Goal: Communication & Community: Answer question/provide support

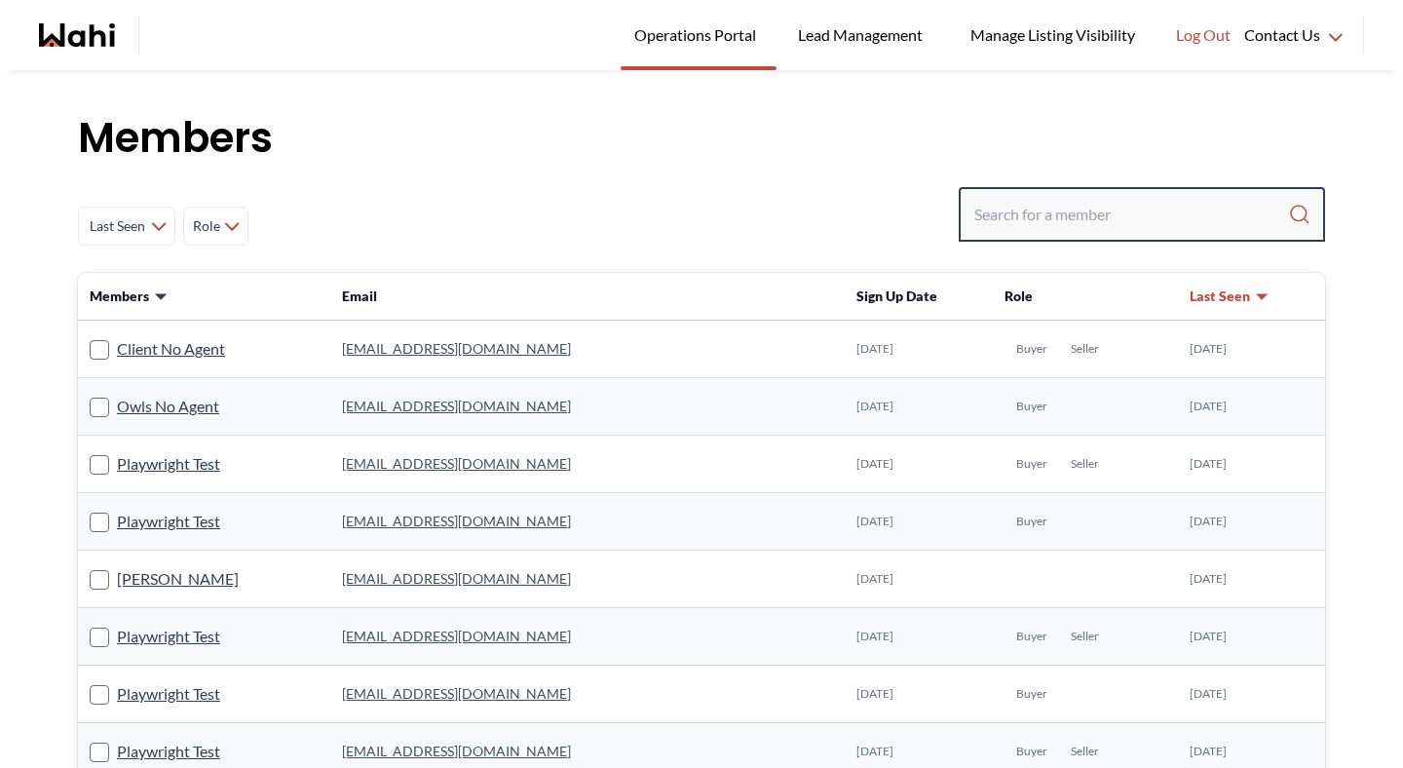
click at [1001, 209] on input "Search input" at bounding box center [1131, 214] width 314 height 35
type input "[PERSON_NAME]"
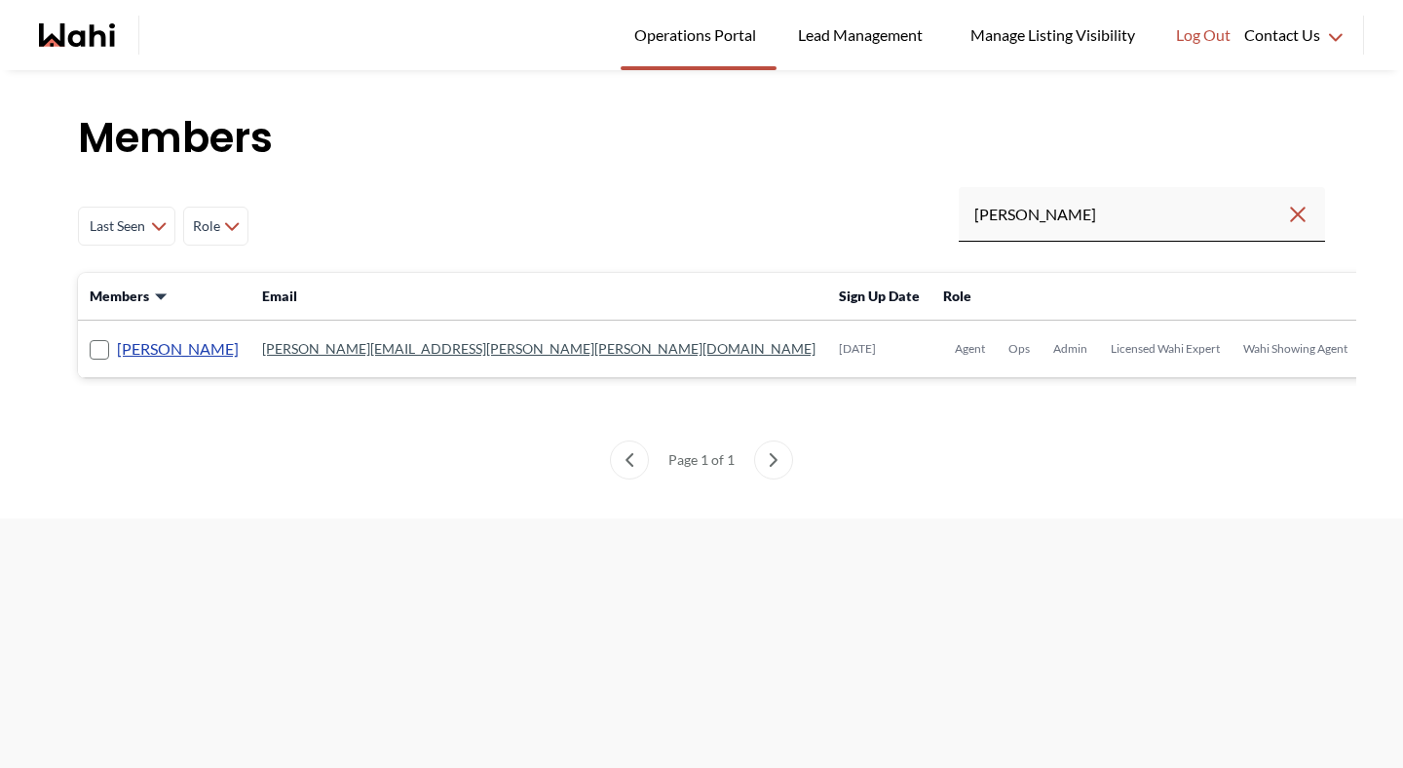
click at [195, 343] on link "[PERSON_NAME]" at bounding box center [178, 348] width 122 height 25
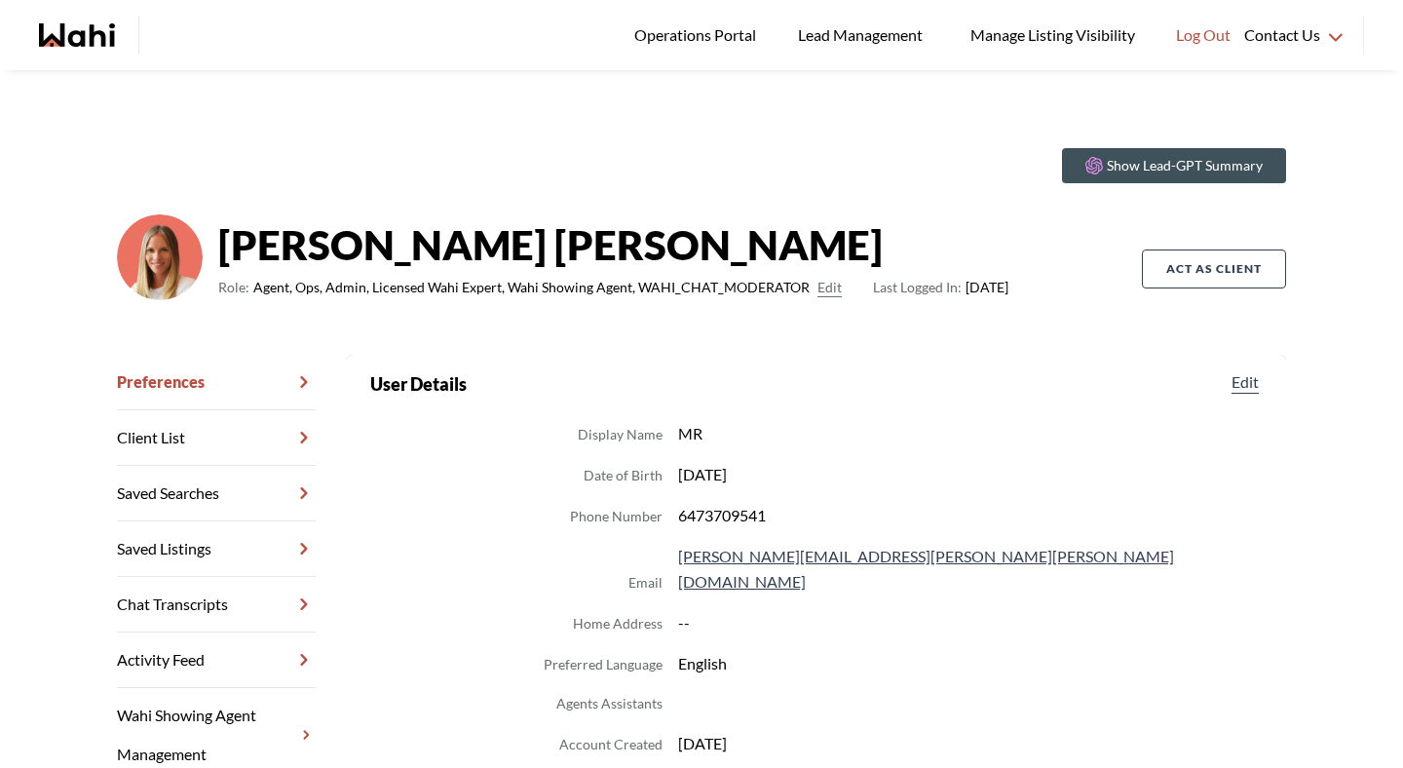
click at [184, 601] on link "Chat Transcripts" at bounding box center [216, 605] width 199 height 56
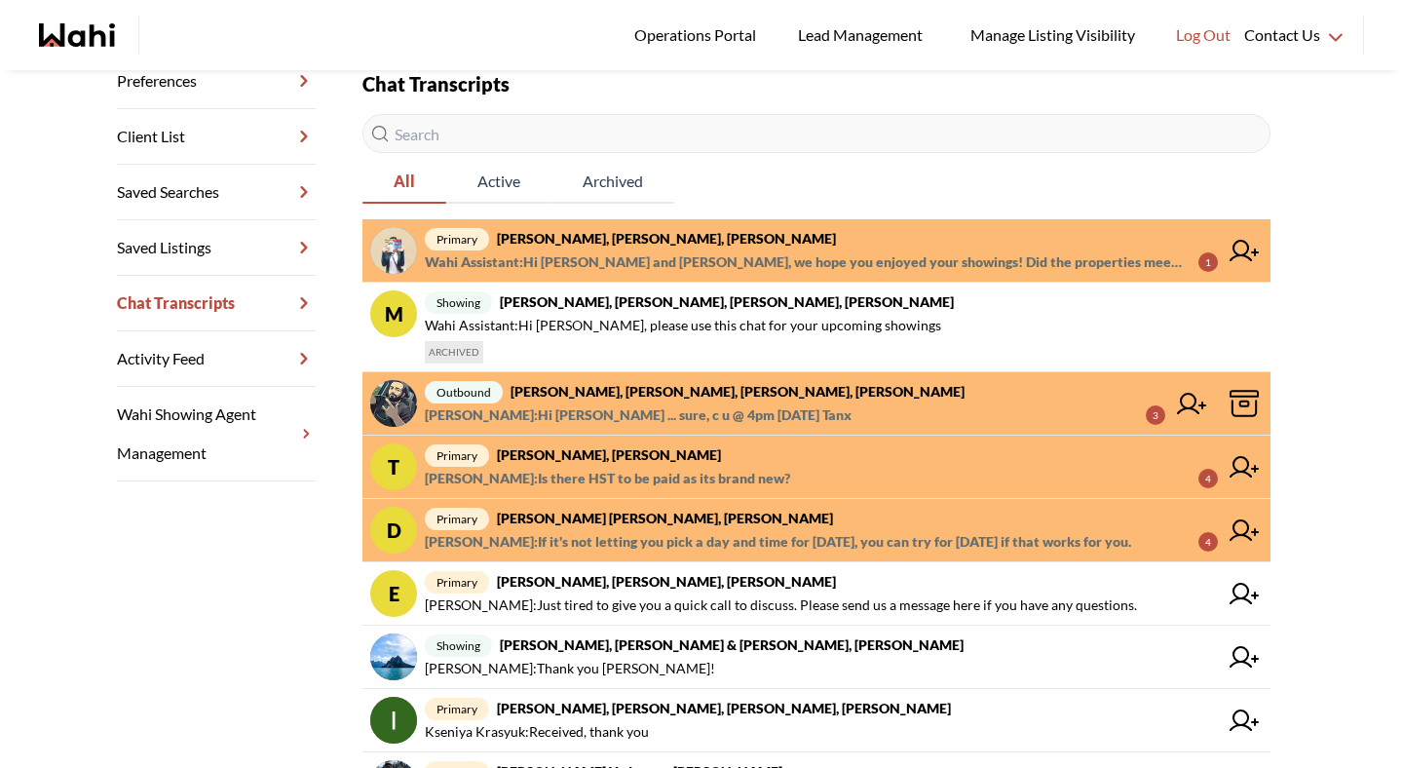
scroll to position [304, 0]
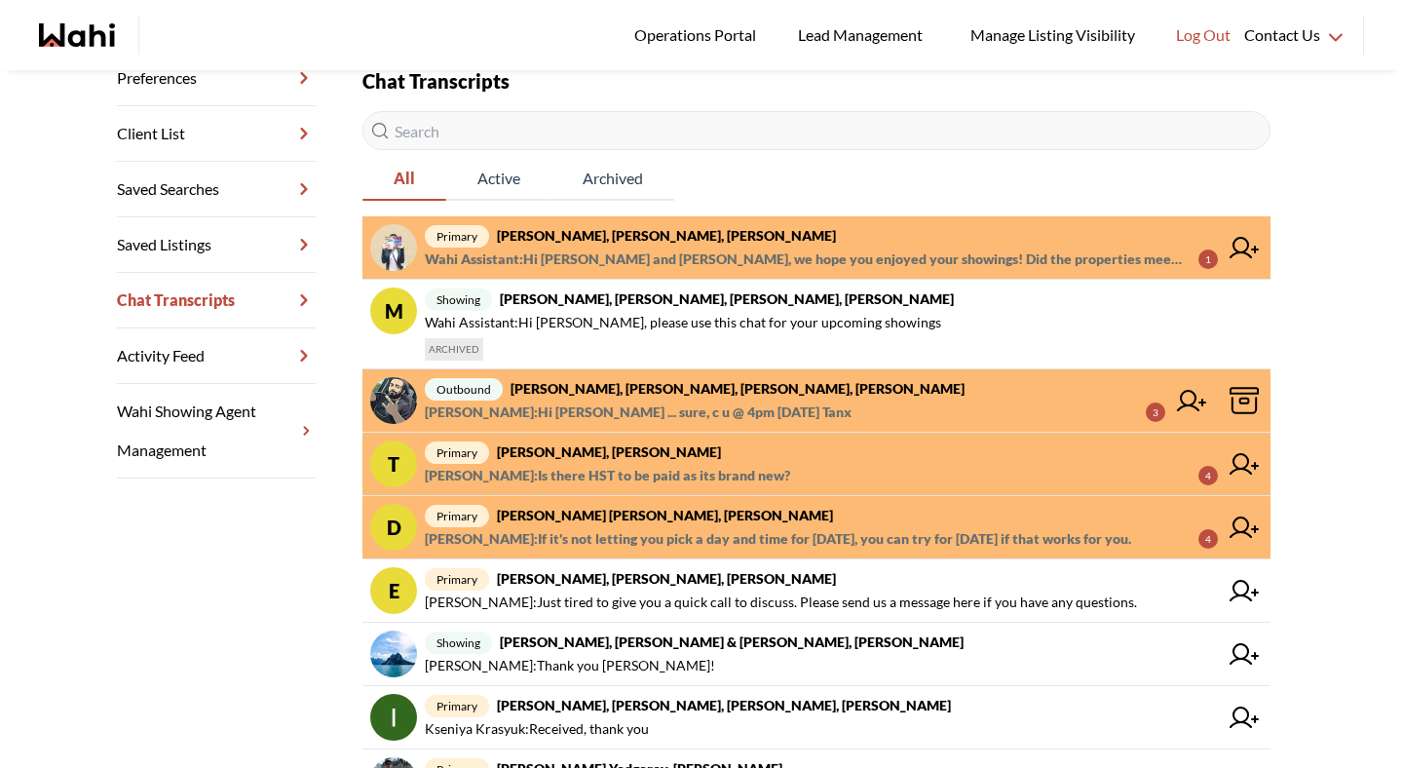
click at [578, 531] on span "Faraz Azam : If it's not letting you pick a day and time for today, you can try…" at bounding box center [778, 538] width 706 height 23
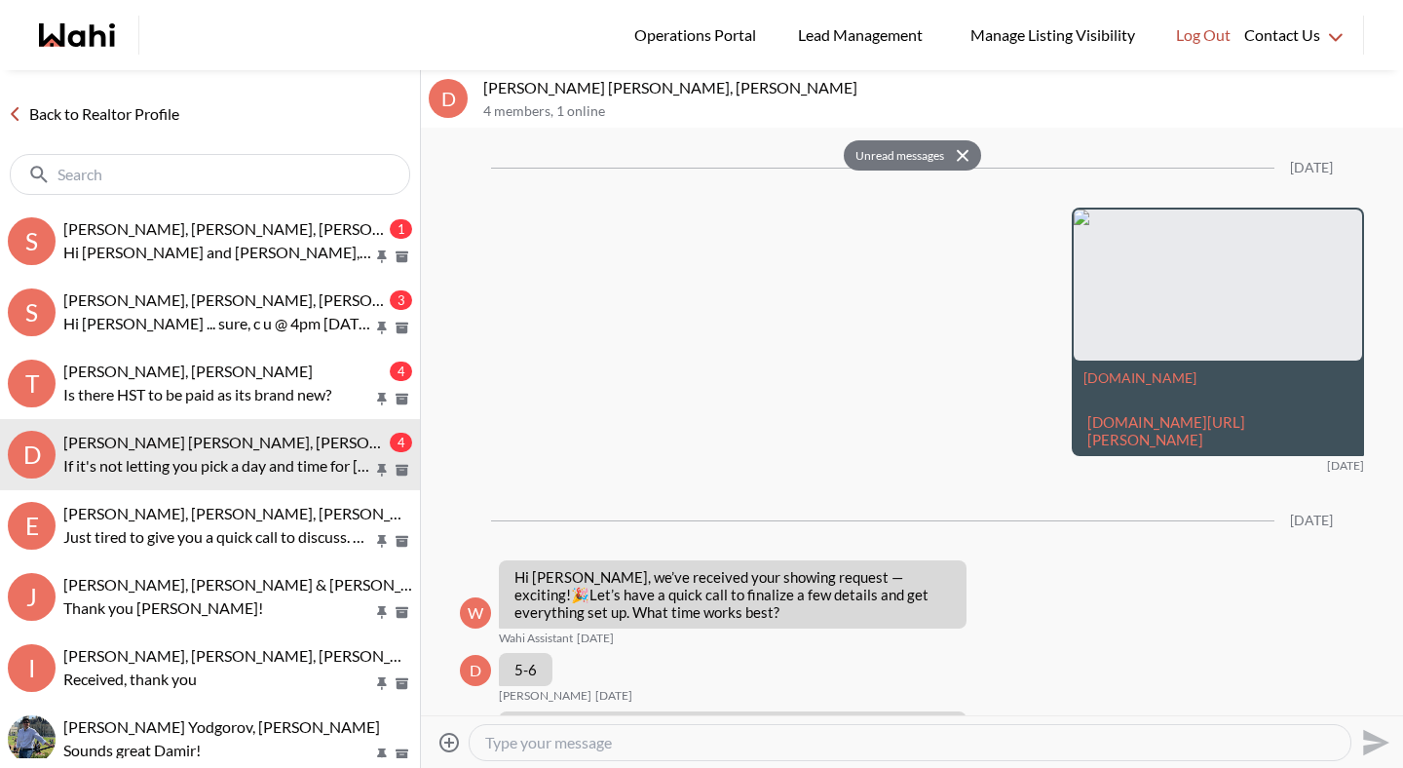
scroll to position [3126, 0]
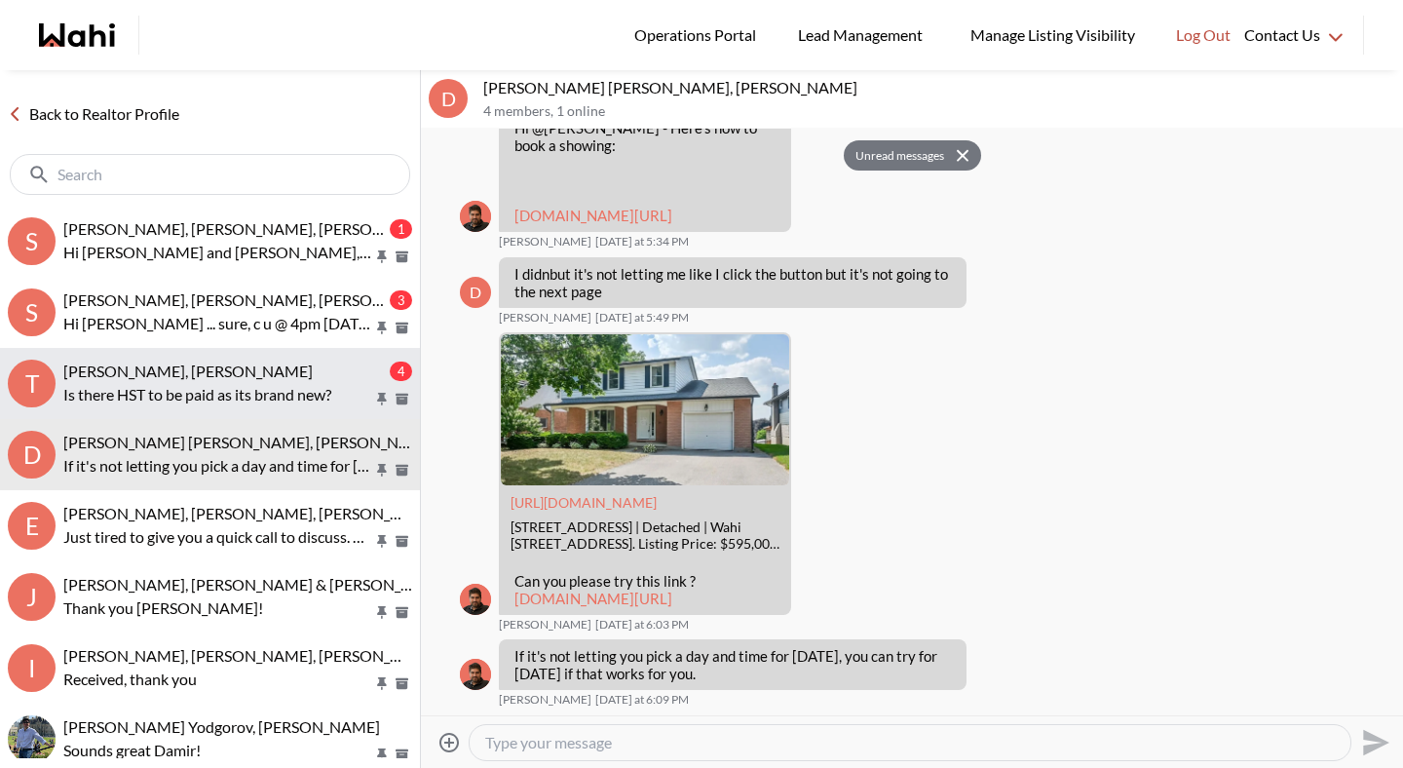
click at [253, 403] on p "Is there HST to be paid as its brand new?" at bounding box center [218, 394] width 310 height 23
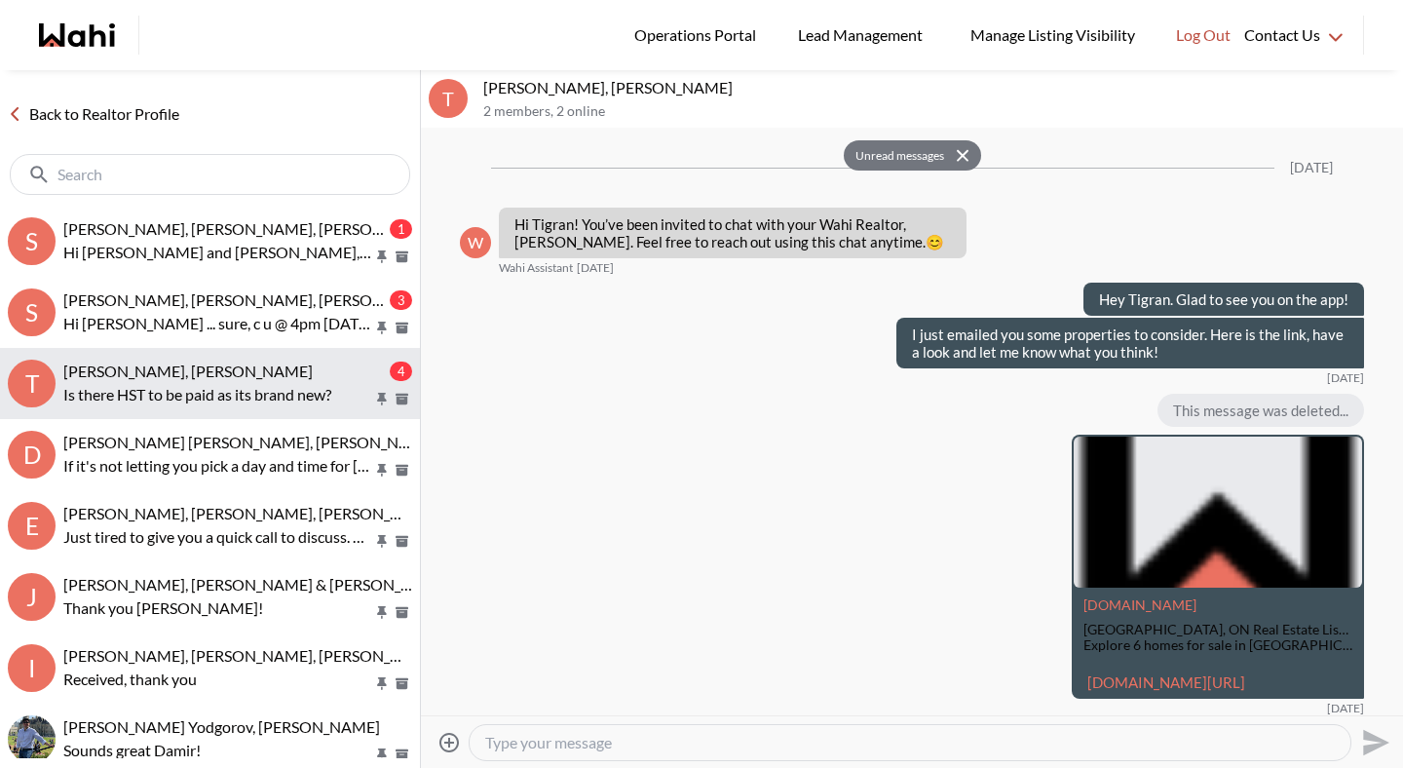
scroll to position [1839, 0]
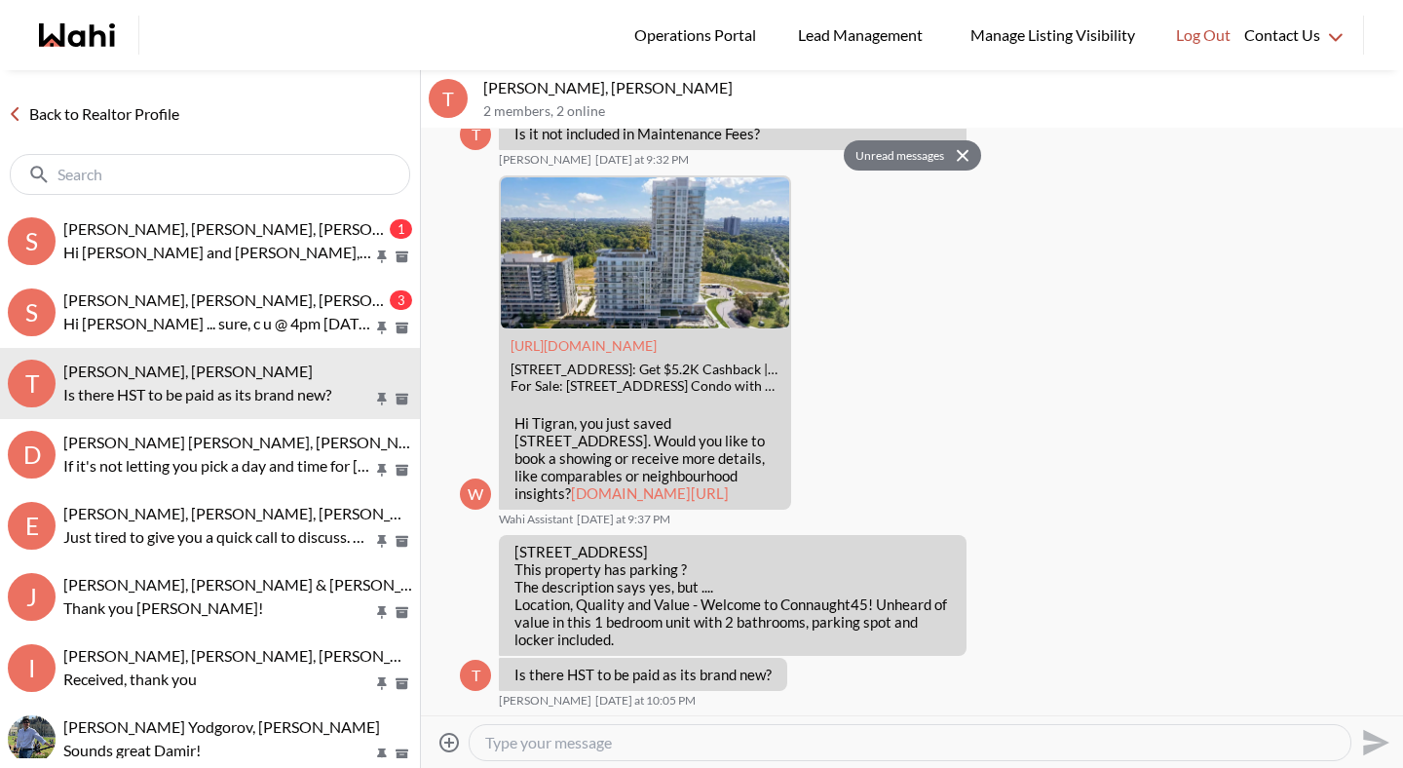
click at [656, 740] on textarea "Type your message" at bounding box center [910, 742] width 850 height 19
click at [656, 742] on textarea "Type your message" at bounding box center [910, 742] width 850 height 19
type textarea "Typically HST is to be paid on new construction, yes."
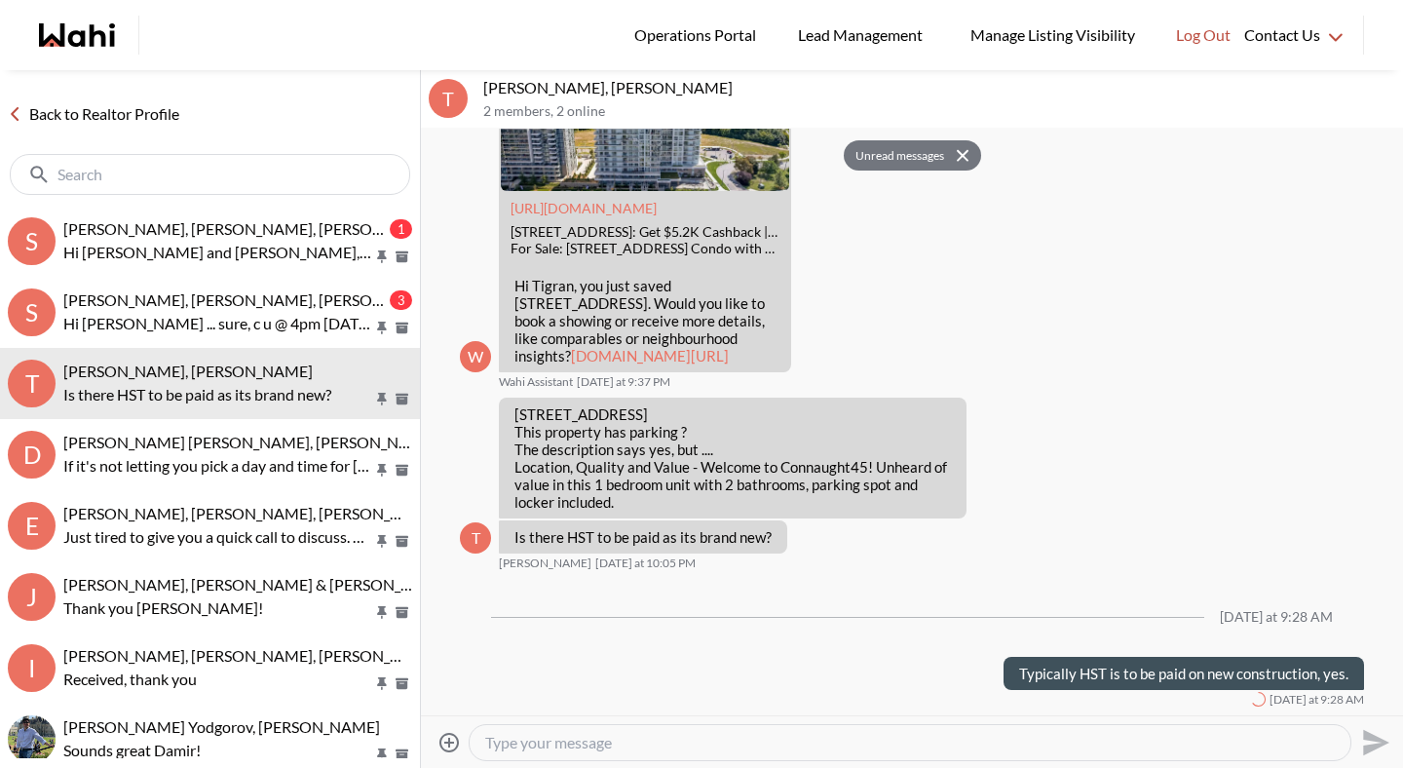
scroll to position [1929, 0]
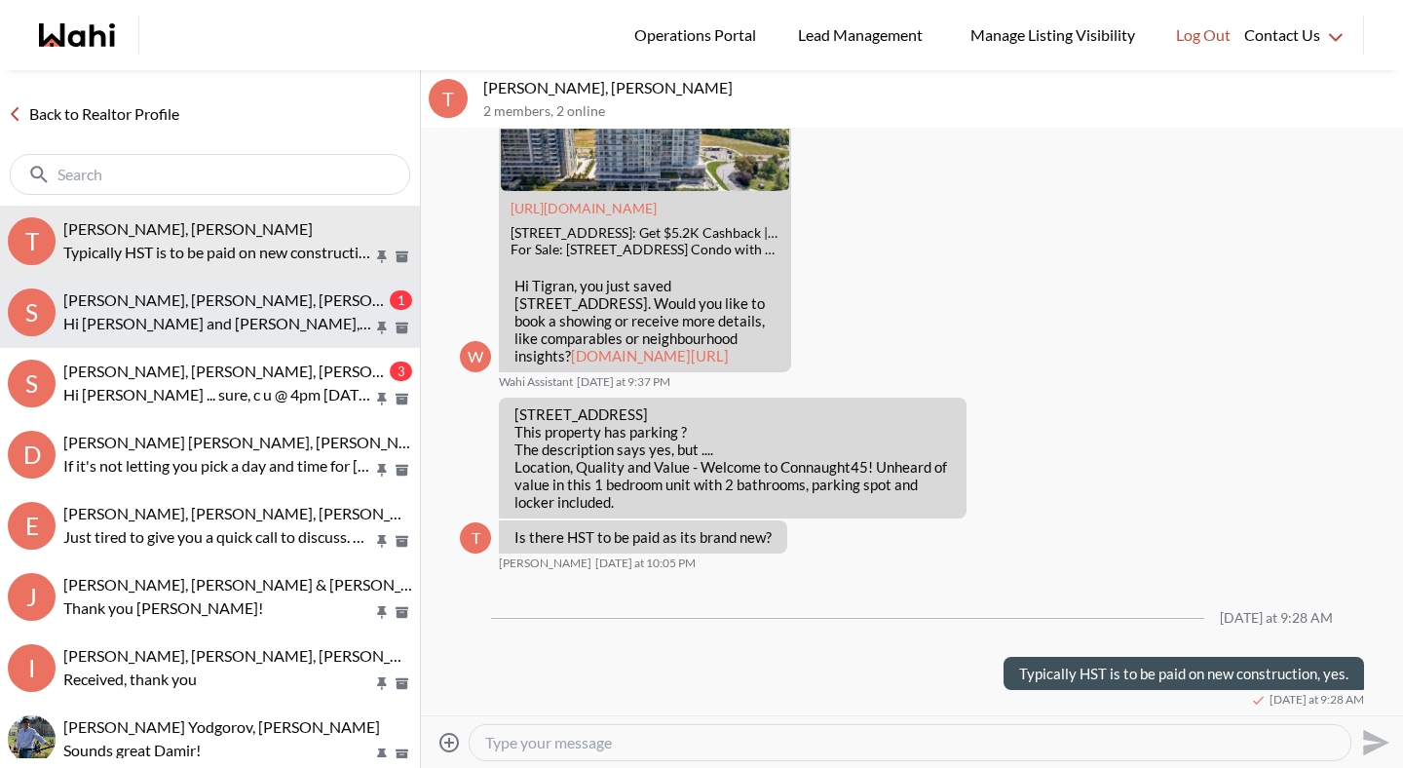
click at [231, 312] on p "Hi [PERSON_NAME] and [PERSON_NAME], we hope you enjoyed your showings! Did the …" at bounding box center [218, 323] width 310 height 23
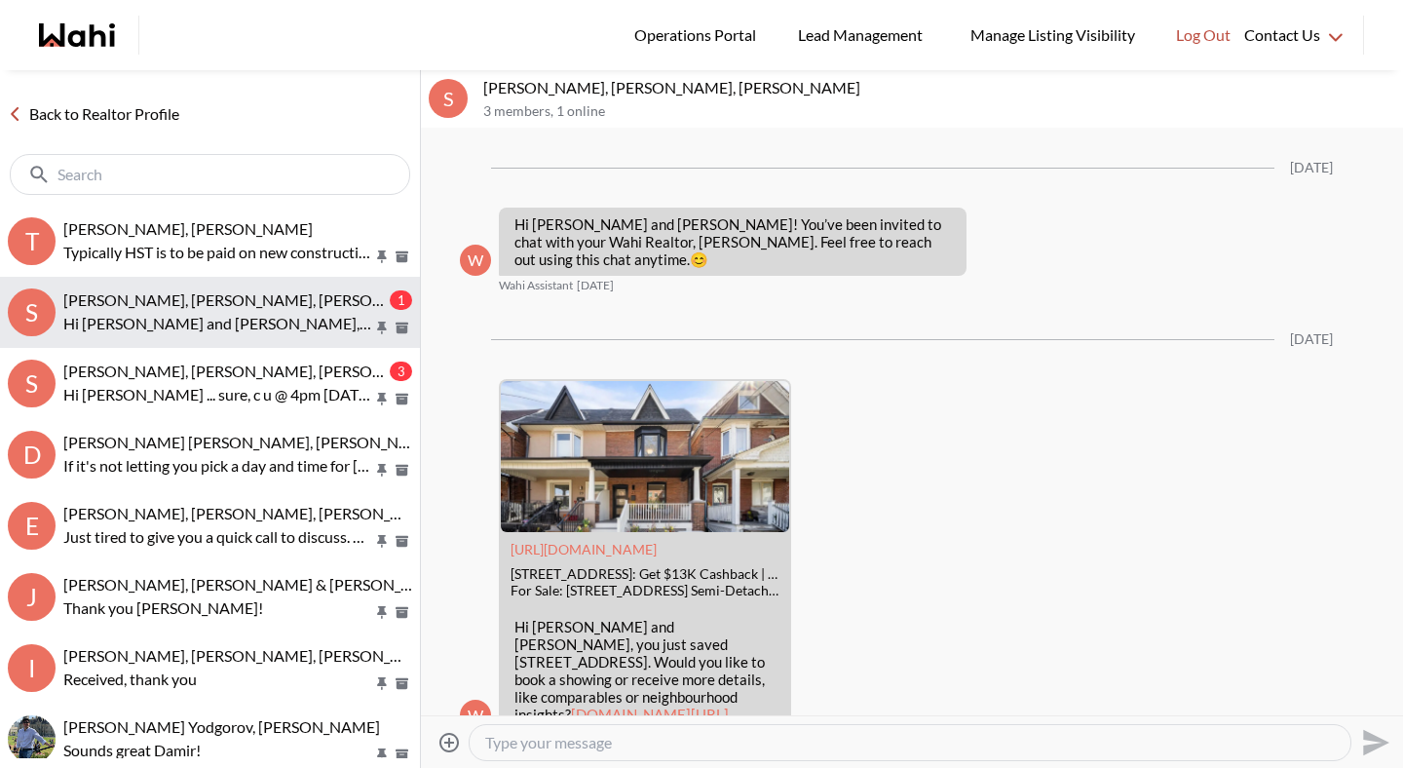
scroll to position [2146, 0]
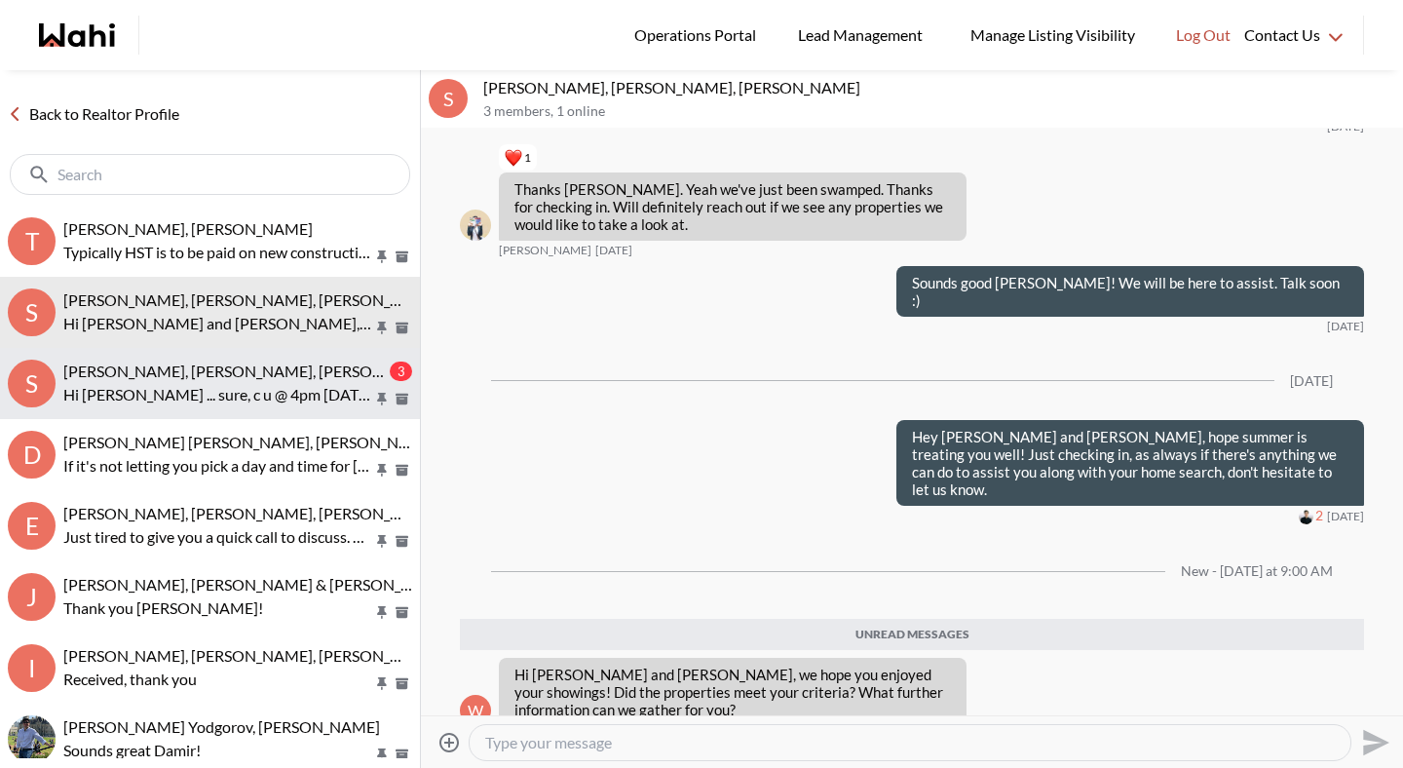
click at [237, 392] on p "Hi [PERSON_NAME] ... sure, c u @ 4pm [DATE] Tanx" at bounding box center [218, 394] width 310 height 23
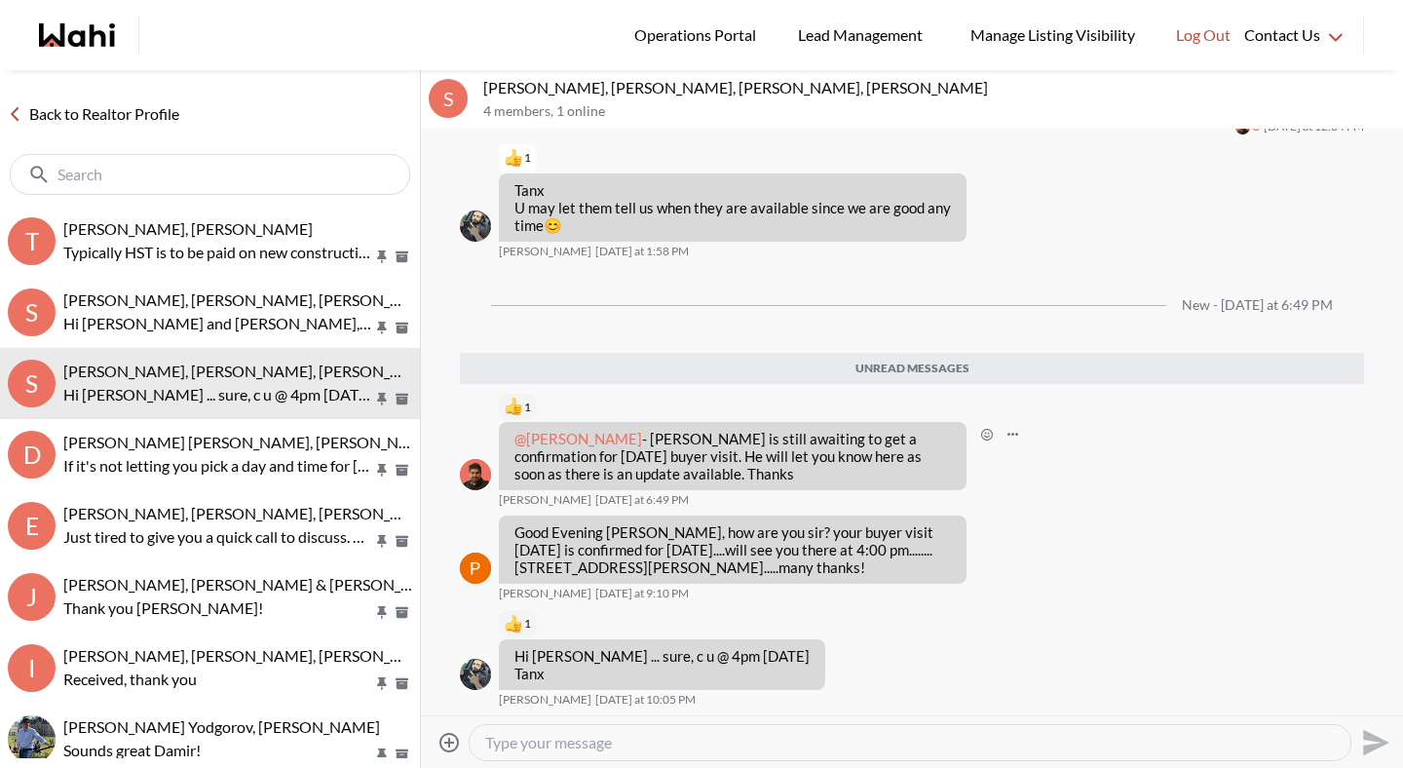
scroll to position [2236, 0]
click at [159, 386] on p "Hi [PERSON_NAME] ... sure, c u @ 4pm [DATE] Tanx" at bounding box center [218, 394] width 310 height 23
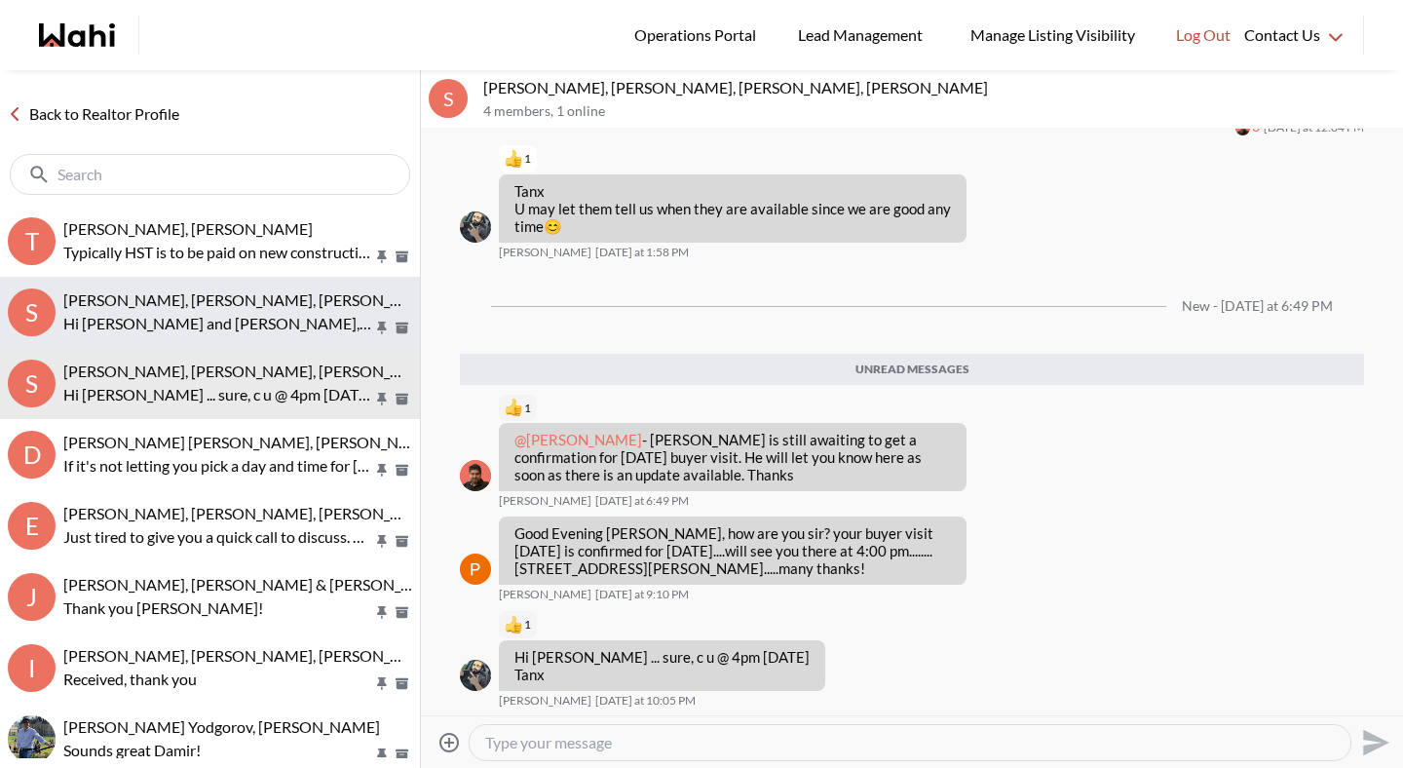
click at [180, 332] on p "Hi Sarah and Bryce, we hope you enjoyed your showings! Did the properties meet …" at bounding box center [218, 323] width 310 height 23
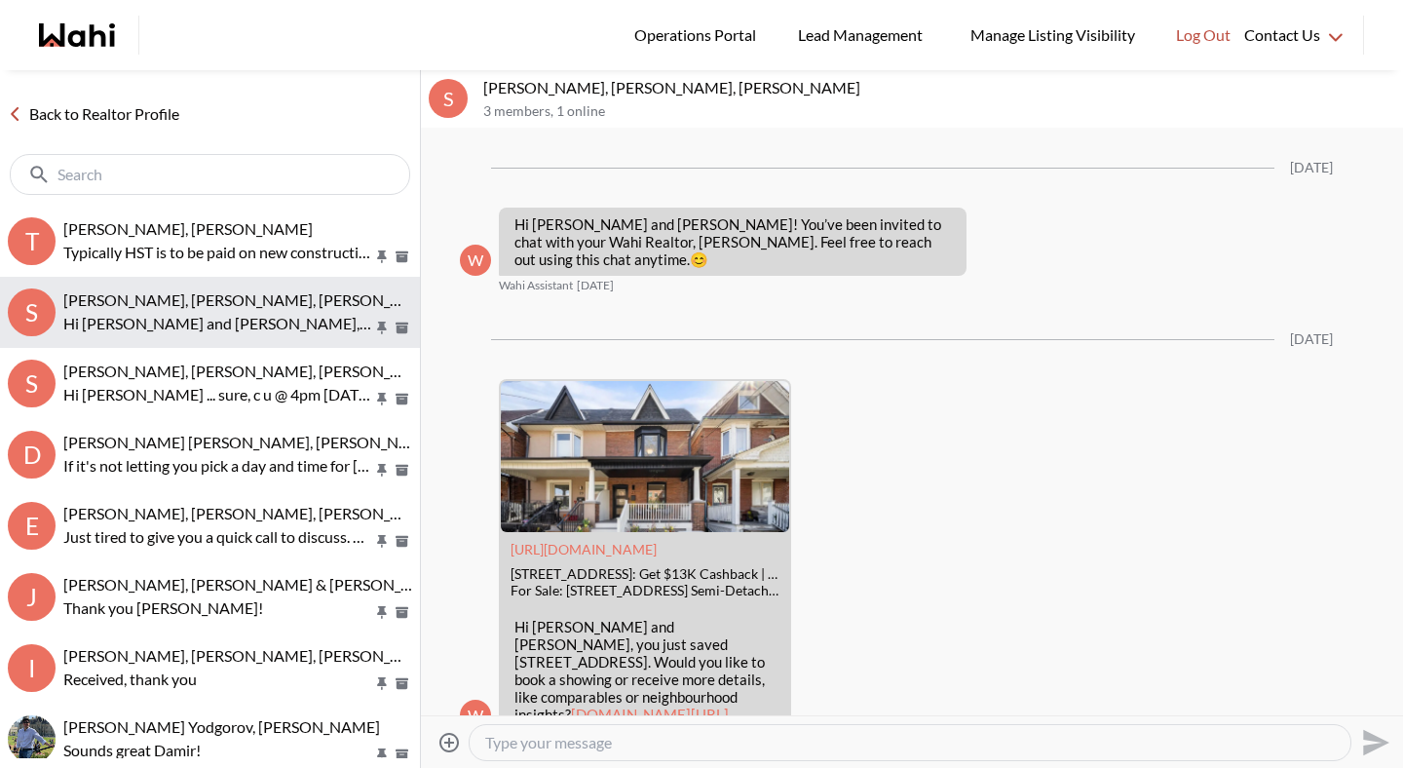
scroll to position [2100, 0]
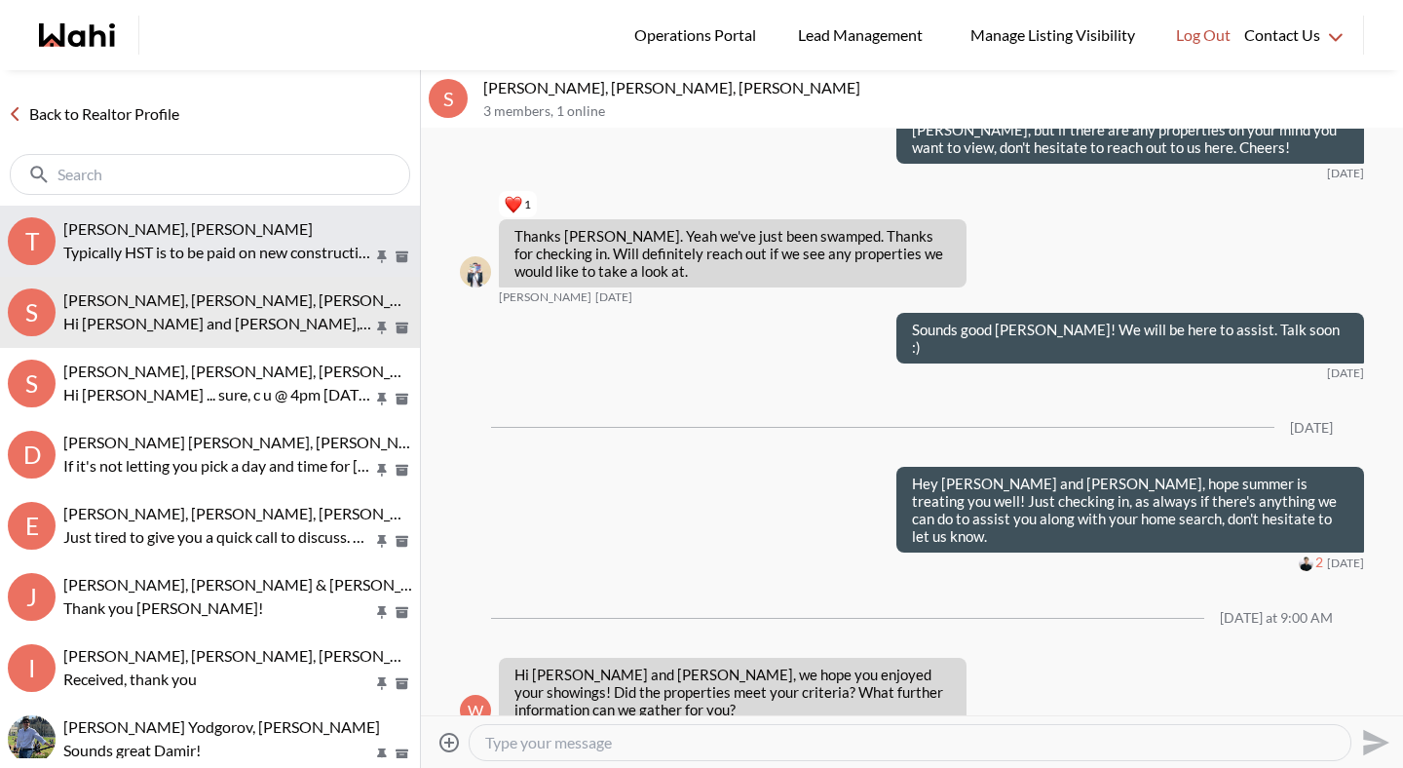
click at [190, 273] on button "T TIGRAN ARUSTAMYAN, Michelle Typically HST is to be paid on new construction, …" at bounding box center [210, 241] width 420 height 71
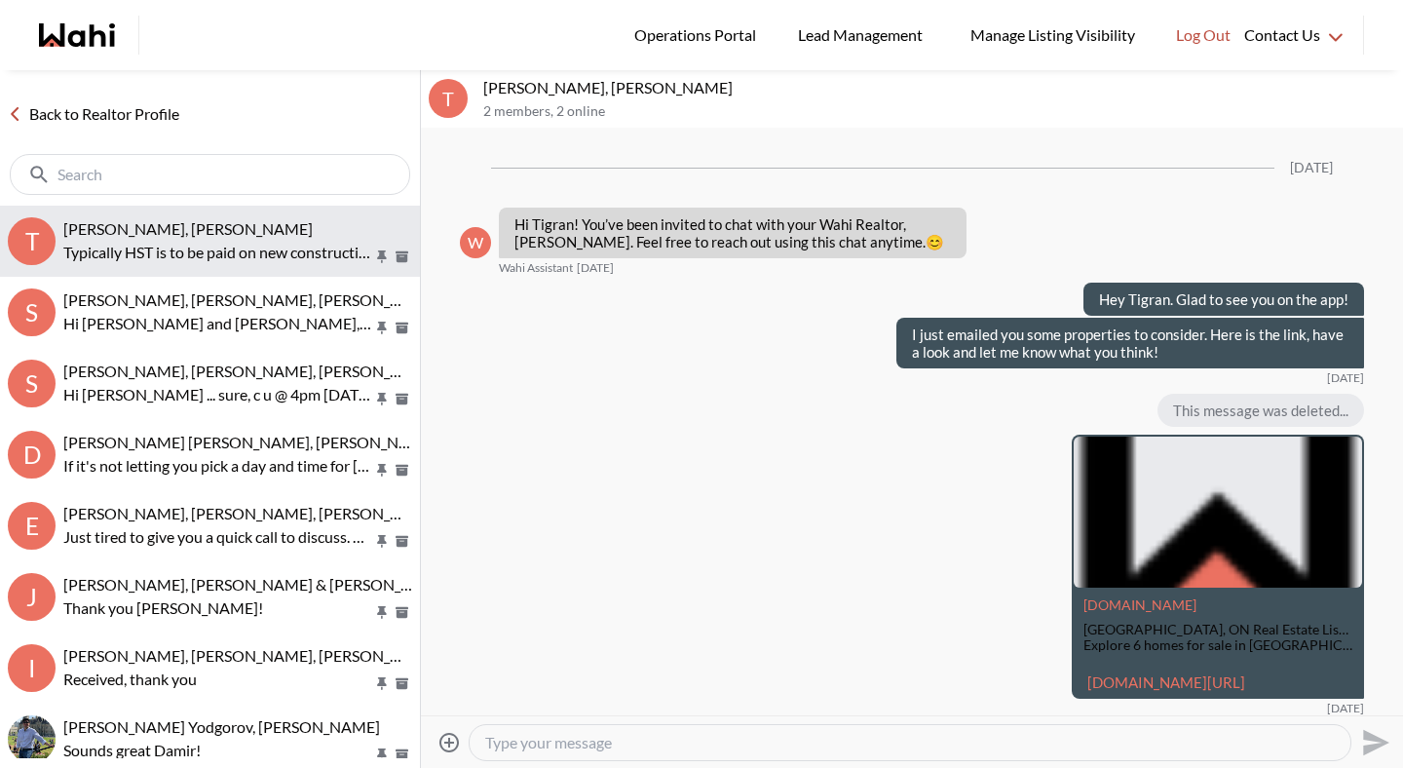
scroll to position [1929, 0]
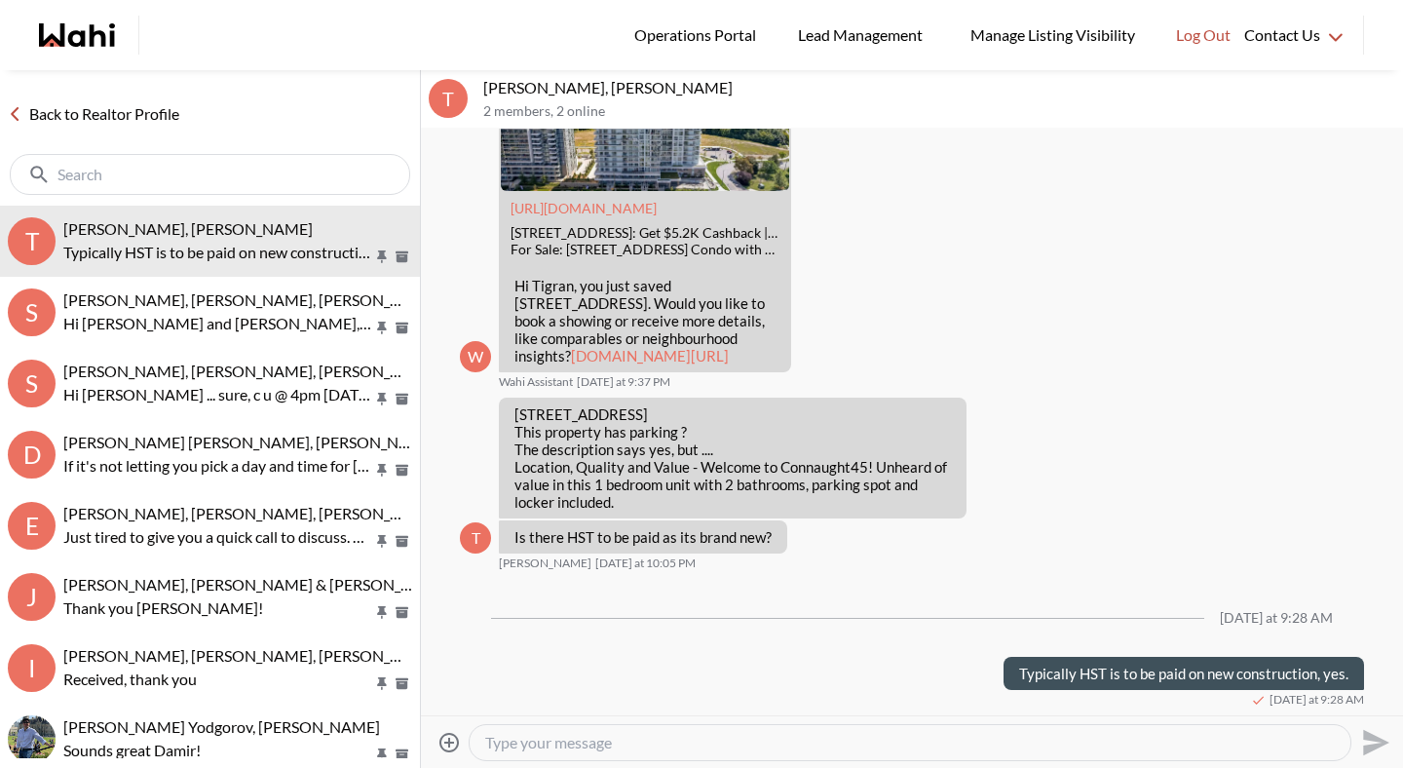
click at [159, 108] on link "Back to Realtor Profile" at bounding box center [93, 113] width 187 height 25
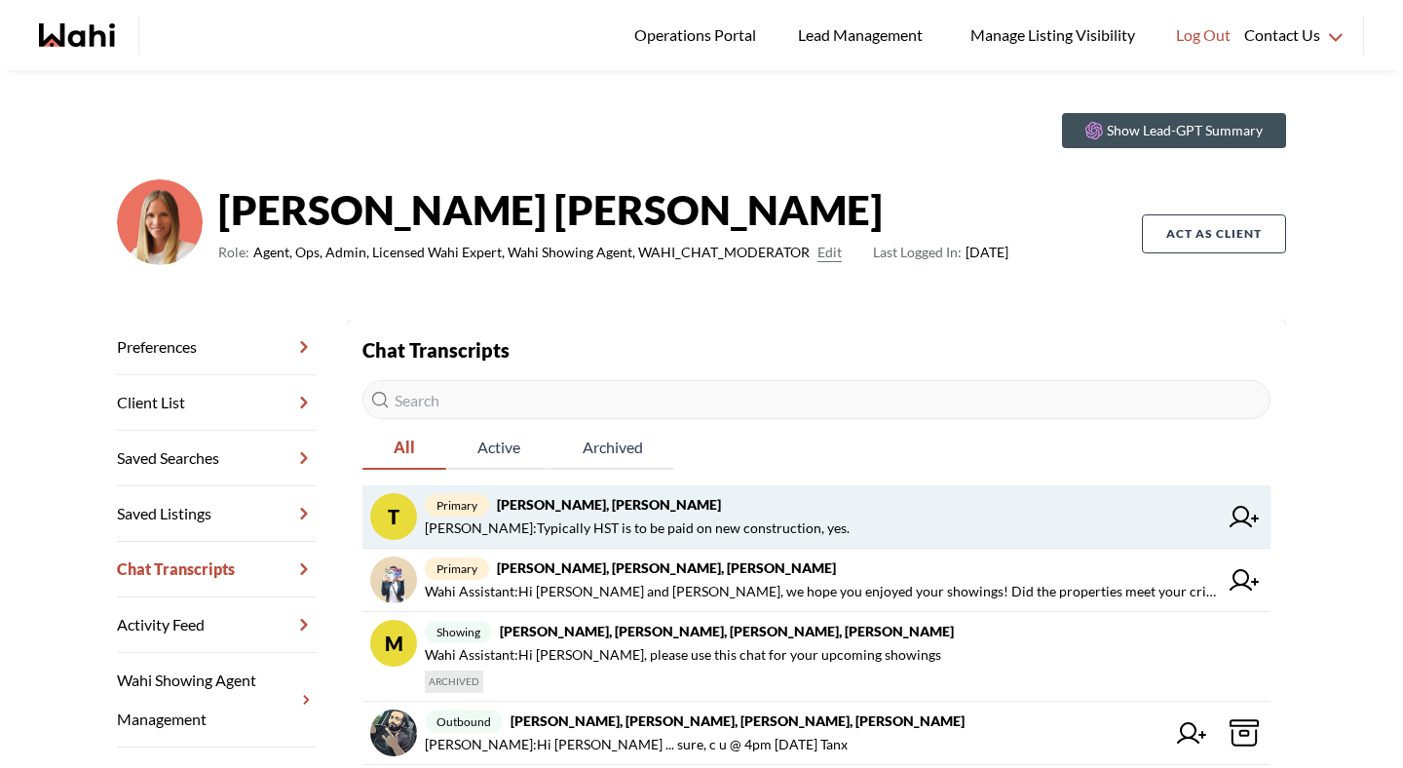
scroll to position [45, 0]
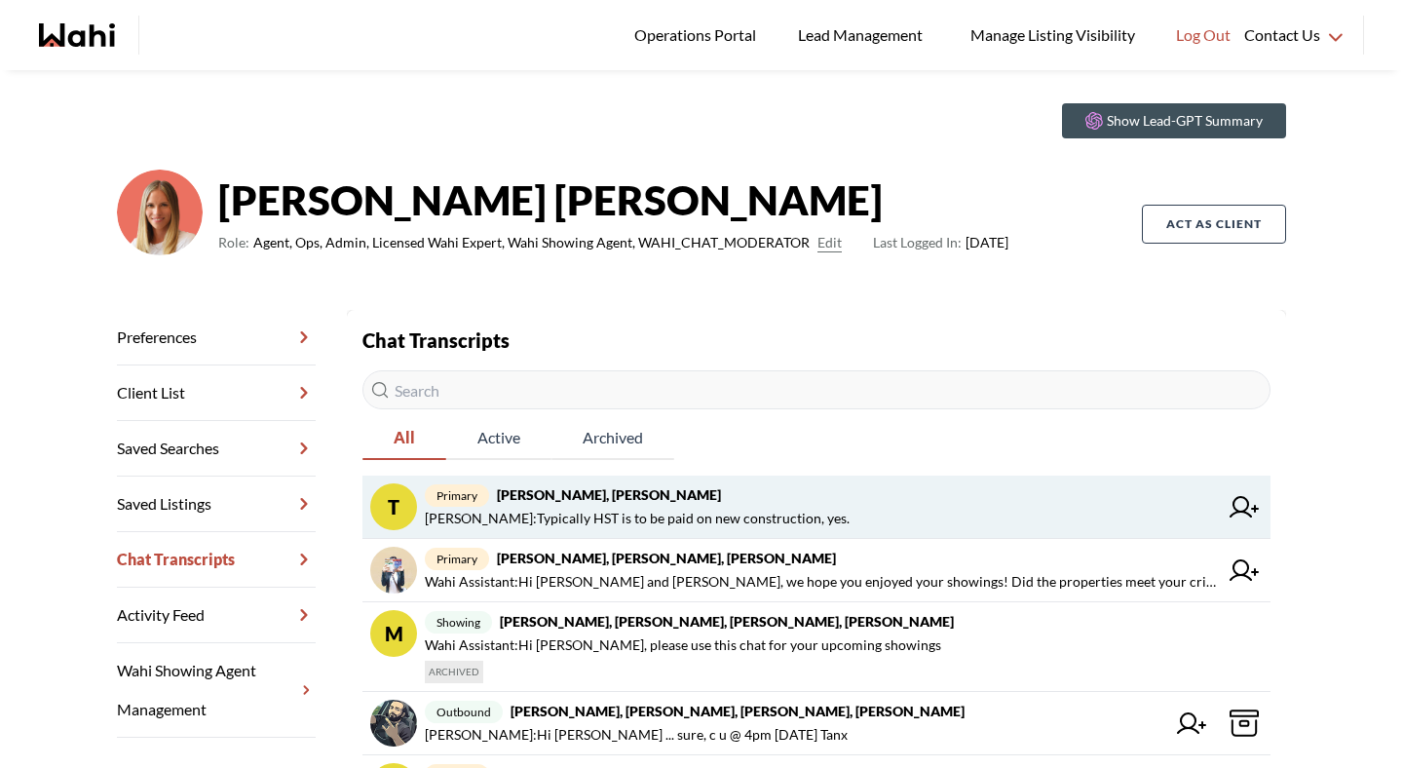
click at [633, 517] on span "Michelle Ryckman : Typically HST is to be paid on new construction, yes." at bounding box center [637, 518] width 425 height 23
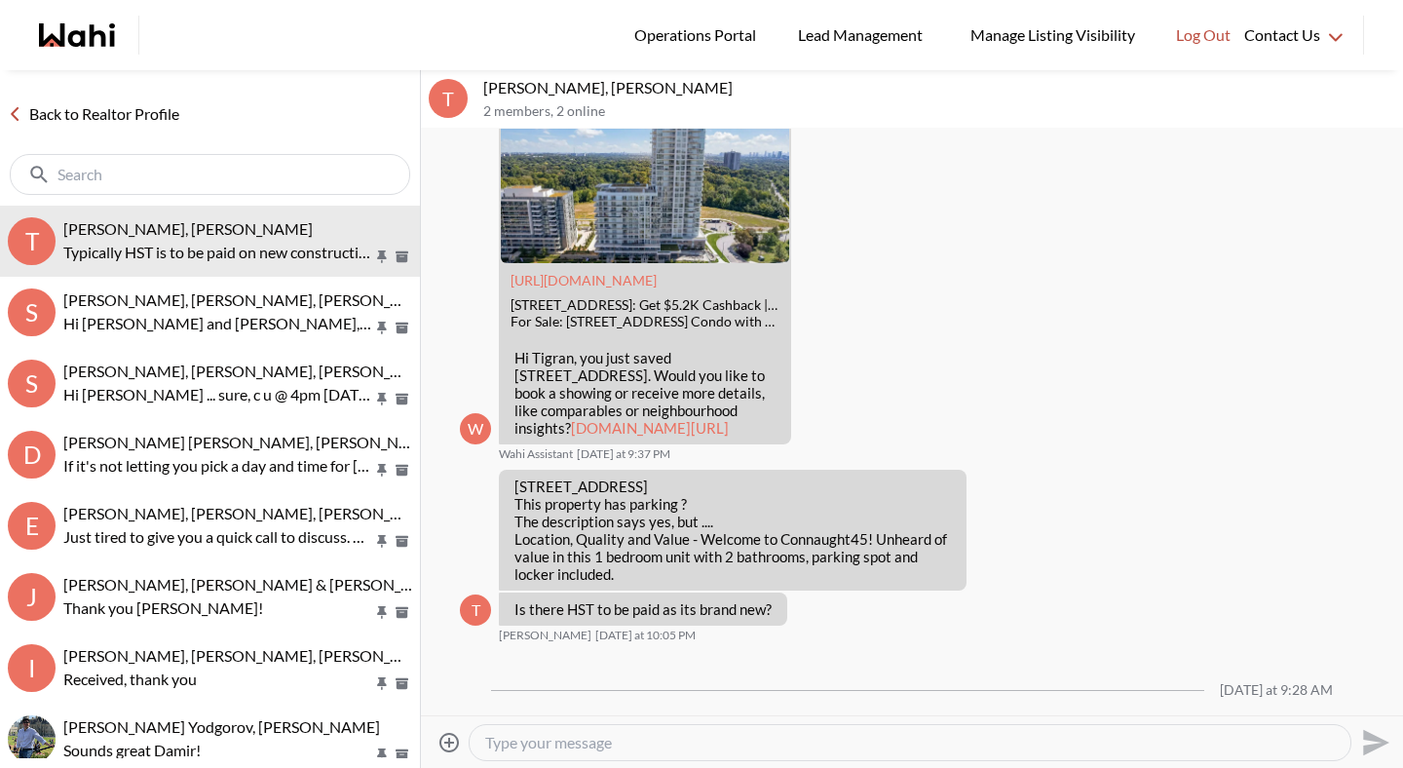
scroll to position [1570, 0]
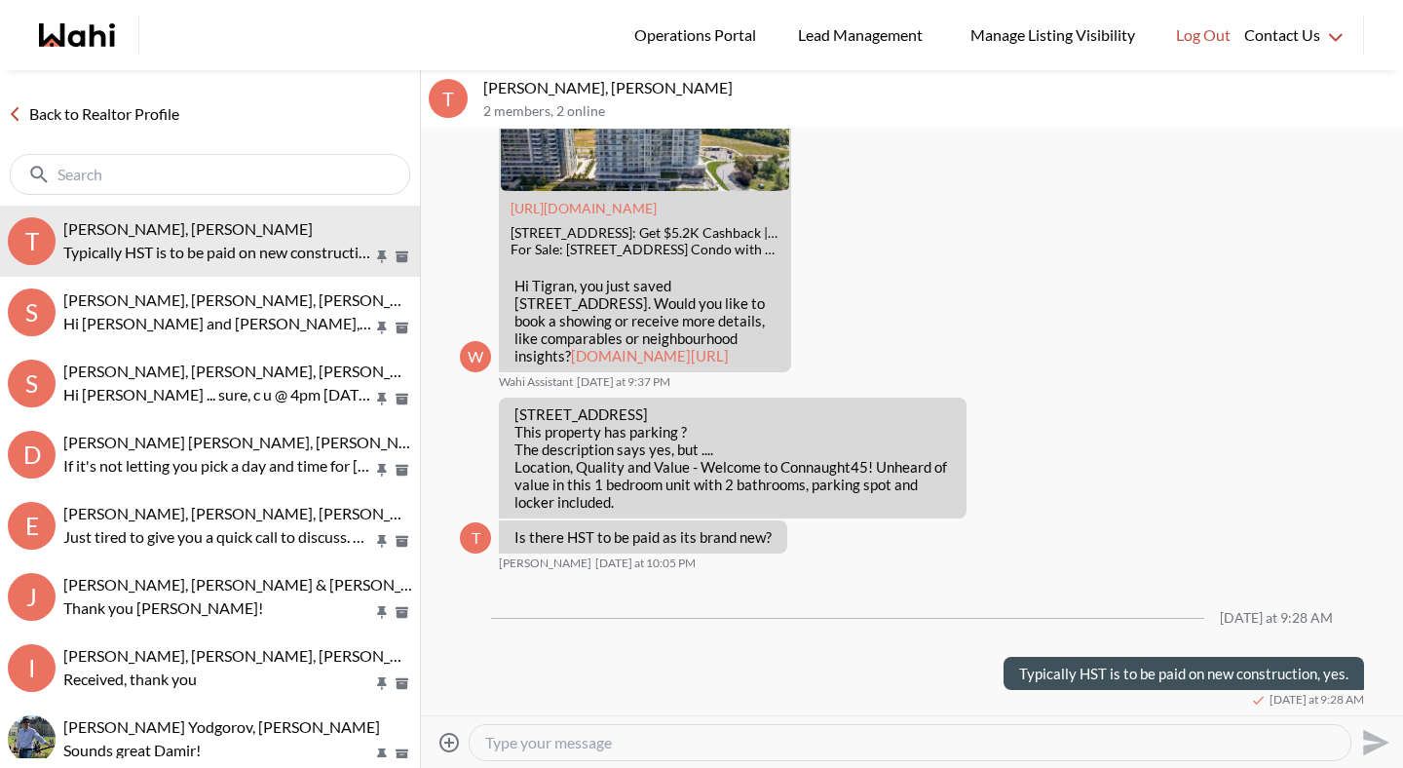
click at [587, 748] on textarea "Type your message" at bounding box center [910, 742] width 850 height 19
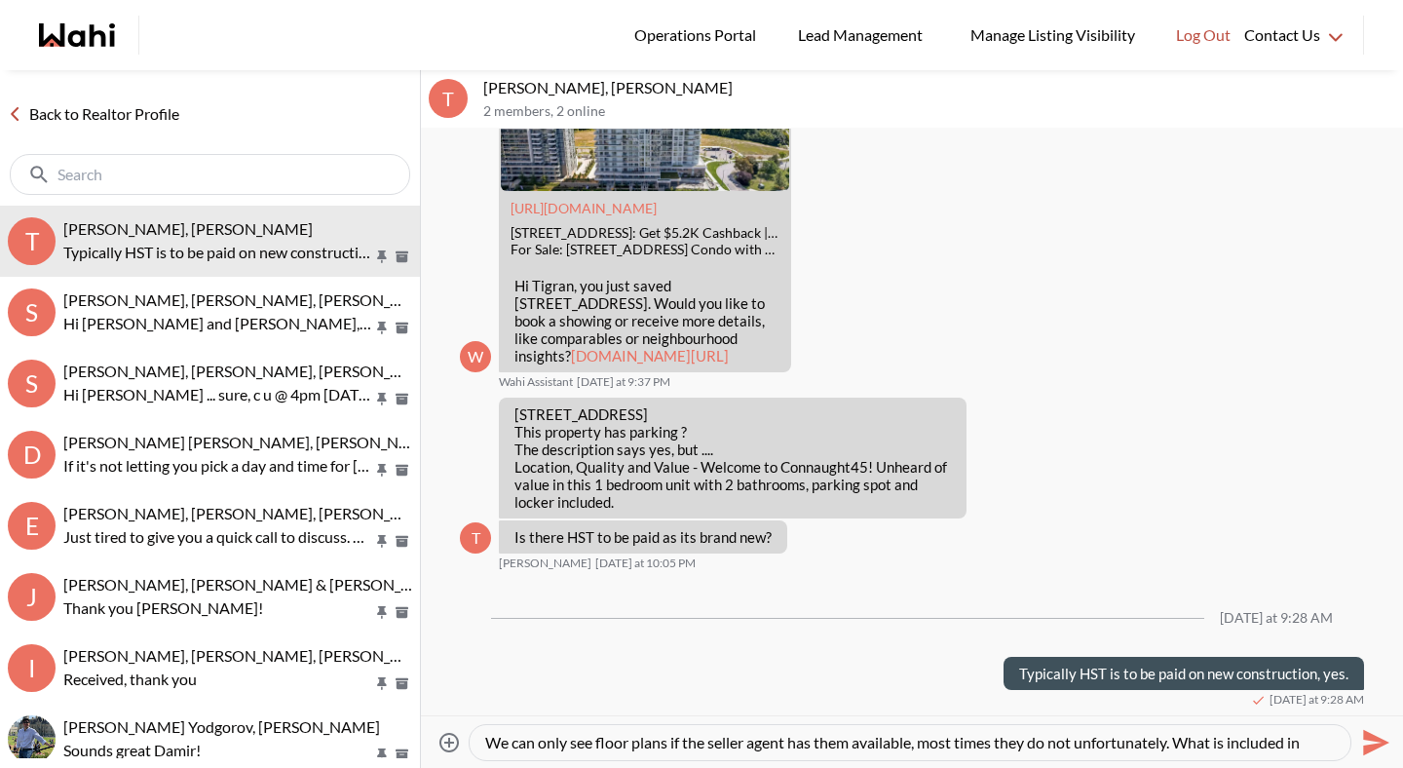
scroll to position [19, 0]
click at [808, 743] on textarea "We can only see floor plans if the seller agent has them available, most times …" at bounding box center [910, 742] width 850 height 19
type textarea "We can only see floor plans if the seller agent has them available, most times …"
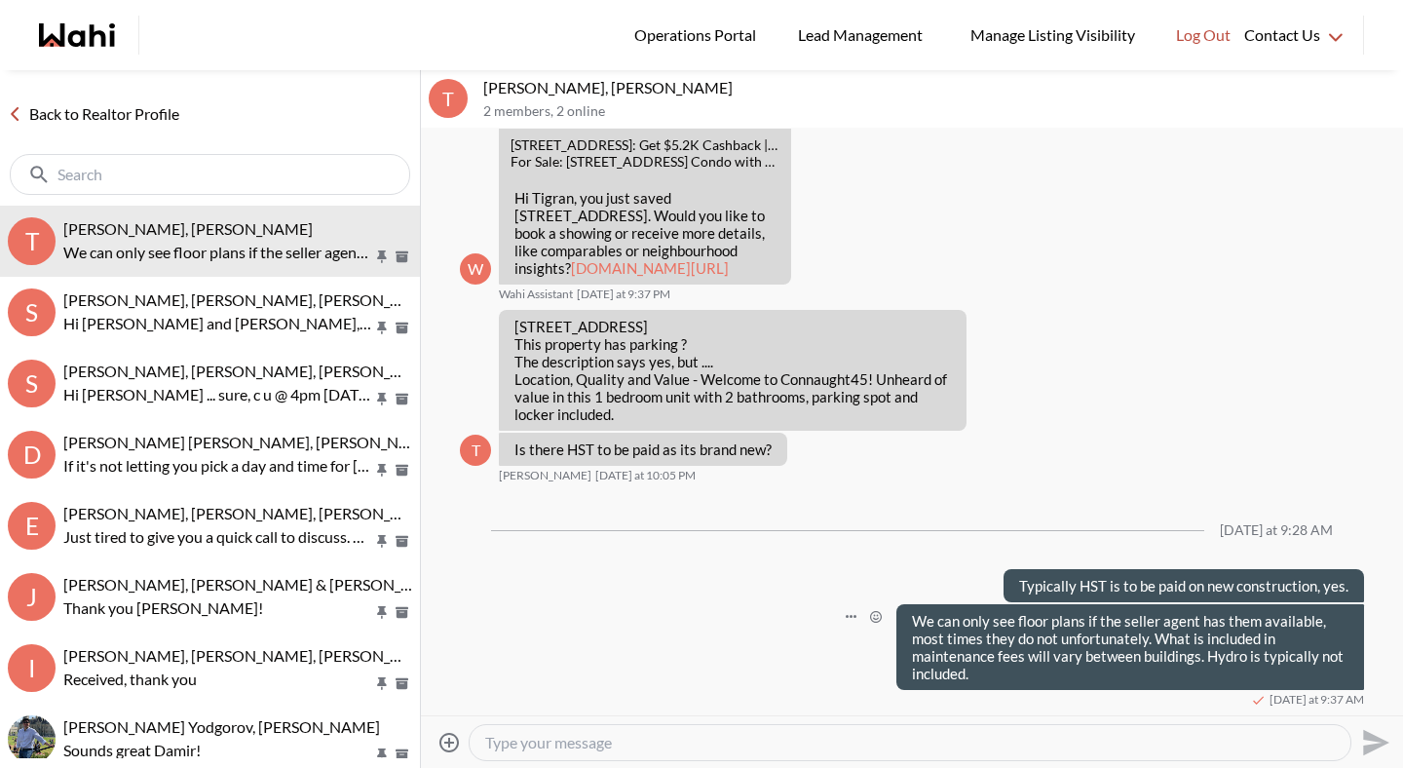
scroll to position [2017, 0]
click at [163, 121] on link "Back to Realtor Profile" at bounding box center [93, 113] width 187 height 25
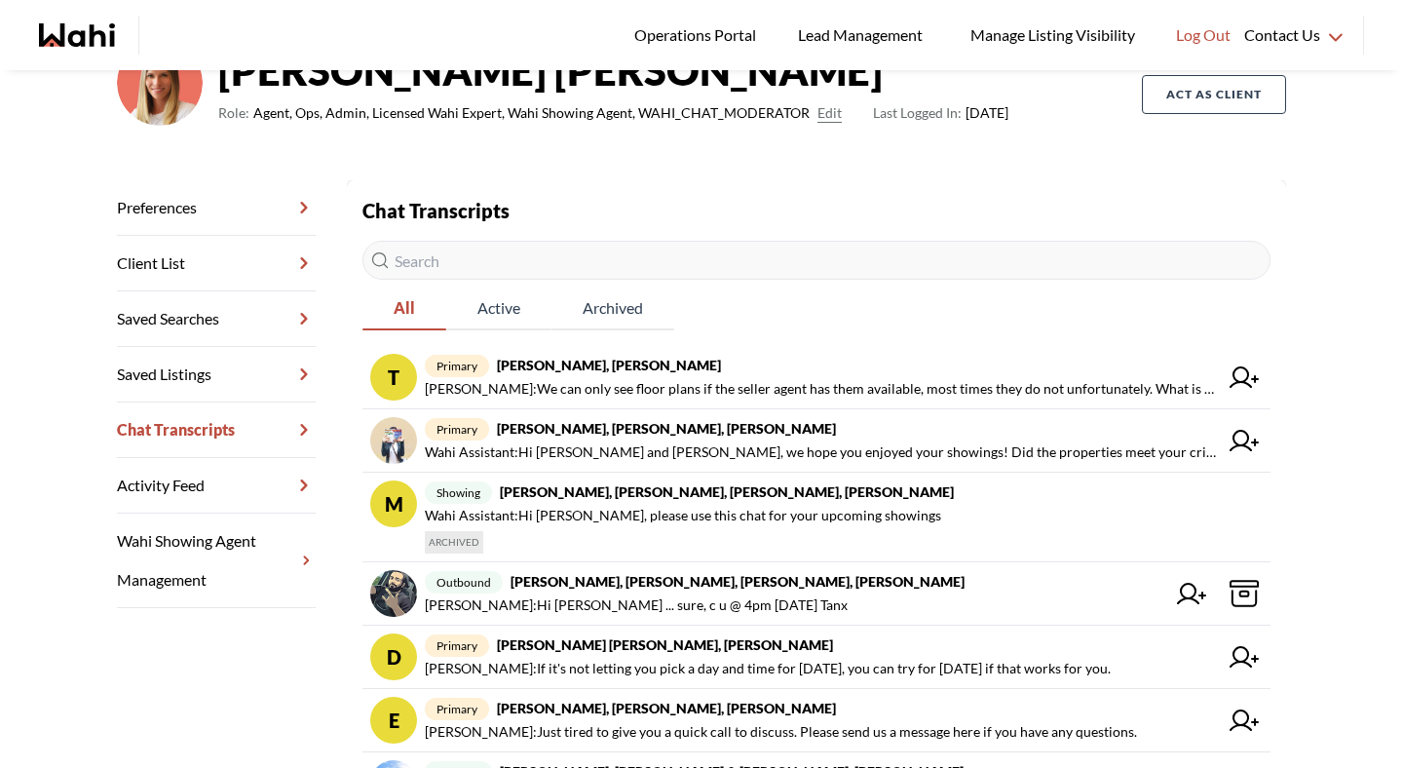
scroll to position [177, 0]
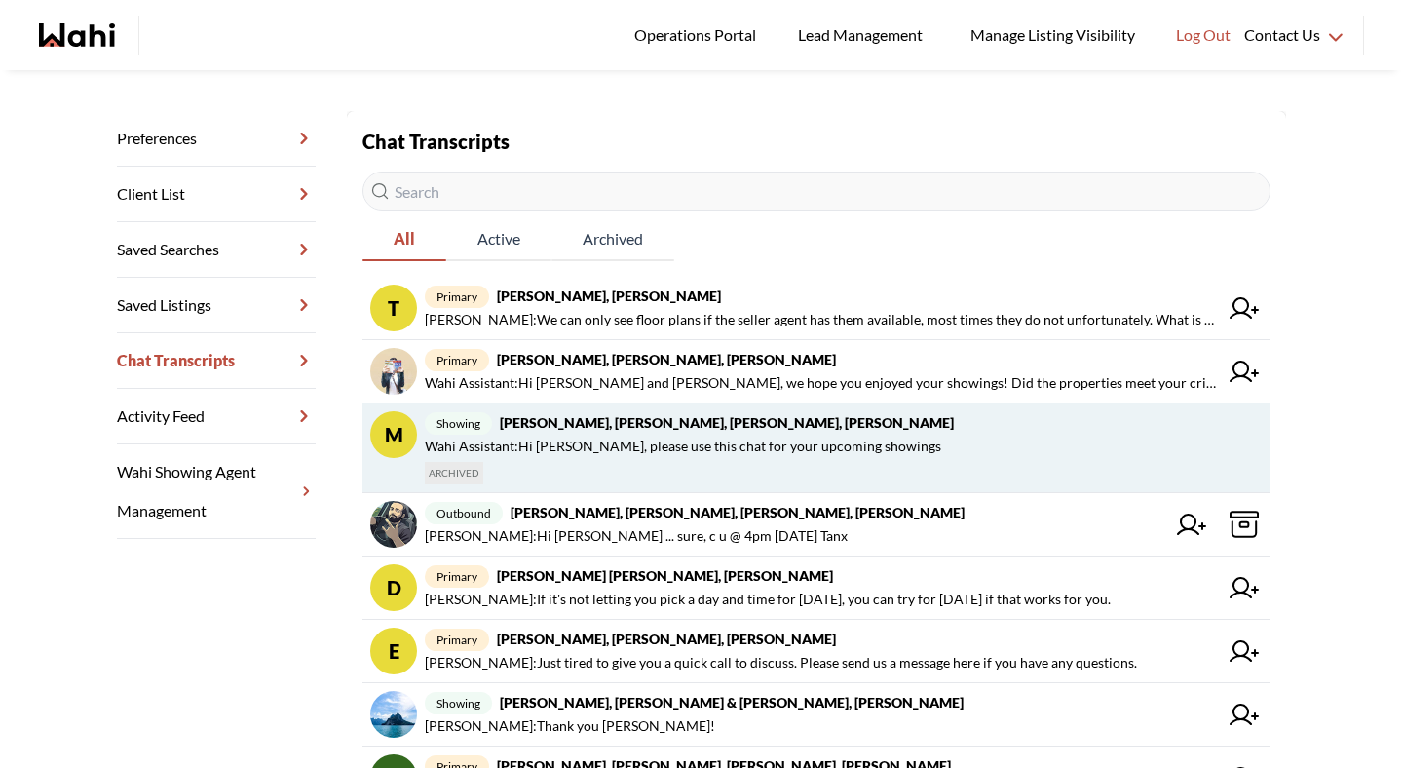
click at [572, 436] on span "Wahi Assistant : Hi Sarah, please use this chat for your upcoming showings" at bounding box center [683, 446] width 516 height 23
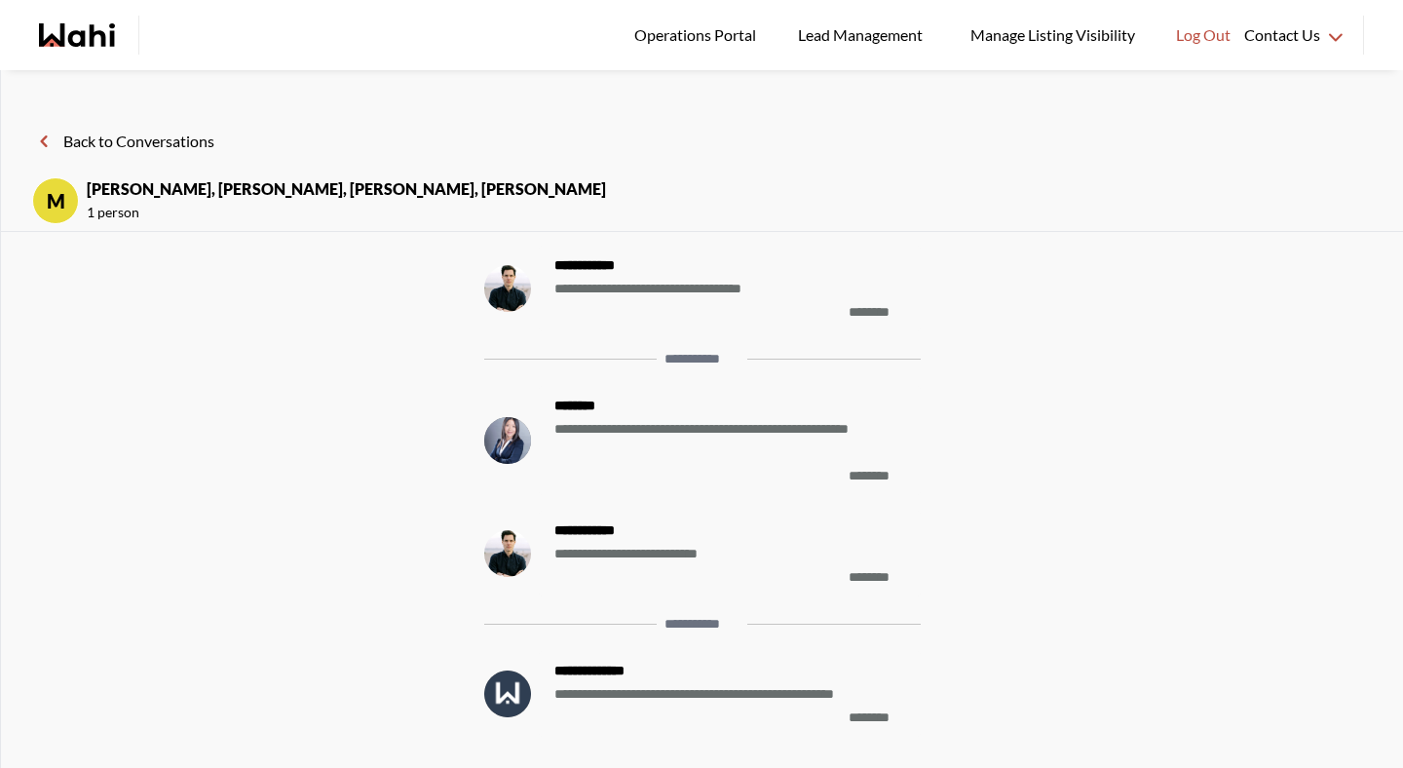
click at [176, 138] on button "Back to Conversations" at bounding box center [123, 141] width 182 height 25
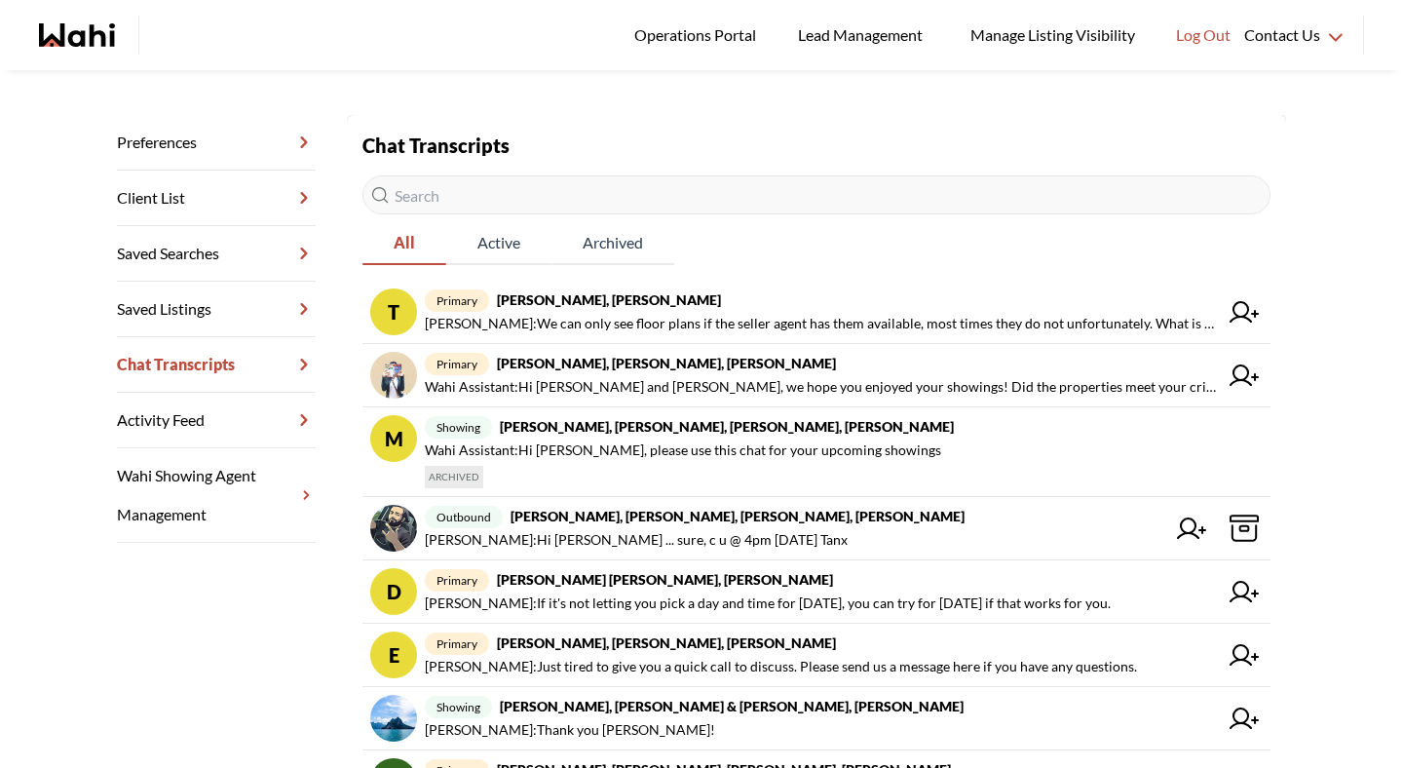
scroll to position [262, 0]
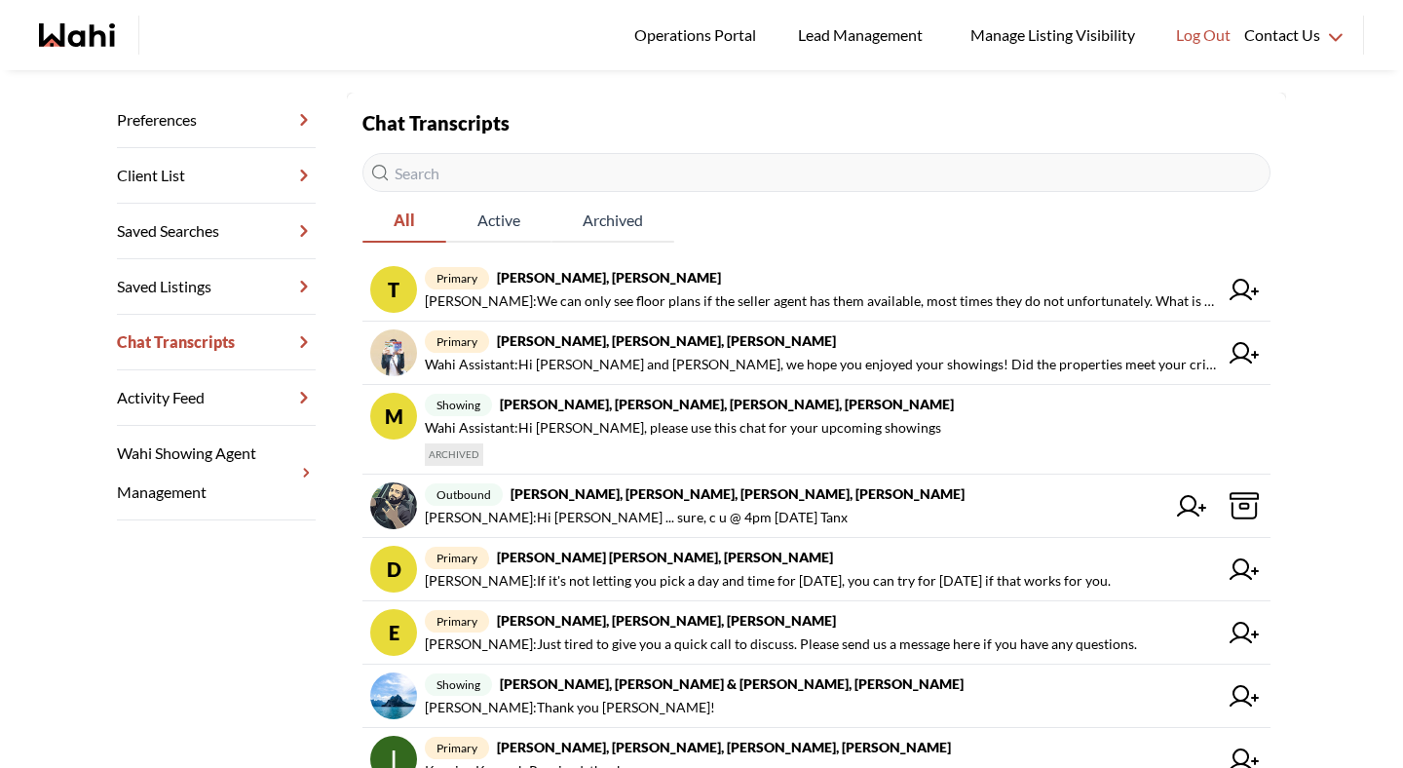
click at [590, 565] on span "primary Dakota Penn, Shelby Moorhead, Michelle, Rohit" at bounding box center [821, 557] width 793 height 23
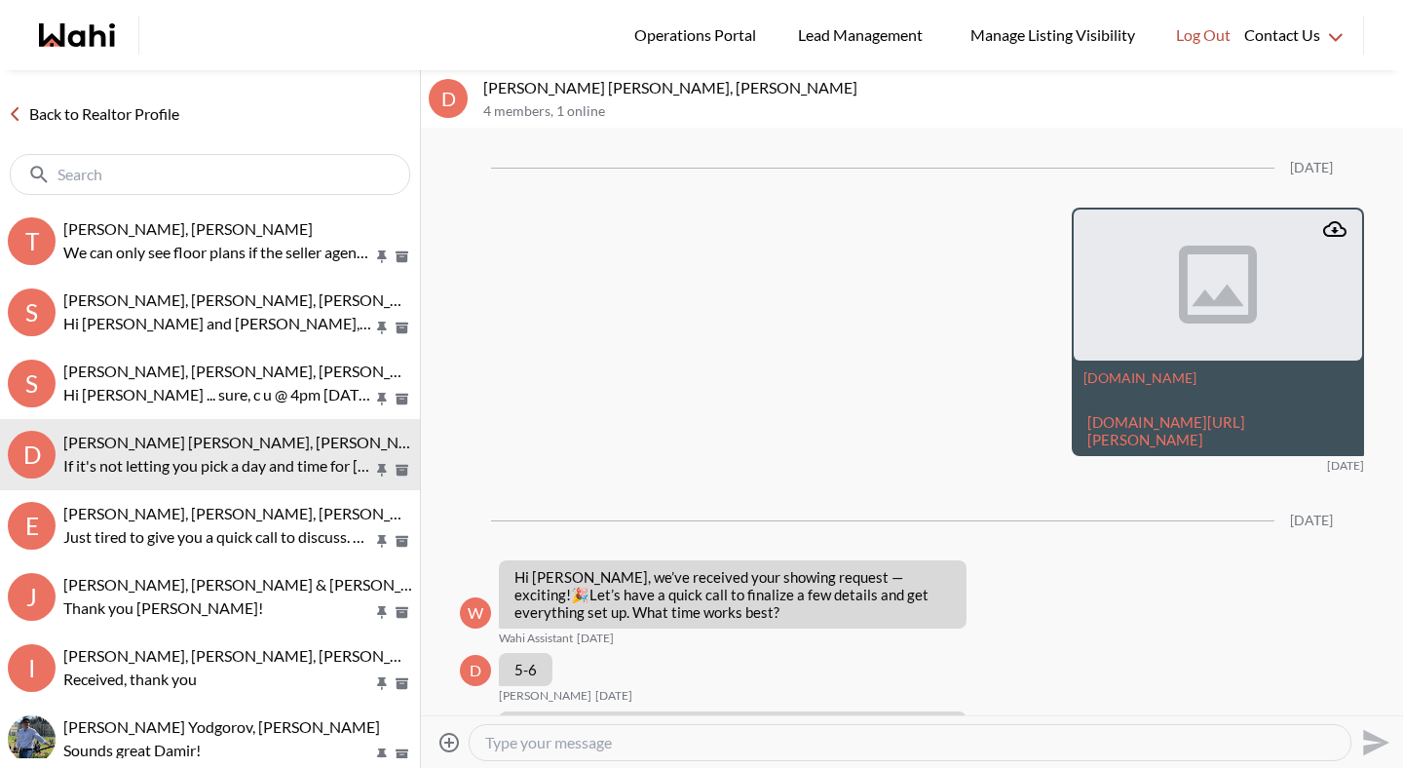
scroll to position [3000, 0]
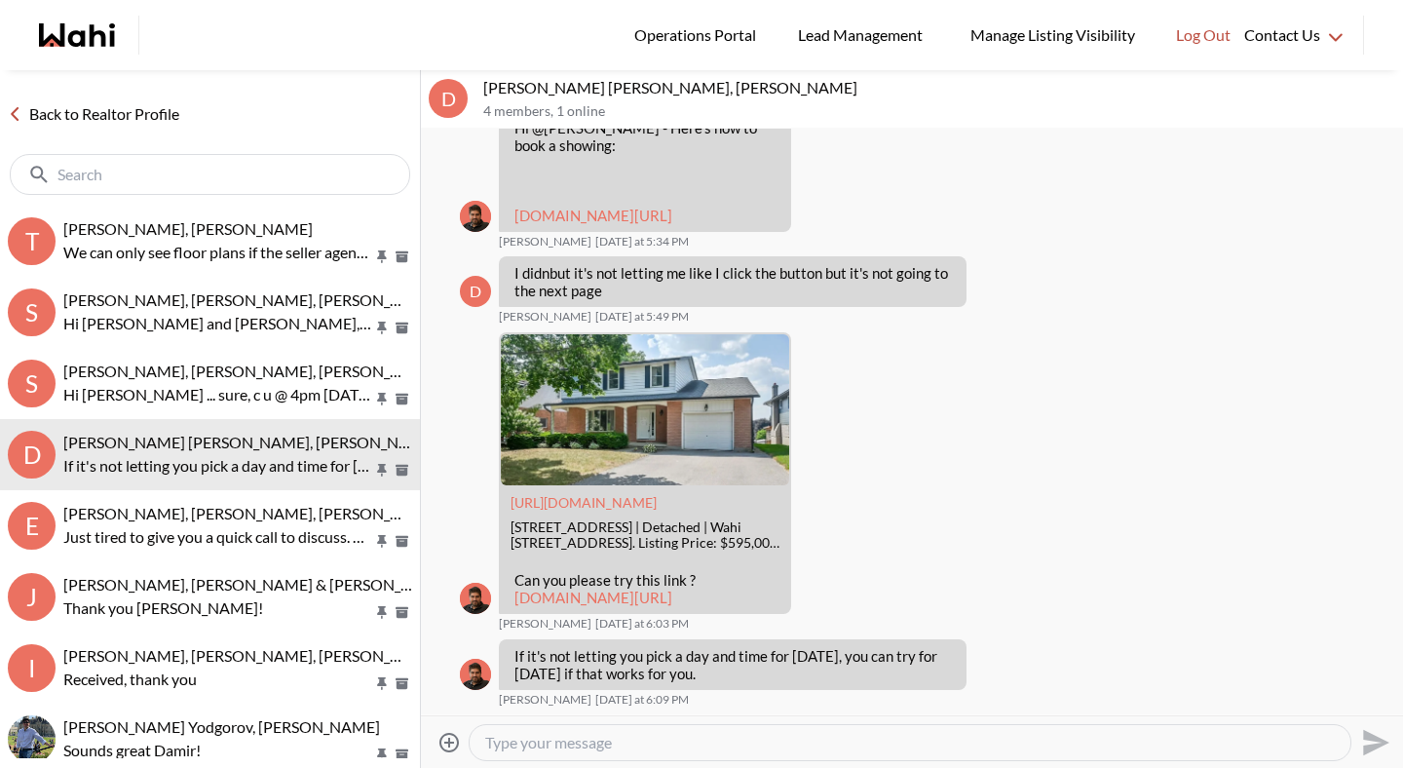
click at [580, 750] on textarea "Type your message" at bounding box center [910, 742] width 850 height 19
type textarea "Hi Dakota, were you able to figure out the showing requests?"
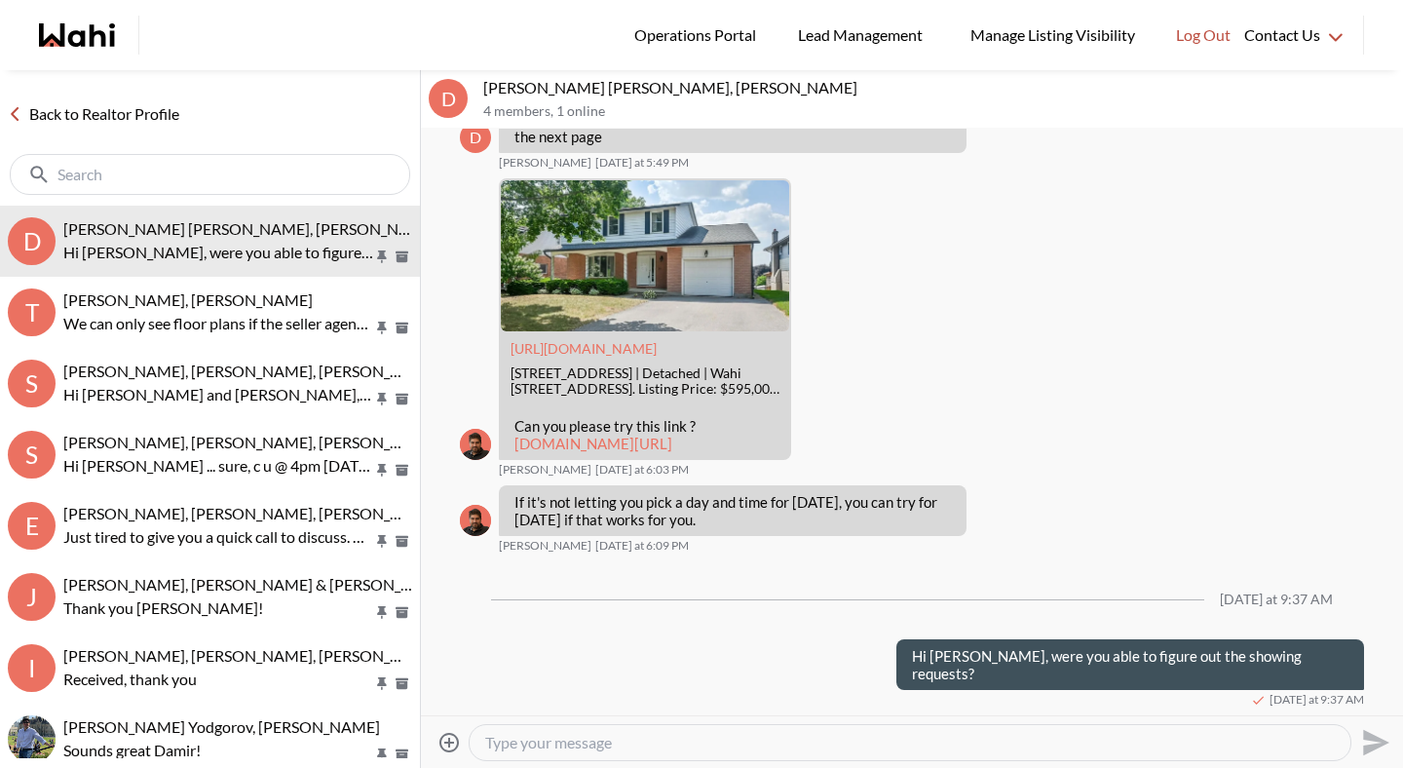
click at [153, 115] on link "Back to Realtor Profile" at bounding box center [93, 113] width 187 height 25
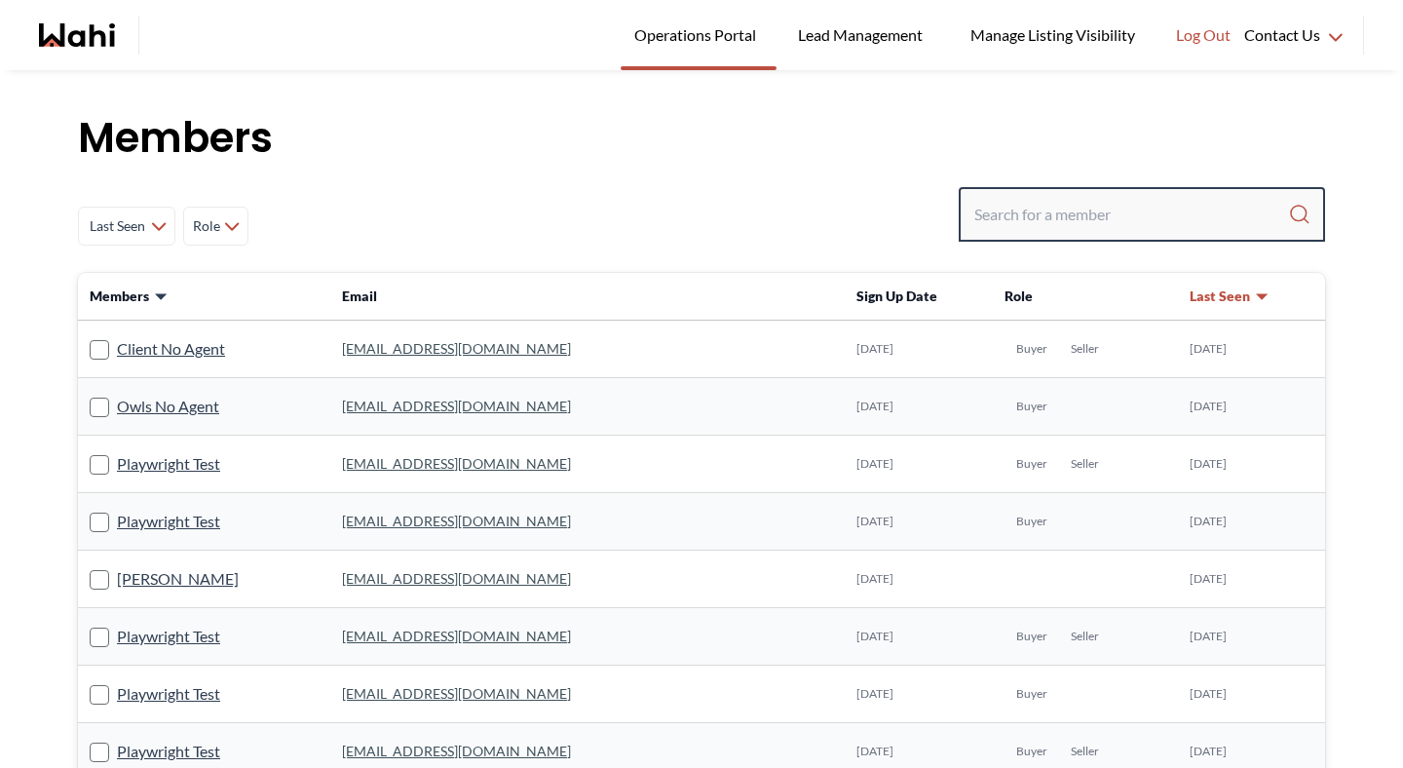
click at [1081, 217] on input "Search input" at bounding box center [1131, 214] width 314 height 35
type input "b"
type input "faraz"
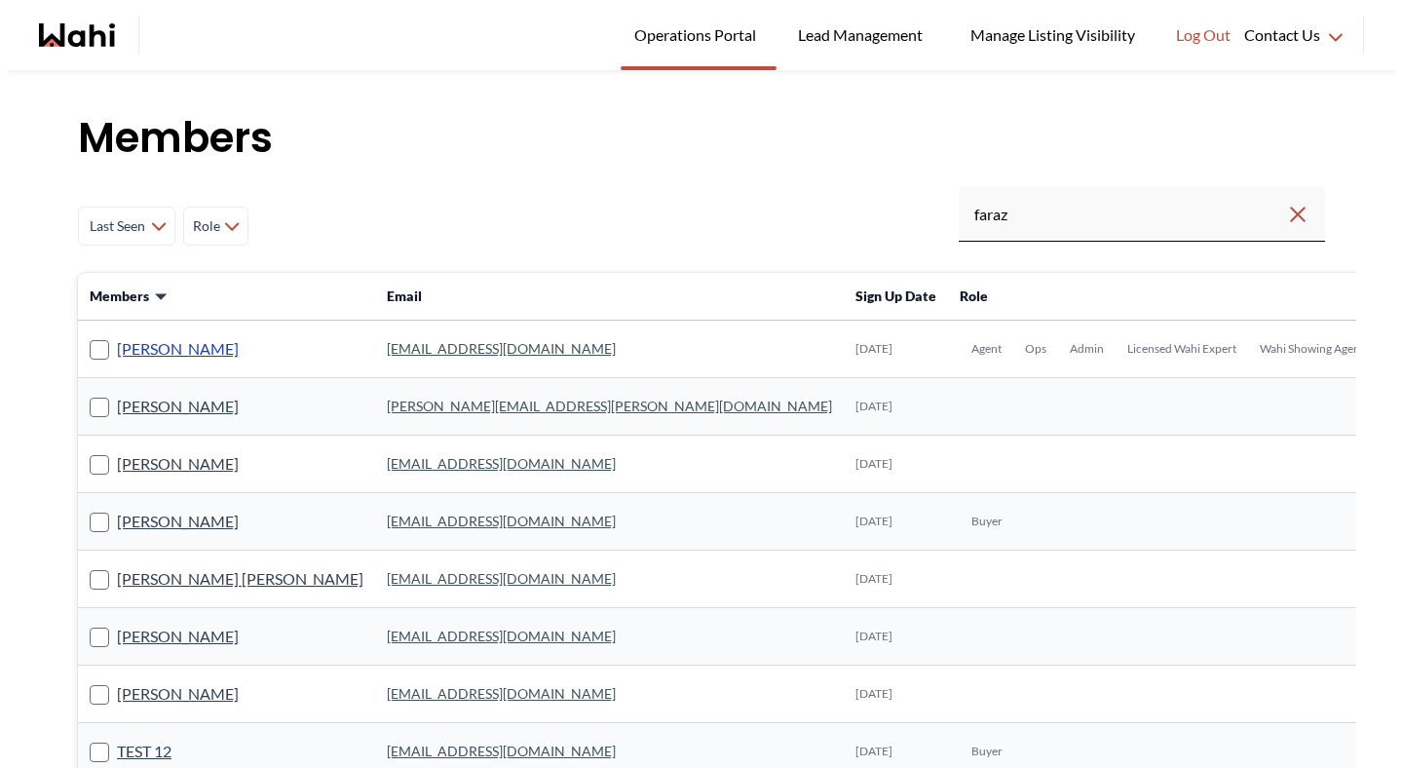
click at [168, 342] on link "[PERSON_NAME]" at bounding box center [178, 348] width 122 height 25
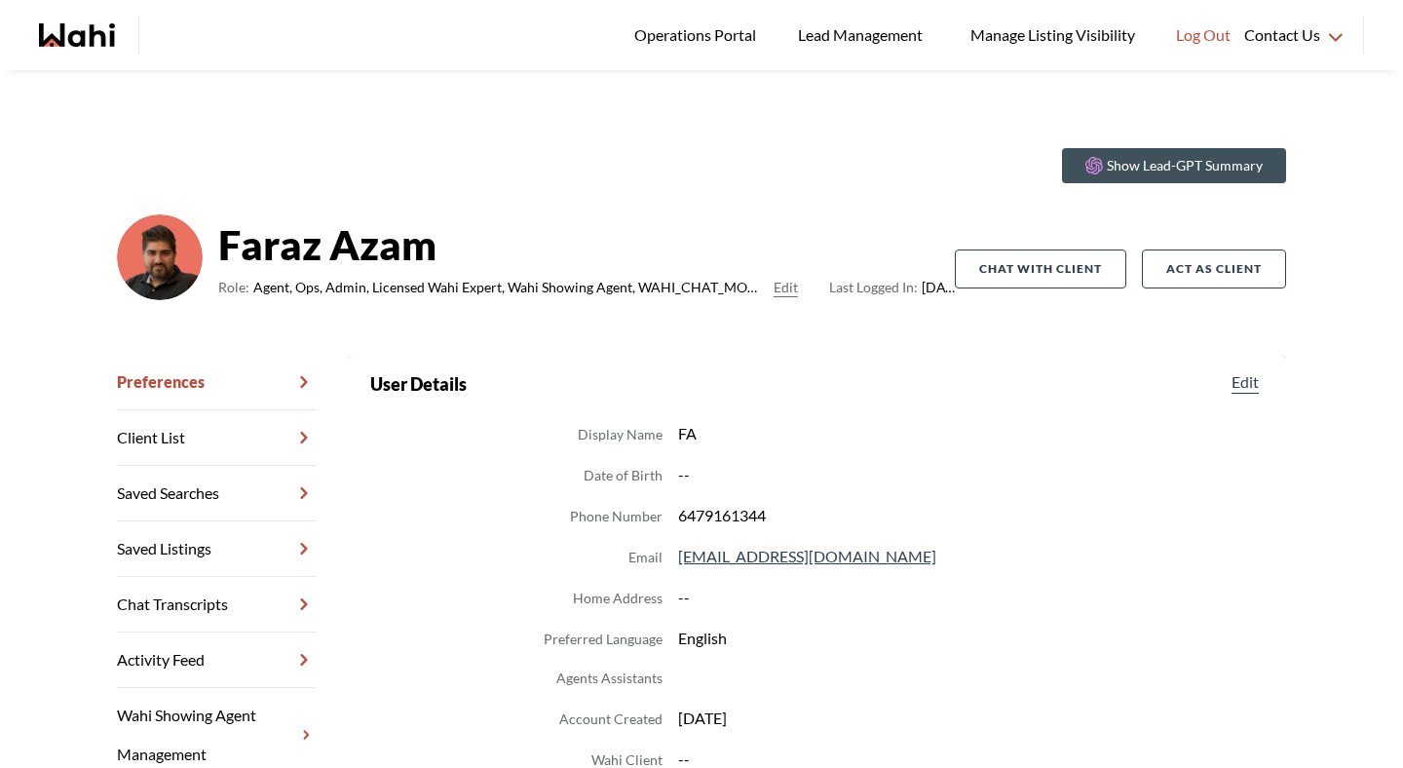
click at [274, 600] on link "Chat Transcripts" at bounding box center [216, 605] width 199 height 56
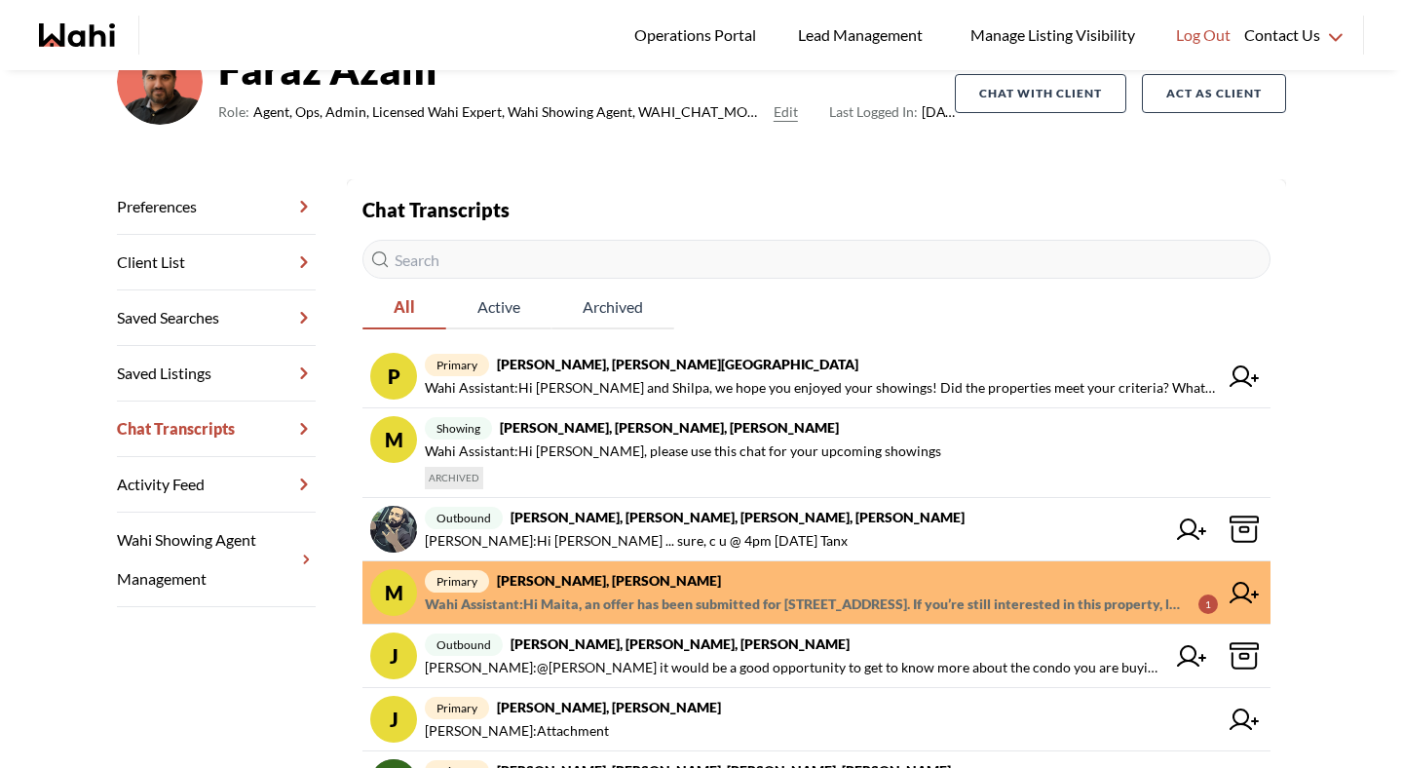
scroll to position [176, 0]
click at [613, 614] on span "Wahi Assistant : Hi Maita, an offer has been submitted for 100 Mornelle Crt #10…" at bounding box center [804, 602] width 758 height 23
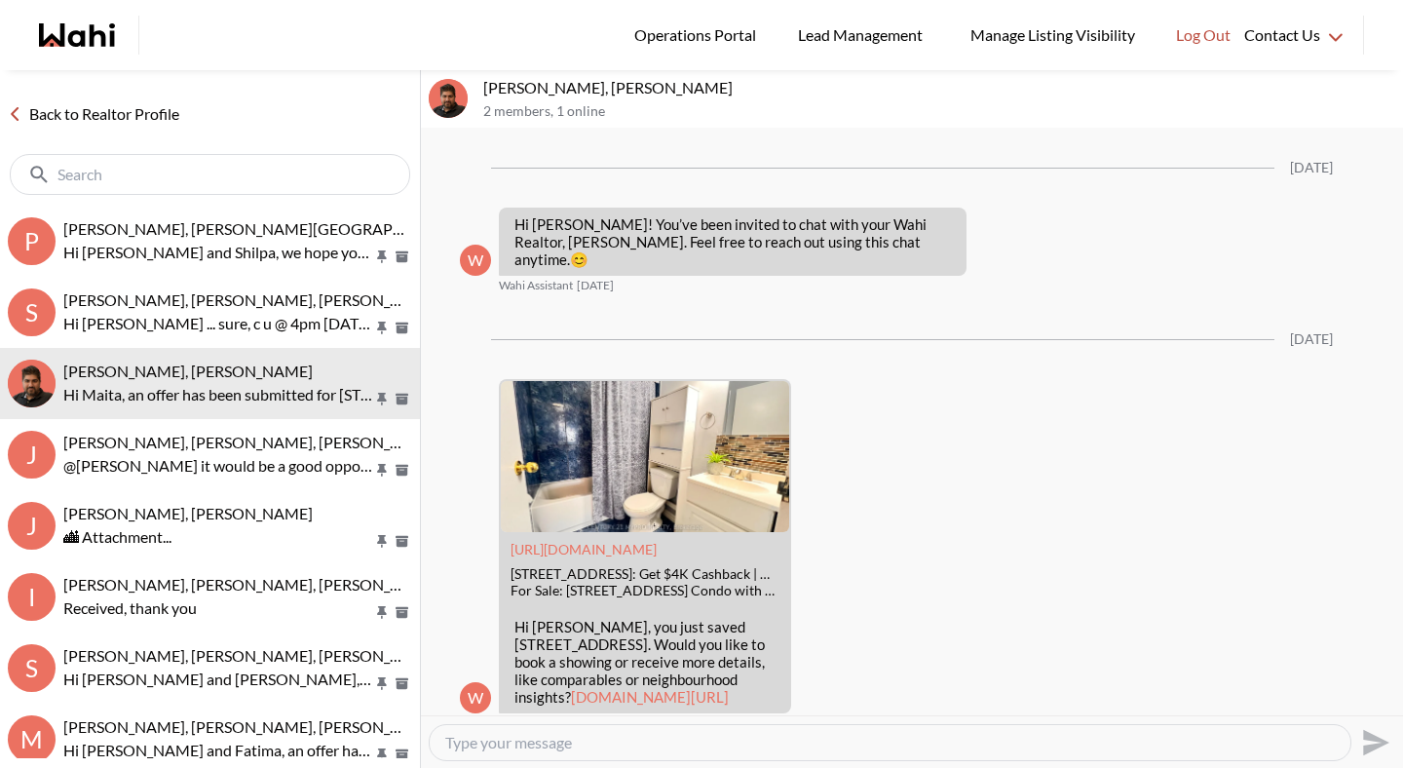
scroll to position [1492, 0]
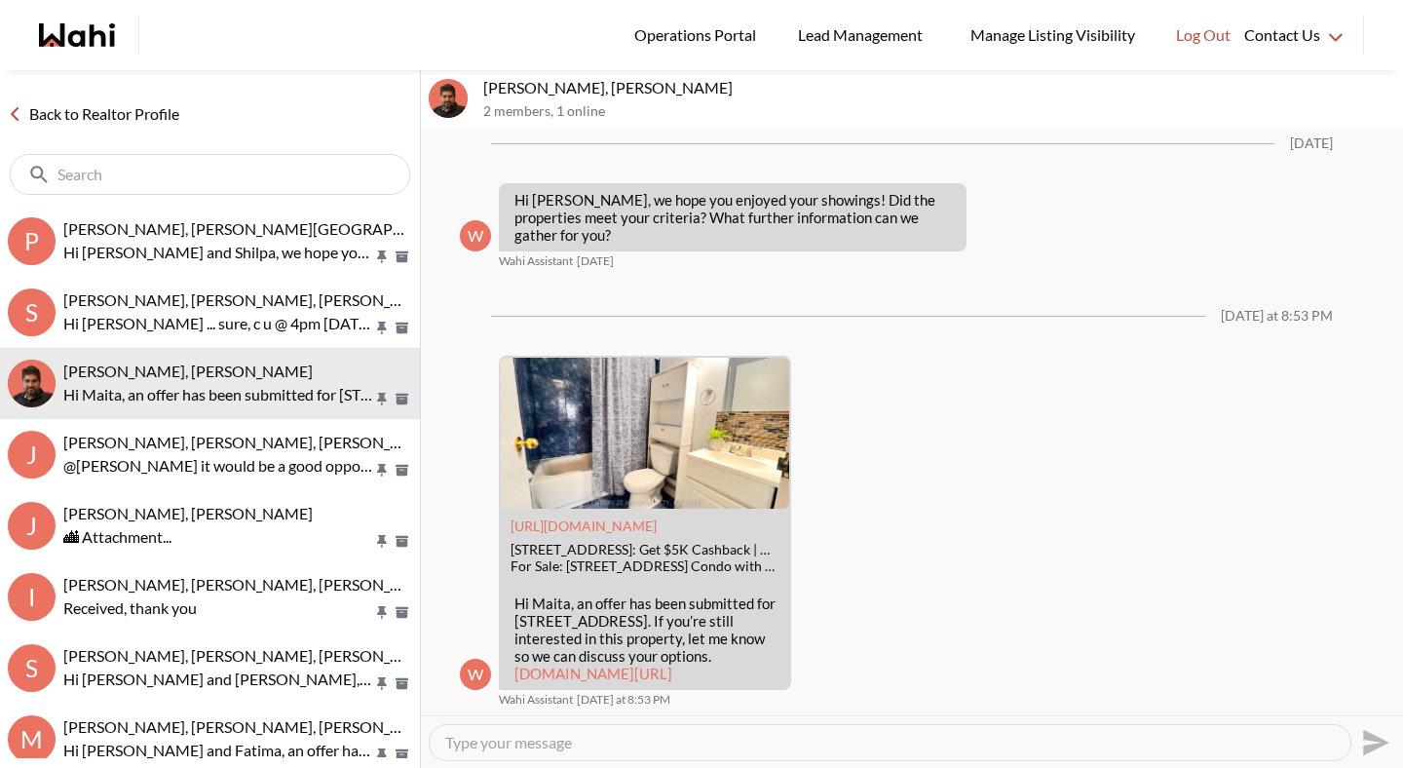
click at [175, 118] on link "Back to Realtor Profile" at bounding box center [93, 113] width 187 height 25
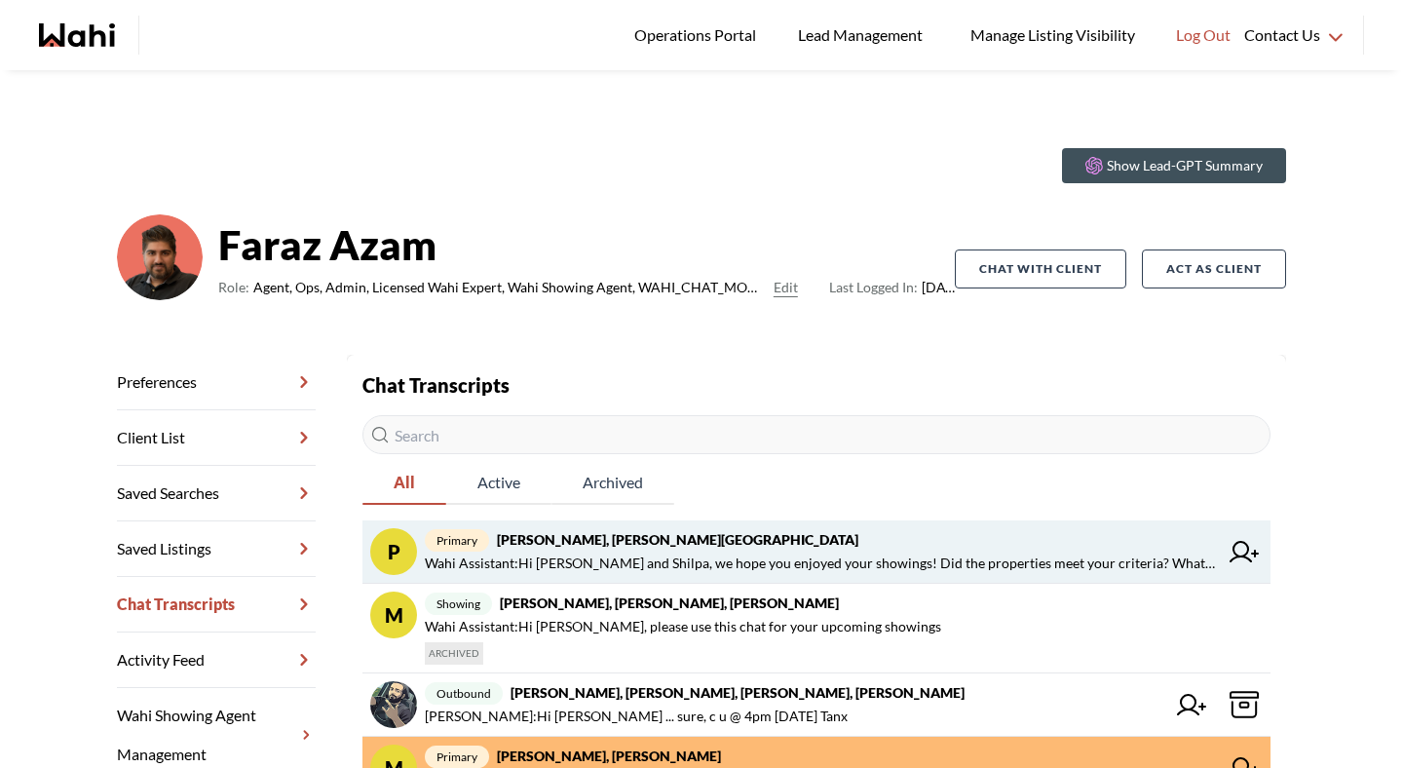
click at [691, 575] on link "P primary Pradeep Pradhan, Shilpa Pradhan, Faraz Wahi Assistant : Hi Pradeep an…" at bounding box center [816, 551] width 908 height 63
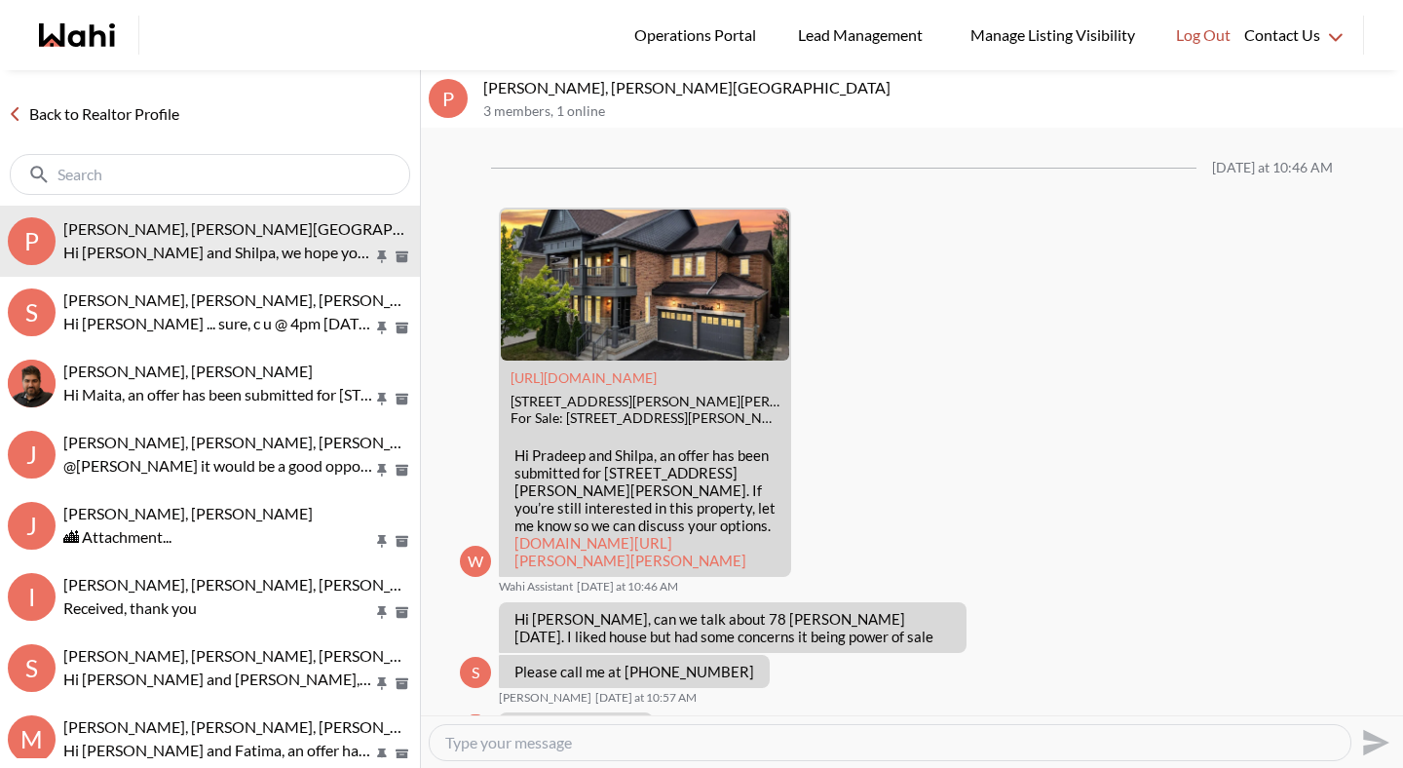
scroll to position [2060, 0]
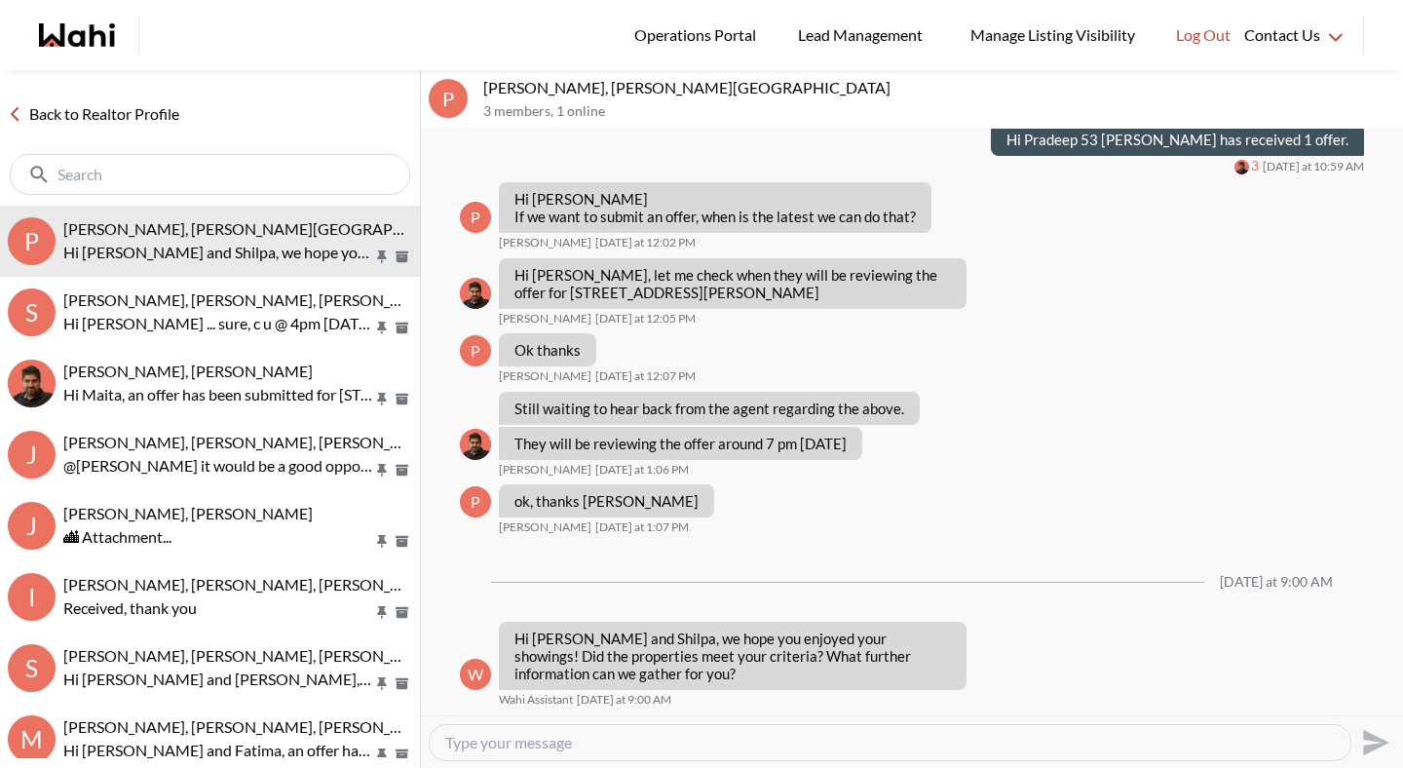
click at [153, 109] on link "Back to Realtor Profile" at bounding box center [93, 113] width 187 height 25
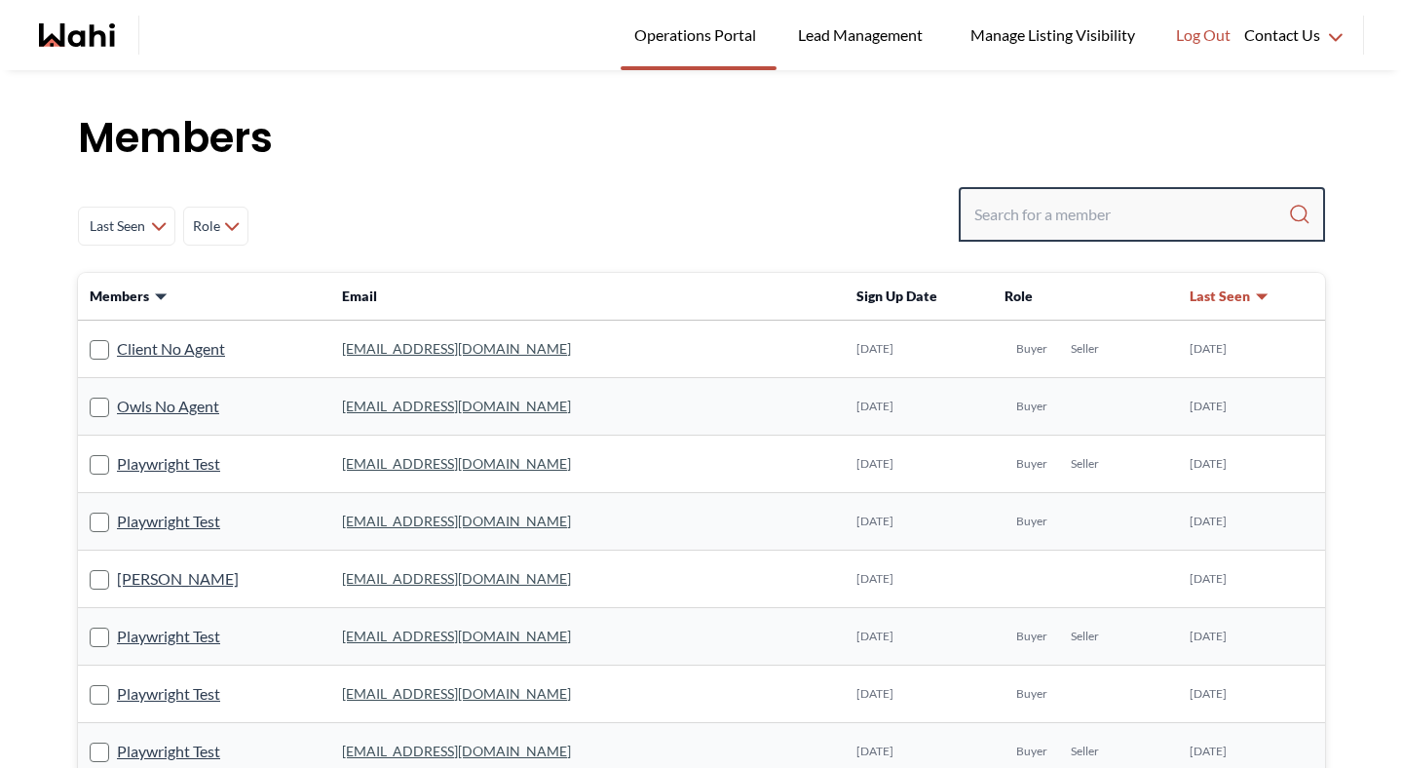
click at [992, 209] on input "Search input" at bounding box center [1131, 214] width 314 height 35
type input "behnam"
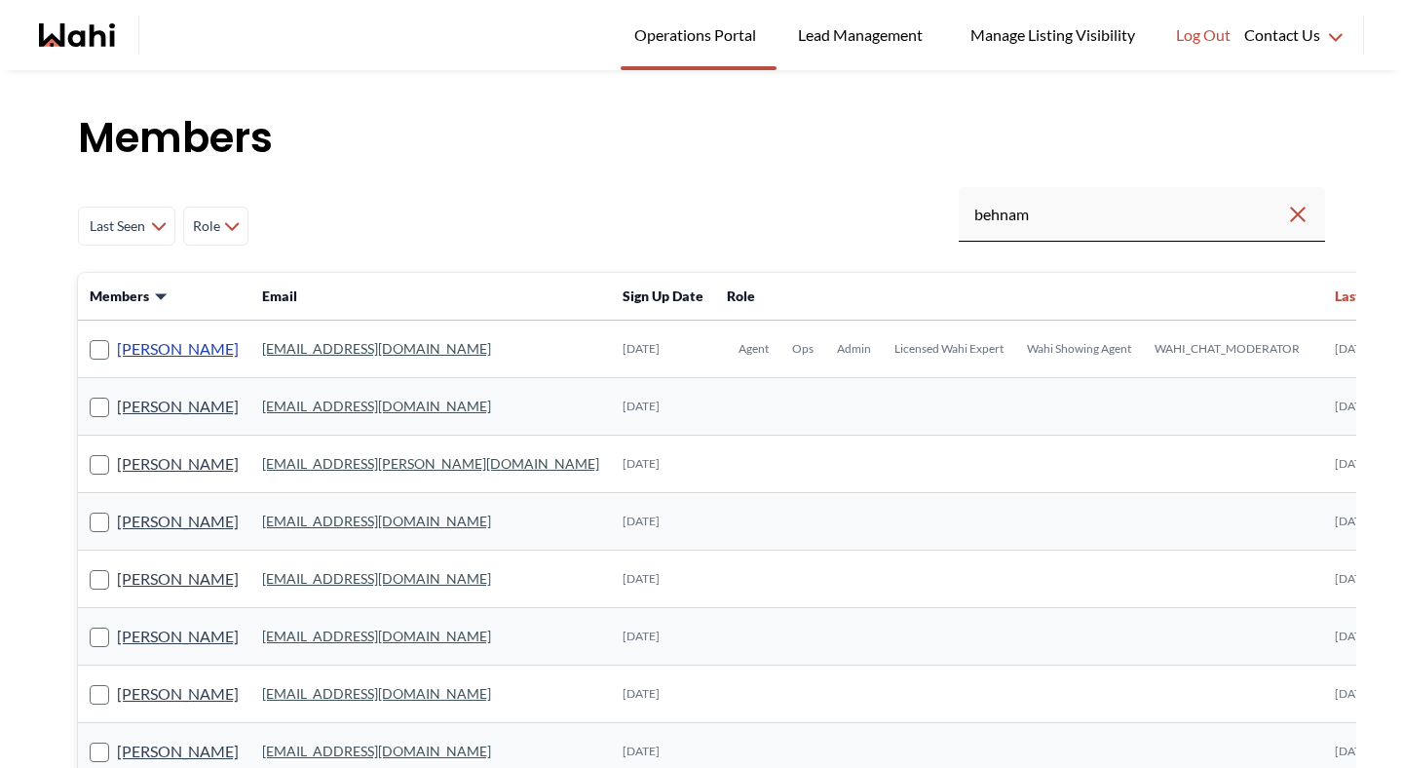
click at [146, 354] on link "[PERSON_NAME]" at bounding box center [178, 348] width 122 height 25
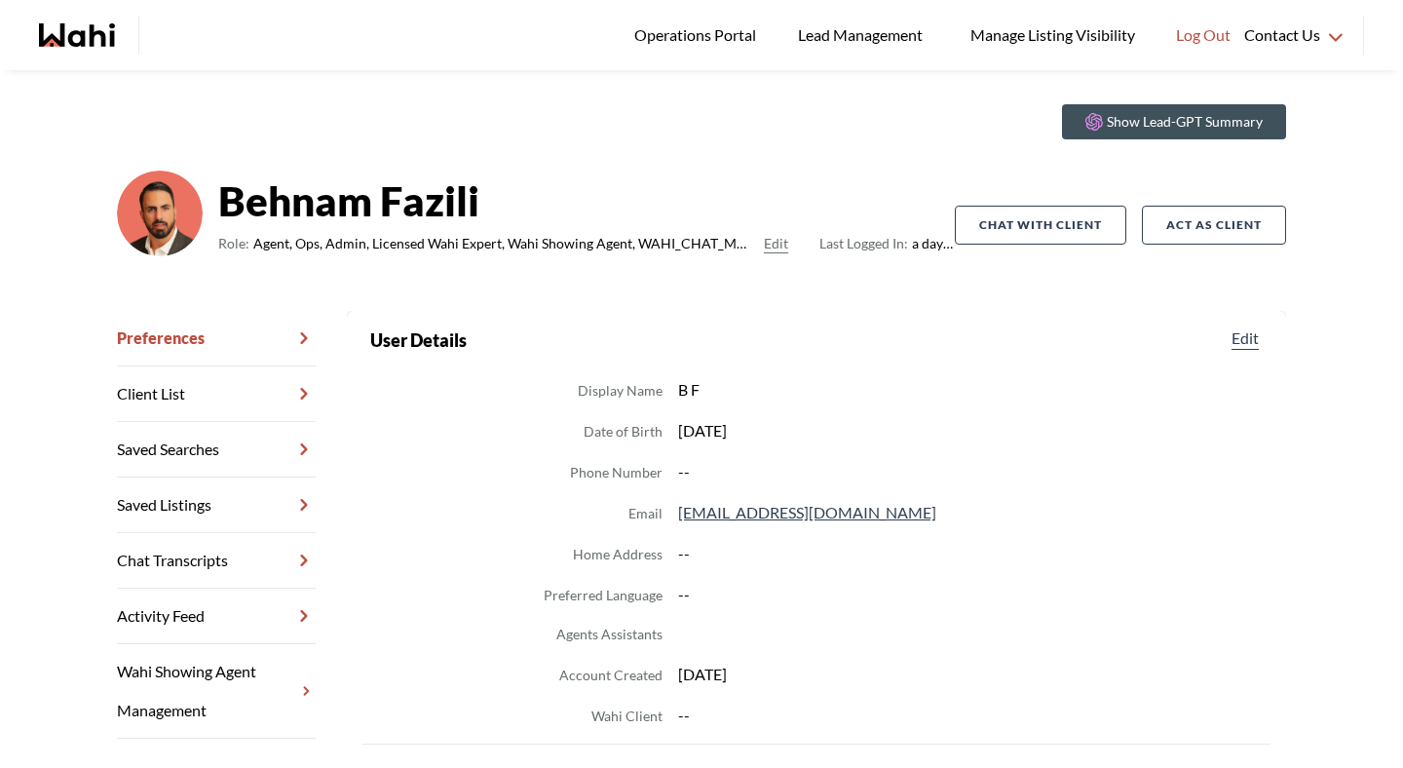
scroll to position [50, 0]
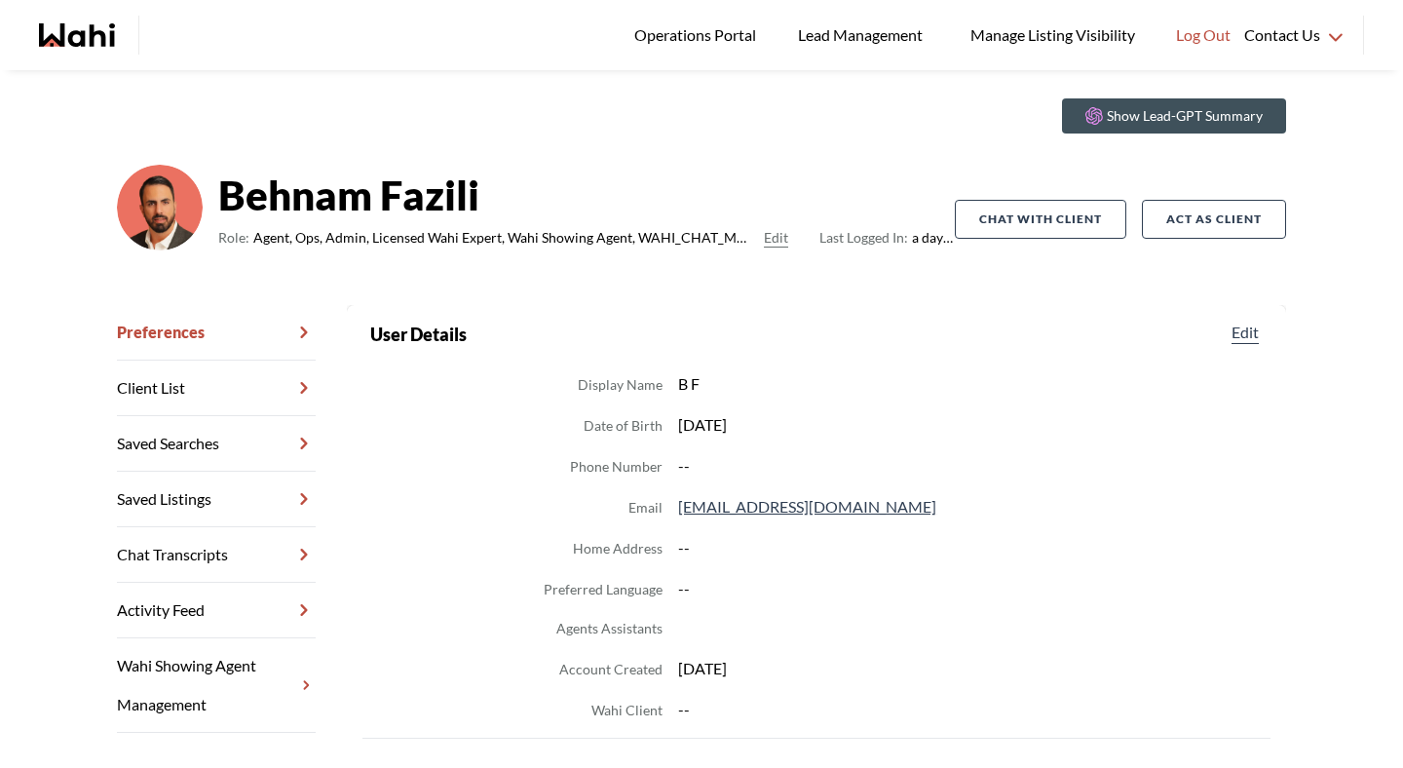
click at [267, 544] on link "Chat Transcripts" at bounding box center [216, 555] width 199 height 56
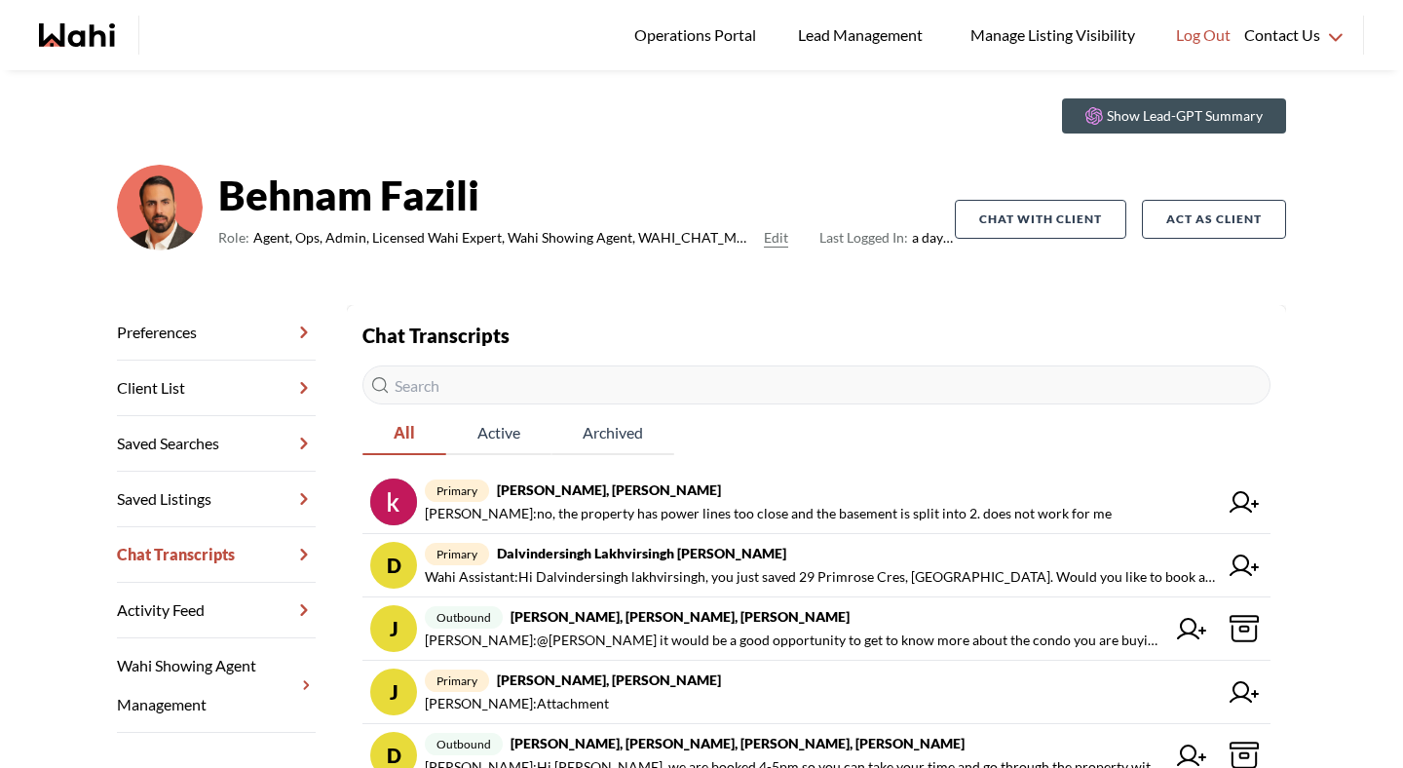
scroll to position [63, 0]
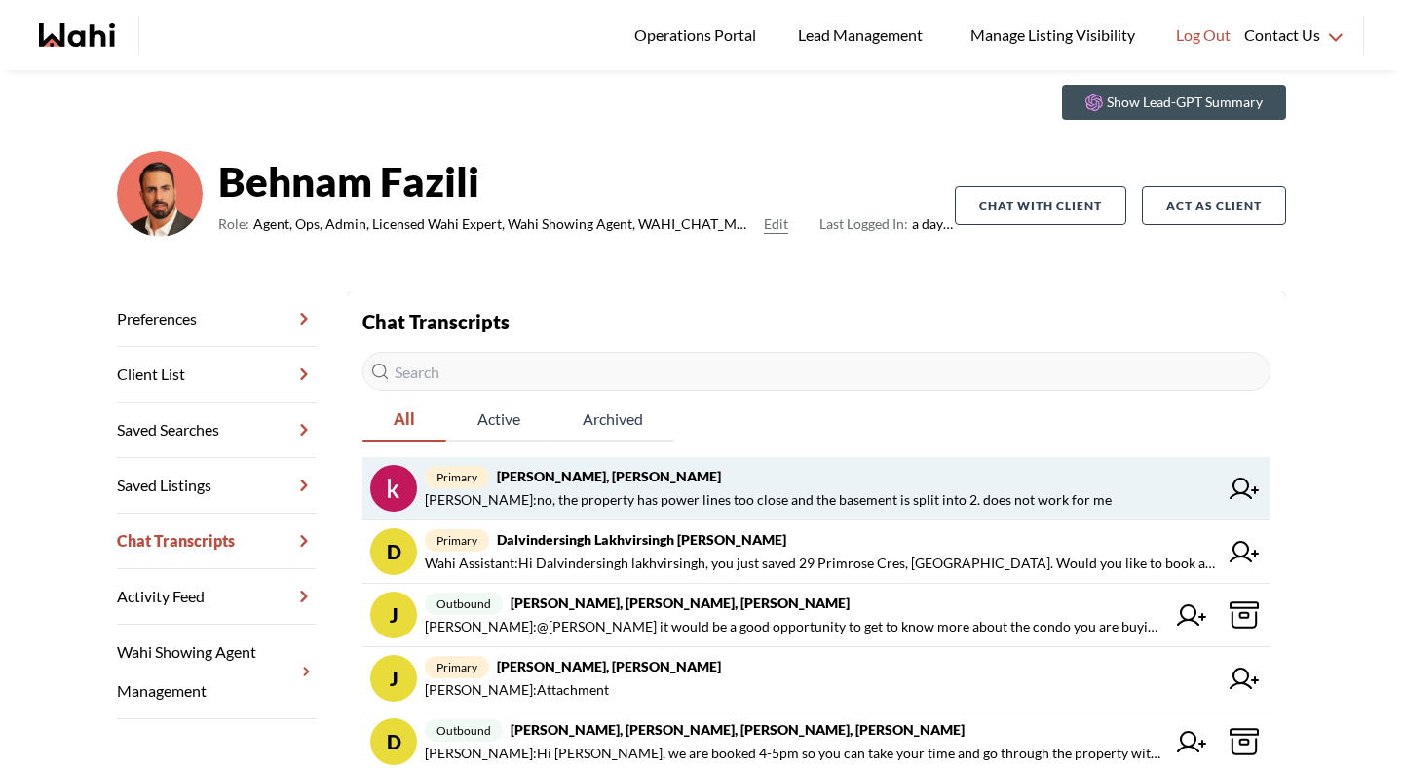
click at [567, 505] on span "khalid Alvi : no, the property has power lines too close and the basement is sp…" at bounding box center [768, 499] width 687 height 23
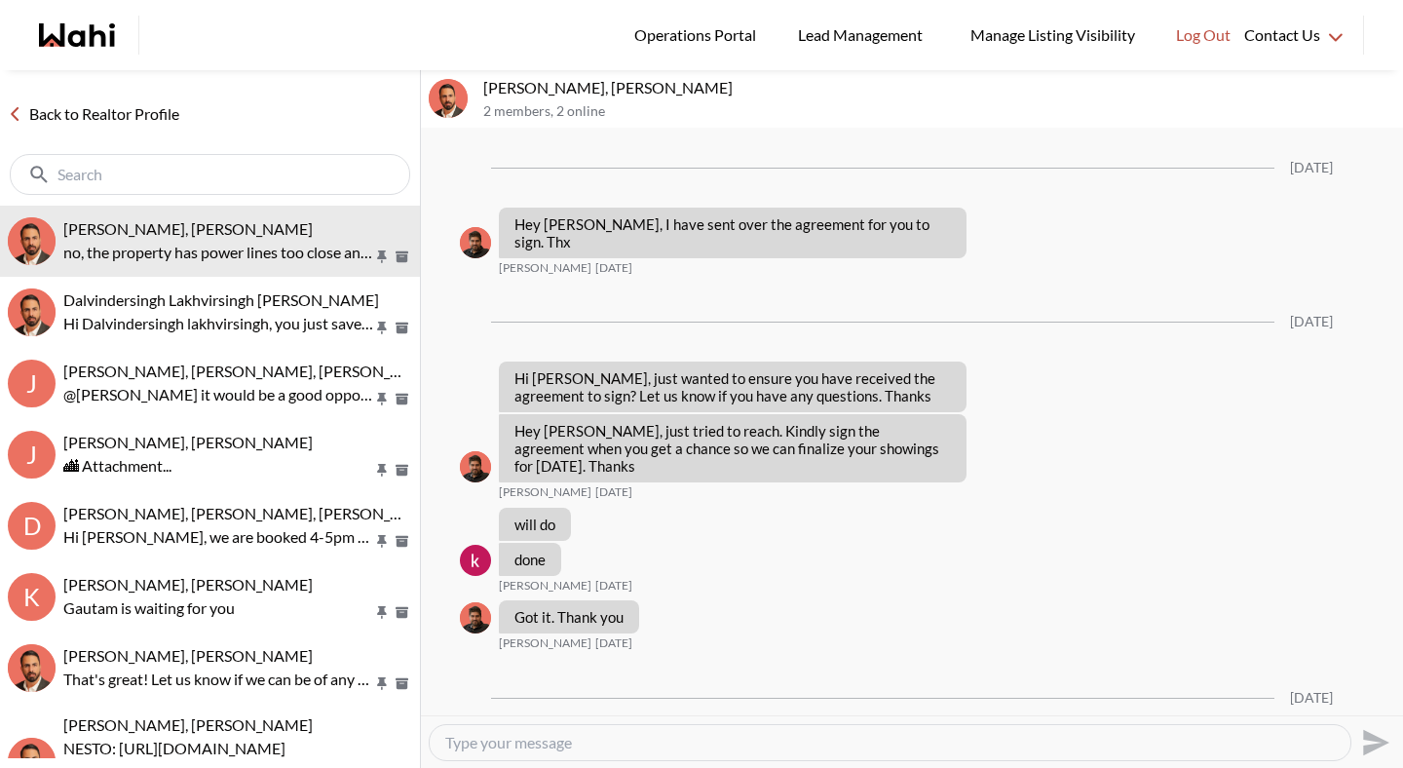
scroll to position [3710, 0]
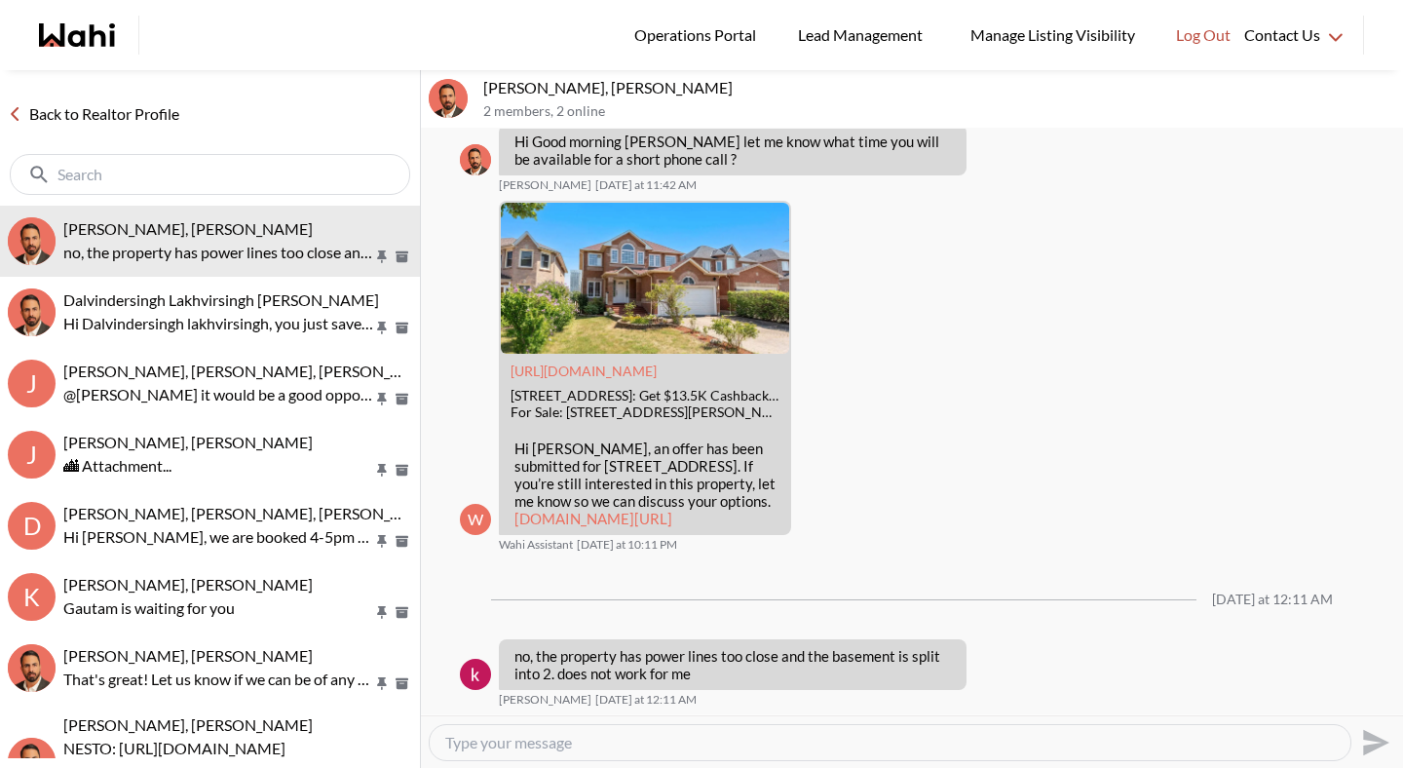
click at [546, 740] on textarea "Type your message" at bounding box center [890, 742] width 890 height 19
type textarea "I understand how that is not desirable."
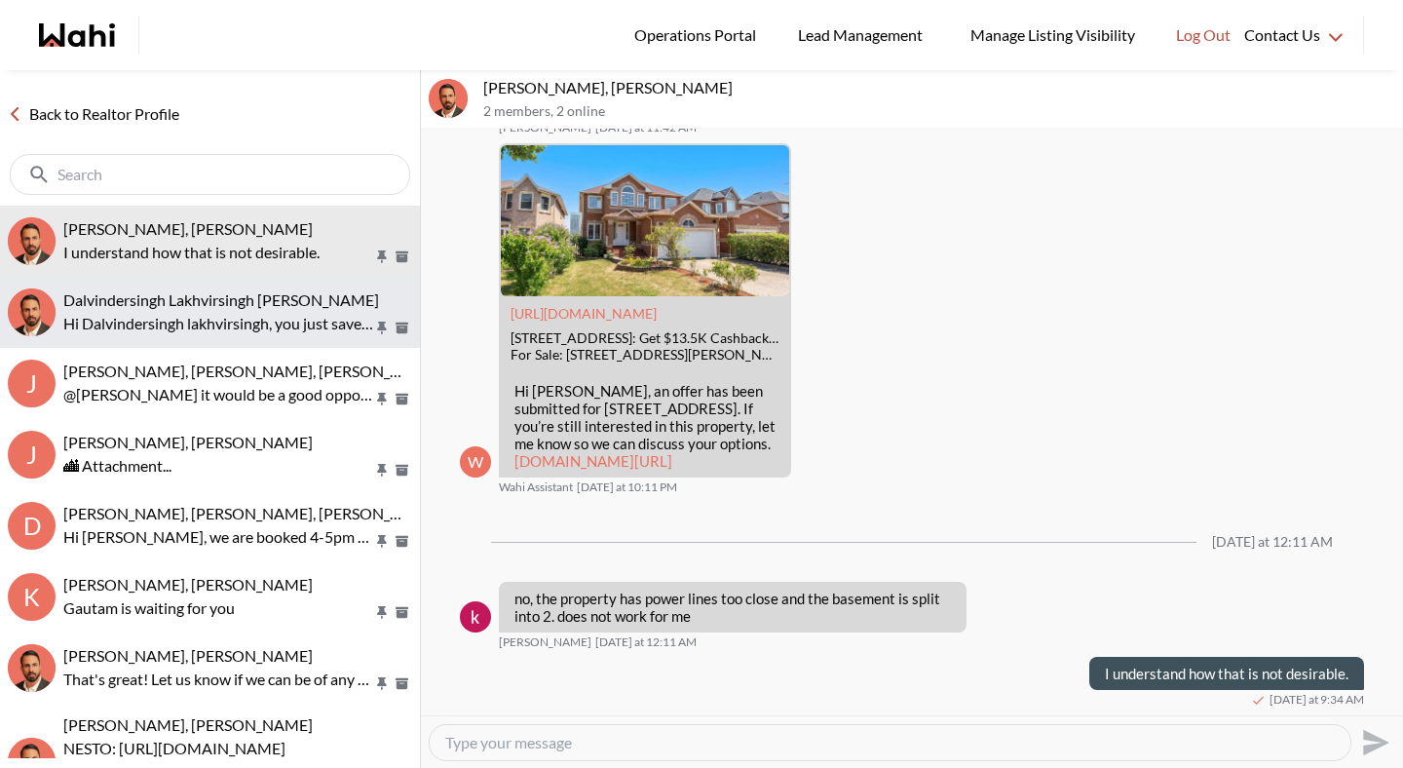
click at [232, 300] on span "Dalvindersingh Lakhvirsingh Jaswal, Behnam" at bounding box center [221, 299] width 316 height 19
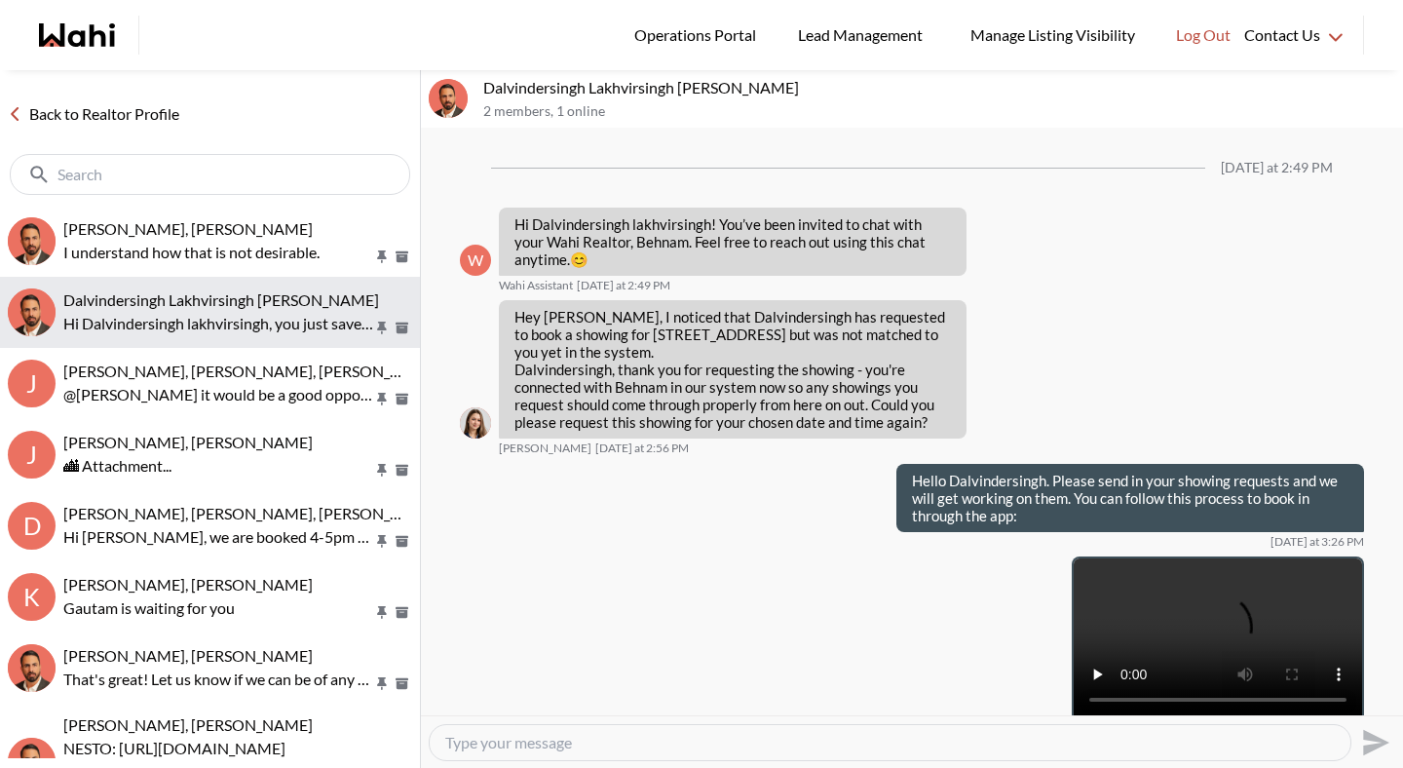
scroll to position [1628, 0]
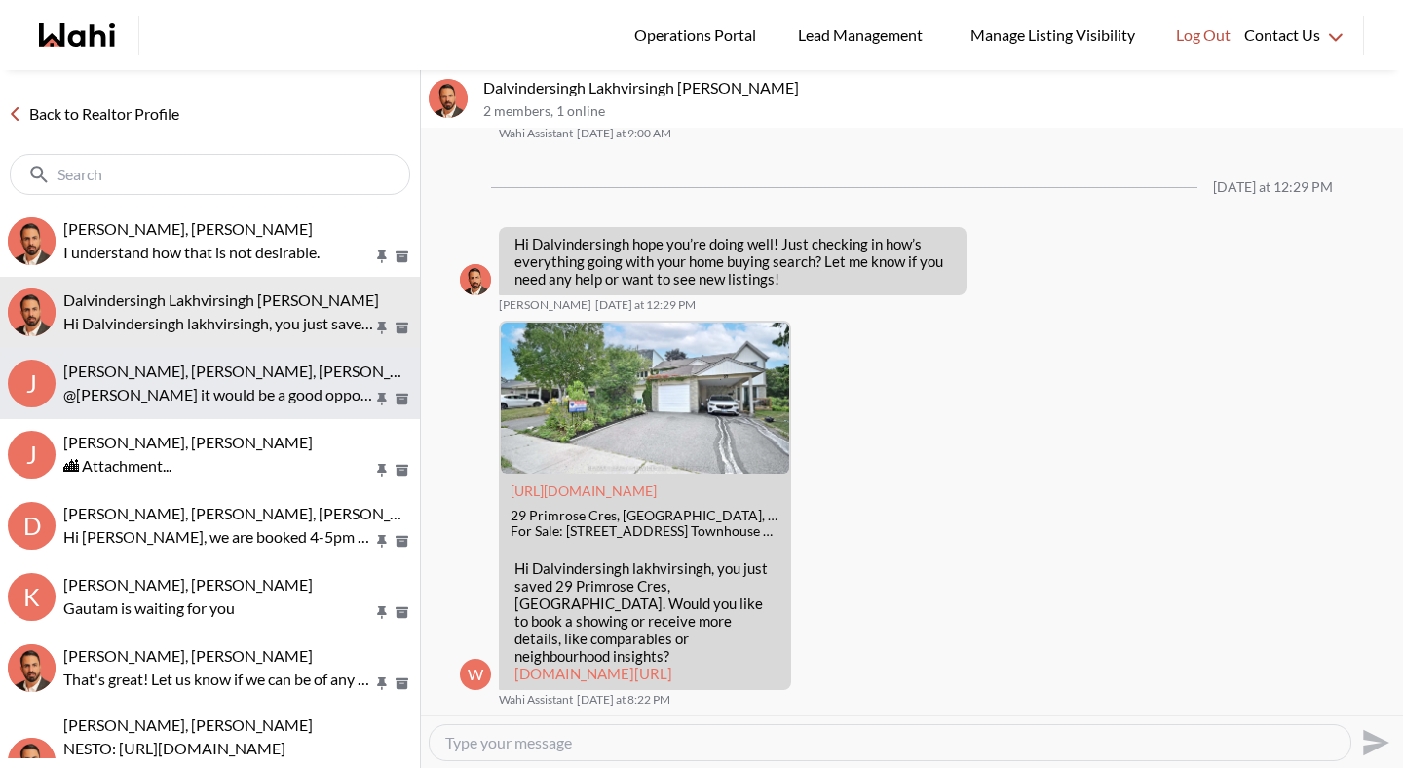
click at [241, 366] on span "[PERSON_NAME], [PERSON_NAME], [PERSON_NAME]" at bounding box center [251, 370] width 377 height 19
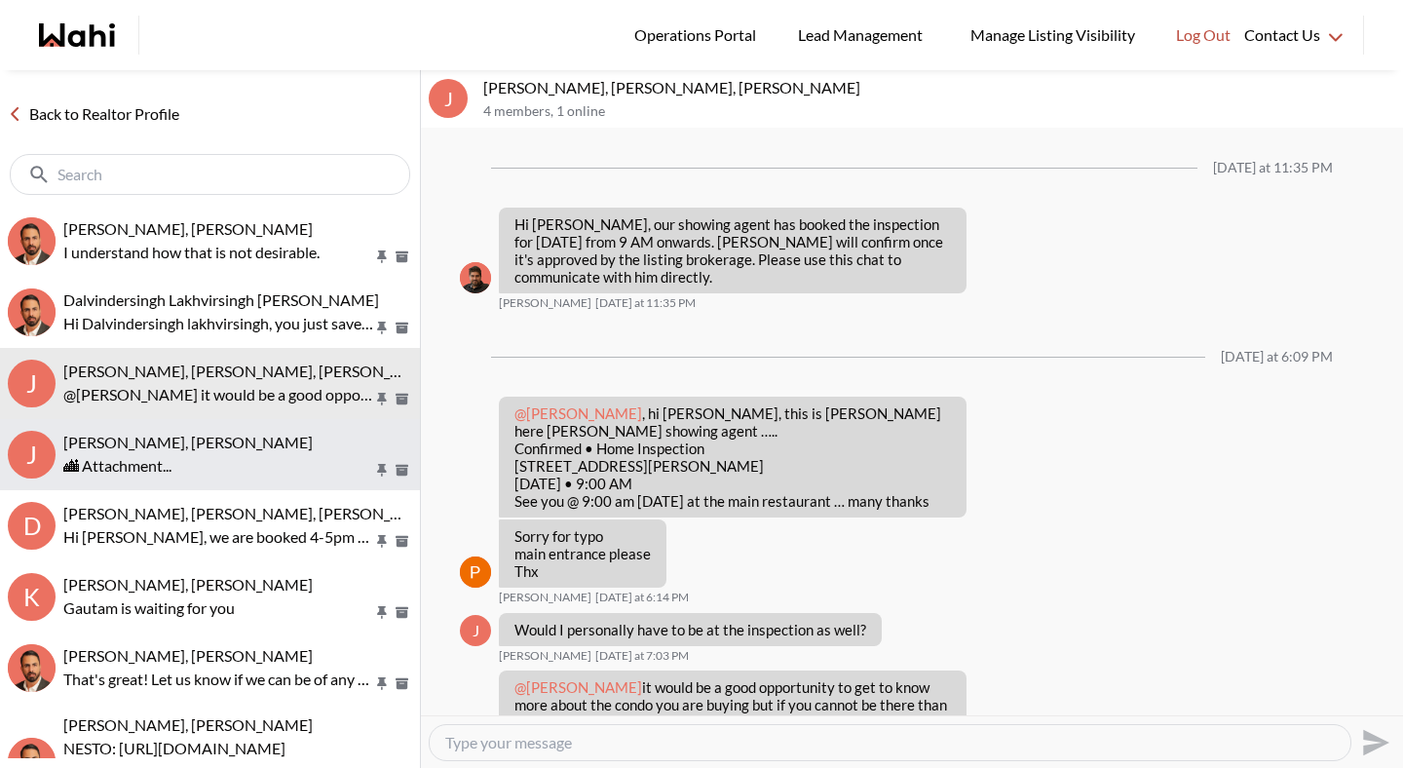
scroll to position [49, 0]
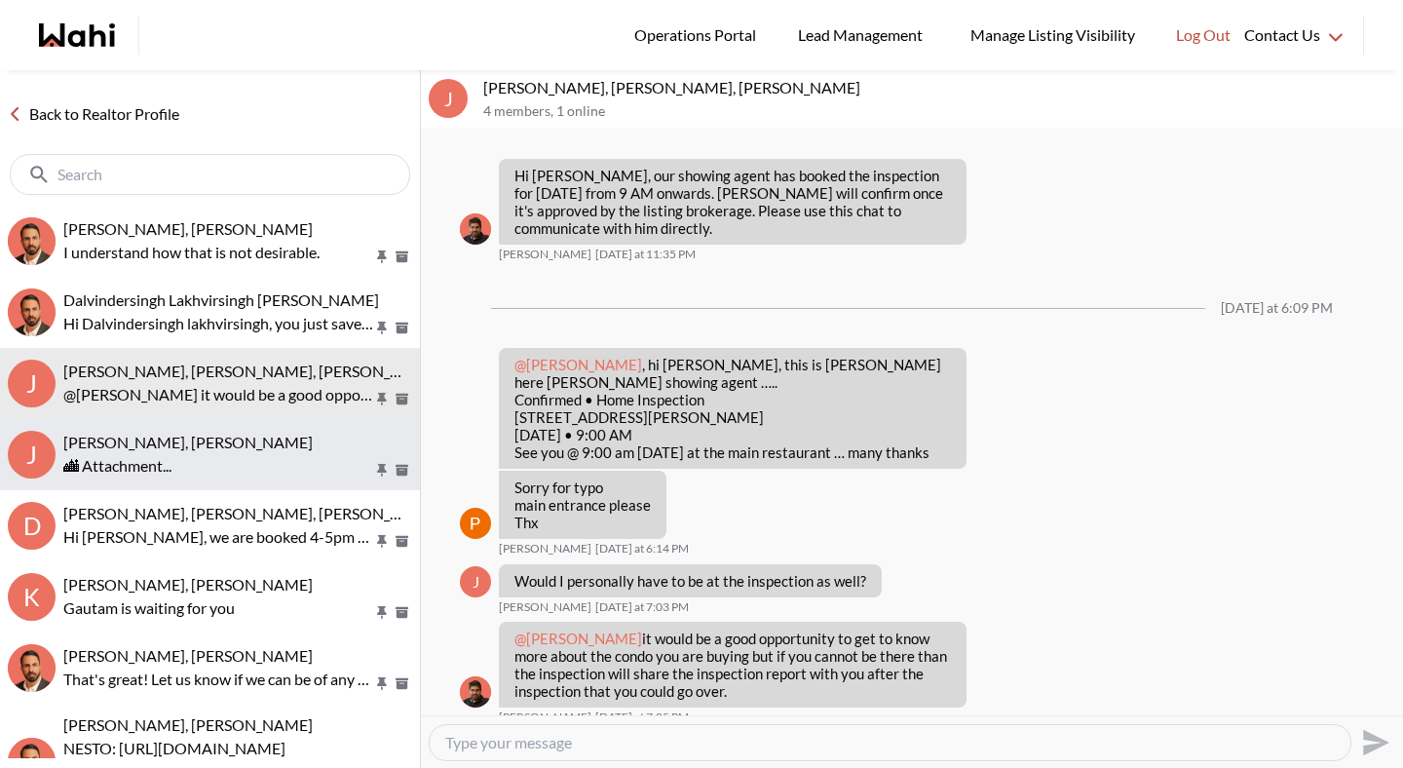
click at [228, 452] on div "Josh Hortaleza, Faraz, Behnam 🏙 Attachment..." at bounding box center [237, 455] width 349 height 45
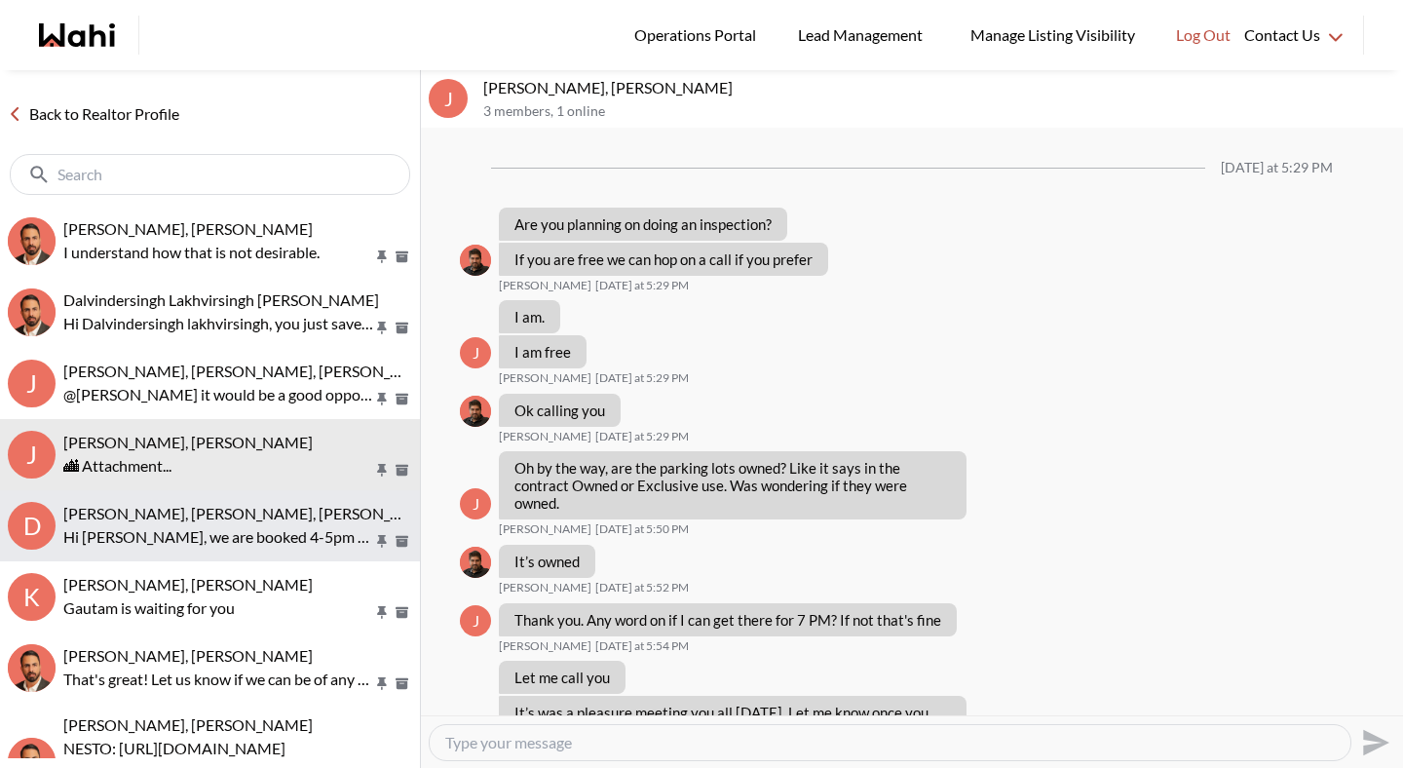
scroll to position [1114, 0]
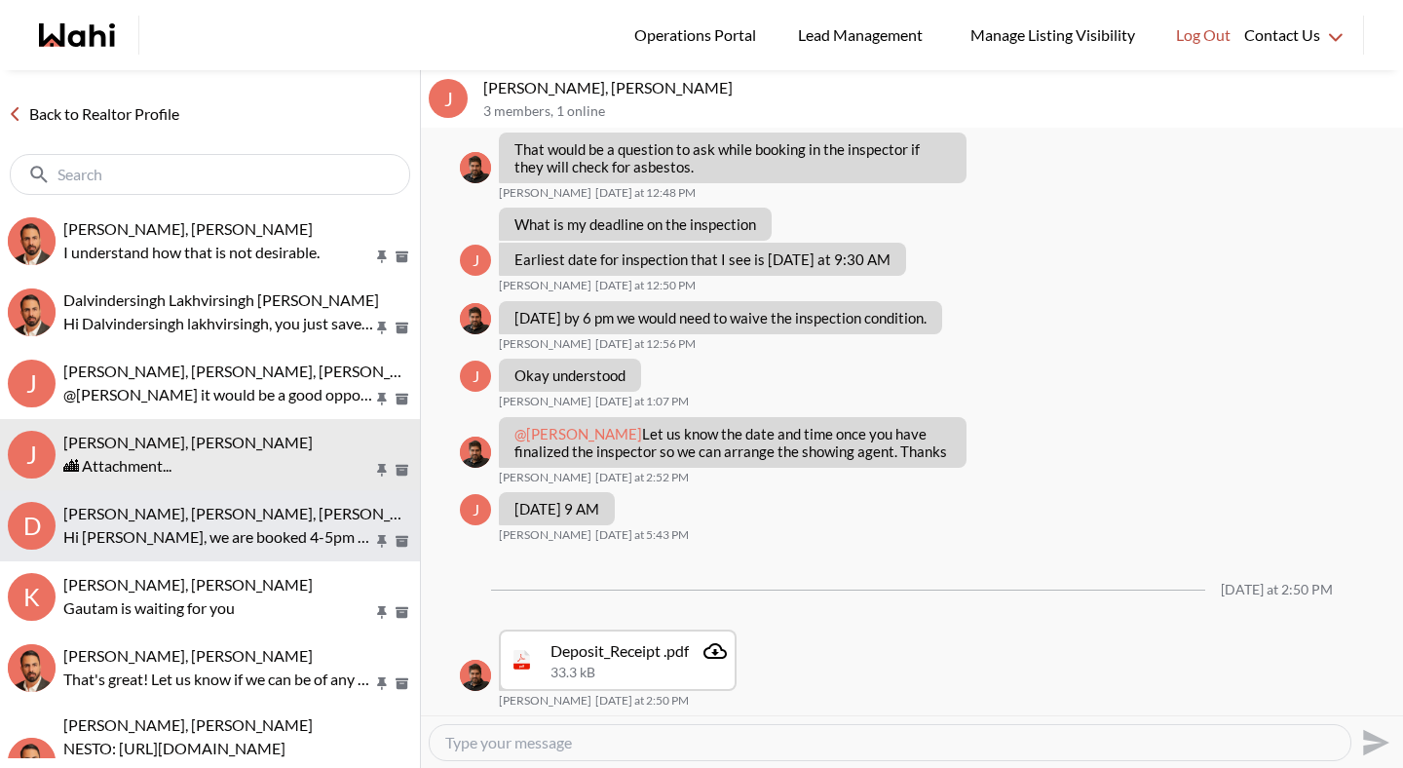
click at [209, 538] on p "Hi David, we are booked 4-5pm so you can take your time and go through the prop…" at bounding box center [218, 536] width 310 height 23
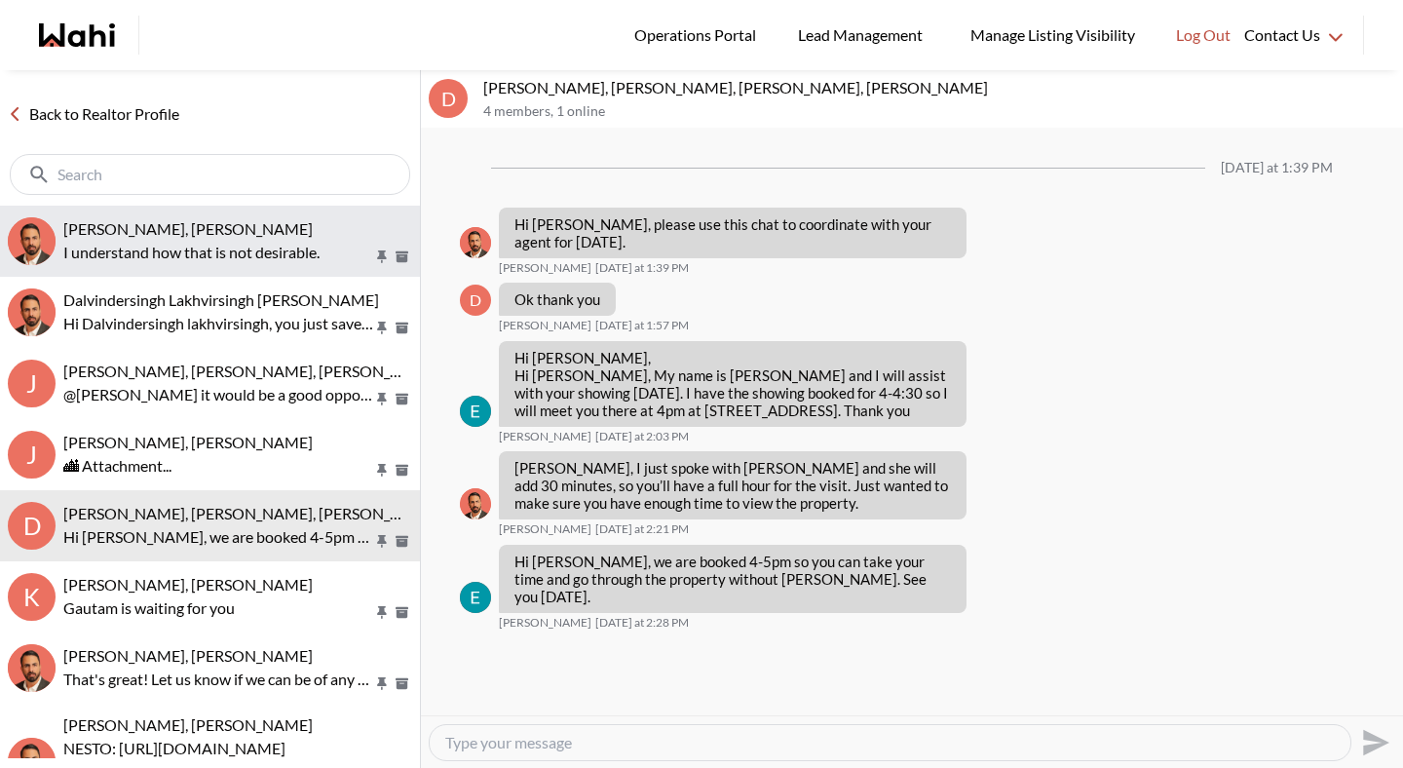
click at [209, 272] on button "khalid Alvi, Behnam I understand how that is not desirable." at bounding box center [210, 241] width 420 height 71
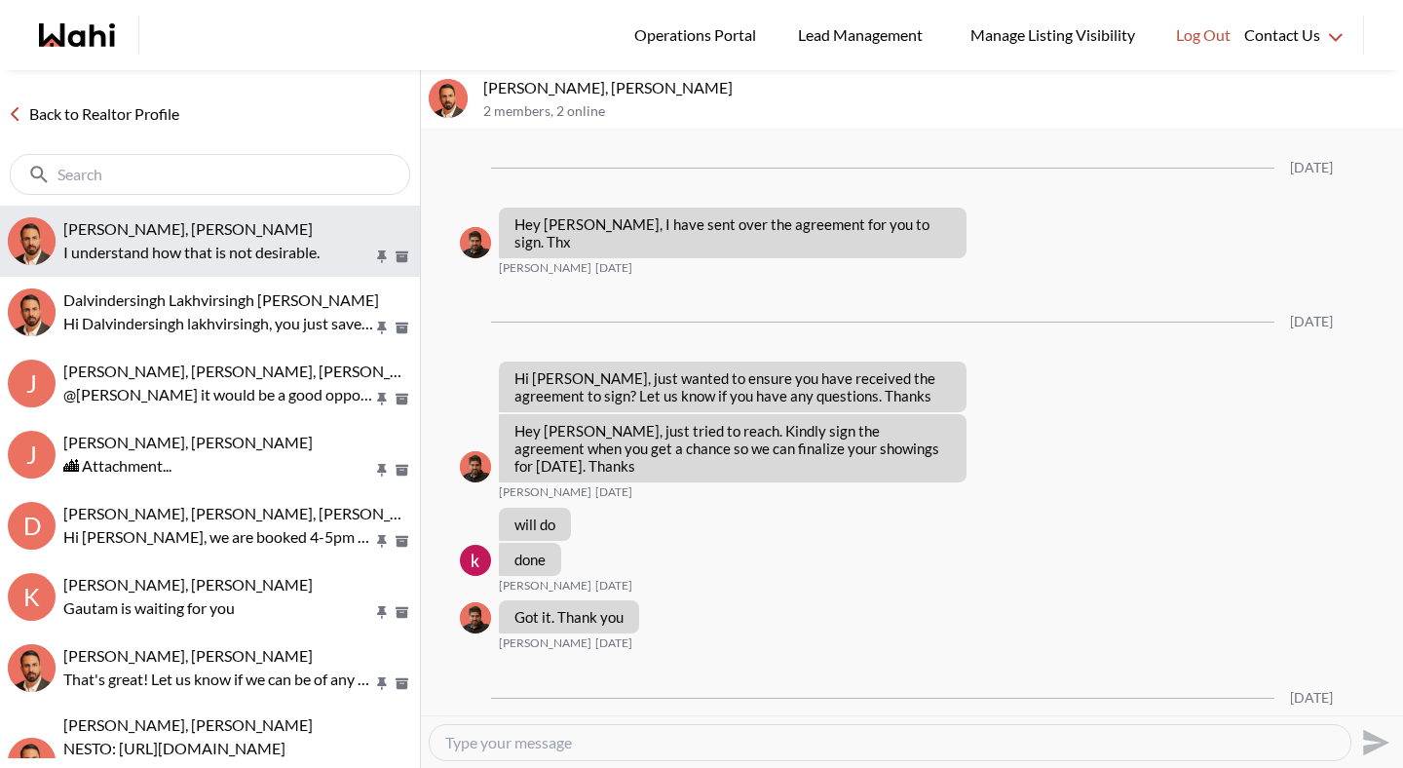
scroll to position [3769, 0]
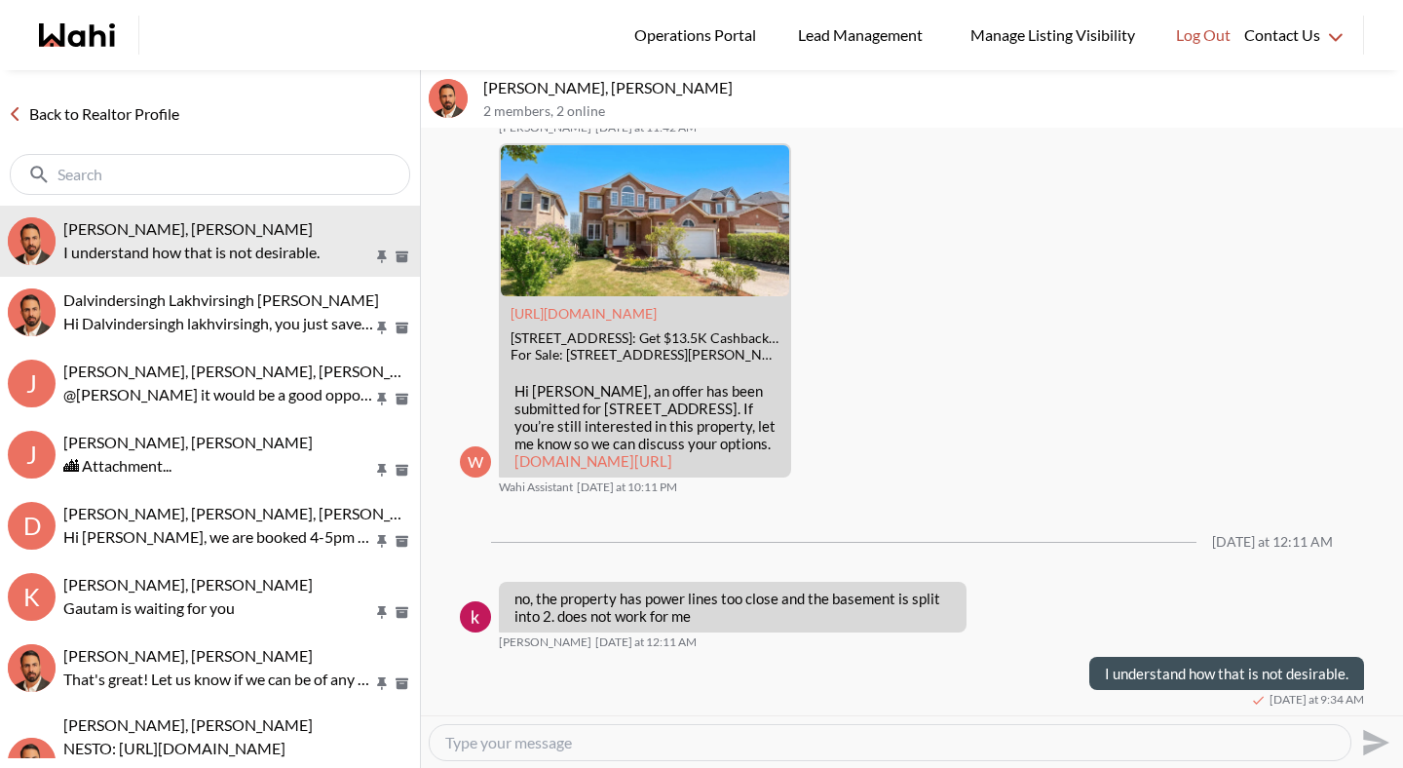
click at [130, 104] on link "Back to Realtor Profile" at bounding box center [93, 113] width 187 height 25
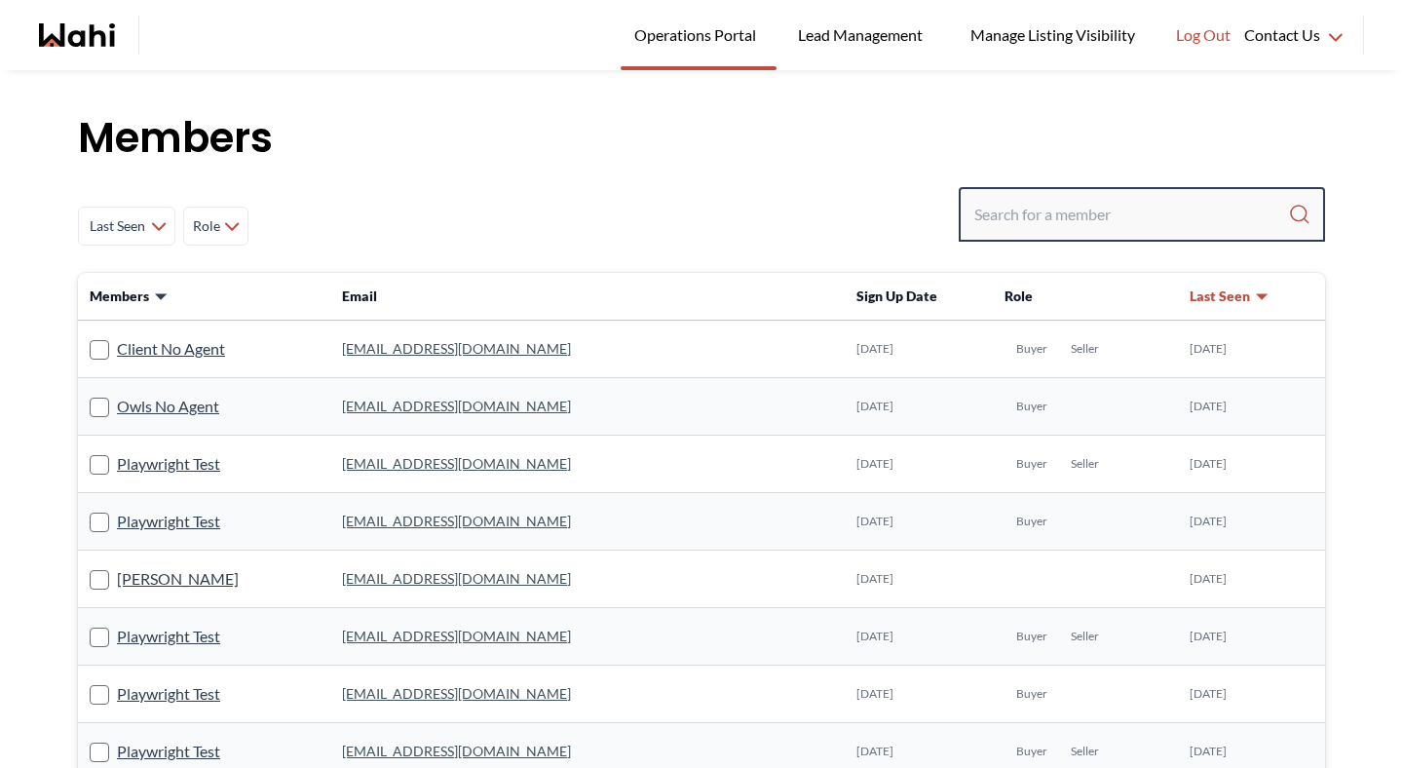
click at [1181, 216] on input "Search input" at bounding box center [1131, 214] width 314 height 35
type input "barbaraf"
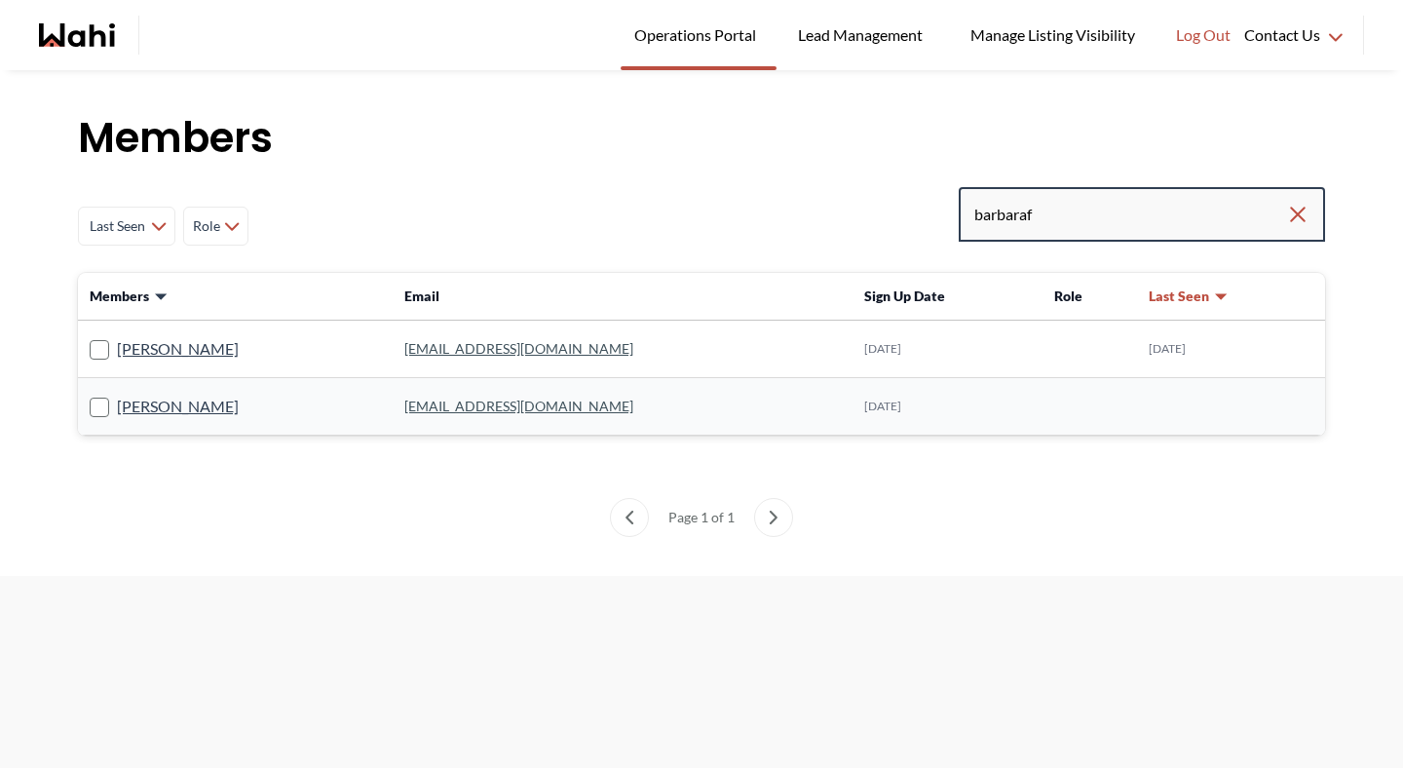
click at [1050, 231] on input "barbaraf" at bounding box center [1130, 214] width 312 height 35
type input "barbara f"
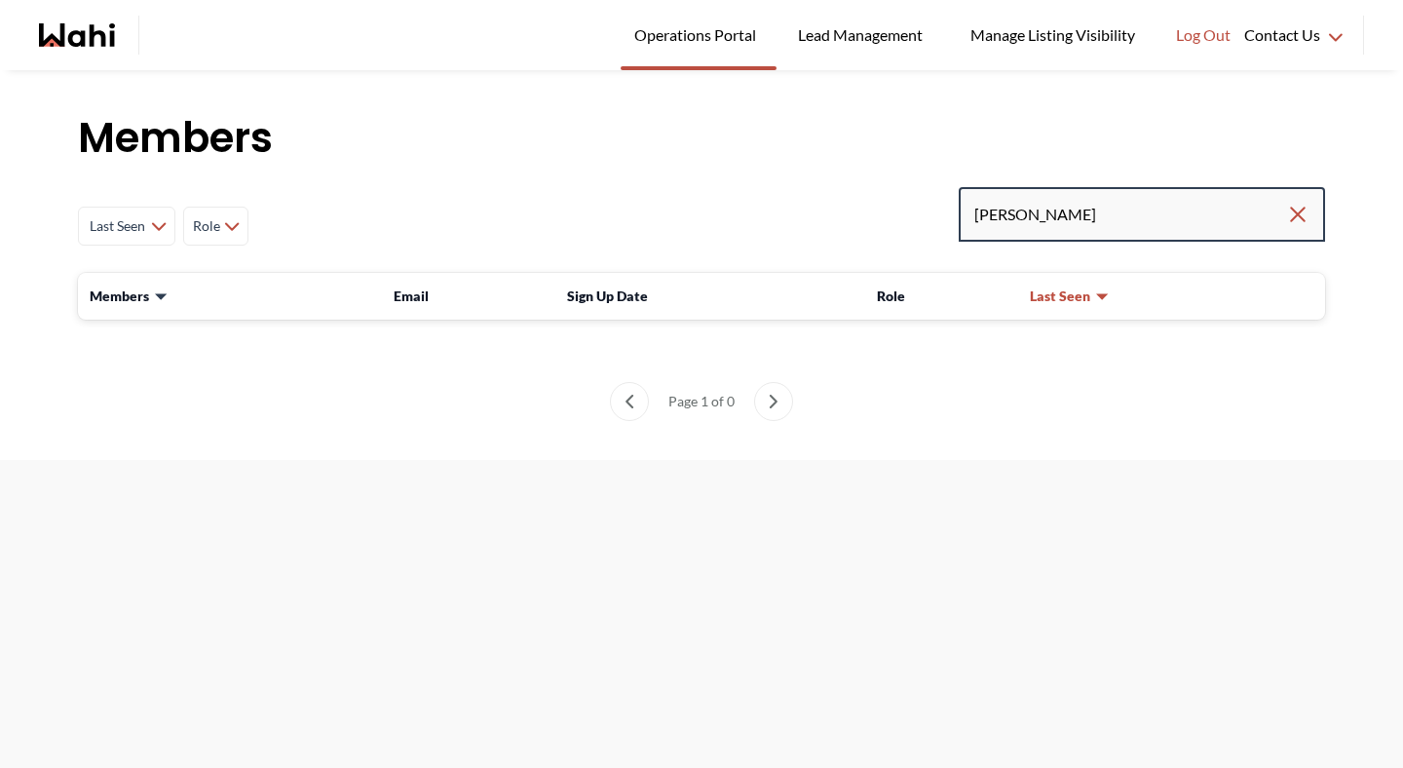
click at [1107, 209] on input "barbara f" at bounding box center [1130, 214] width 312 height 35
type input "barbara"
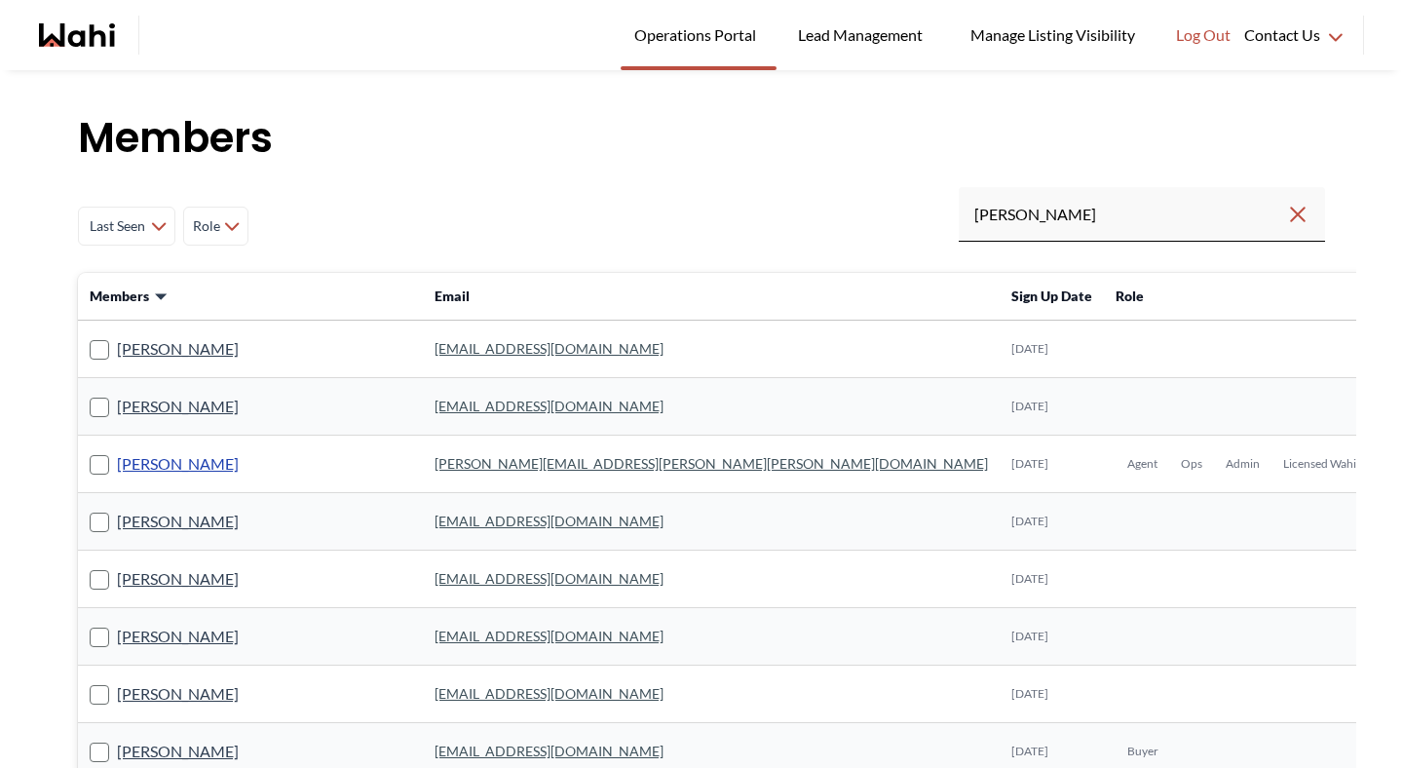
click at [181, 466] on link "[PERSON_NAME]" at bounding box center [178, 463] width 122 height 25
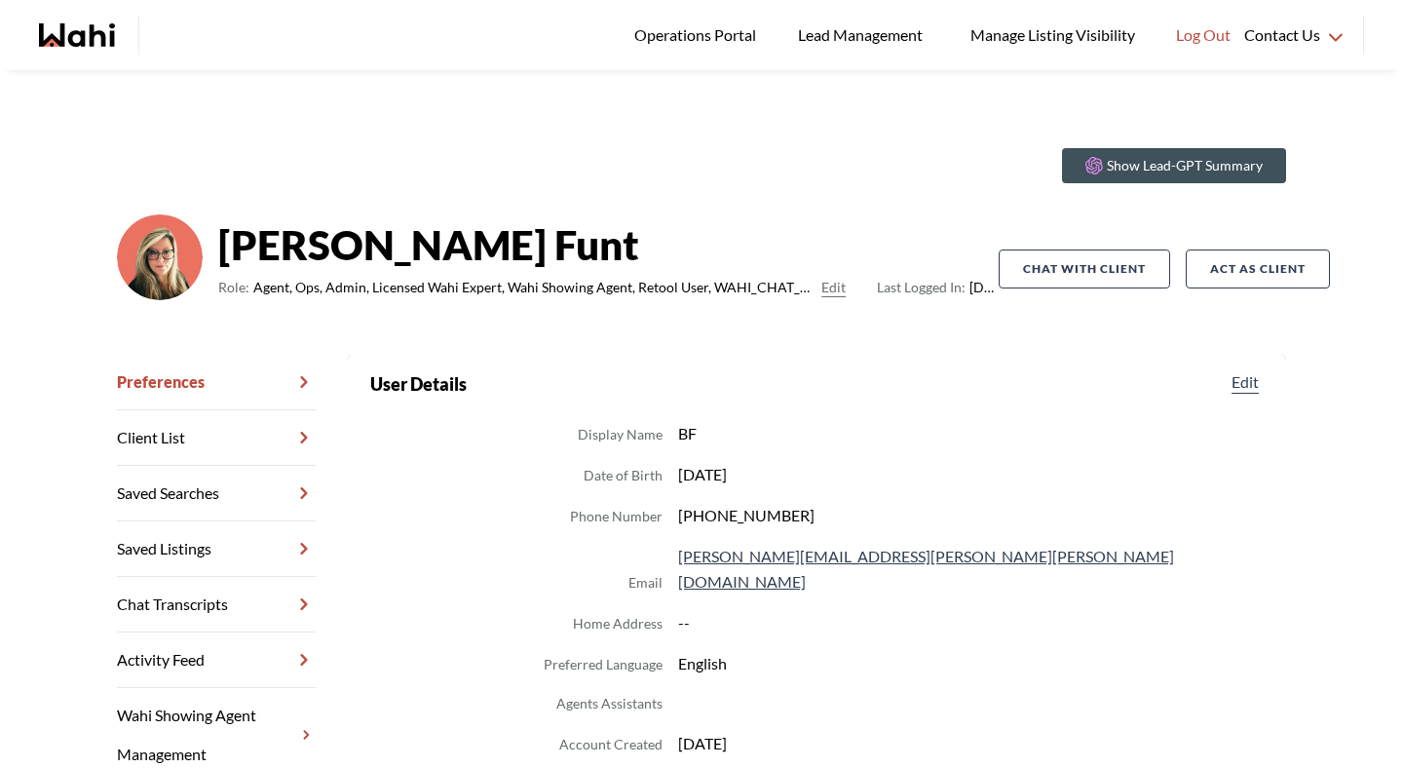
click at [235, 607] on link "Chat Transcripts" at bounding box center [216, 605] width 199 height 56
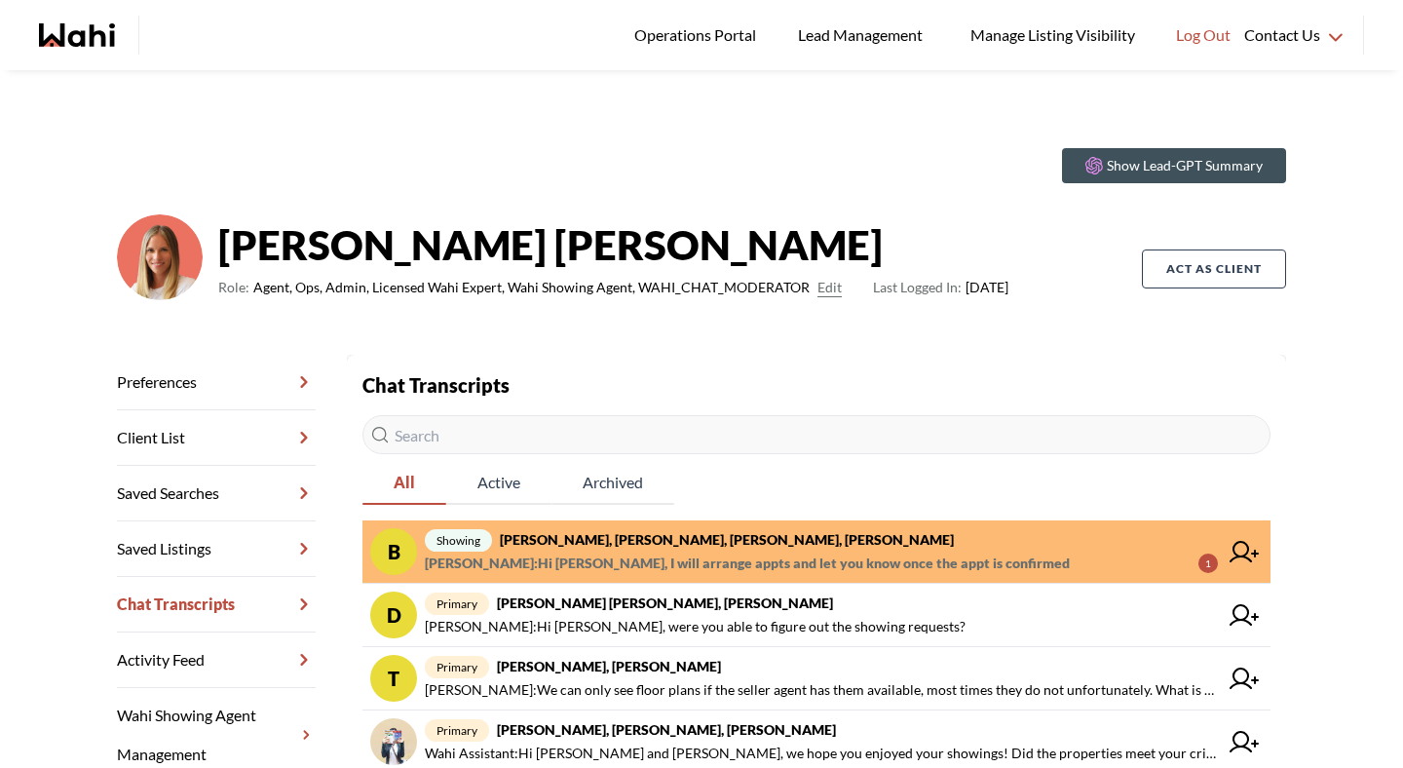
click at [623, 565] on span "[PERSON_NAME] : Hi [PERSON_NAME], I will arrange appts and let you know once th…" at bounding box center [747, 562] width 645 height 23
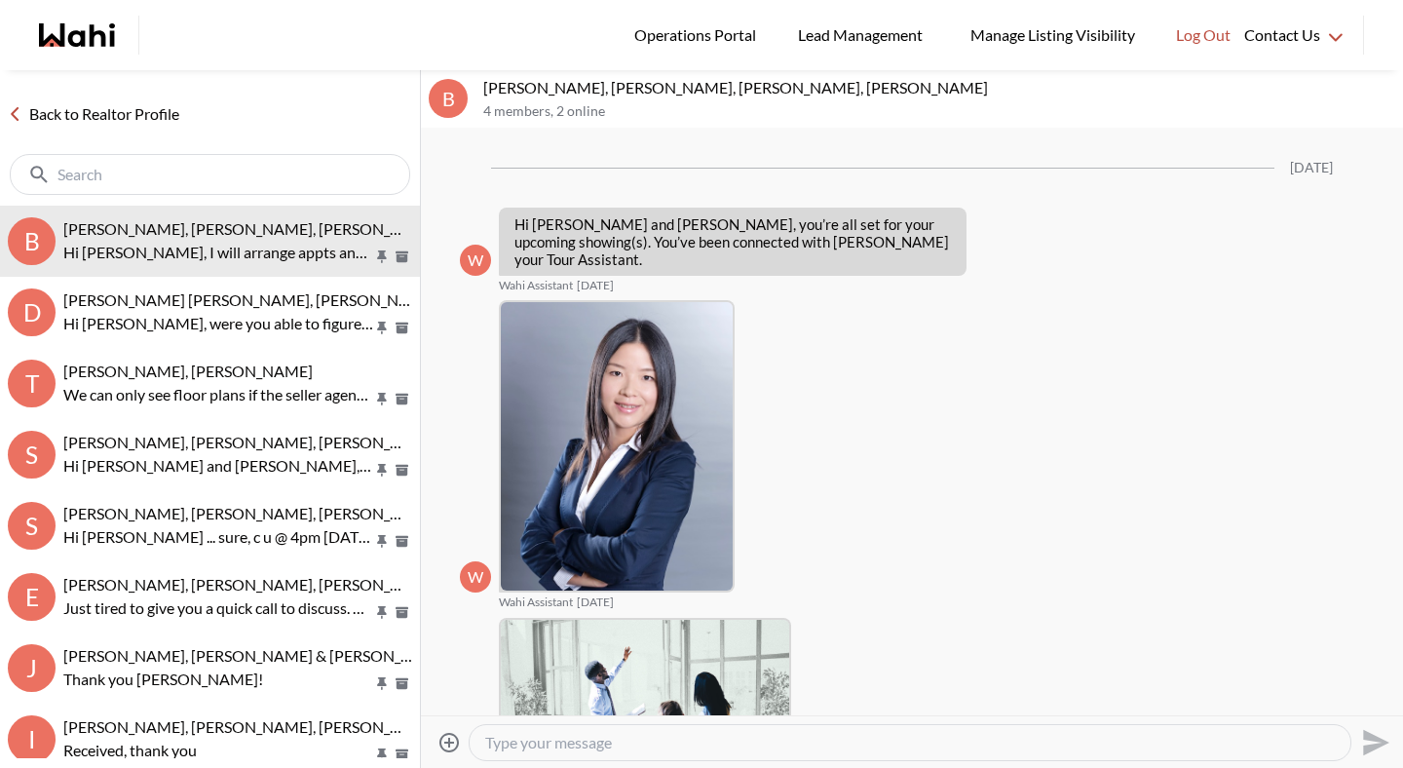
scroll to position [948, 0]
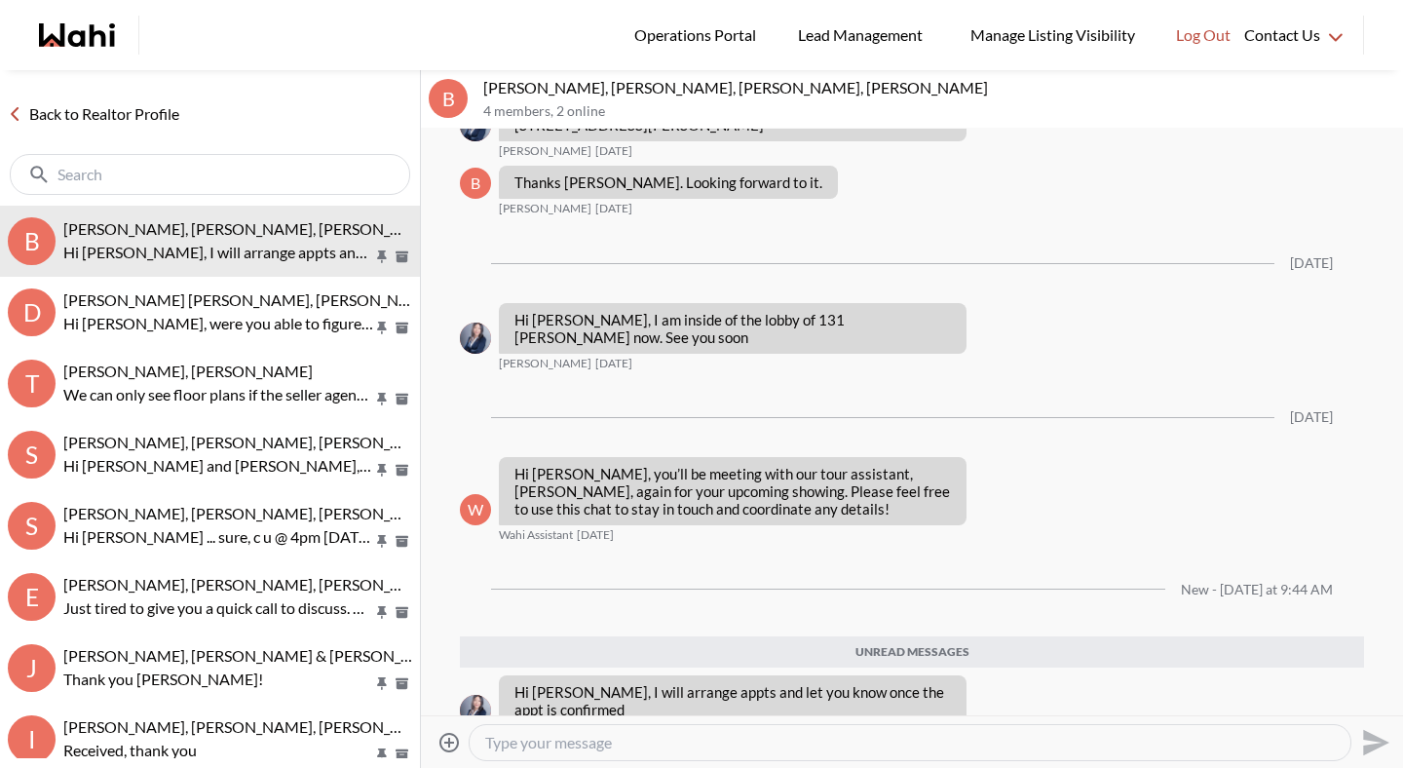
click at [157, 109] on link "Back to Realtor Profile" at bounding box center [93, 113] width 187 height 25
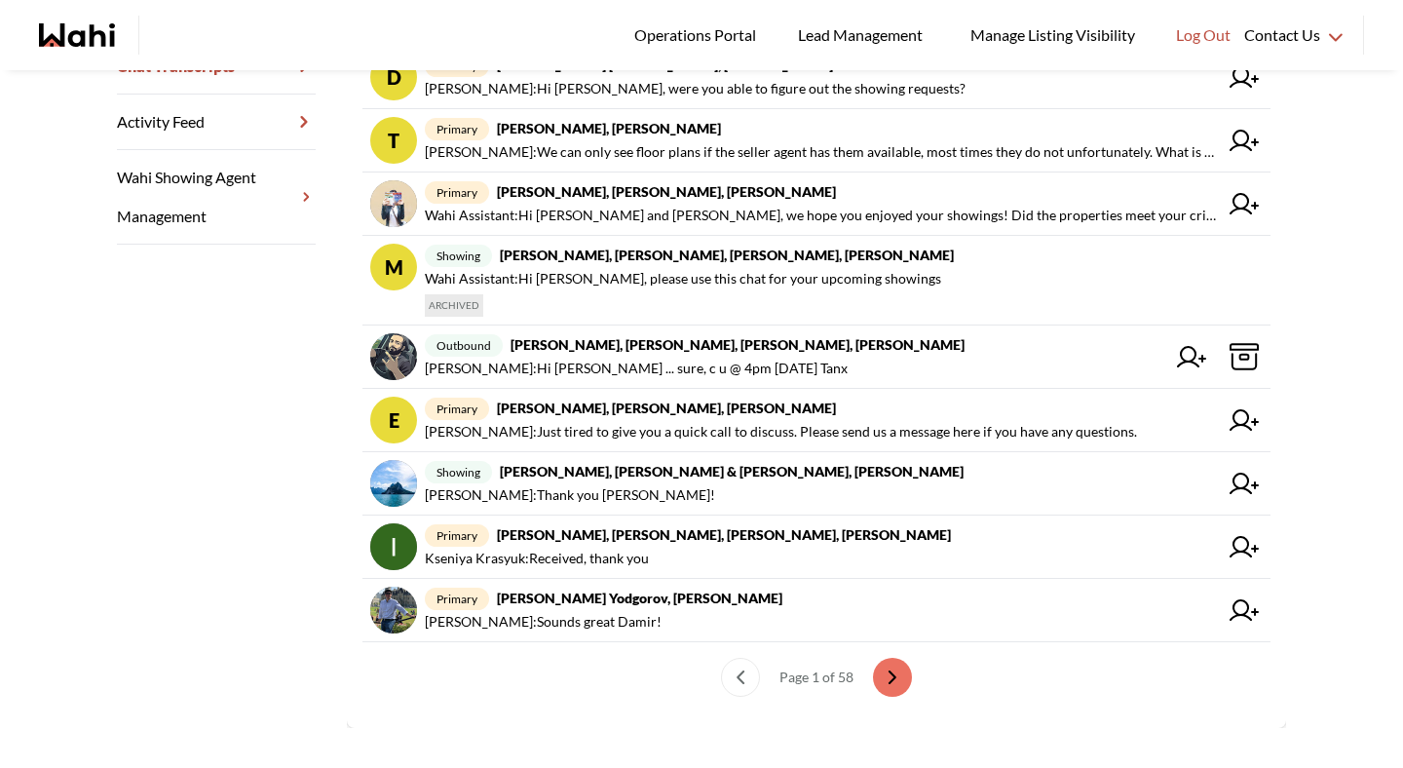
scroll to position [560, 0]
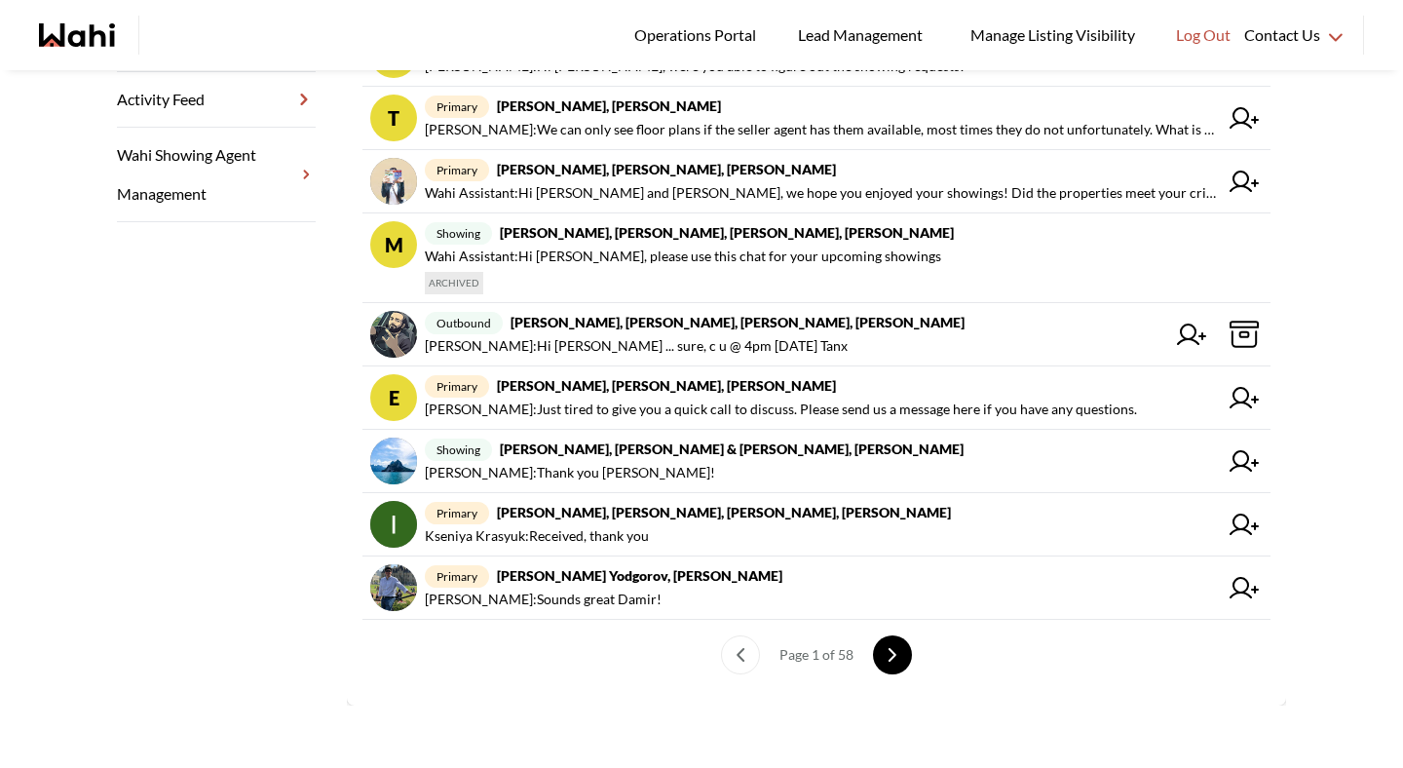
click at [890, 666] on button "next page" at bounding box center [892, 654] width 39 height 39
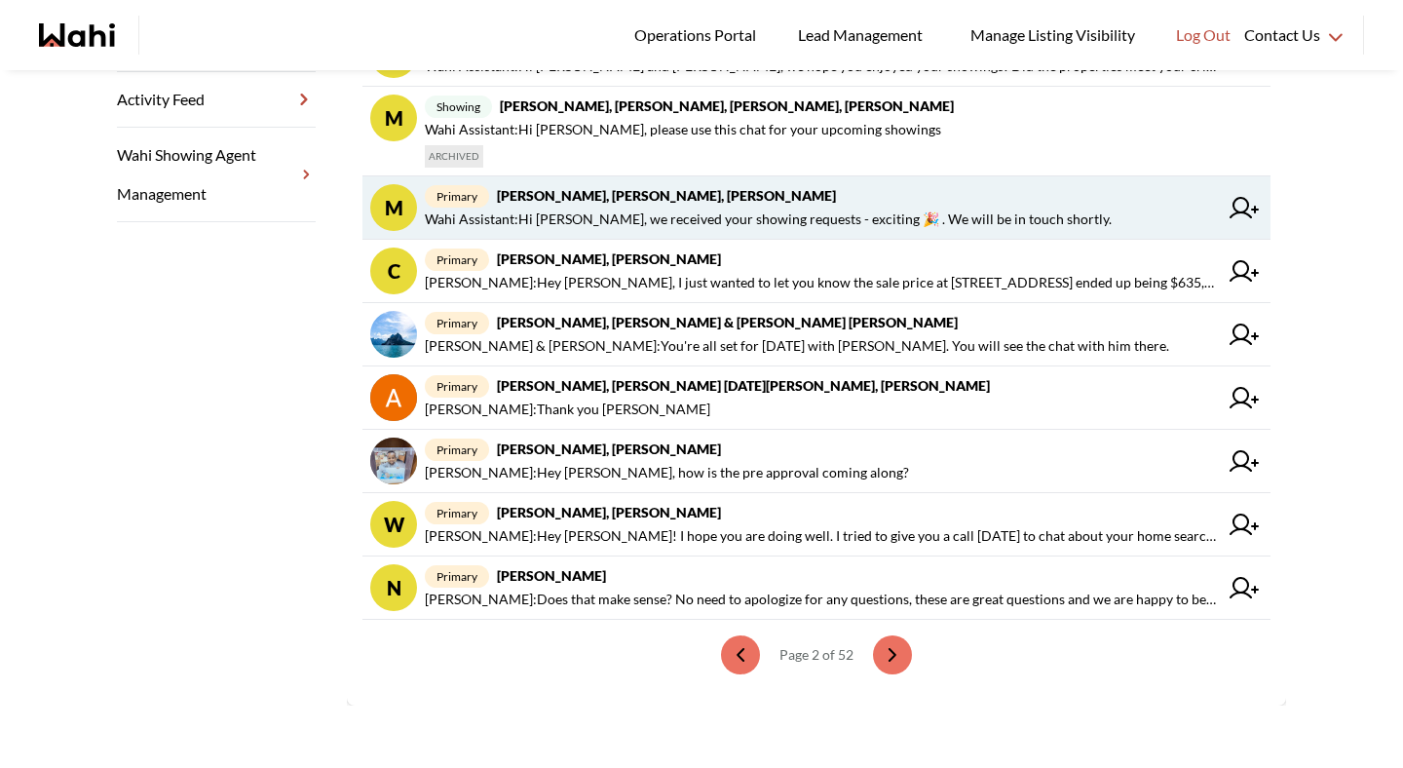
click at [696, 202] on strong "Michael Man, Maria Odejar, Michelle" at bounding box center [666, 195] width 339 height 17
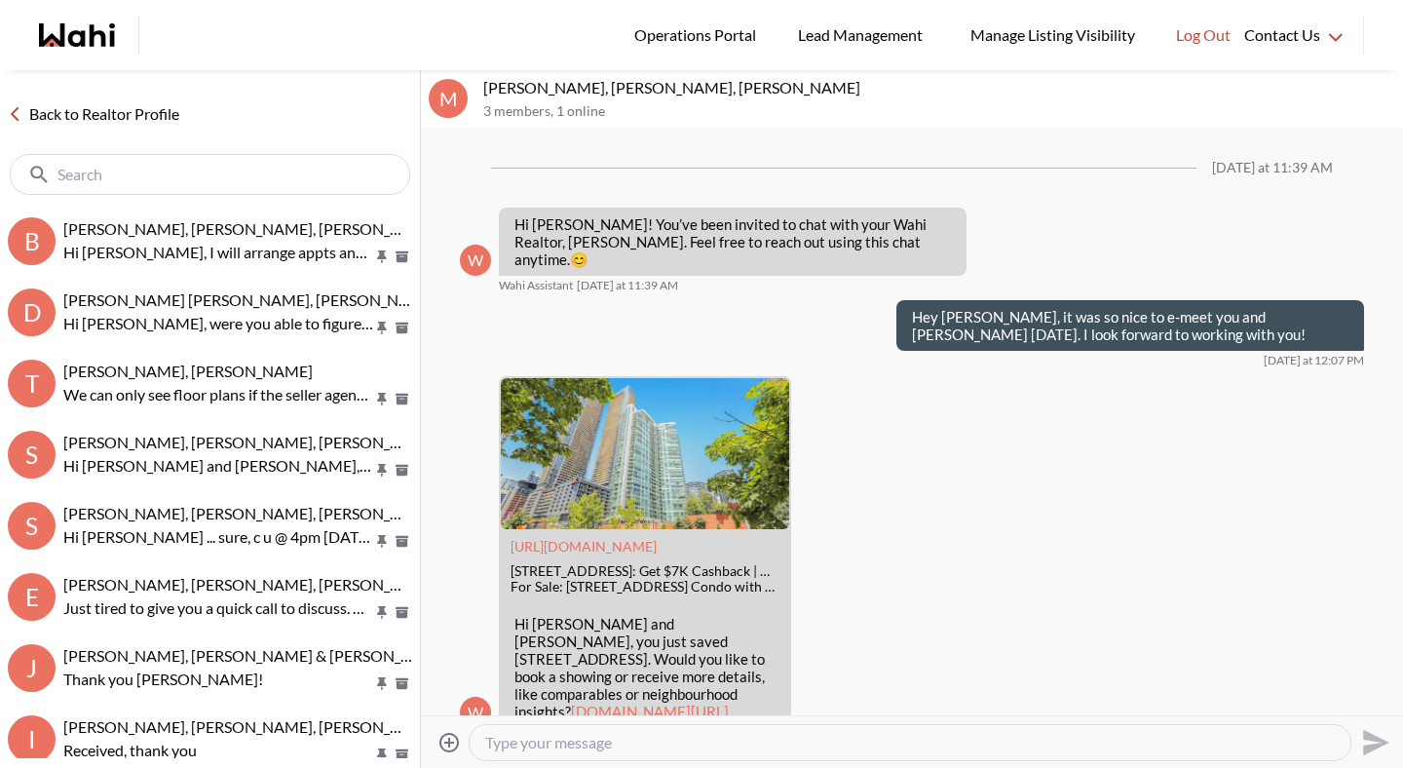
scroll to position [699, 0]
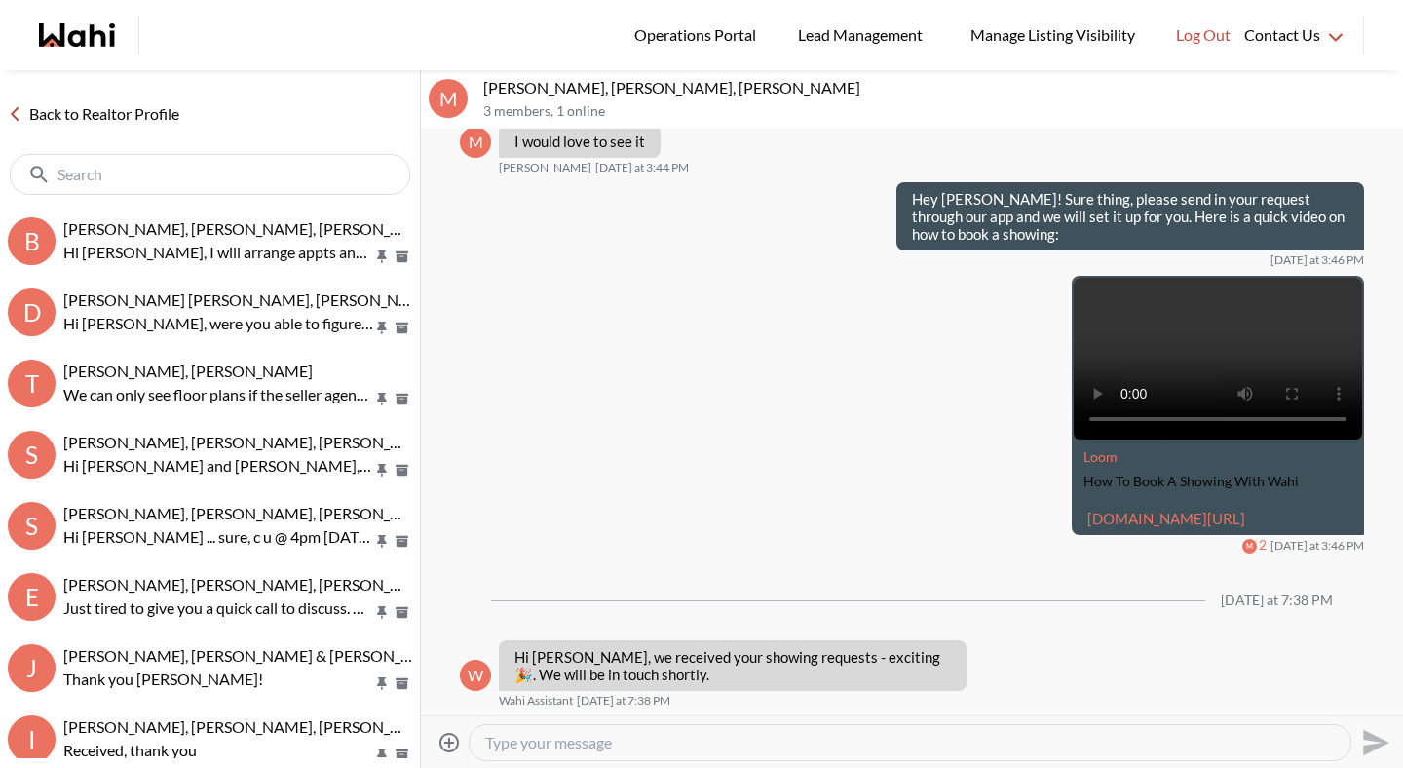
click at [606, 747] on textarea "Type your message" at bounding box center [910, 742] width 850 height 19
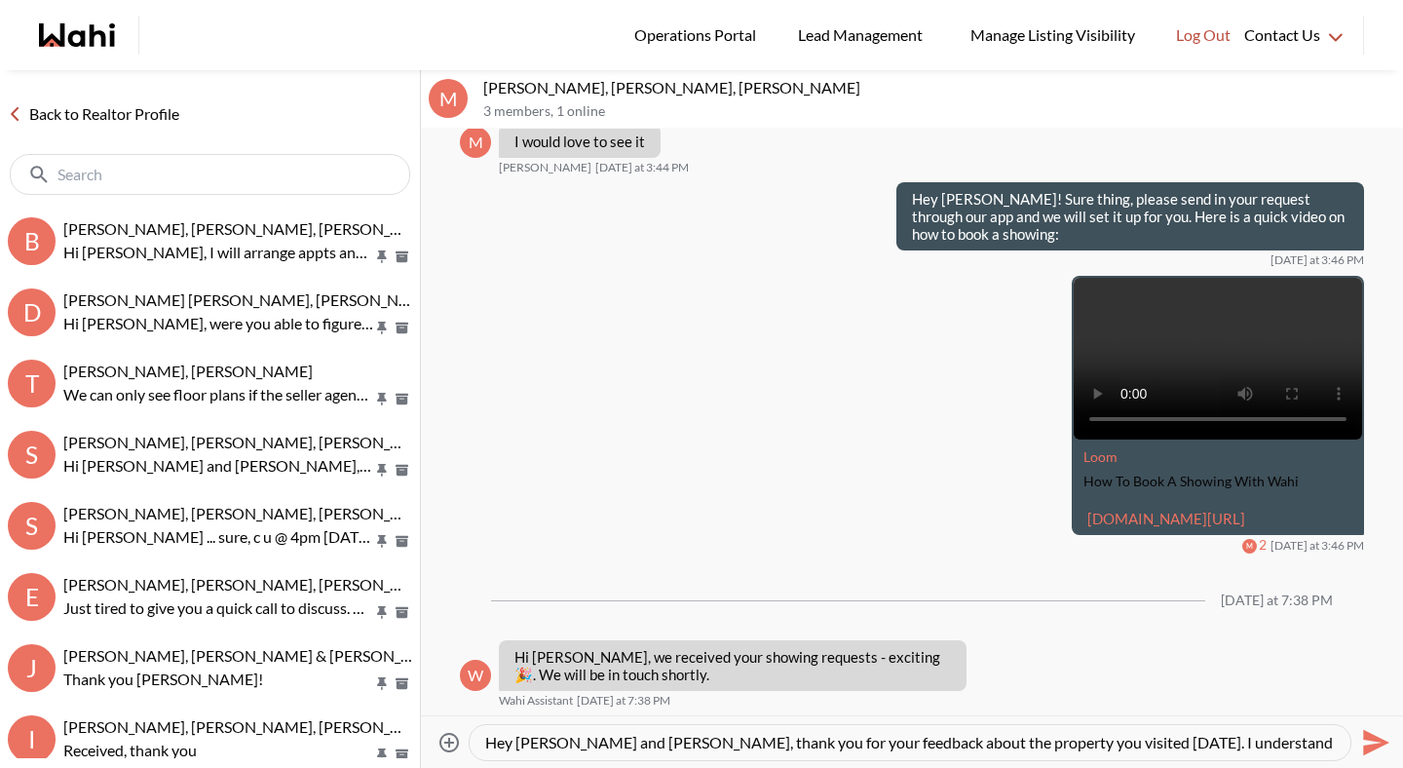
scroll to position [19, 0]
type textarea "Hey Michael and Maria, thank you for your feedback about the property you visit…"
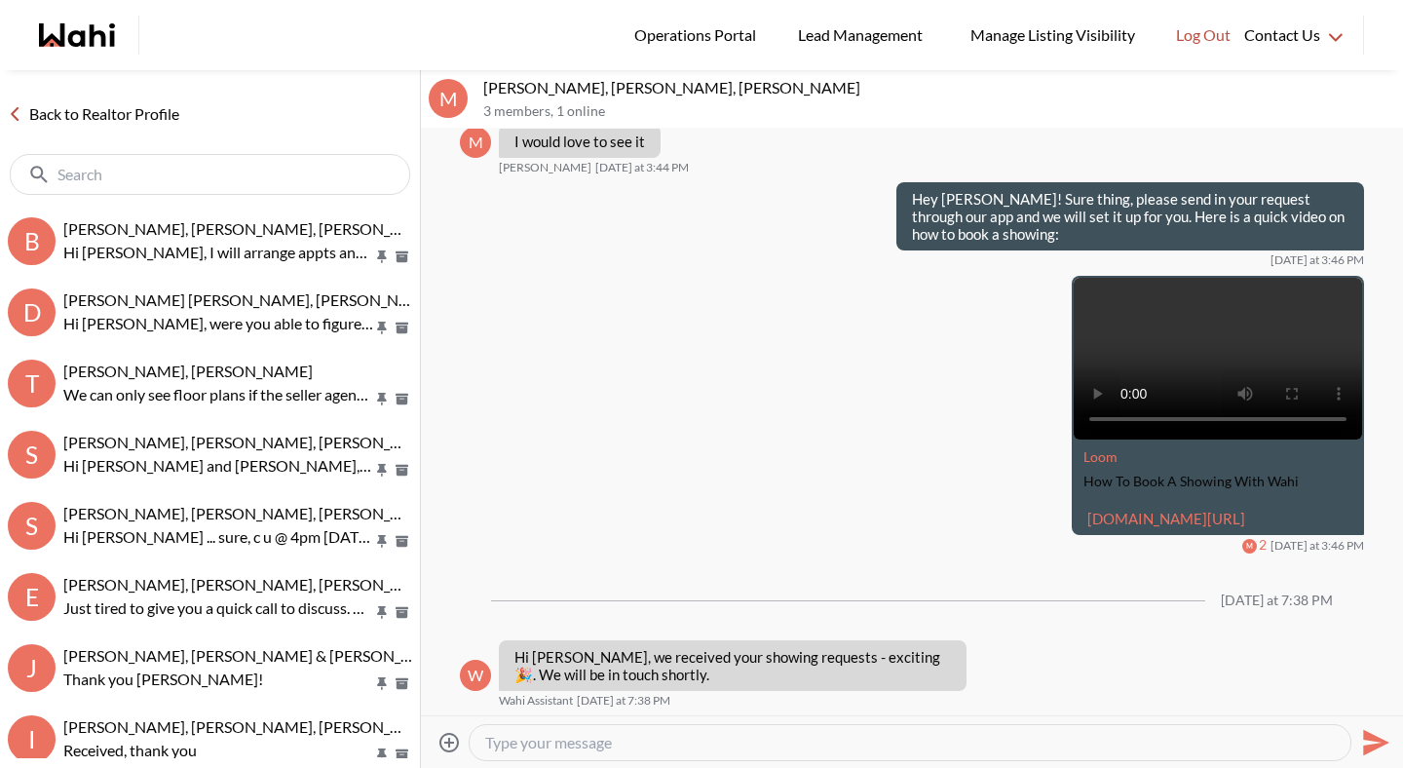
scroll to position [0, 0]
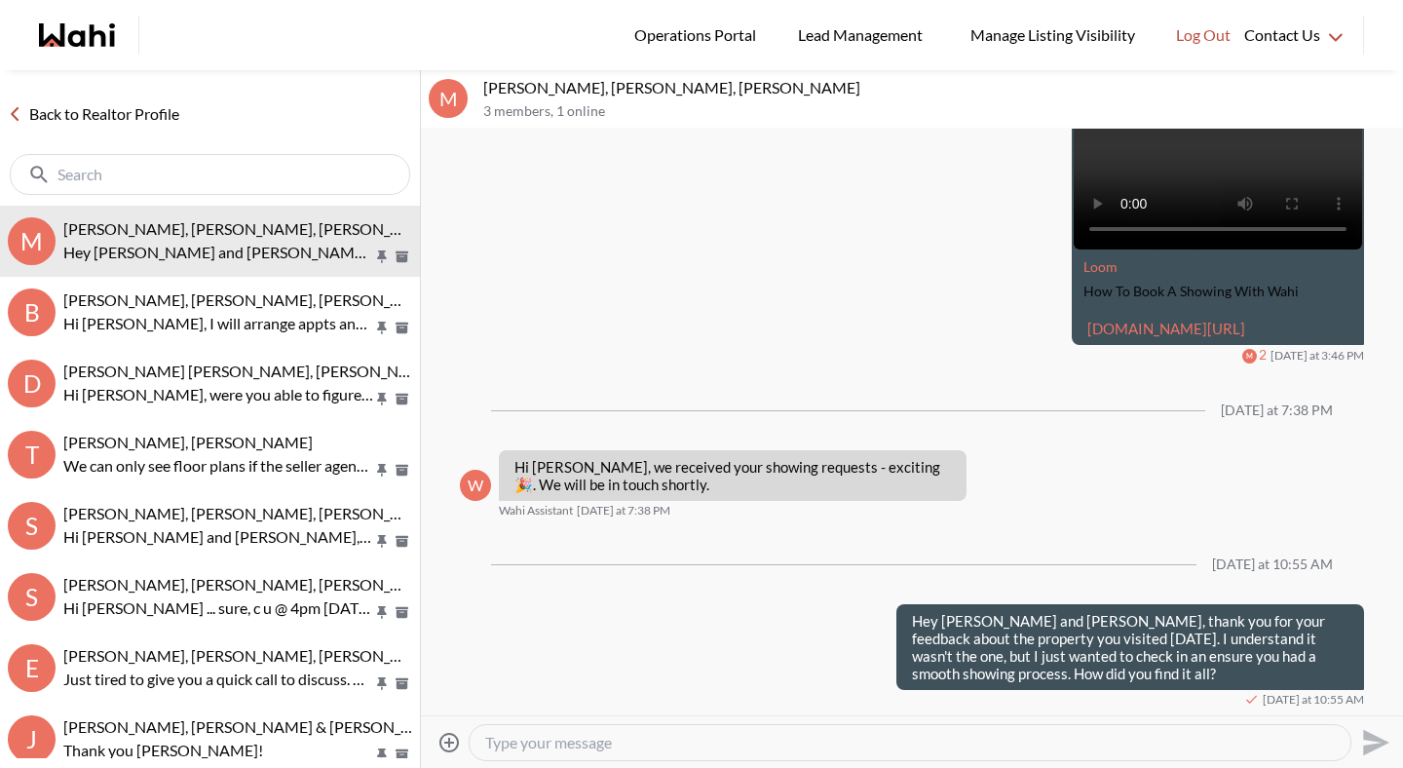
click at [133, 121] on link "Back to Realtor Profile" at bounding box center [93, 113] width 187 height 25
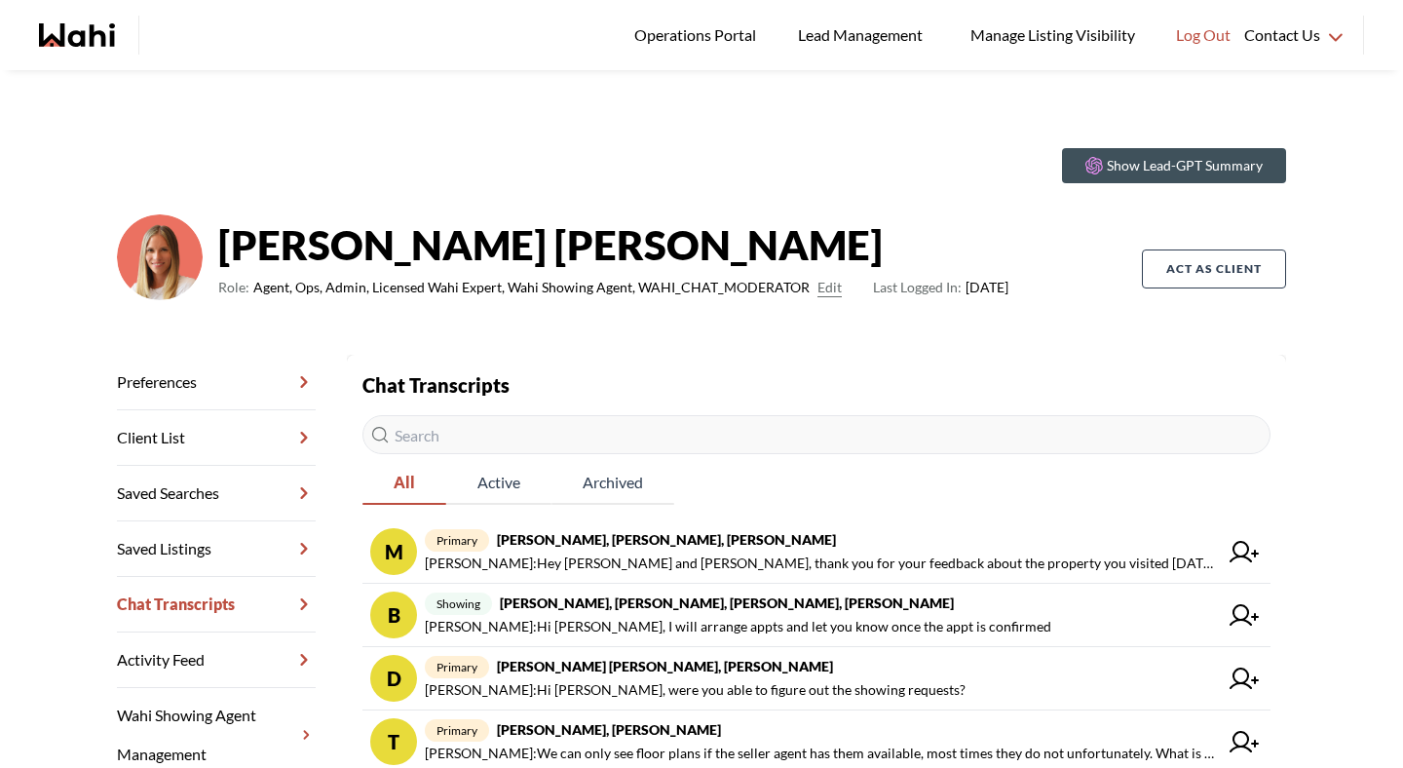
click at [574, 441] on input "text" at bounding box center [816, 434] width 908 height 39
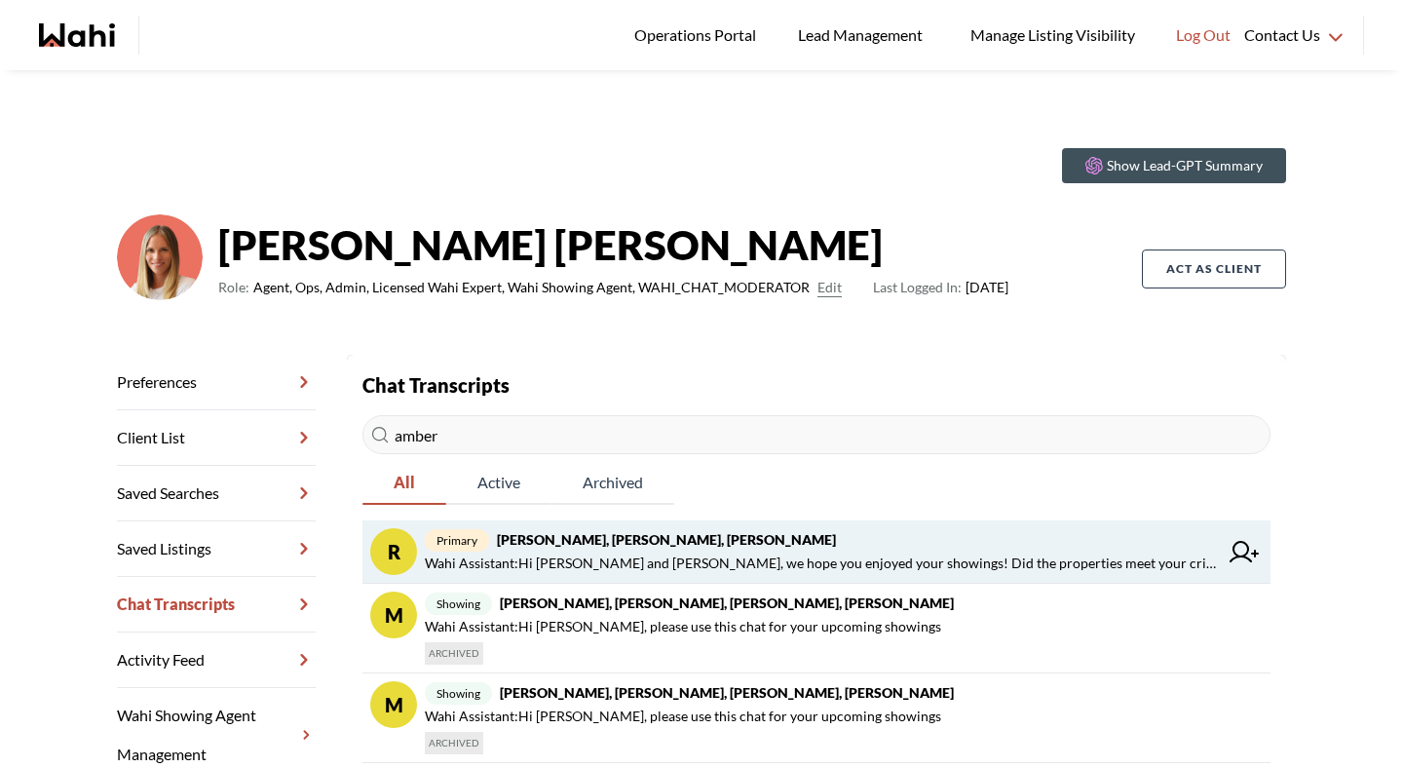
type input "amber"
click at [605, 547] on strong "Rory Fairweather, Amber F, Michelle" at bounding box center [666, 539] width 339 height 17
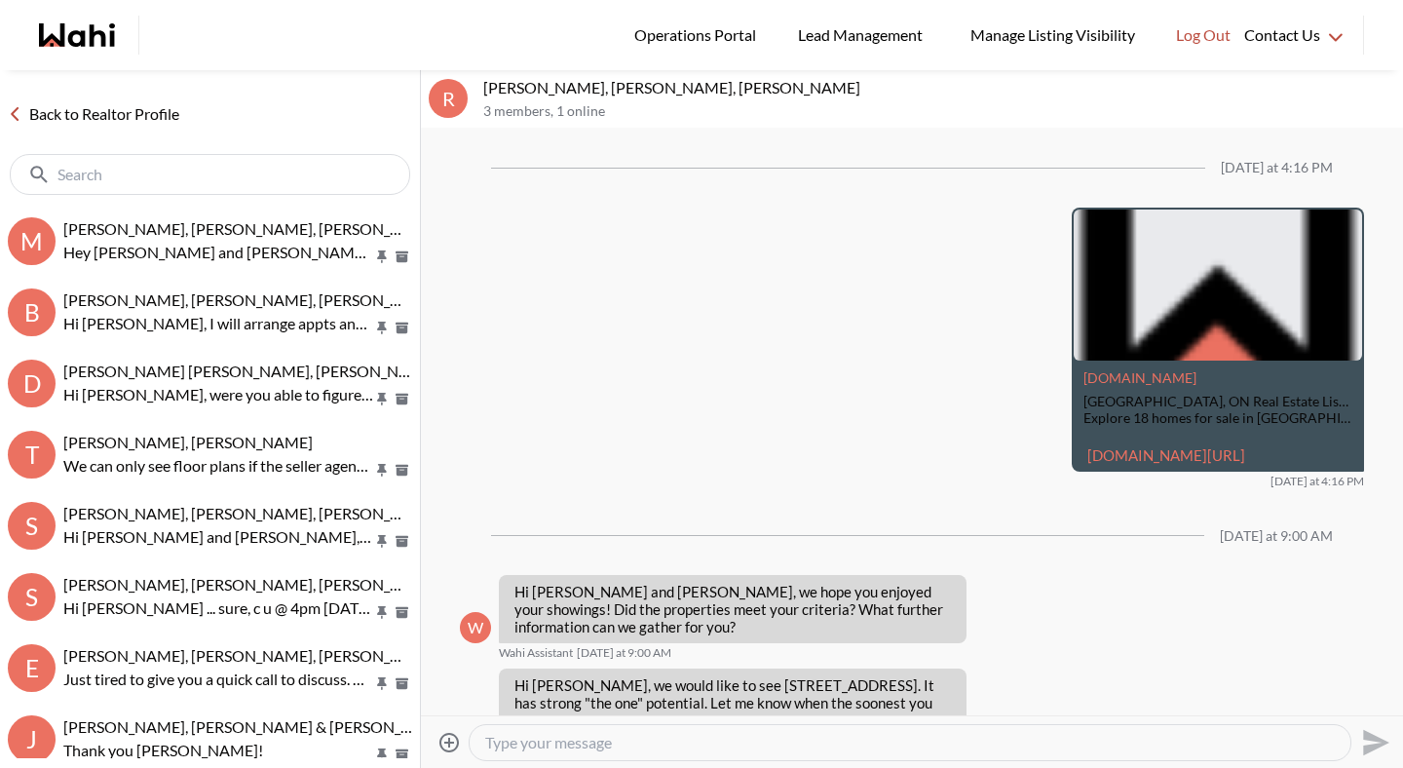
scroll to position [2416, 0]
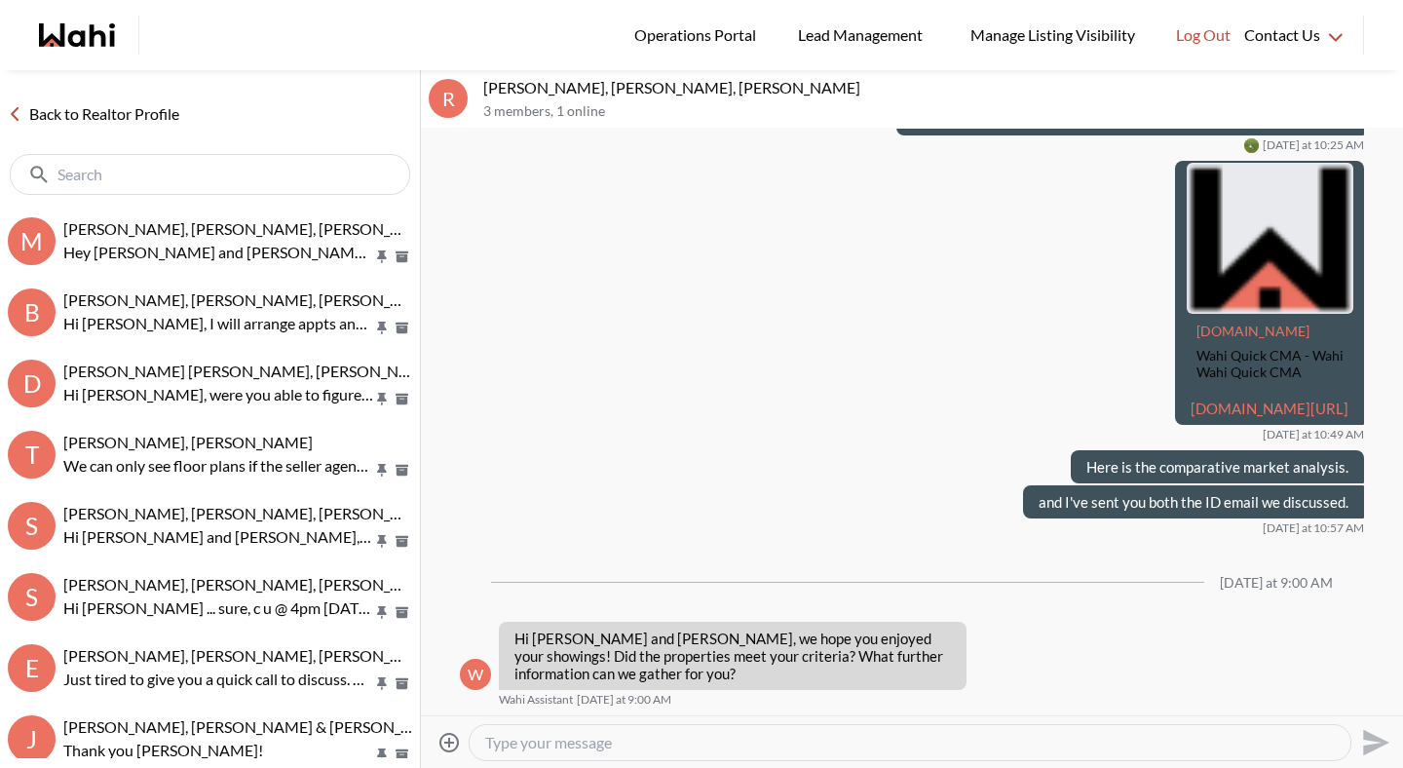
click at [609, 752] on div at bounding box center [910, 742] width 881 height 35
click at [631, 737] on textarea "Type your message" at bounding box center [910, 742] width 850 height 19
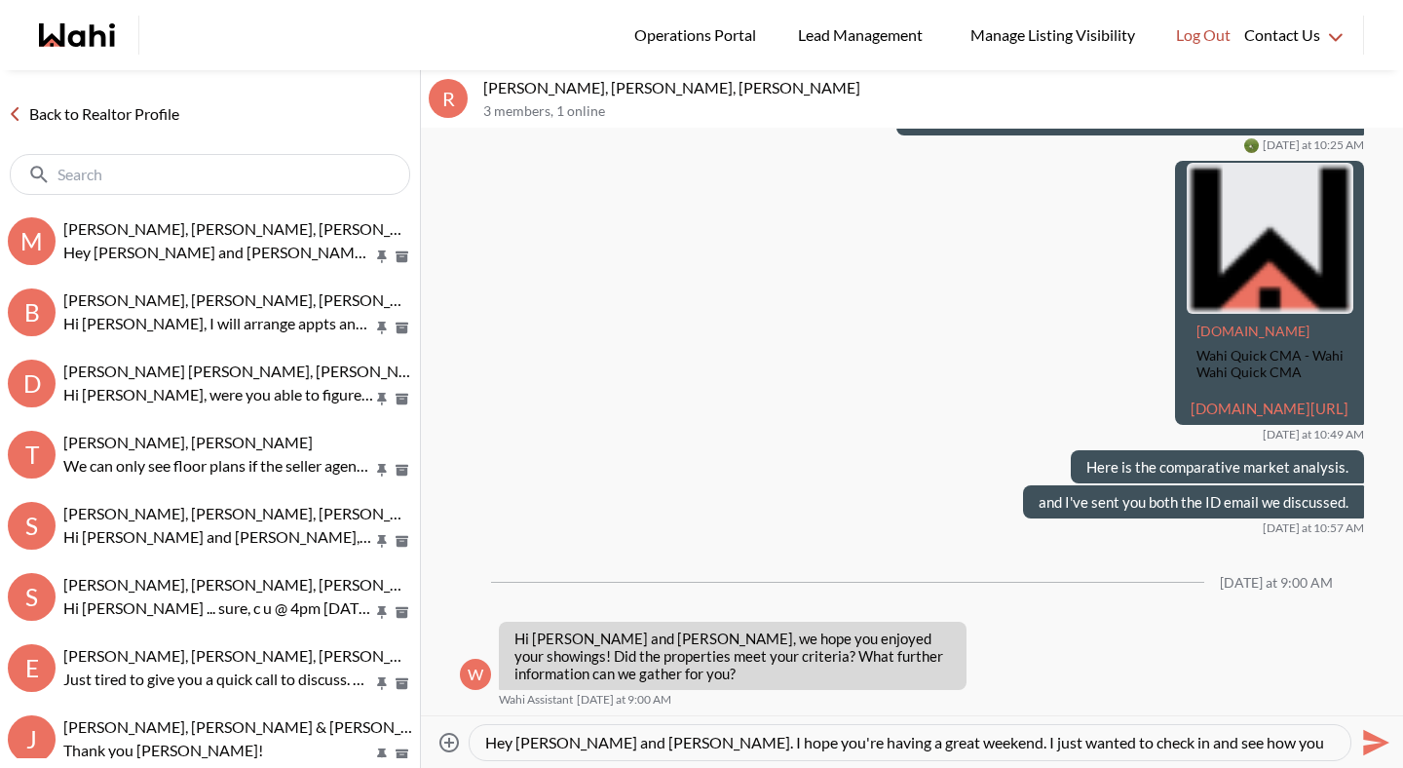
scroll to position [19, 0]
type textarea "Hey Rory and Amber. I hope you're having a great weekend. I just wanted to chec…"
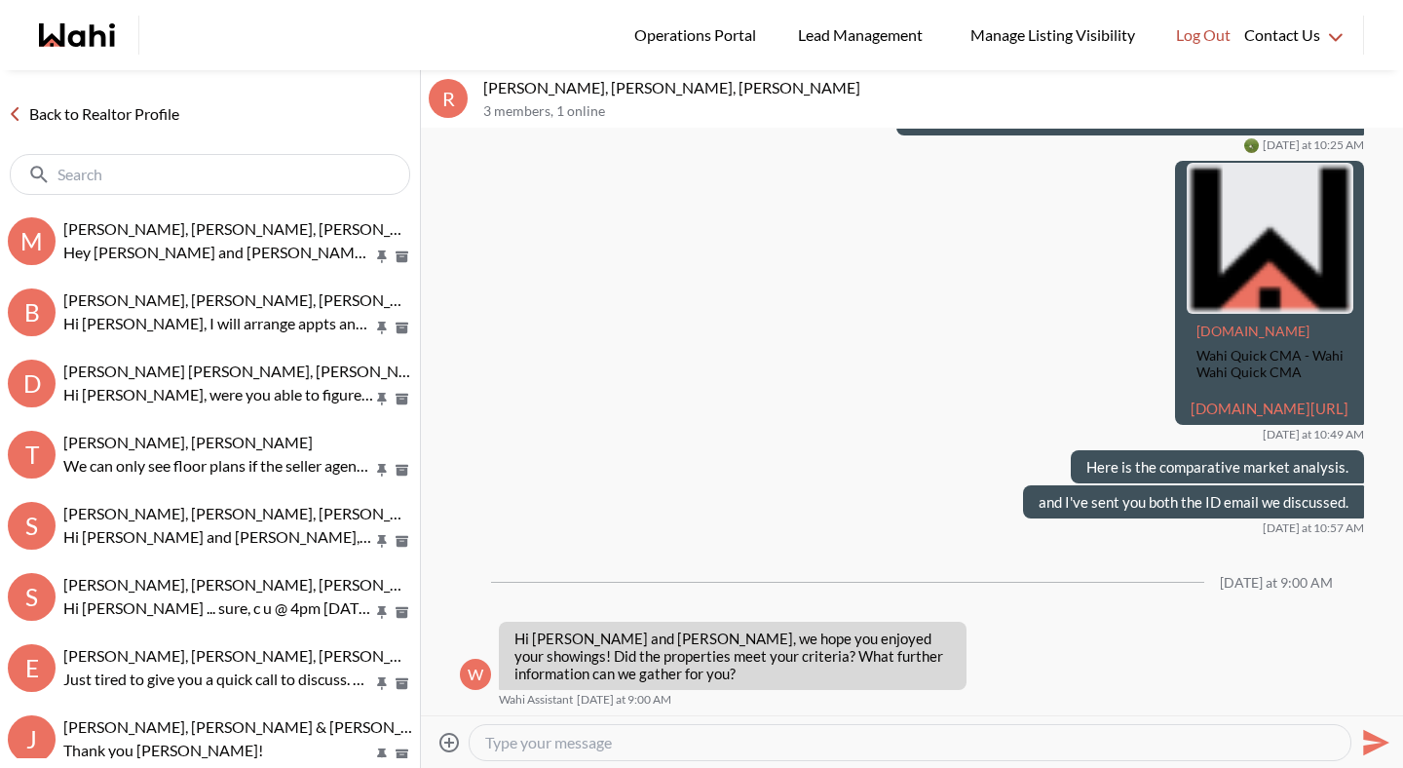
scroll to position [0, 0]
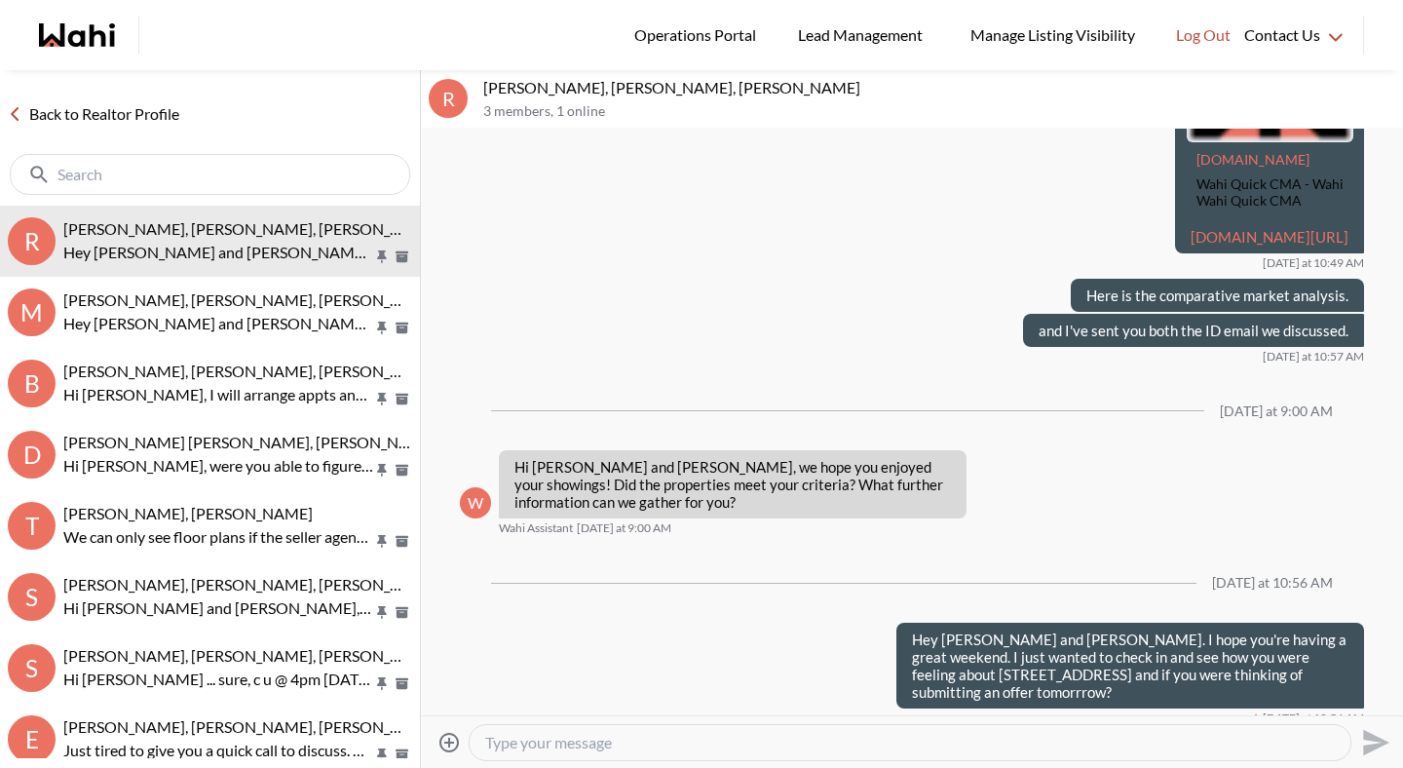
click at [148, 117] on link "Back to Realtor Profile" at bounding box center [93, 113] width 187 height 25
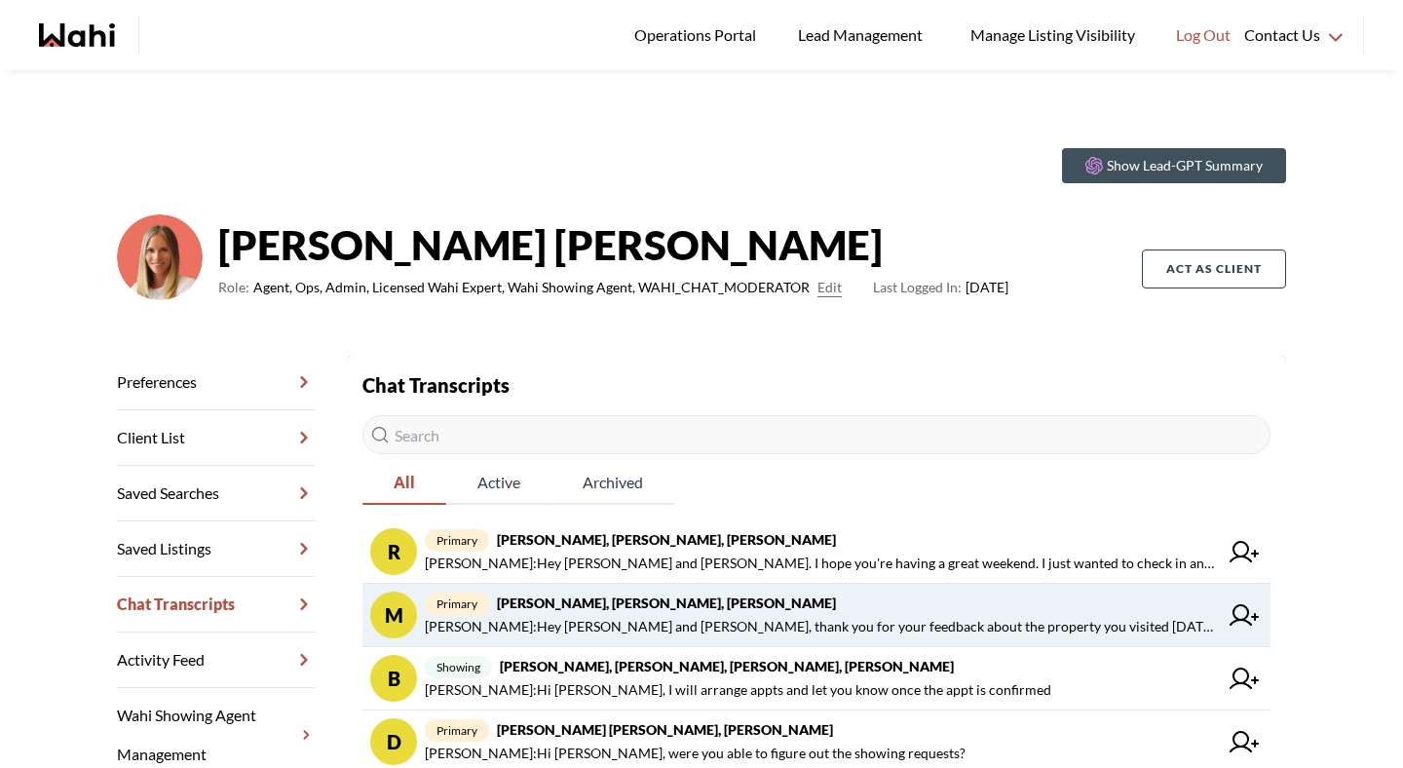
click at [596, 598] on strong "Michael Man, Maria Odejar, Michelle" at bounding box center [666, 602] width 339 height 17
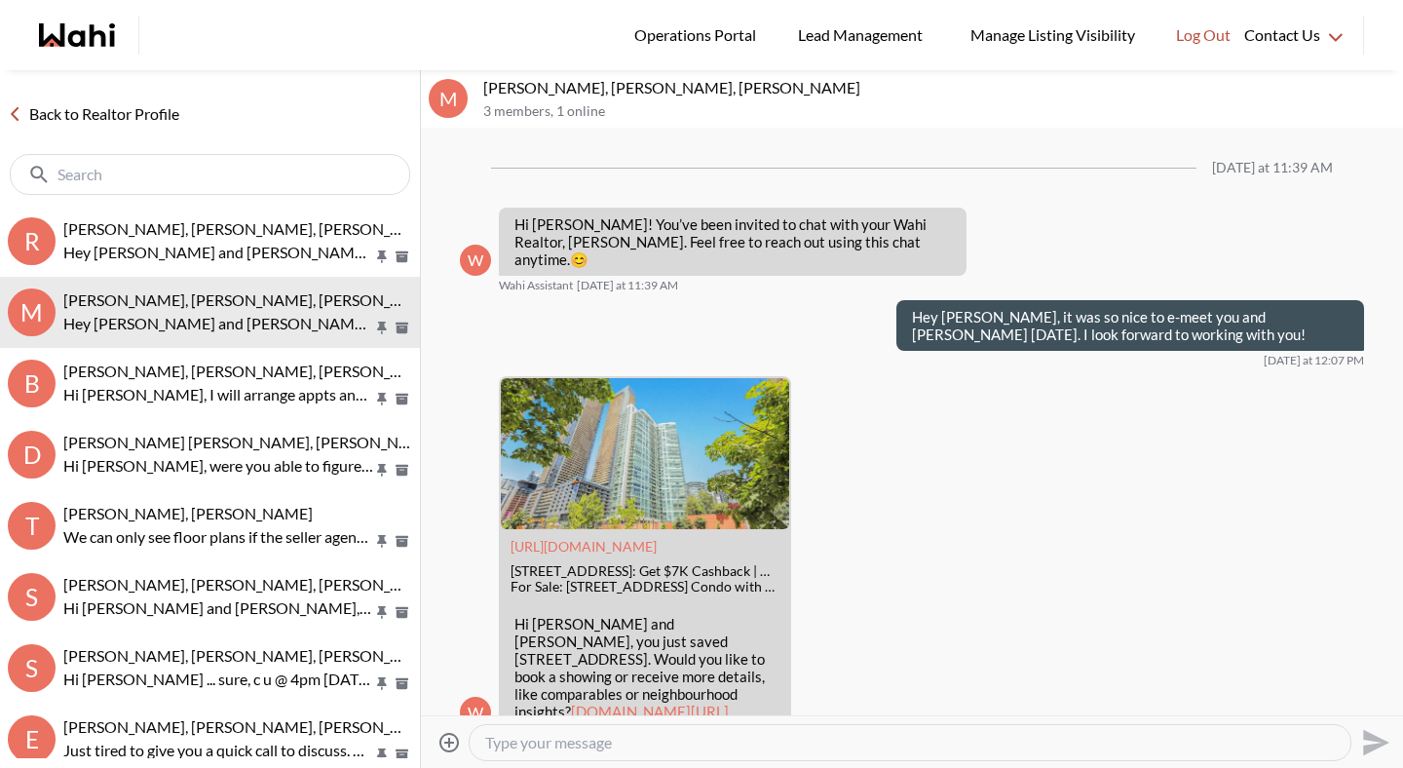
scroll to position [887, 0]
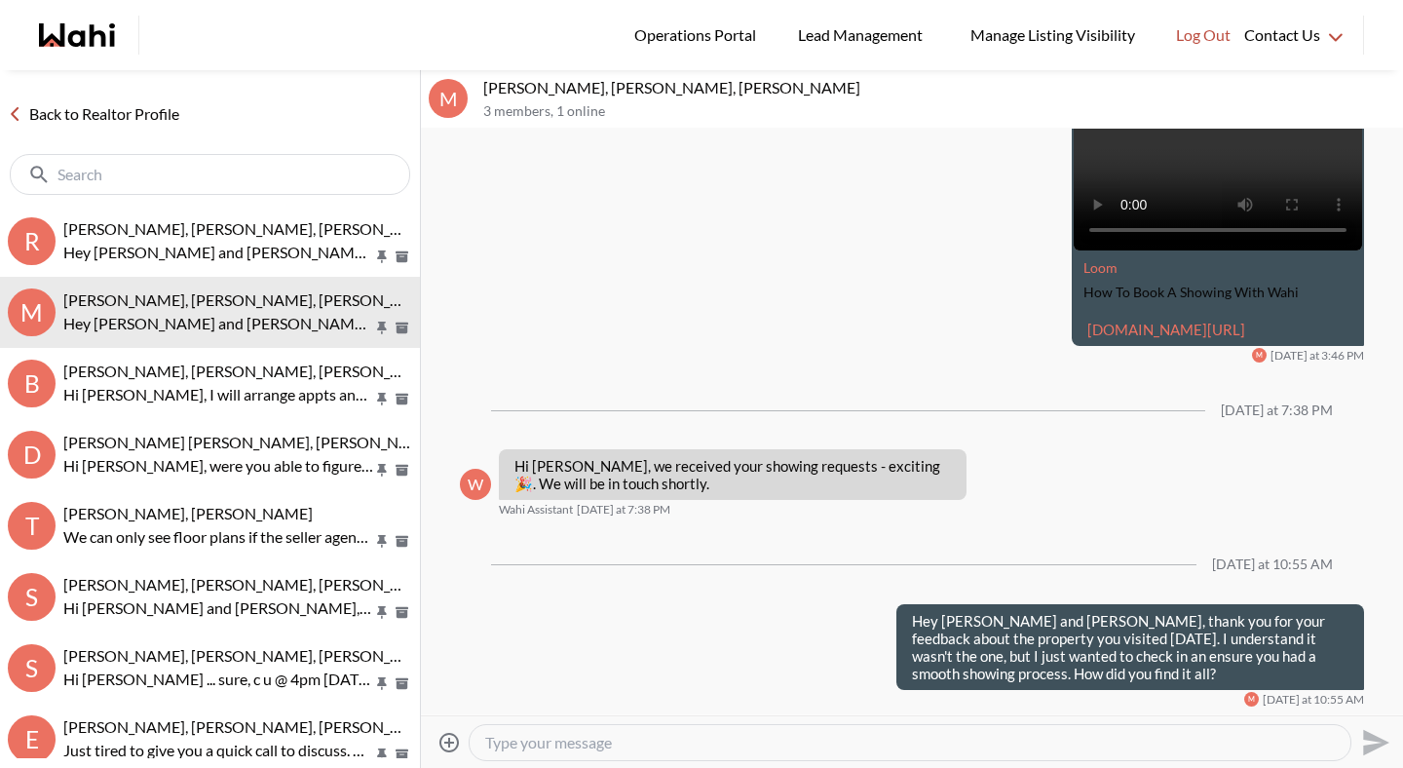
click at [612, 740] on textarea "Type your message" at bounding box center [910, 742] width 850 height 19
paste textarea "https://wahi.com/links/8Nc5KhH1ETt-wD_gbhrZx"
type textarea "I found a few other listings that might be of interest for you, https://wahi.co…"
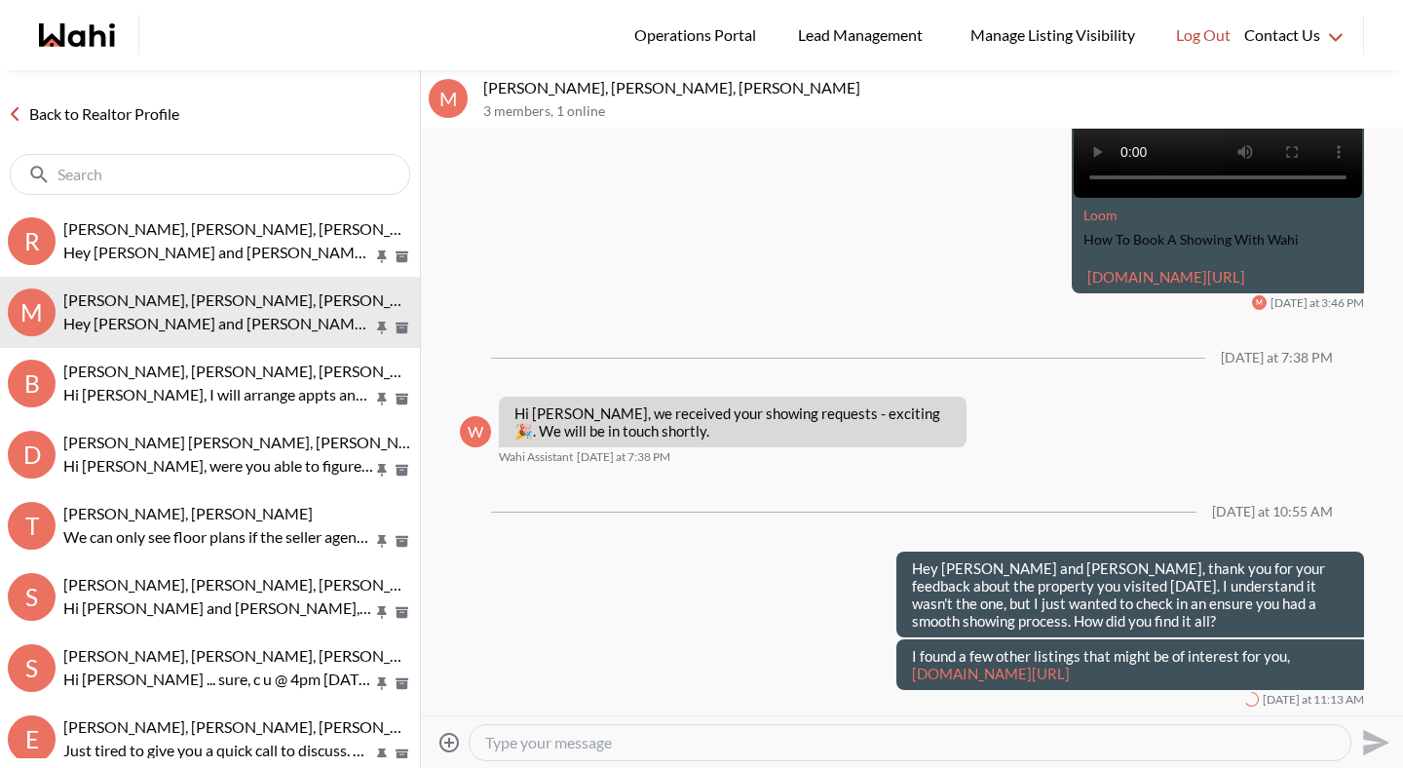
scroll to position [939, 0]
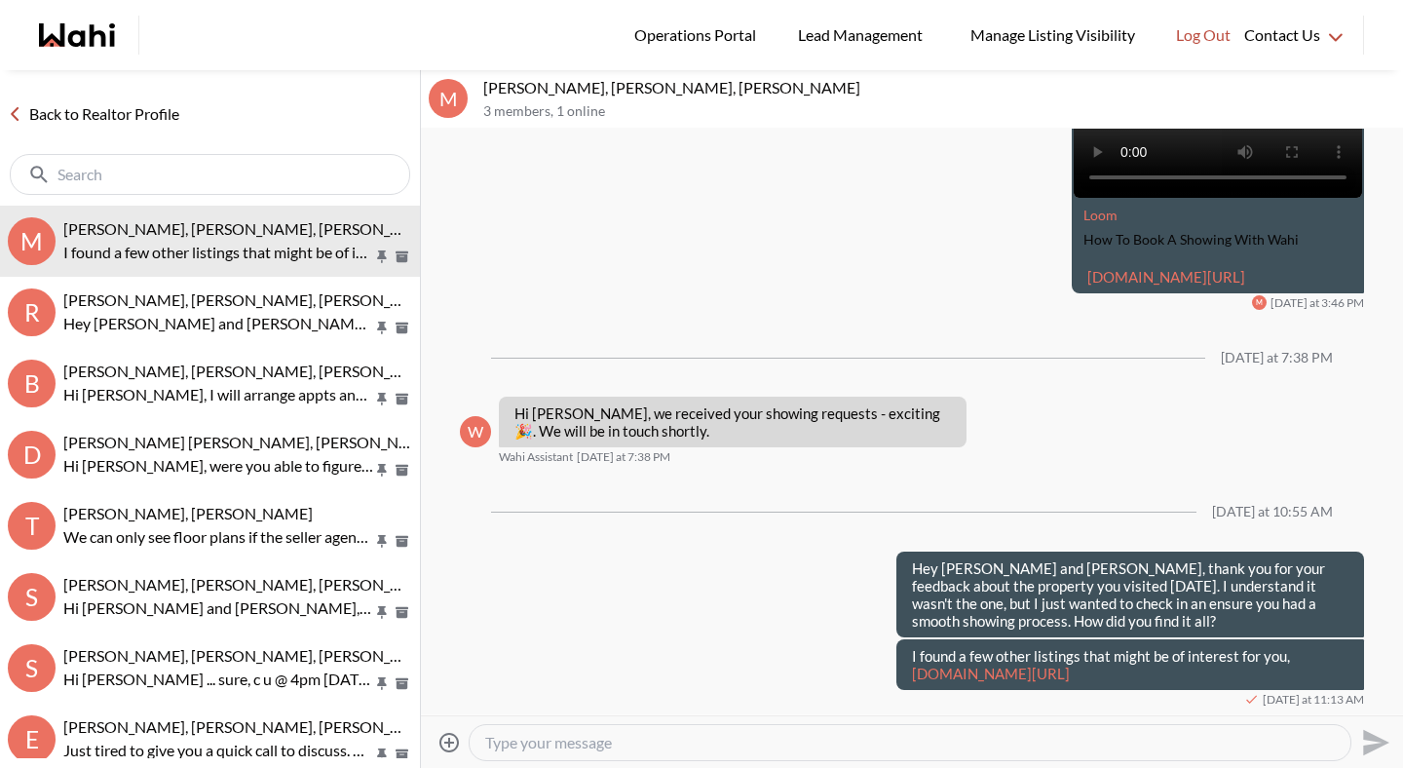
click at [140, 100] on div "Back to Realtor Profile" at bounding box center [210, 137] width 420 height 135
click at [162, 104] on link "Back to Realtor Profile" at bounding box center [93, 113] width 187 height 25
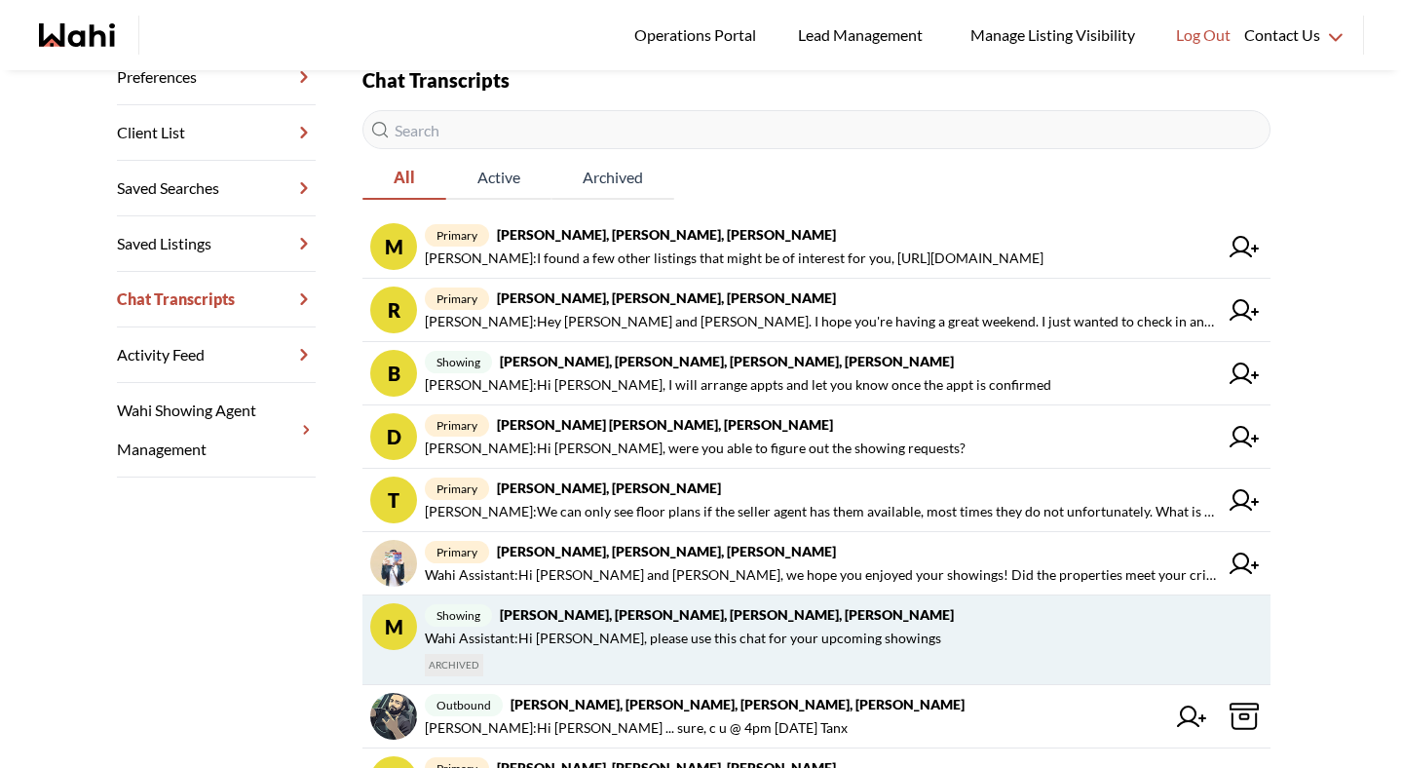
scroll to position [397, 0]
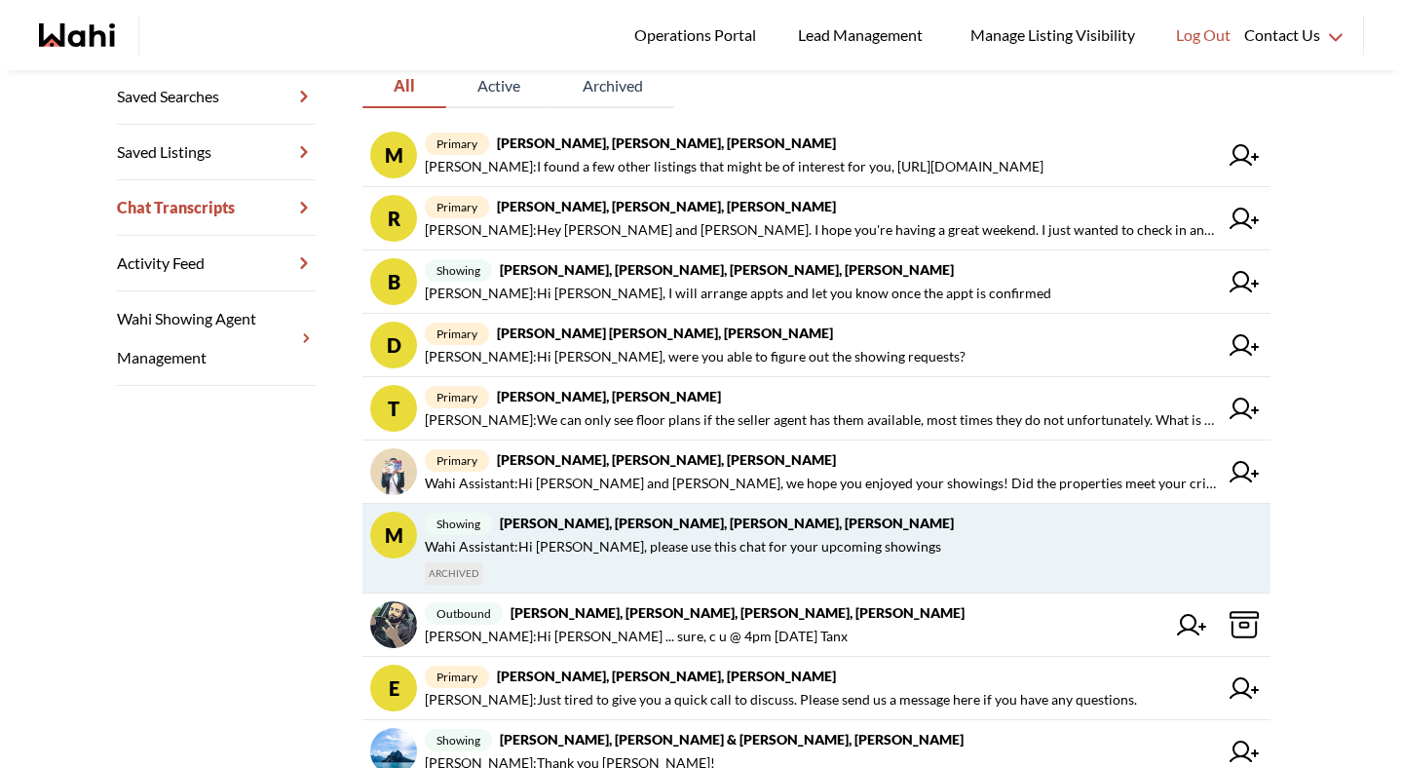
click at [593, 632] on span "Paul Sharma : Hi Paul ... sure, c u @ 4pm tomorrow Tanx" at bounding box center [636, 636] width 423 height 23
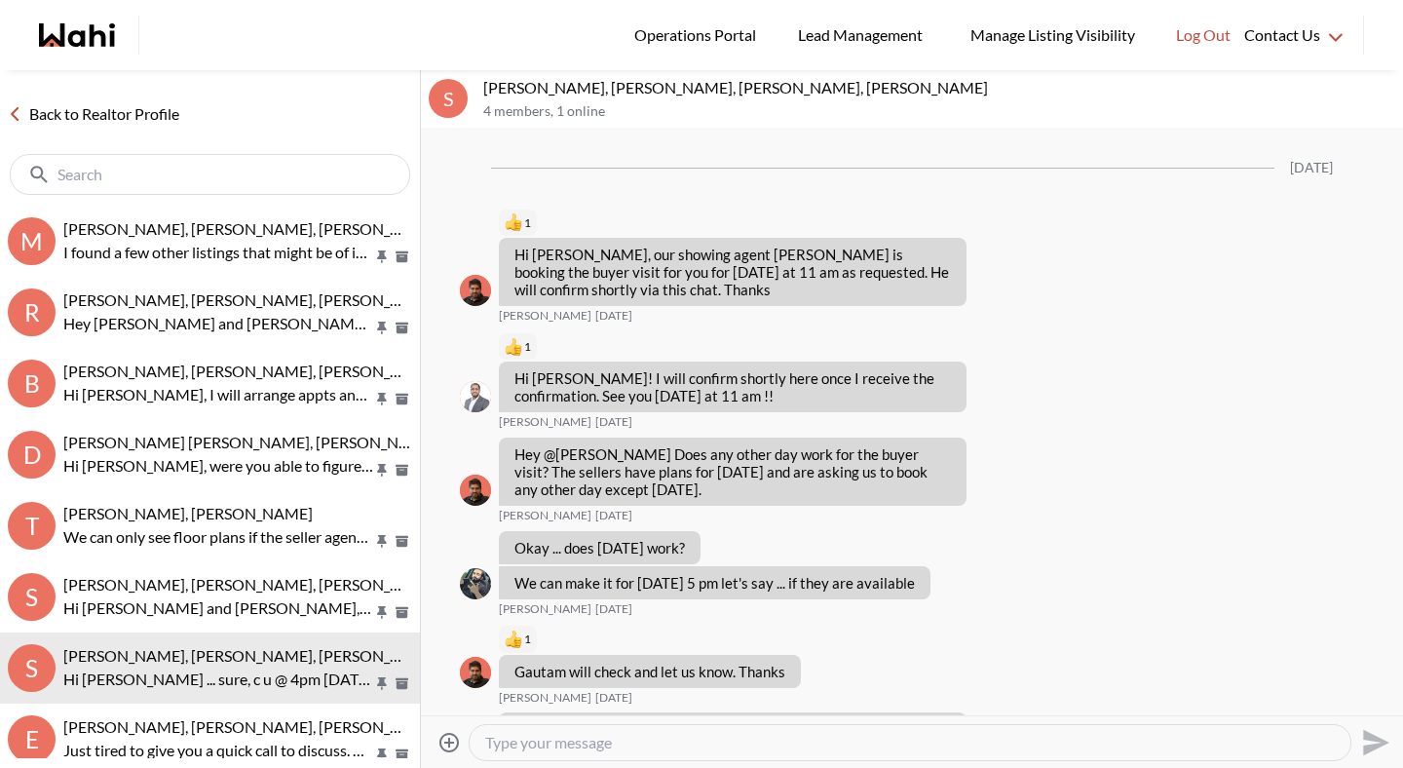
scroll to position [2111, 0]
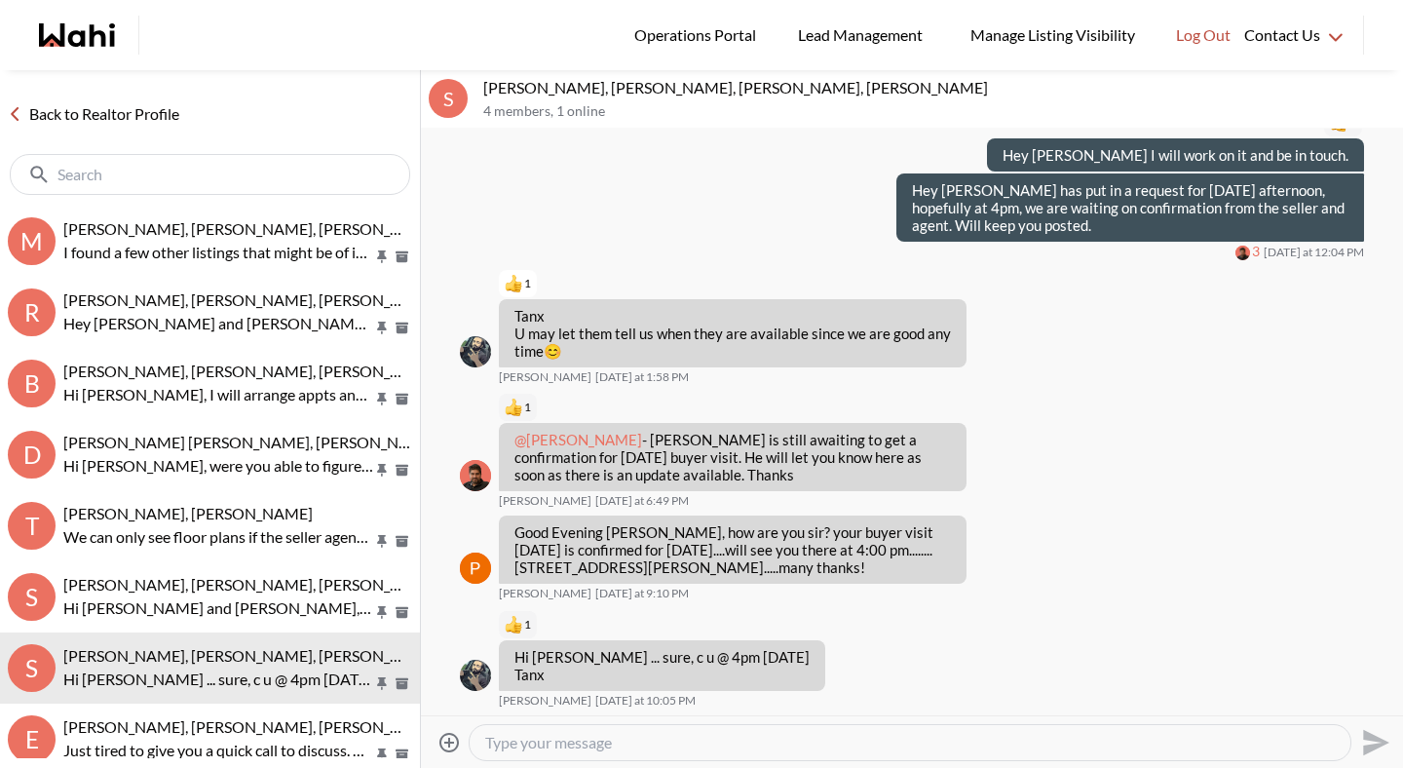
click at [98, 118] on link "Back to Realtor Profile" at bounding box center [93, 113] width 187 height 25
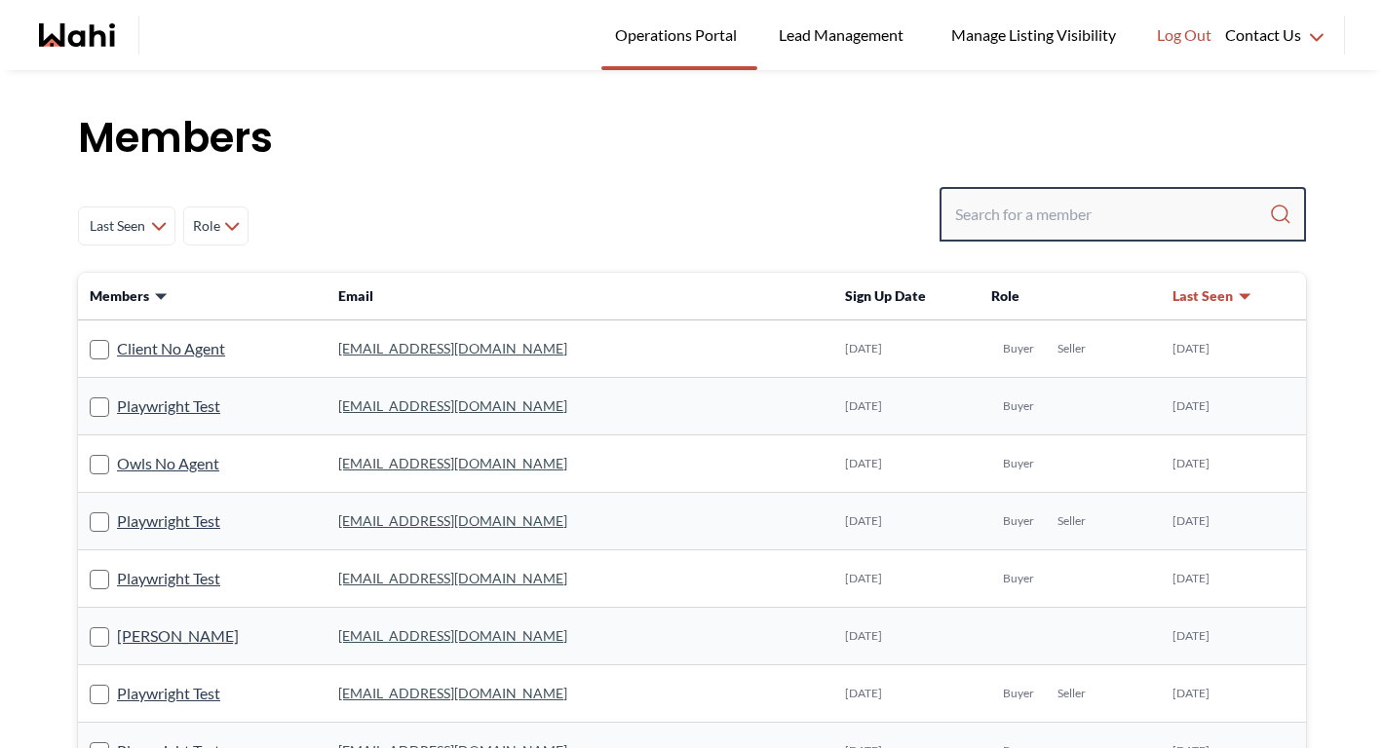
click at [1117, 221] on input "Search input" at bounding box center [1112, 214] width 314 height 35
paste input "Virginia Chubo"
type input "Virginia Chubo"
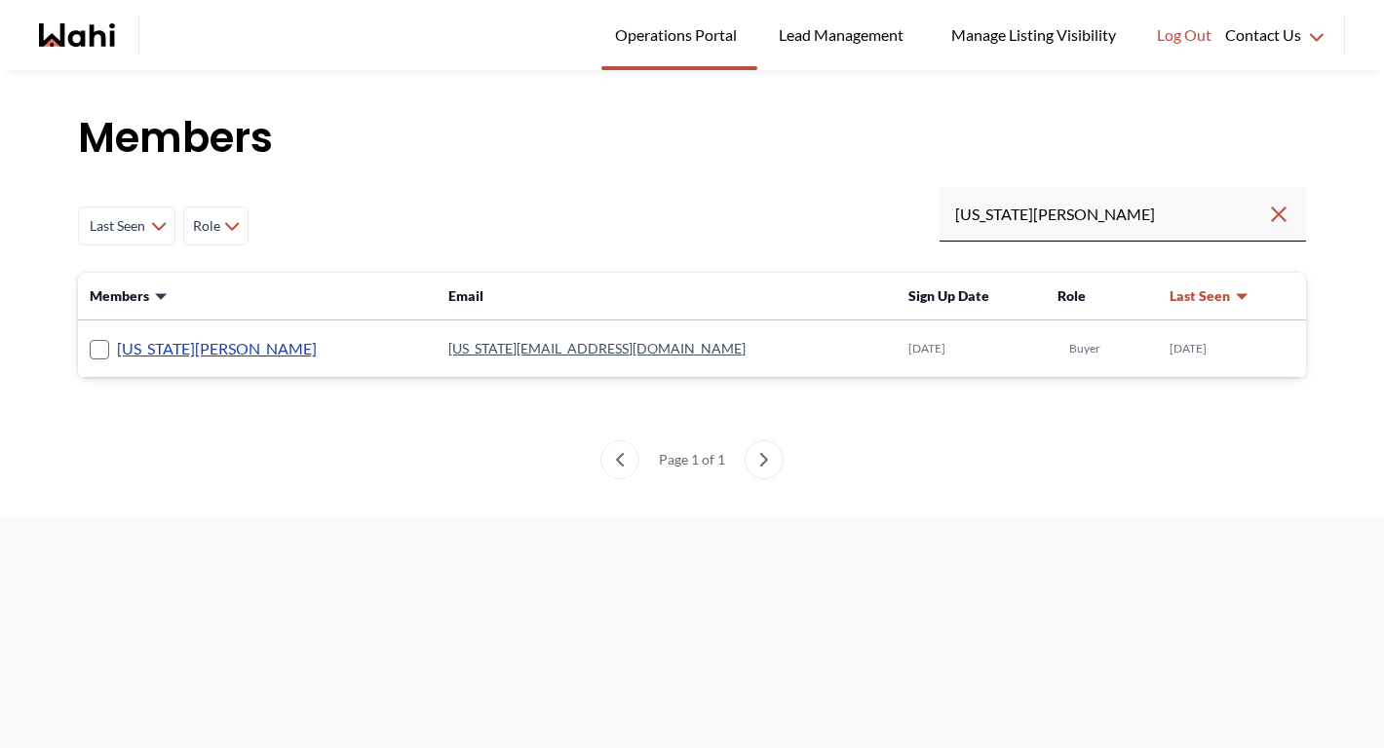
click at [172, 353] on link "Virginia Chubo" at bounding box center [217, 348] width 200 height 25
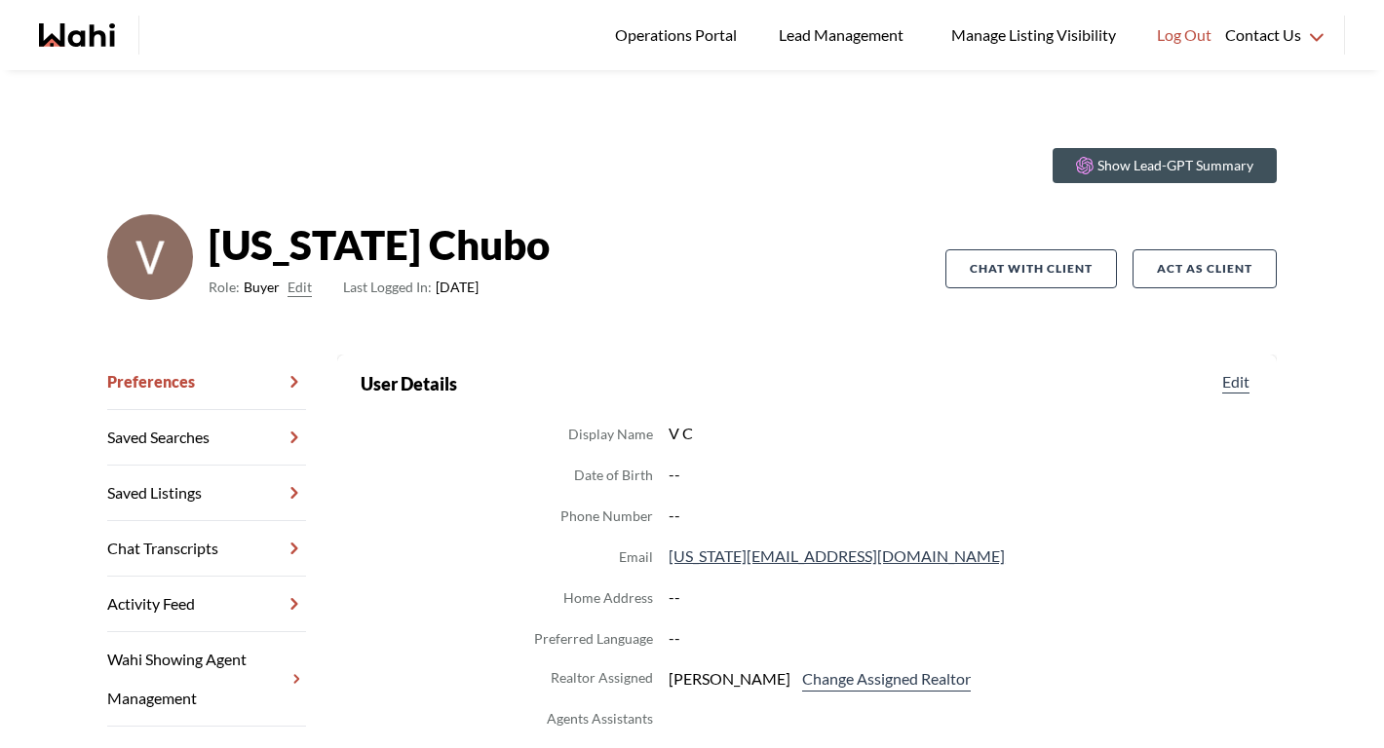
scroll to position [47, 0]
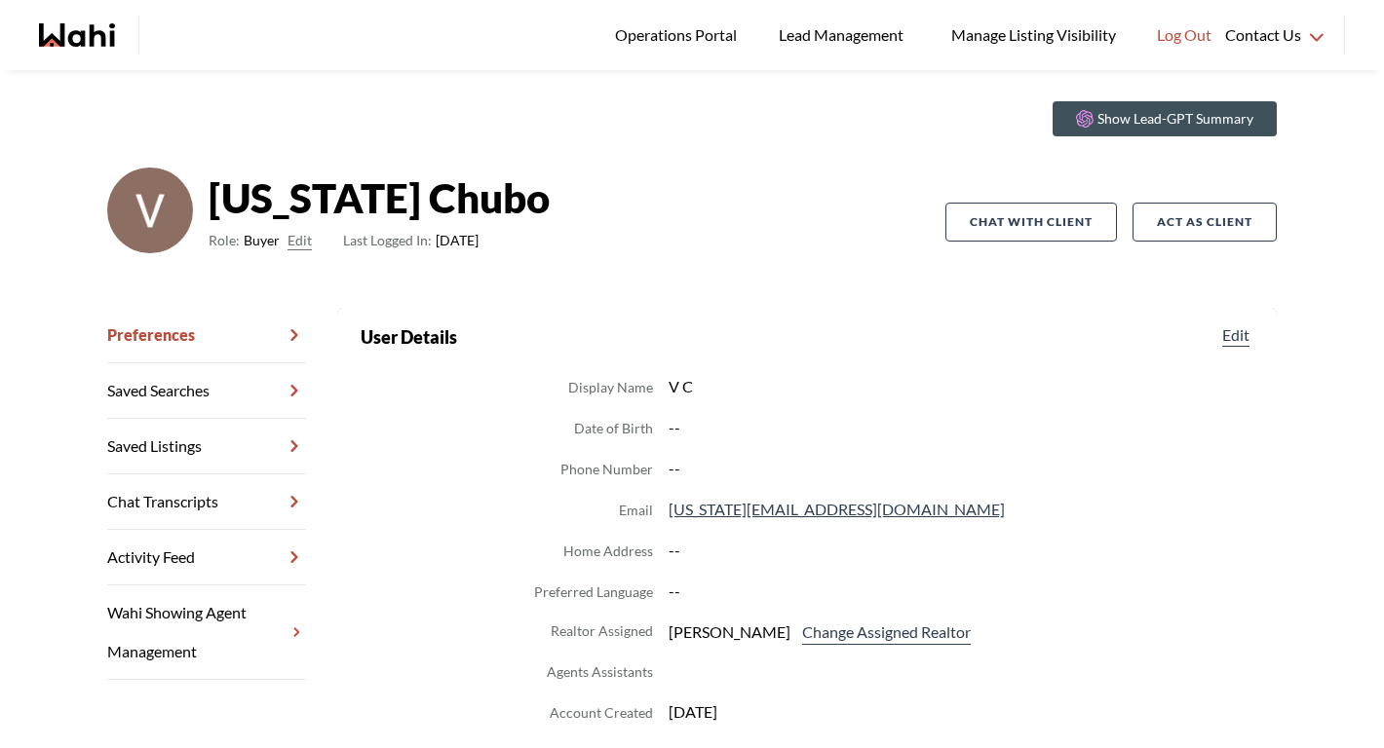
click at [219, 497] on link "Chat Transcripts" at bounding box center [206, 502] width 199 height 56
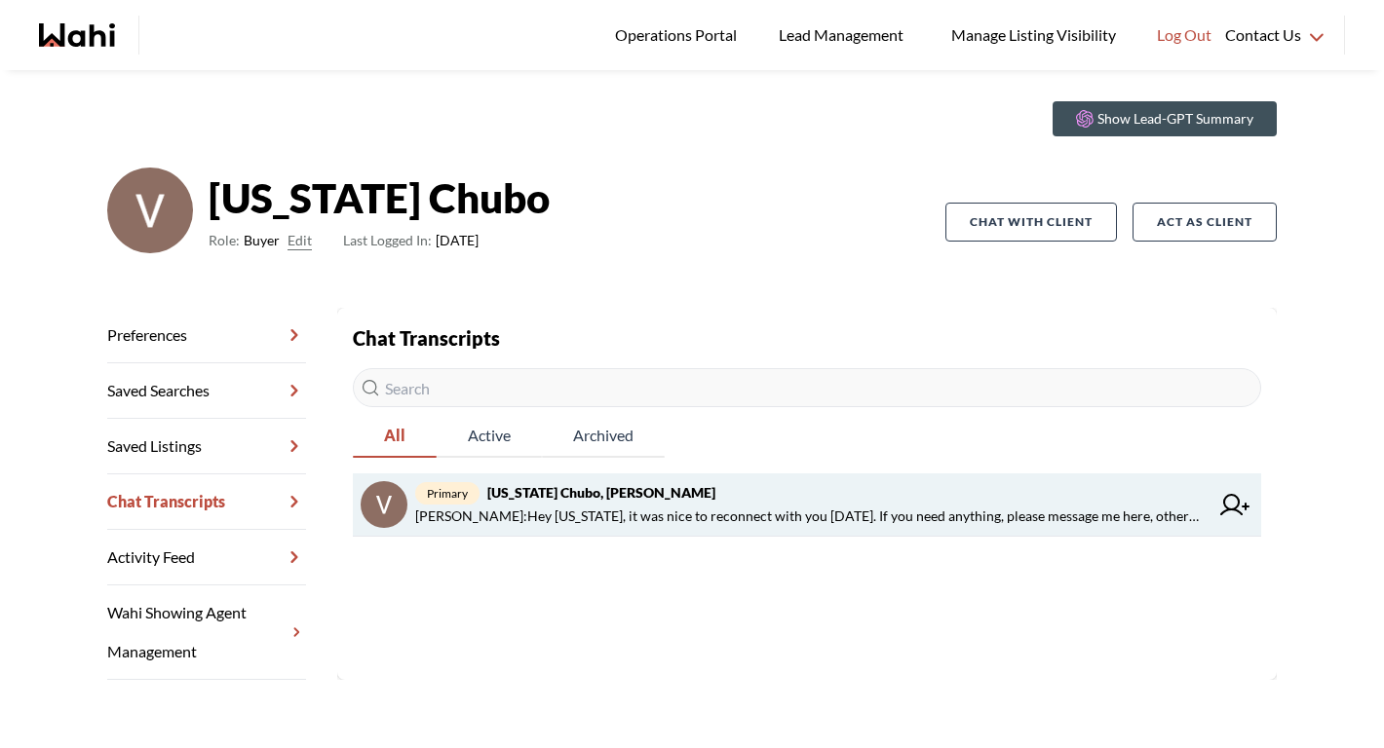
click at [569, 507] on span "Michelle Ryckman : Hey Virginia, it was nice to reconnect with you today. If yo…" at bounding box center [811, 516] width 793 height 23
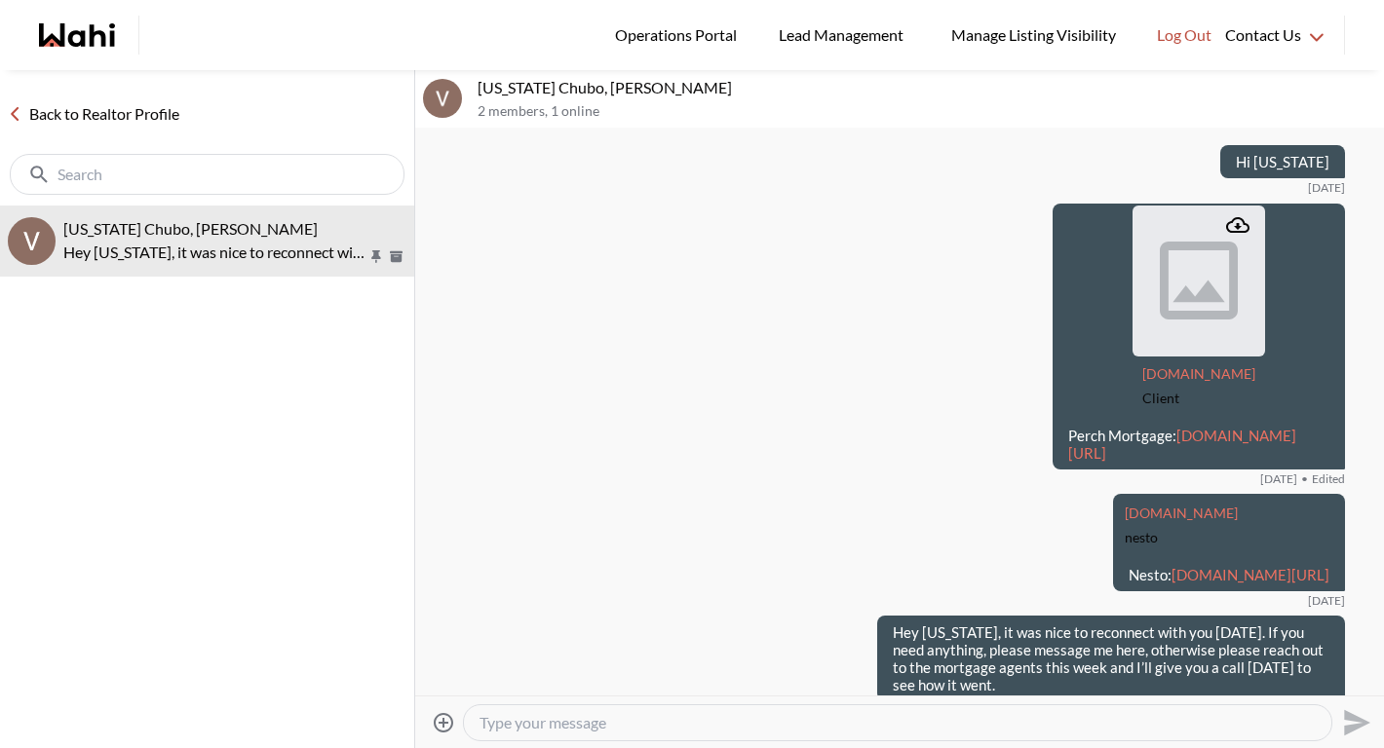
scroll to position [436, 0]
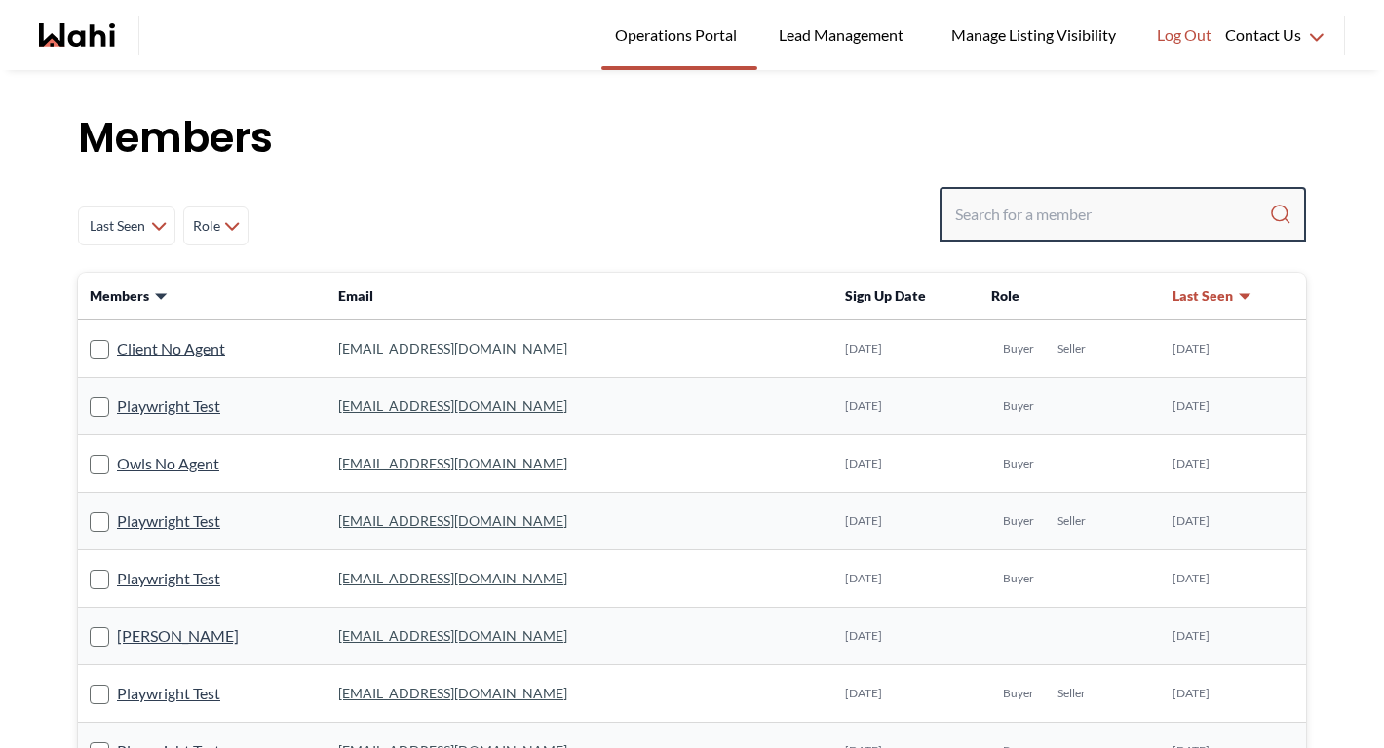
click at [1088, 208] on input "Search input" at bounding box center [1112, 214] width 314 height 35
paste input "[EMAIL_ADDRESS][DOMAIN_NAME]"
type input "[EMAIL_ADDRESS][DOMAIN_NAME]"
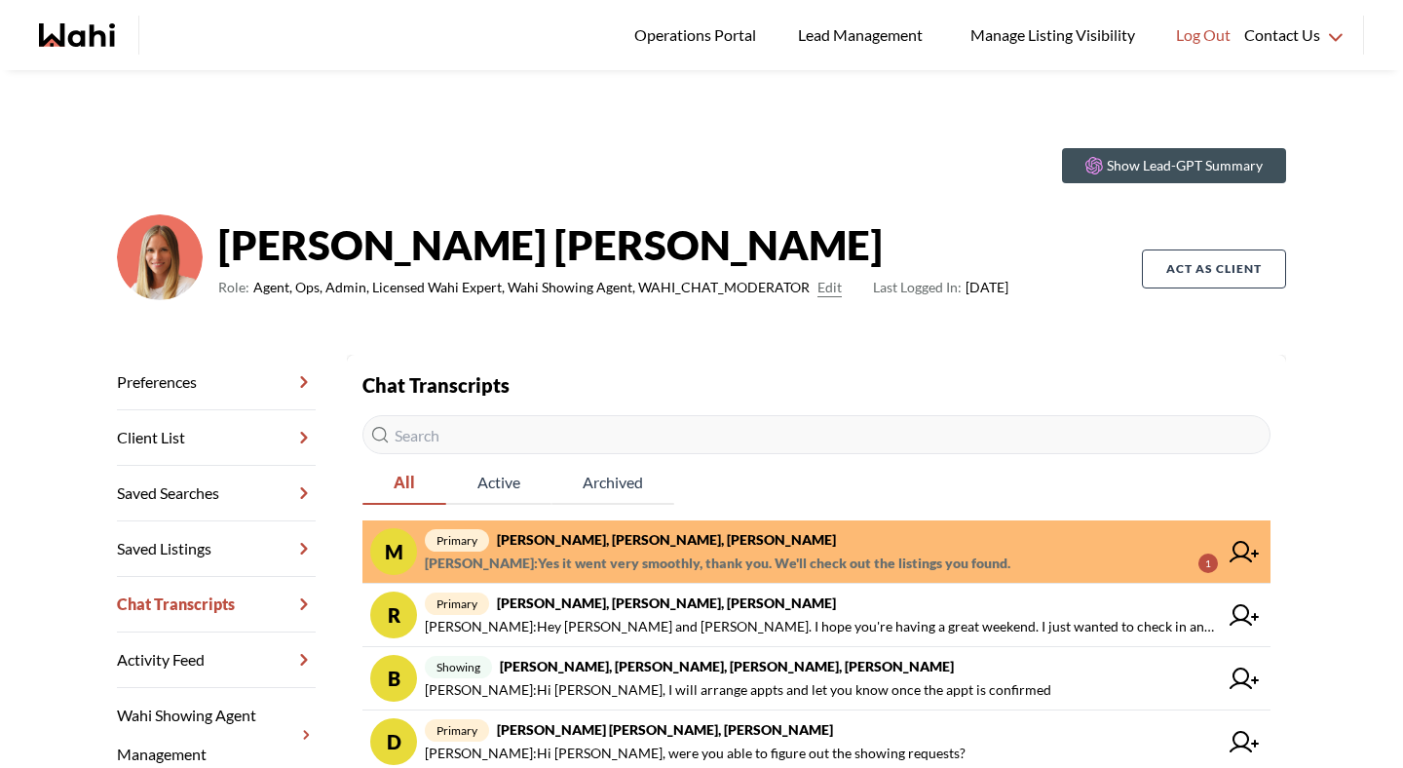
click at [608, 534] on strong "[PERSON_NAME], [PERSON_NAME], [PERSON_NAME]" at bounding box center [666, 539] width 339 height 17
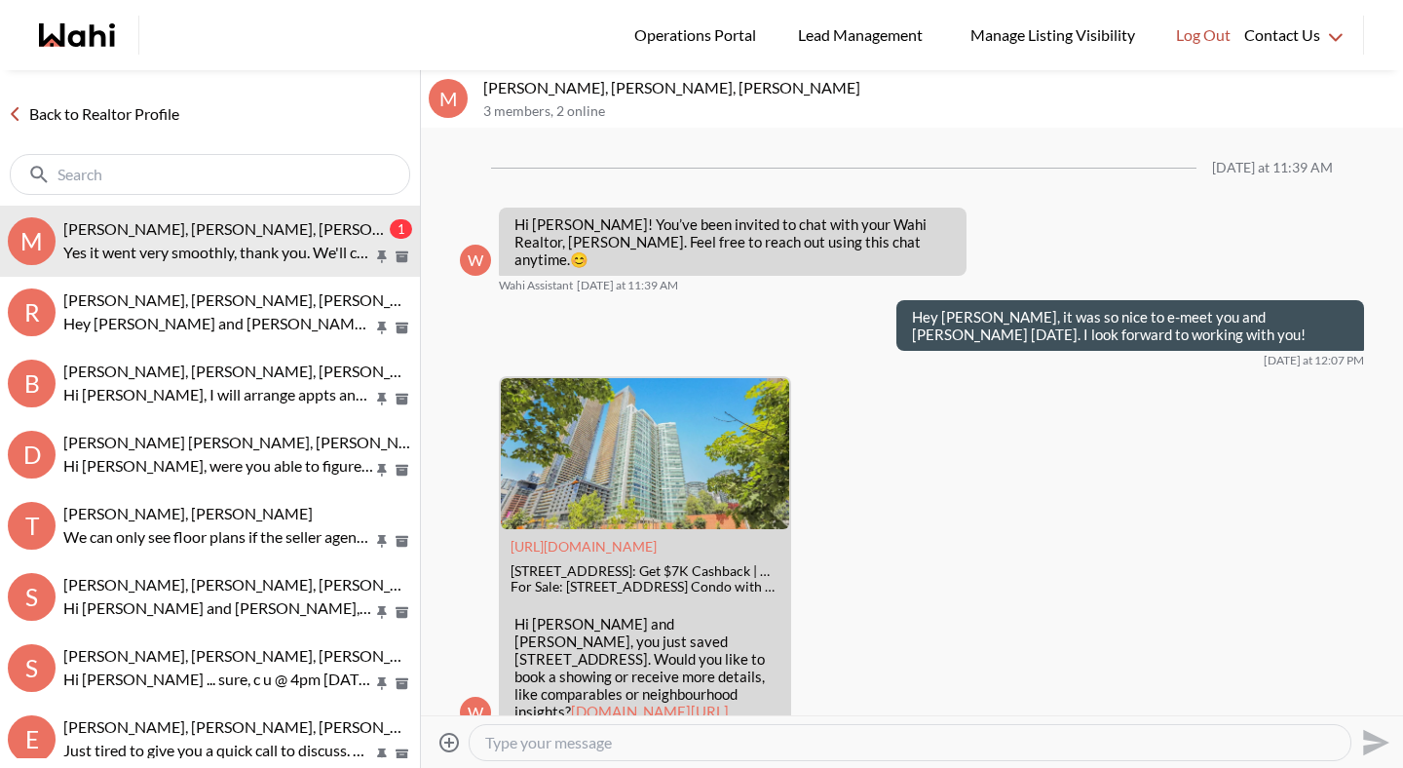
scroll to position [1430, 0]
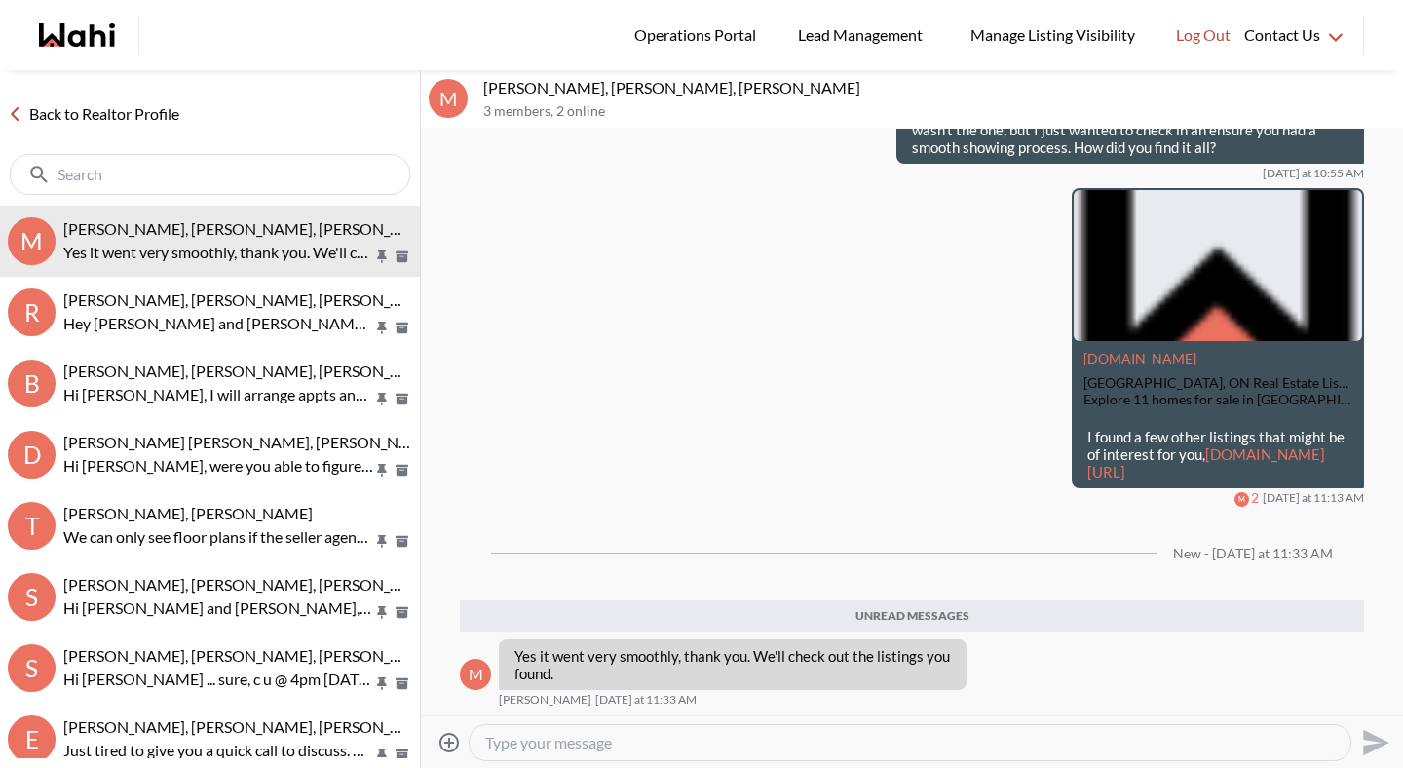
click at [631, 736] on textarea "Type your message" at bounding box center [910, 742] width 850 height 19
type textarea "Glad to hear."
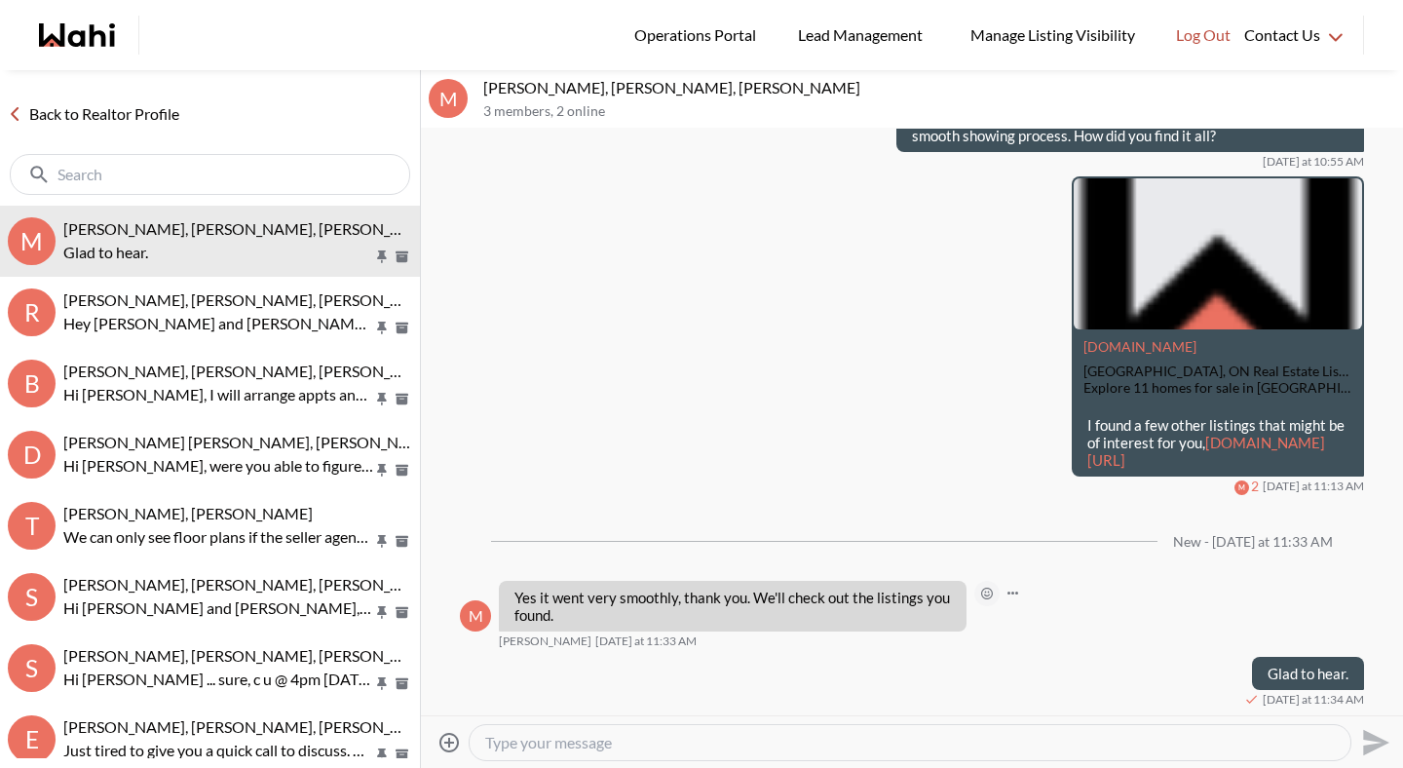
scroll to position [1441, 0]
click at [984, 587] on button "Open Reaction Selector" at bounding box center [986, 593] width 25 height 25
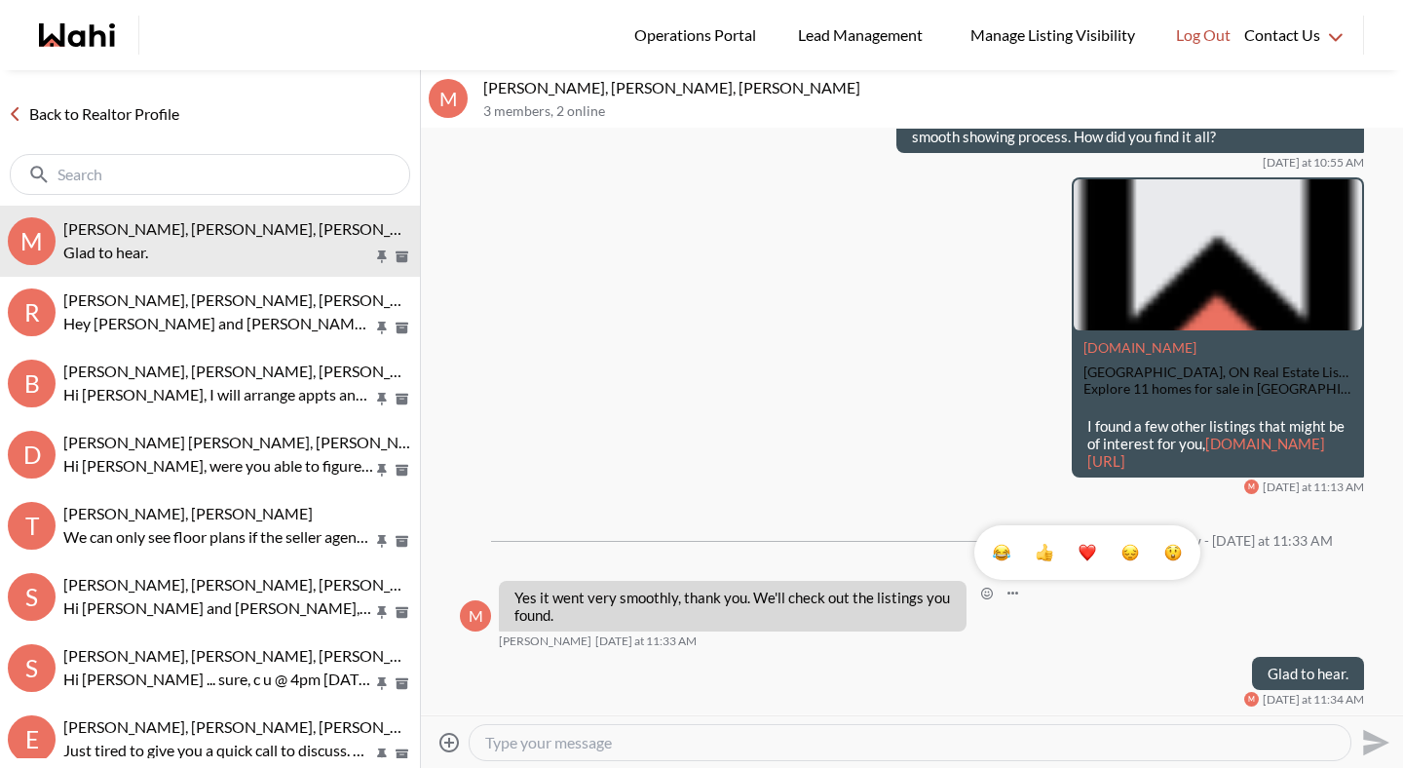
click at [1076, 554] on button "Select Reaction: Heart" at bounding box center [1087, 552] width 39 height 39
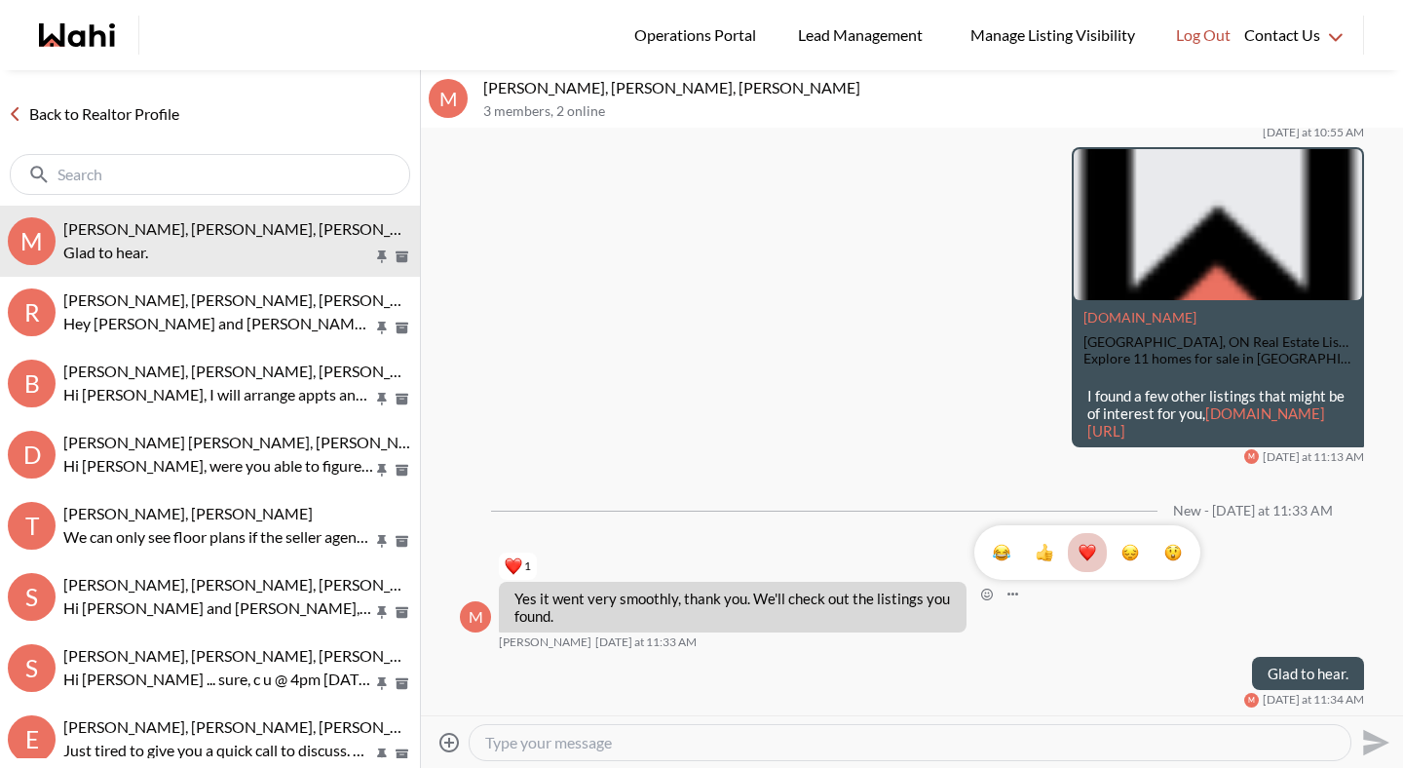
click at [111, 105] on link "Back to Realtor Profile" at bounding box center [93, 113] width 187 height 25
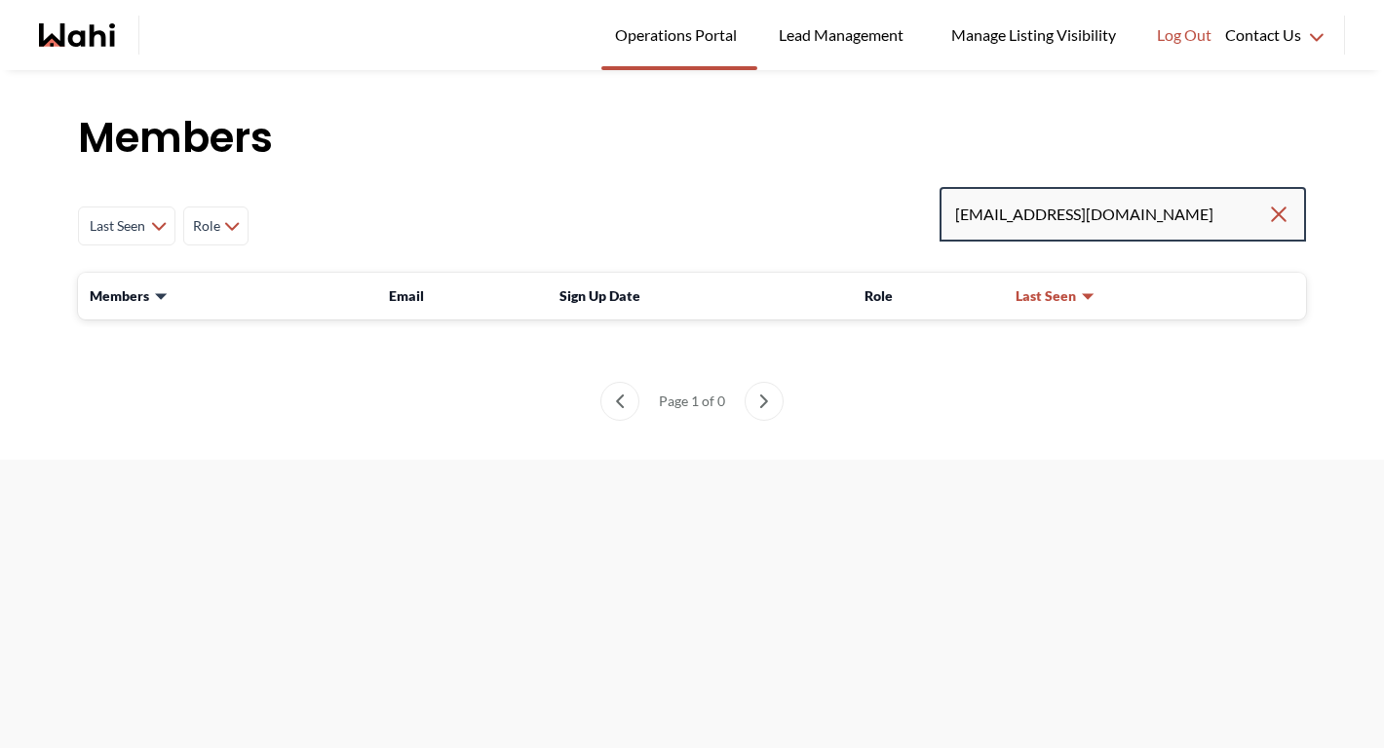
click at [1194, 213] on input "[EMAIL_ADDRESS][DOMAIN_NAME]" at bounding box center [1111, 214] width 312 height 35
click at [1167, 216] on input "[EMAIL_ADDRESS][DOMAIN_NAME]" at bounding box center [1111, 214] width 312 height 35
click at [1184, 220] on input "[EMAIL_ADDRESS][DOMAIN_NAME]" at bounding box center [1111, 214] width 312 height 35
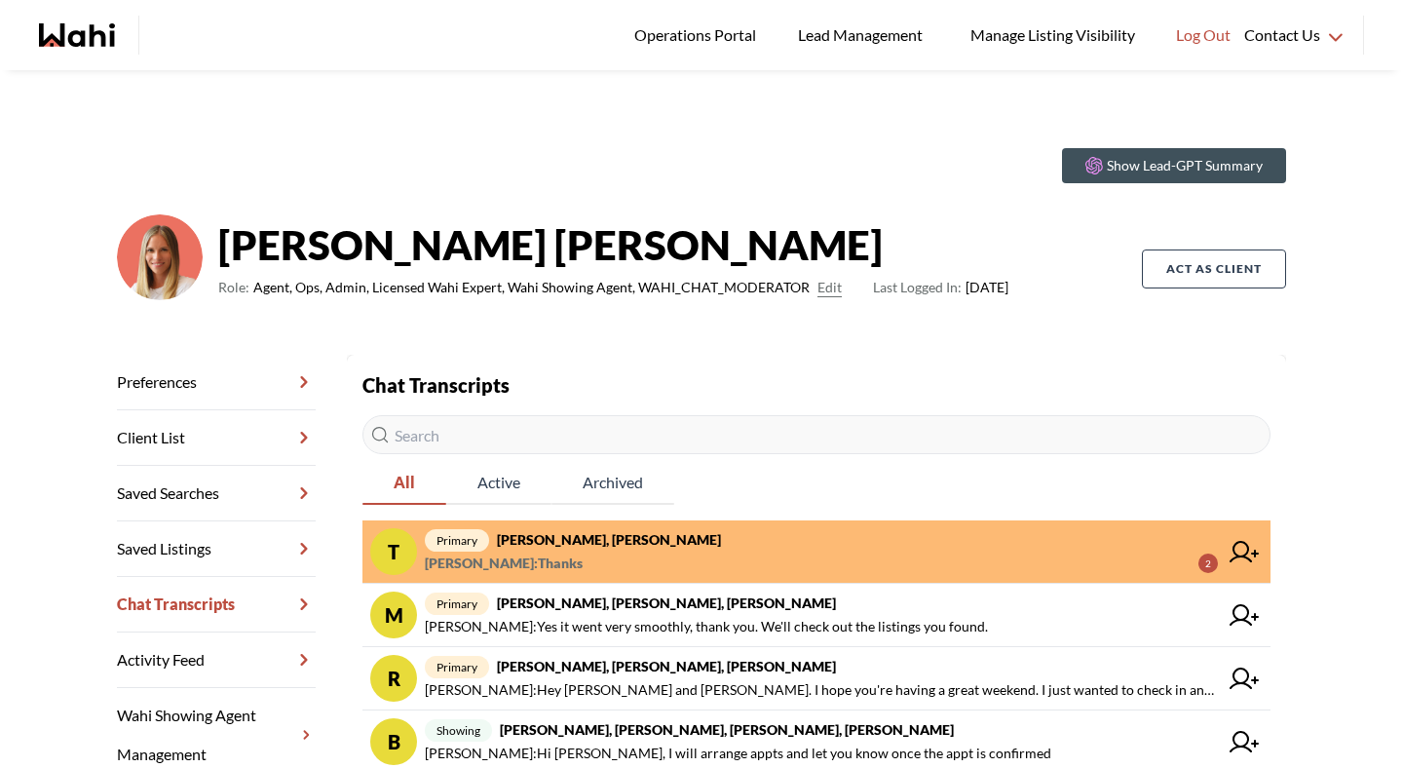
click at [631, 545] on strong "TIGRAN ARUSTAMYAN, Michelle" at bounding box center [609, 539] width 224 height 17
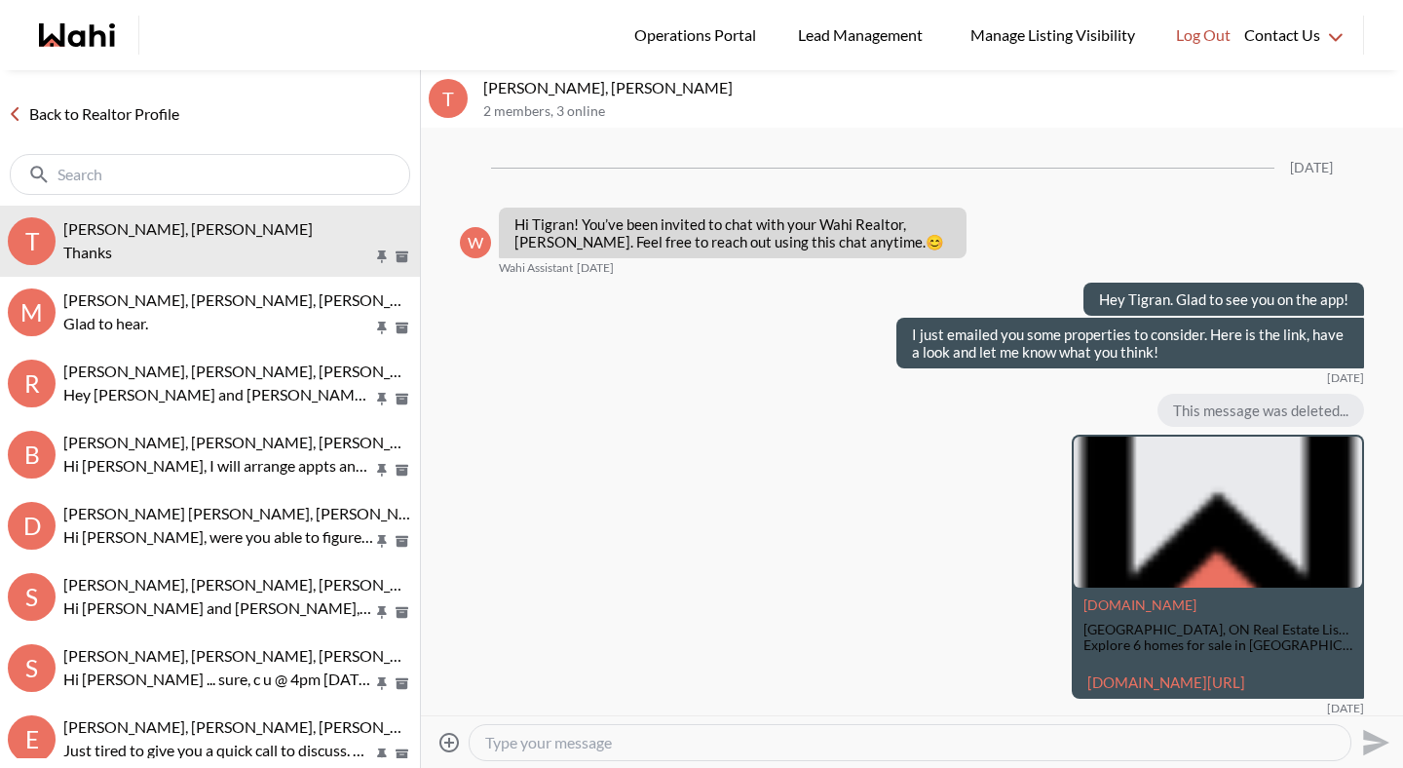
scroll to position [2288, 0]
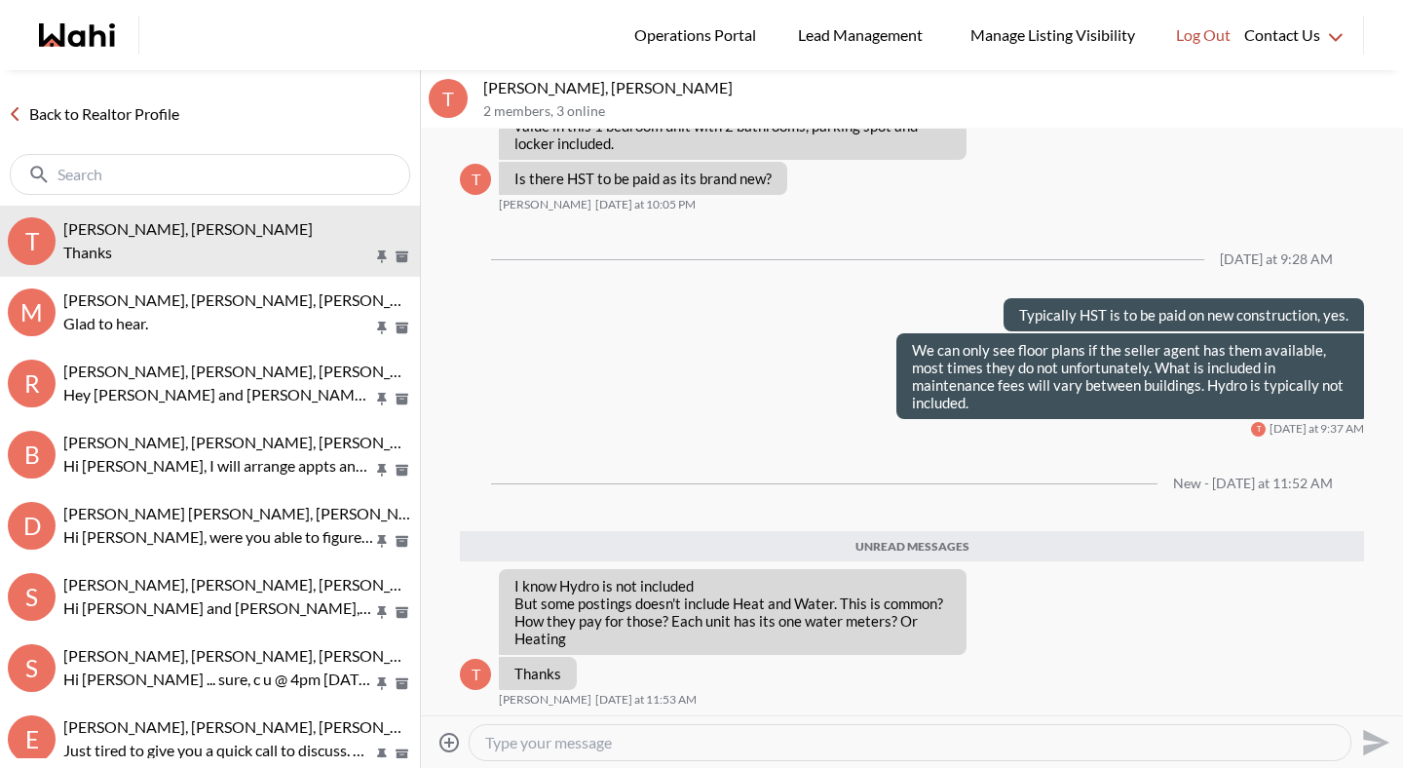
click at [621, 742] on textarea "Type your message" at bounding box center [910, 742] width 850 height 19
type textarea "I"
type textarea "Some buildings don't cover heat and water, correct. It is all specific to the b…"
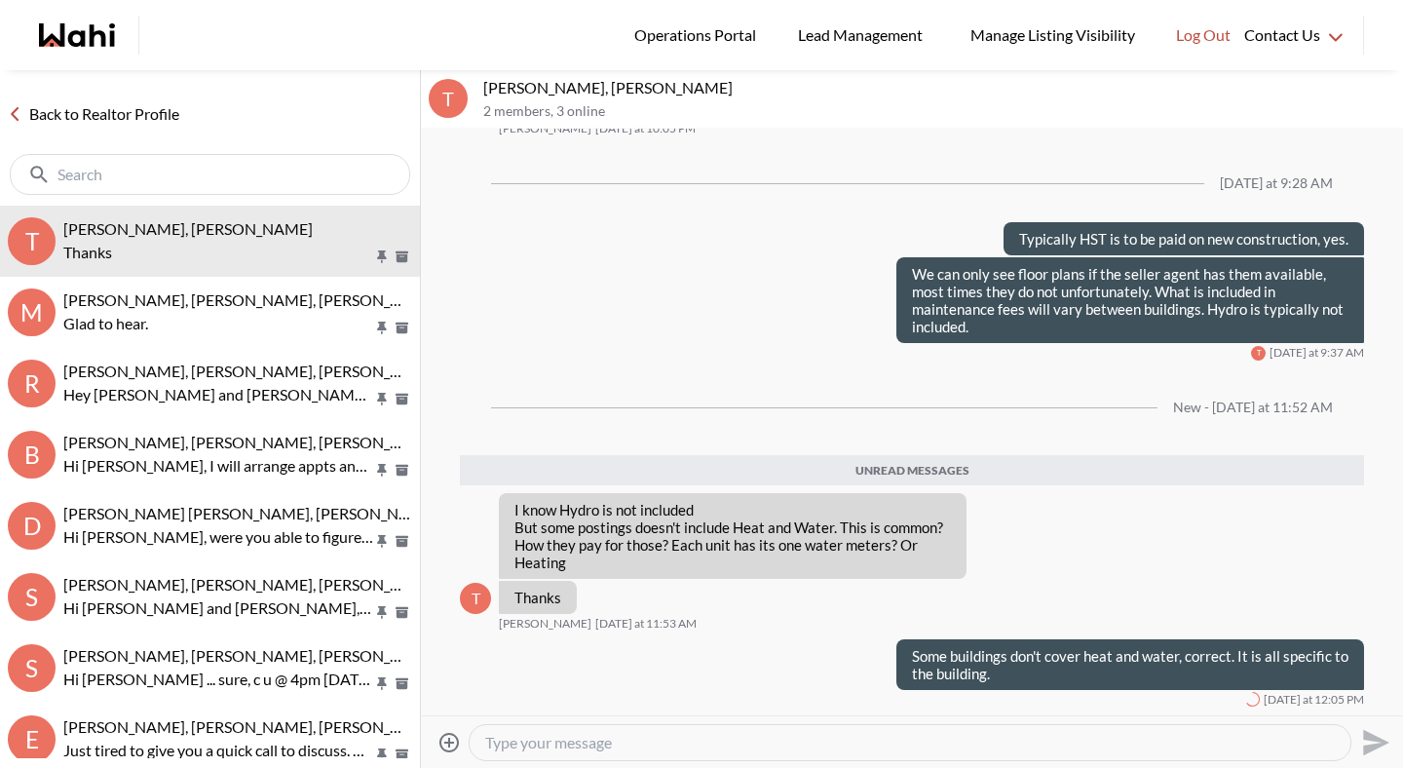
scroll to position [2317, 0]
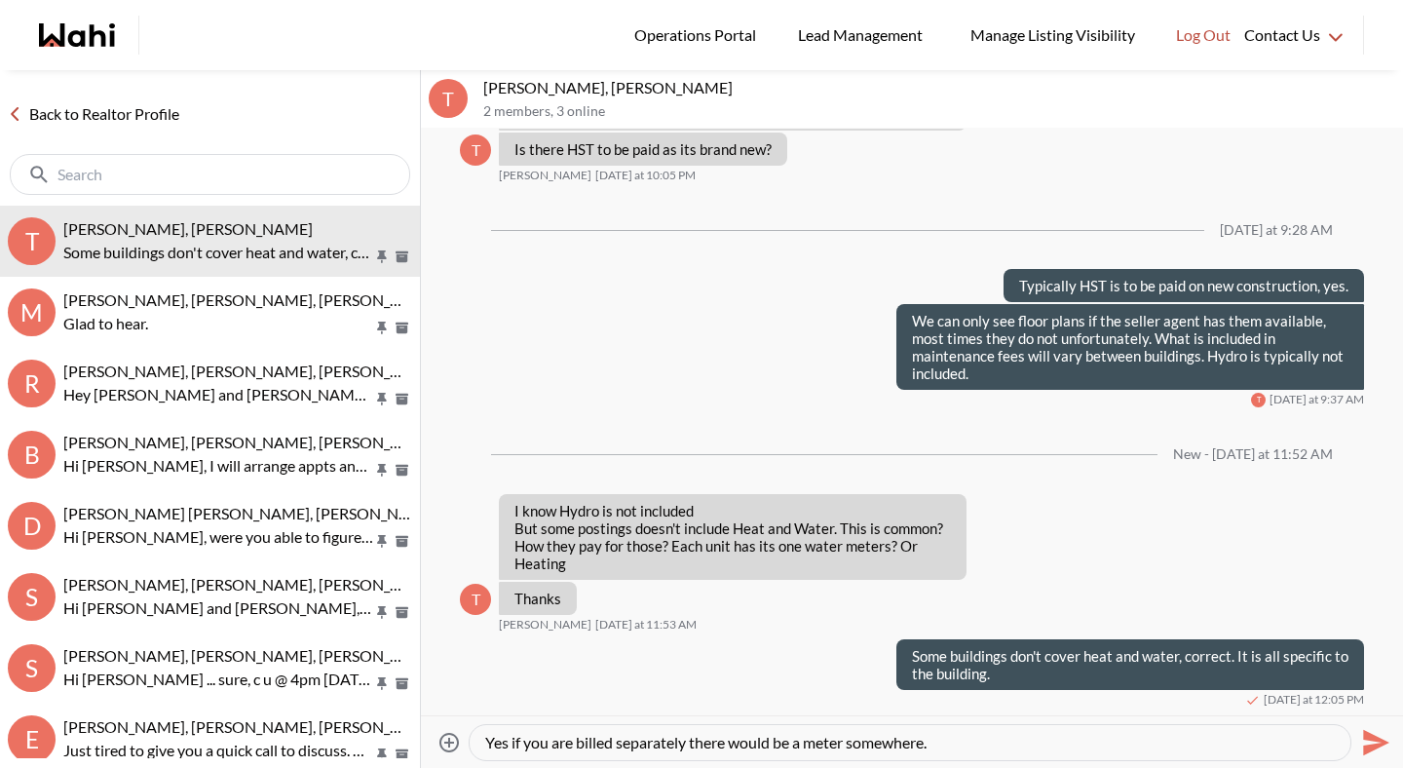
type textarea "Yes if you are billed separately there would be a meter somewhere."
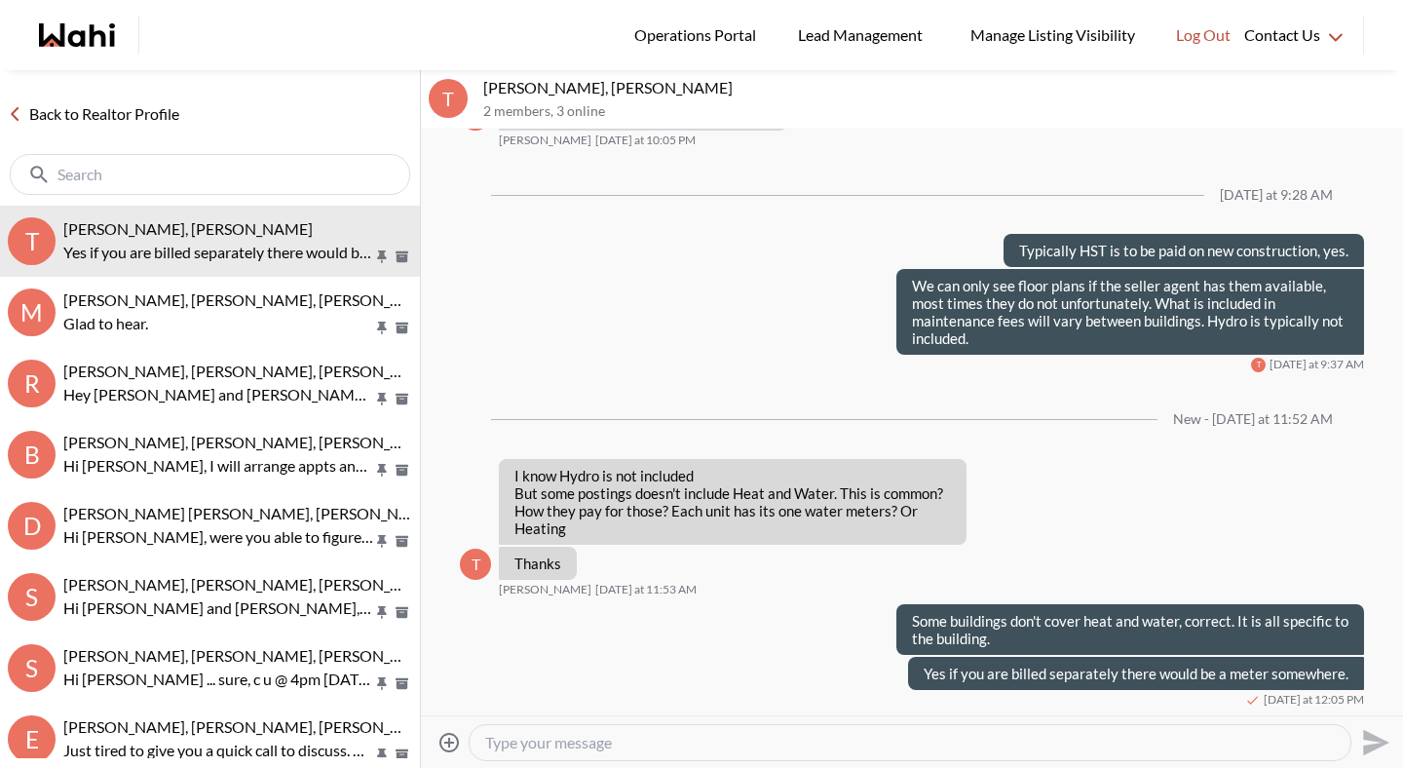
scroll to position [2352, 0]
click at [156, 121] on link "Back to Realtor Profile" at bounding box center [93, 113] width 187 height 25
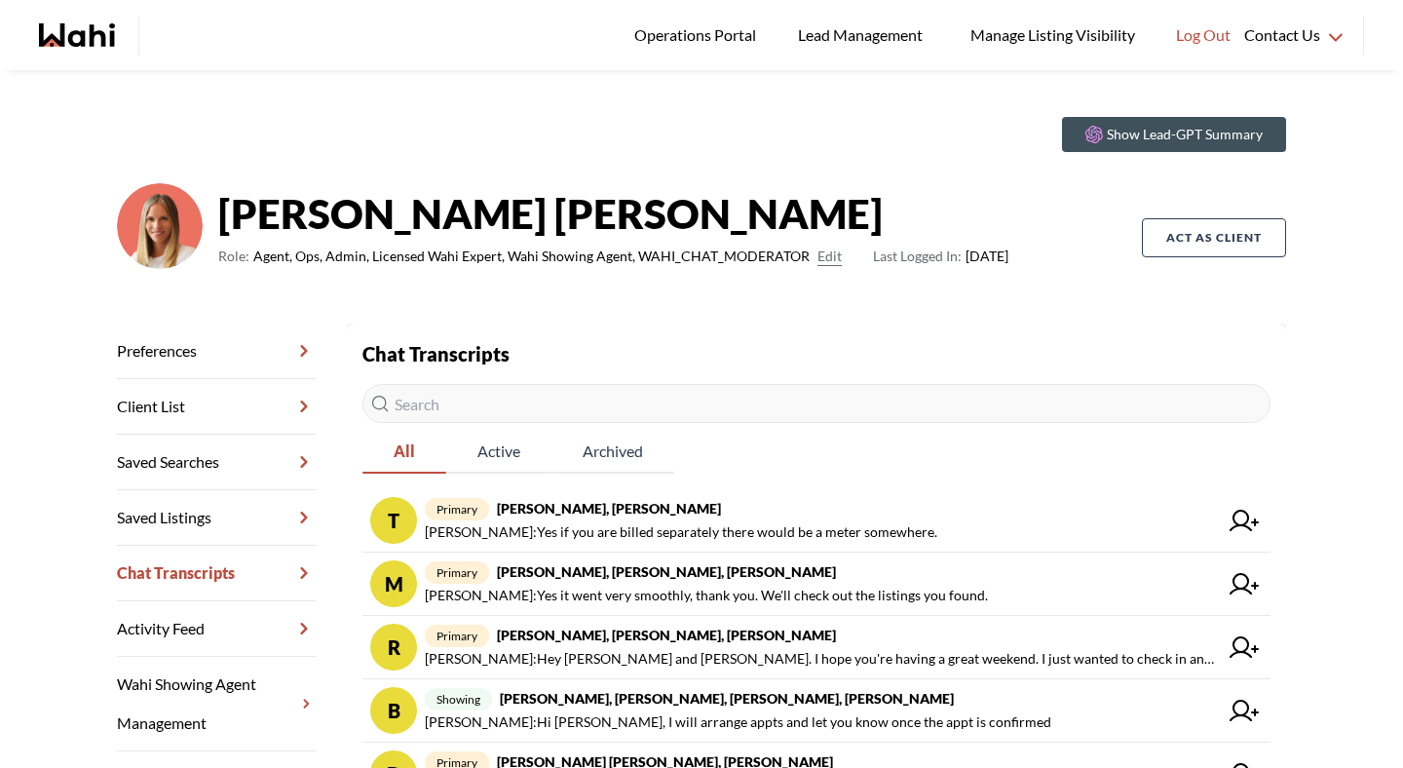
scroll to position [36, 0]
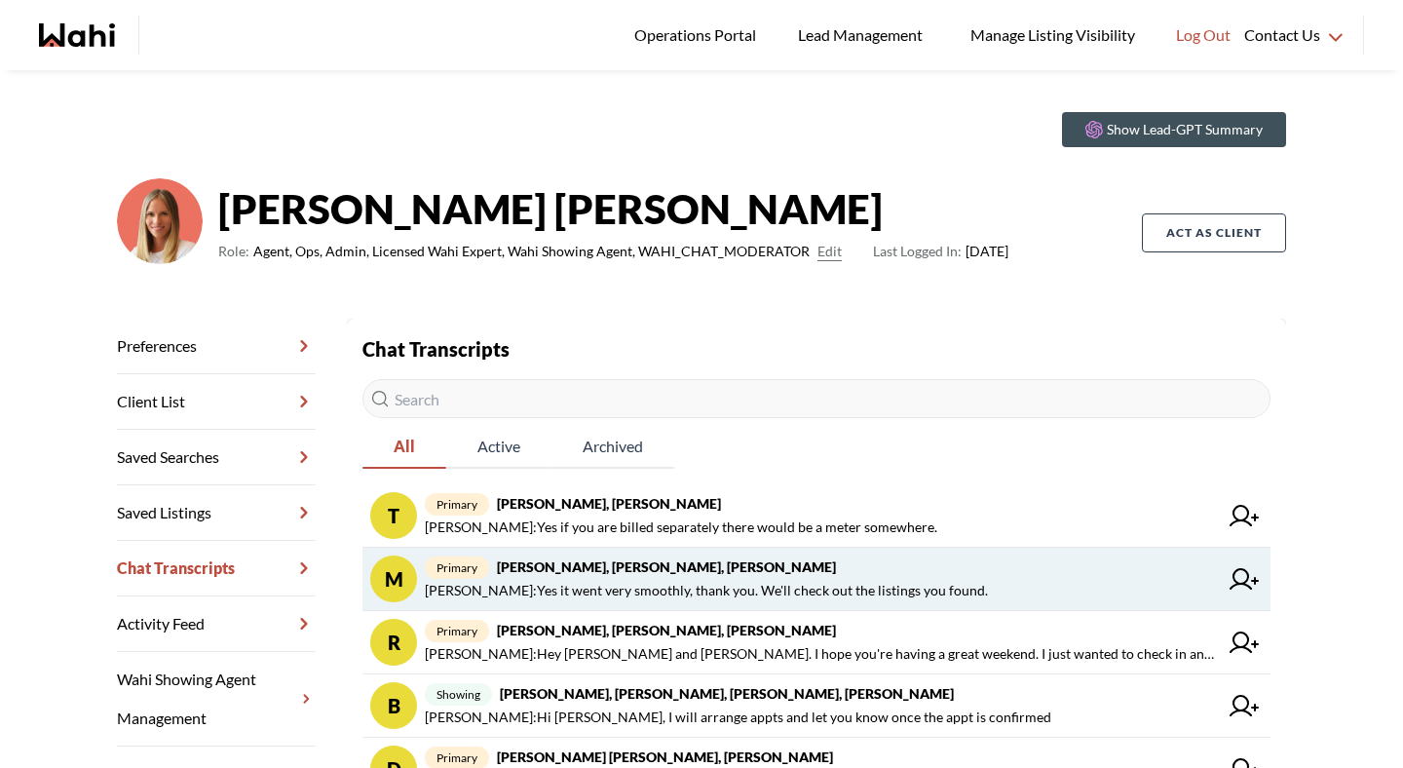
click at [764, 595] on span "Michelle Ryckman : Yes it went very smoothly, thank you. We'll check out the li…" at bounding box center [706, 590] width 563 height 23
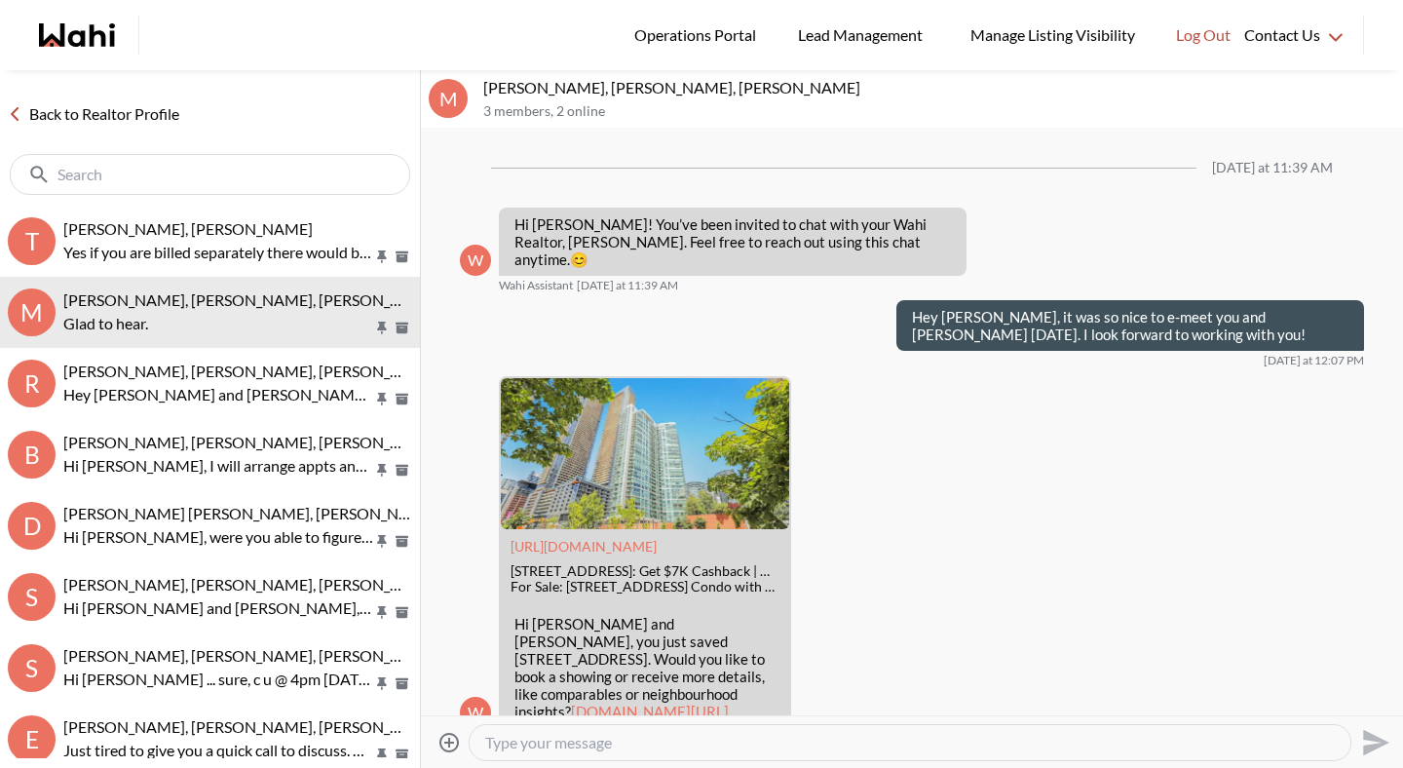
scroll to position [1394, 0]
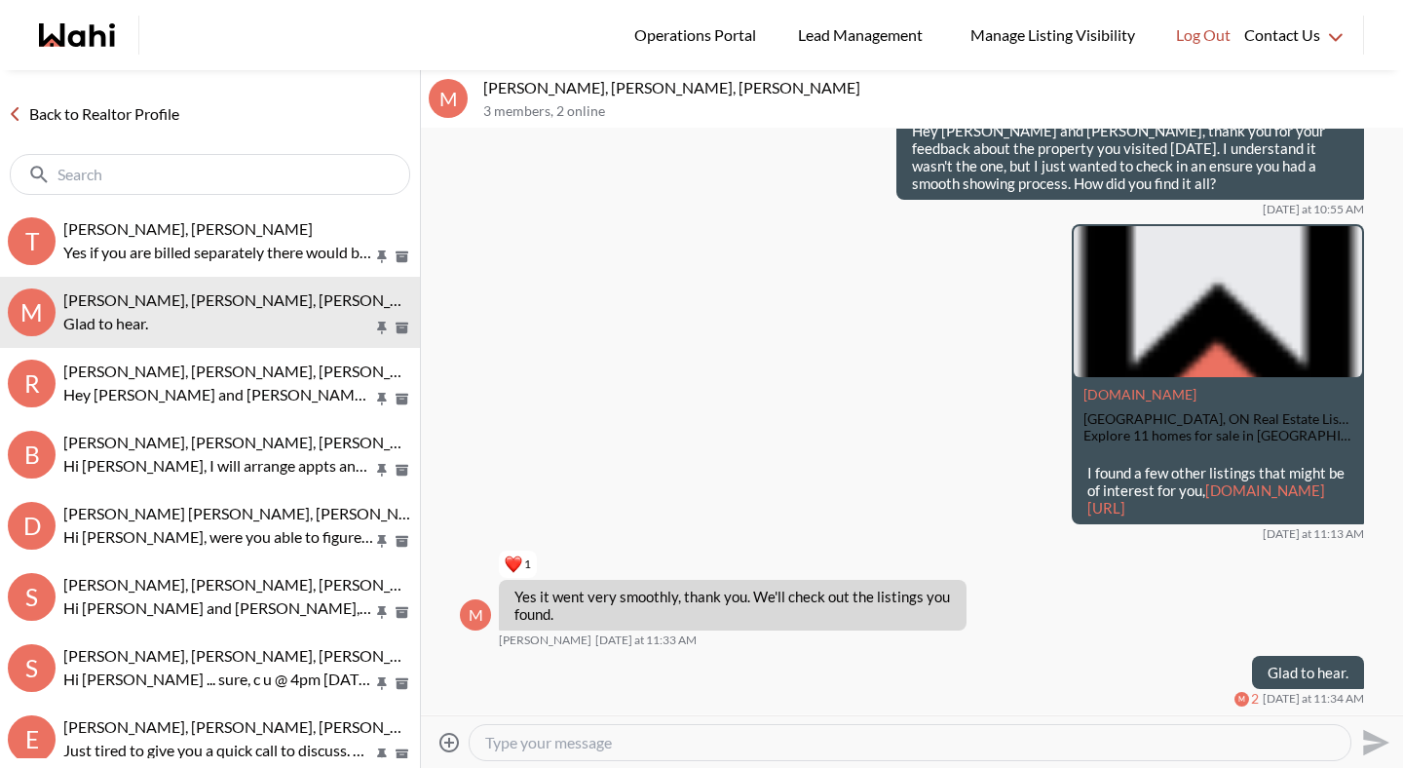
click at [129, 110] on link "Back to Realtor Profile" at bounding box center [93, 113] width 187 height 25
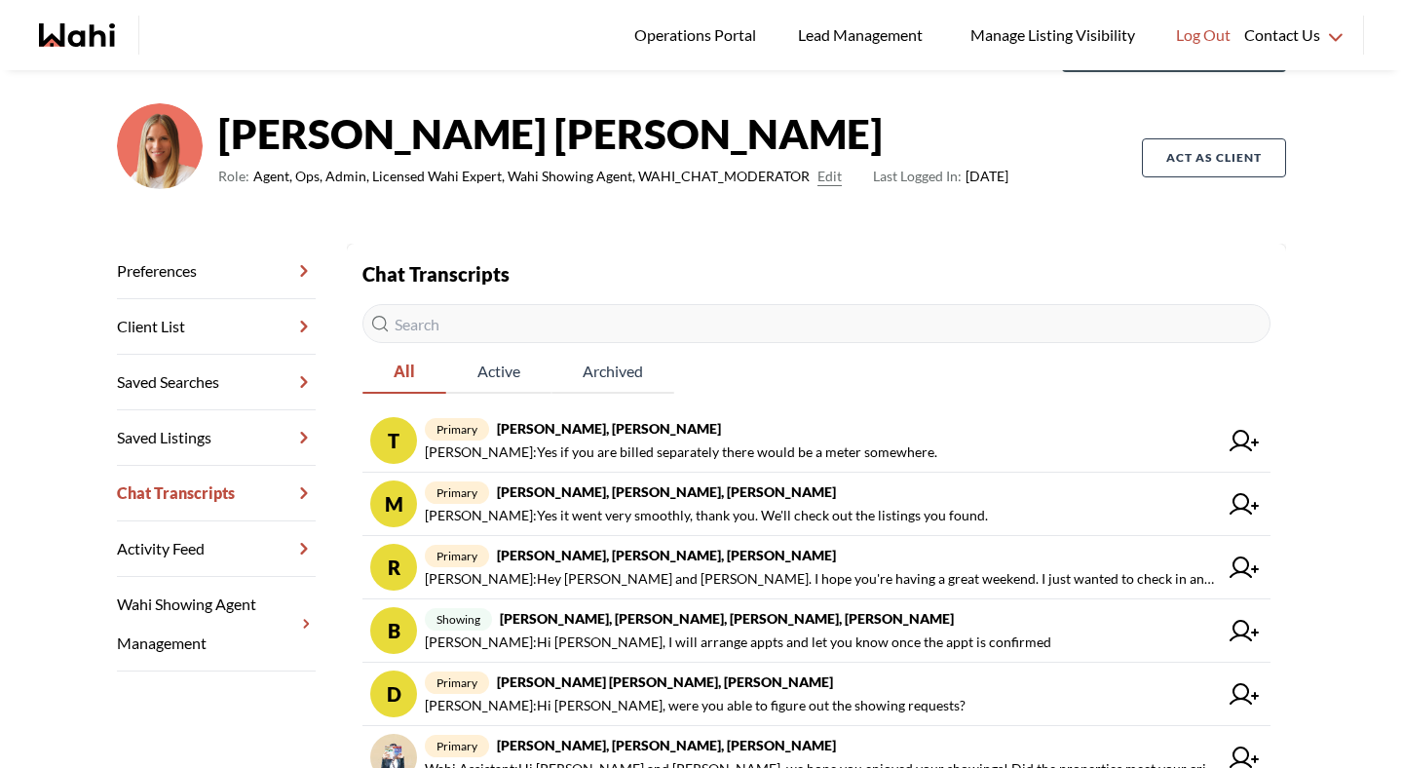
scroll to position [142, 0]
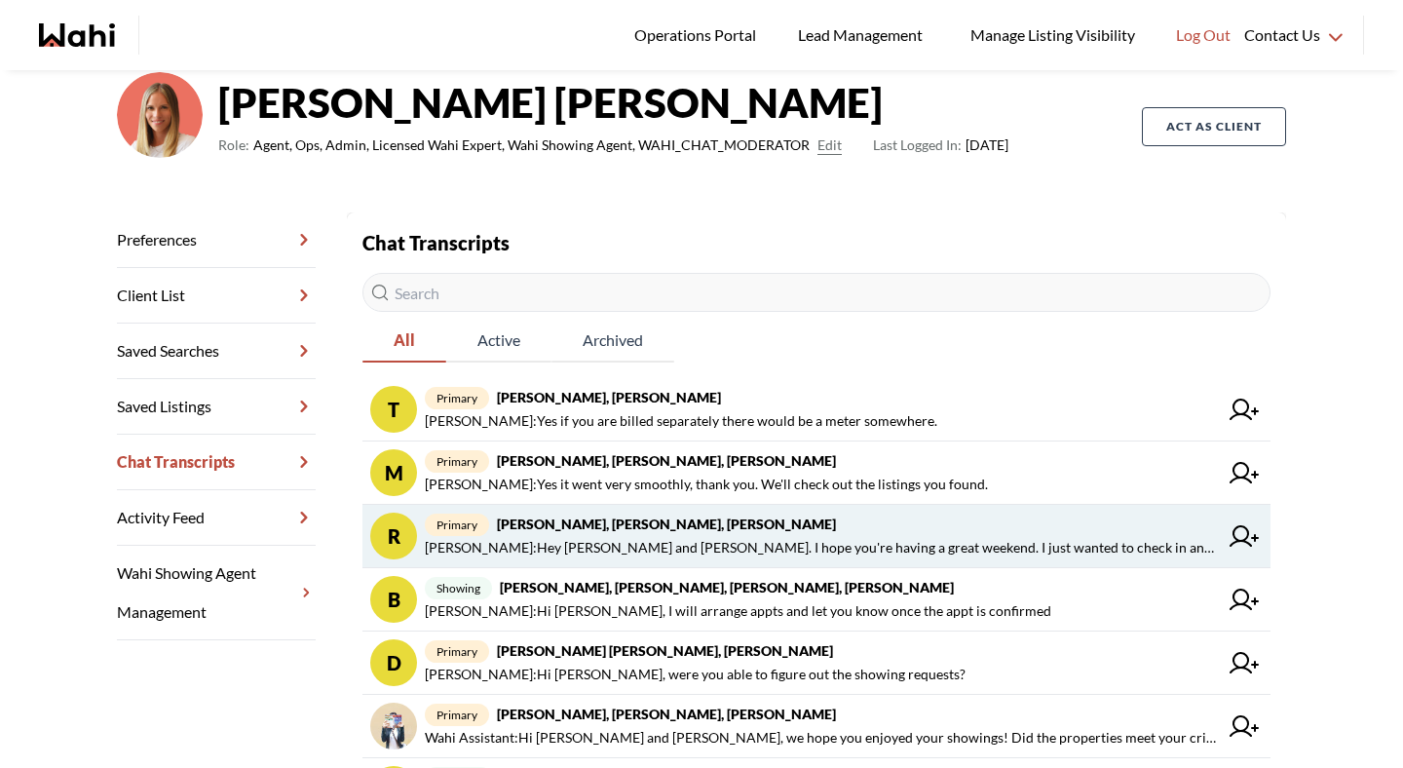
click at [565, 533] on span "primary Rory Fairweather, Amber F, Michelle" at bounding box center [821, 523] width 793 height 23
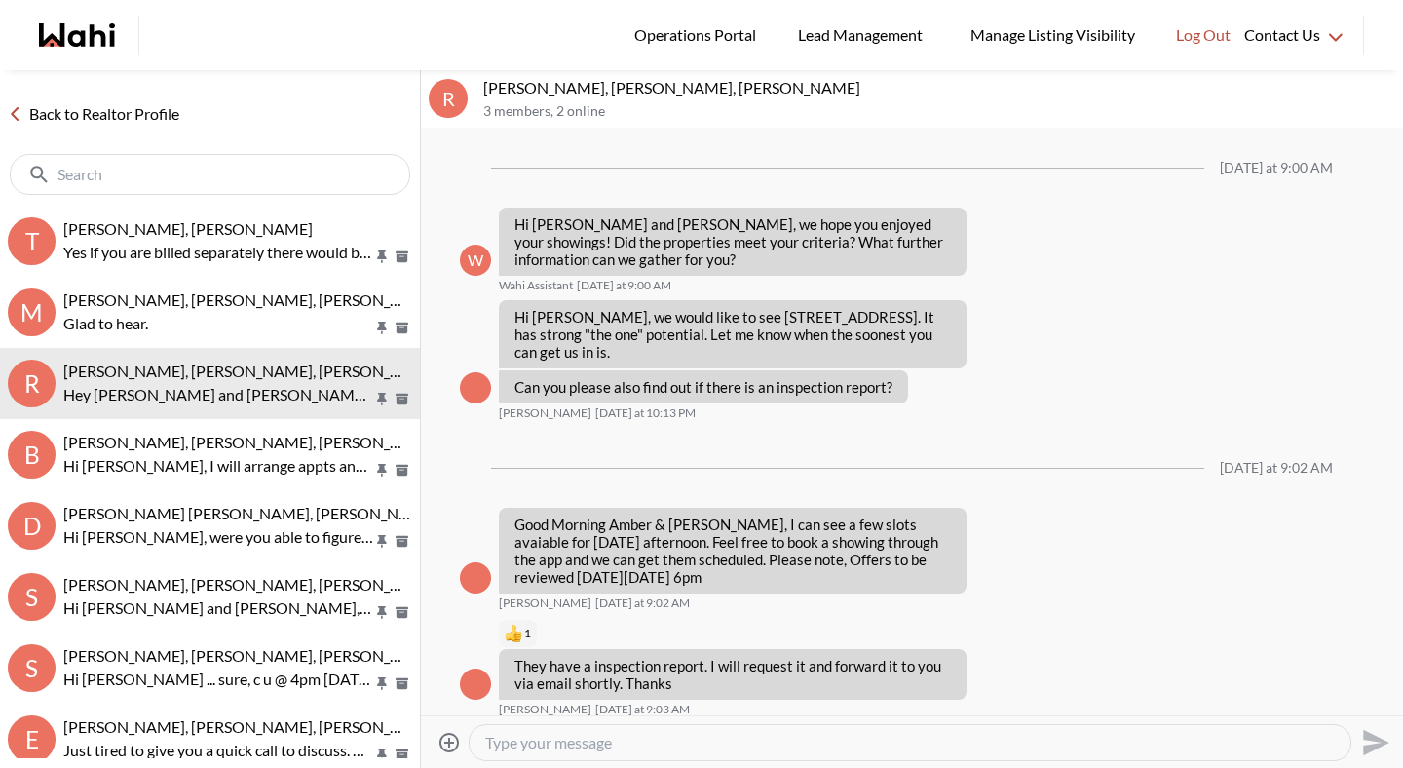
scroll to position [2203, 0]
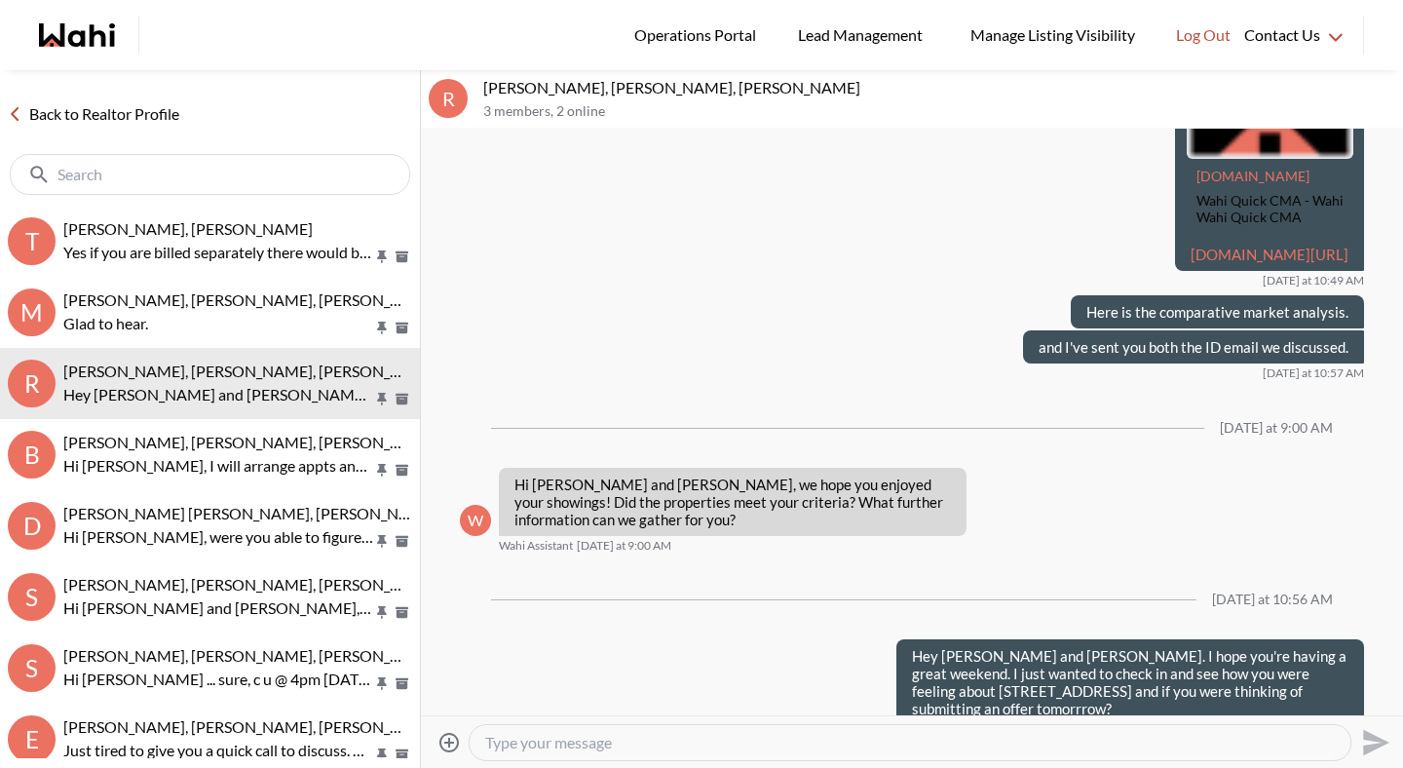
click at [156, 117] on link "Back to Realtor Profile" at bounding box center [93, 113] width 187 height 25
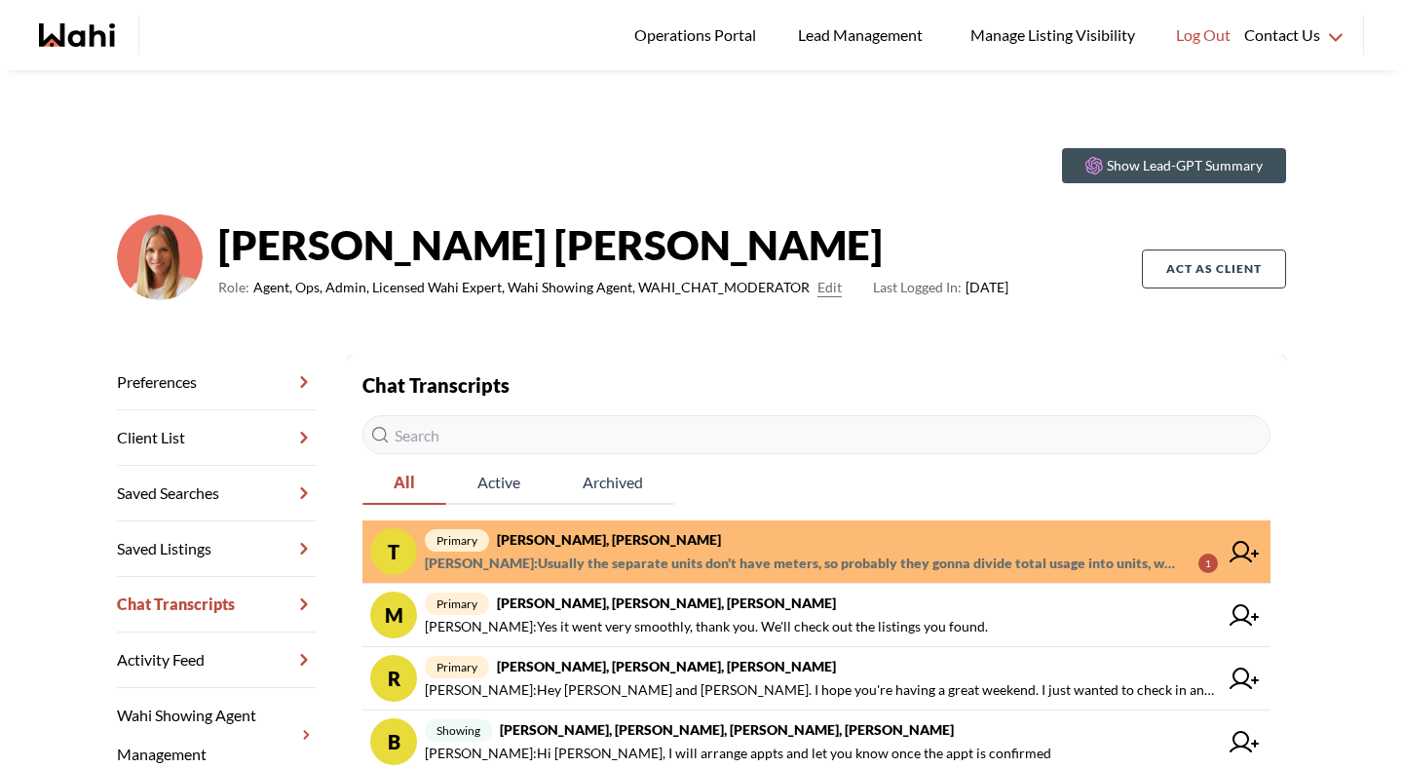
click at [708, 548] on span "primary [PERSON_NAME], [PERSON_NAME]" at bounding box center [821, 539] width 793 height 23
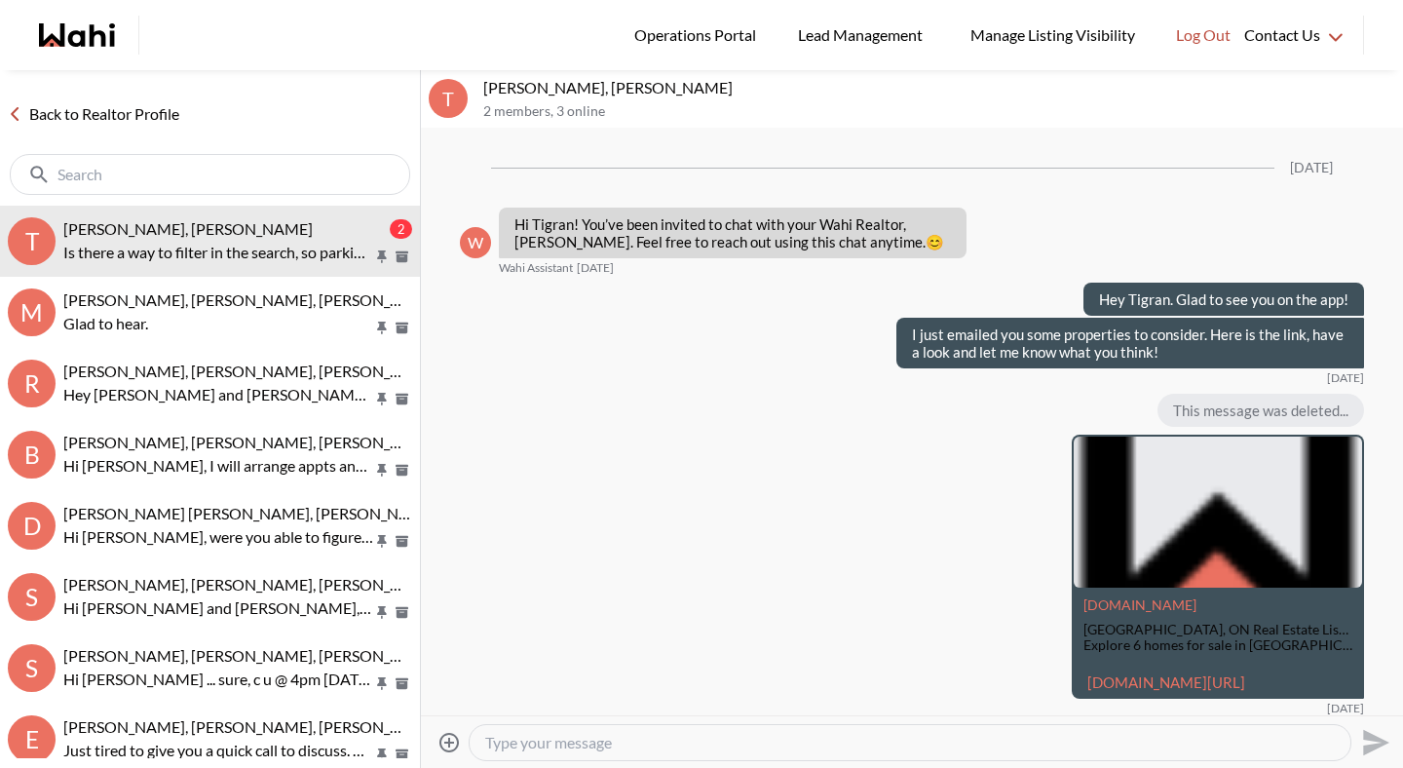
scroll to position [2526, 0]
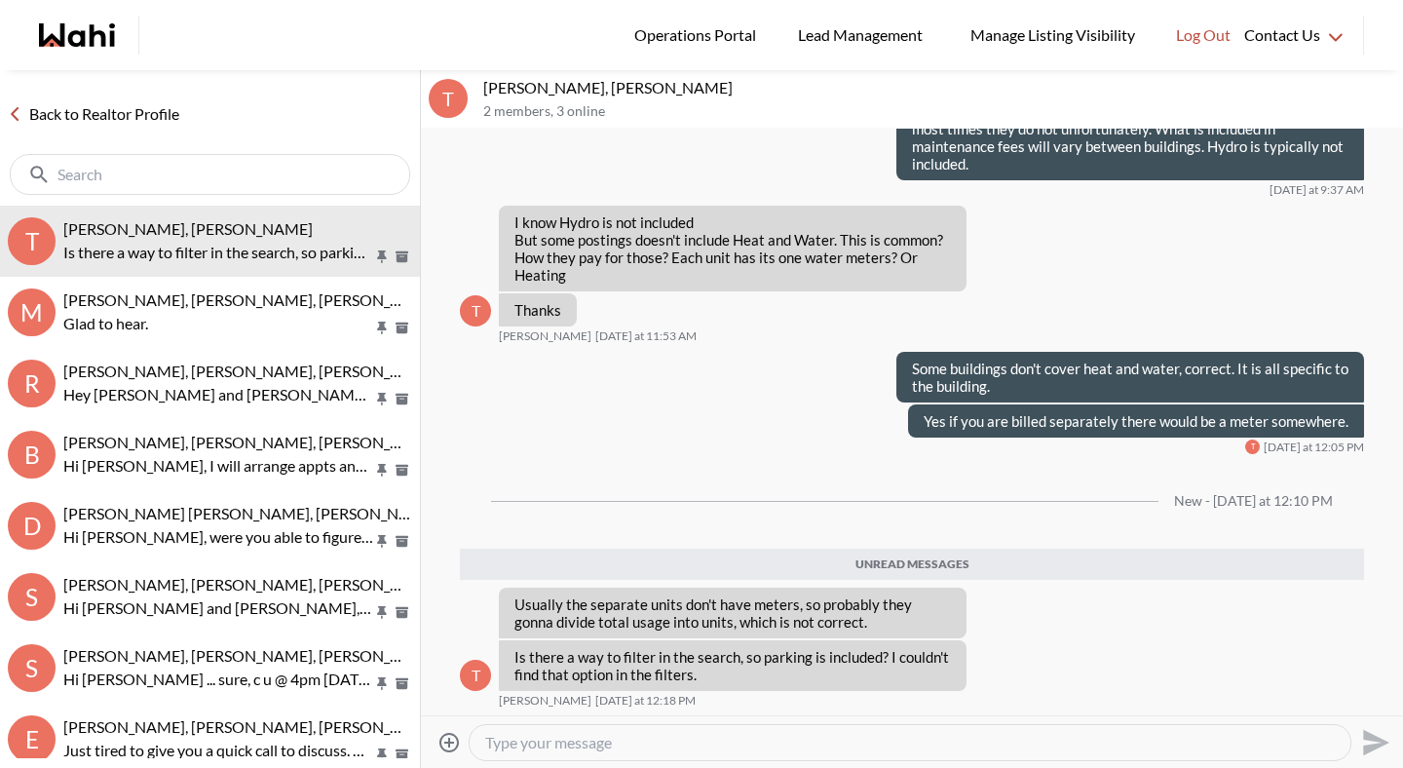
click at [629, 736] on textarea "Type your message" at bounding box center [910, 742] width 850 height 19
type textarea "Yes there is a parking filter"
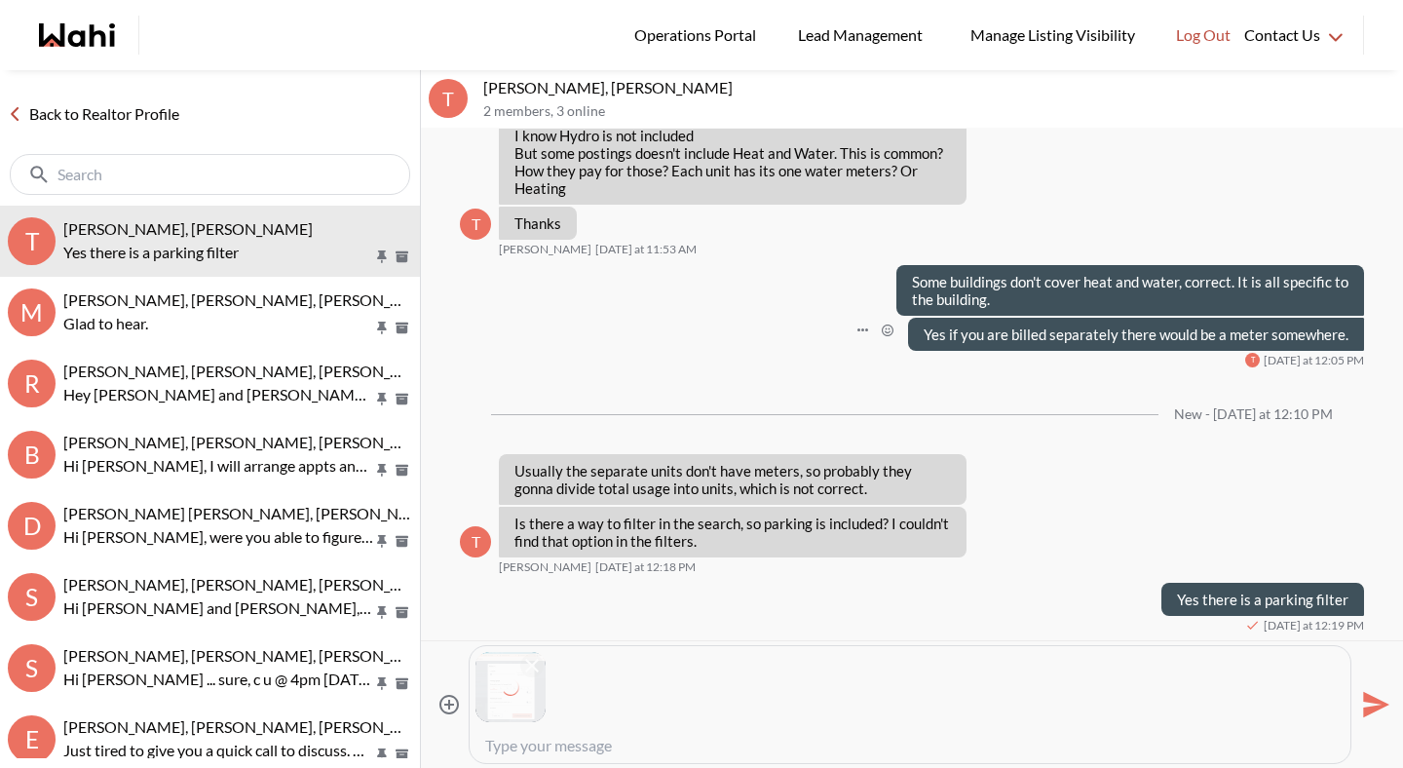
scroll to position [2585, 0]
click at [530, 665] on icon "Remove attachment" at bounding box center [532, 666] width 14 height 14
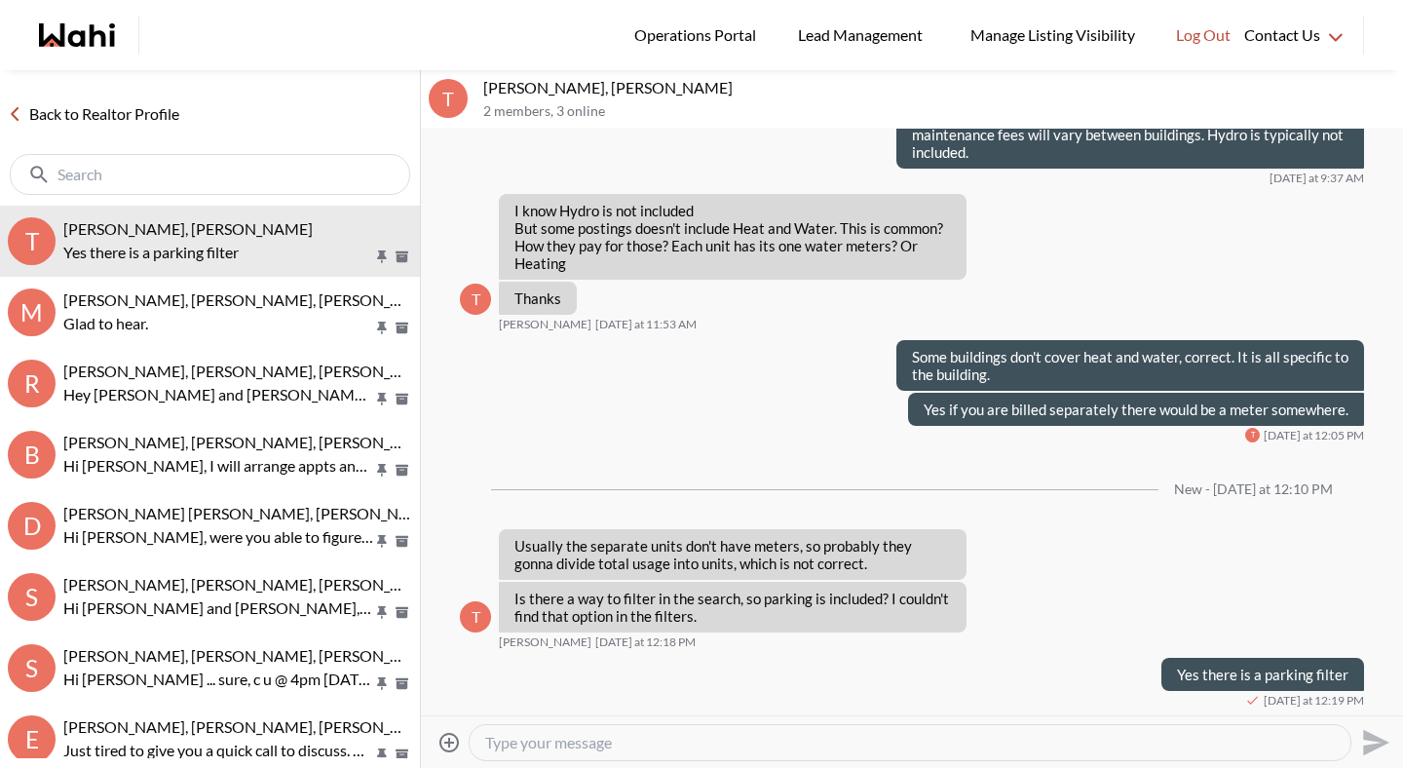
click at [445, 741] on icon at bounding box center [448, 741] width 19 height 19
click at [0, 0] on input "Attach files" at bounding box center [0, 0] width 0 height 0
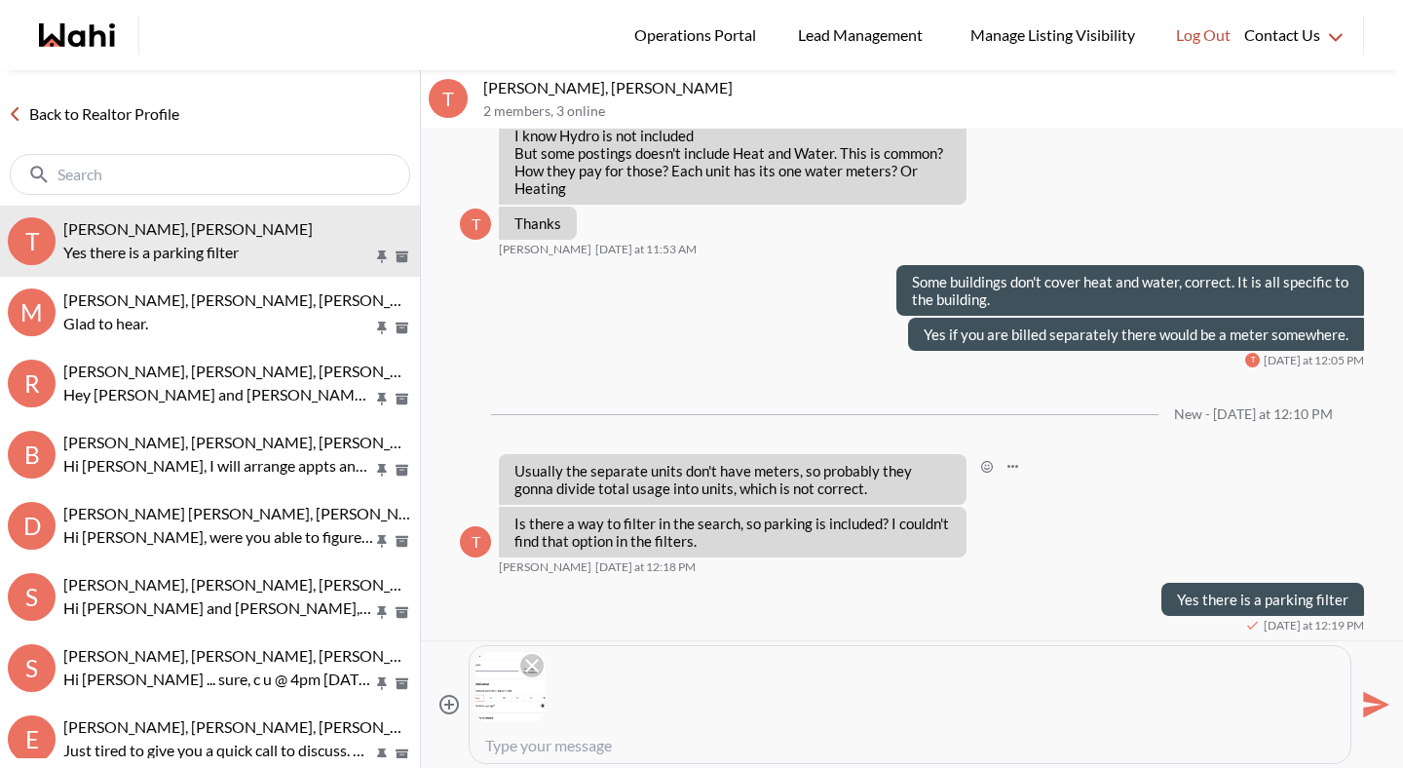
scroll to position [2774, 0]
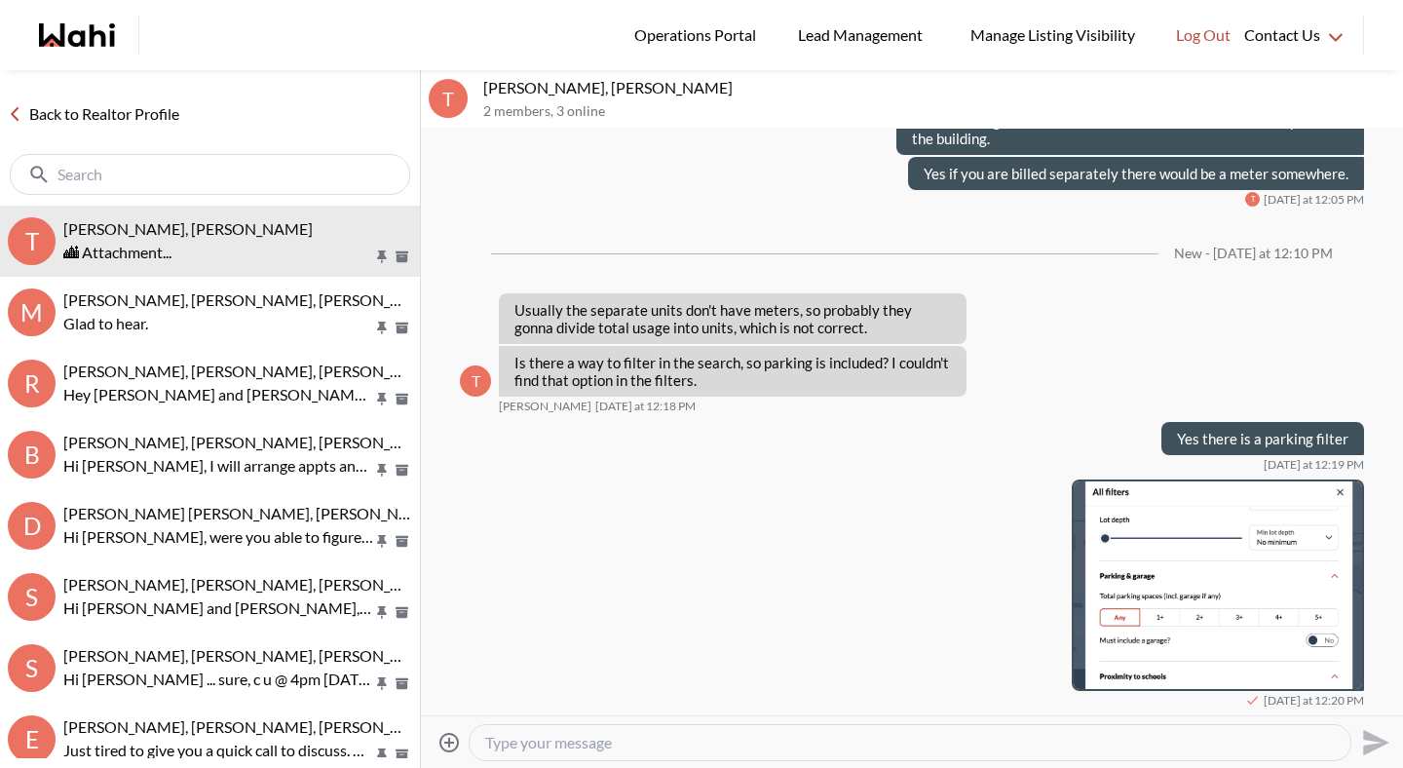
click at [798, 735] on textarea "Type your message" at bounding box center [910, 742] width 850 height 19
type textarea "select 1+"
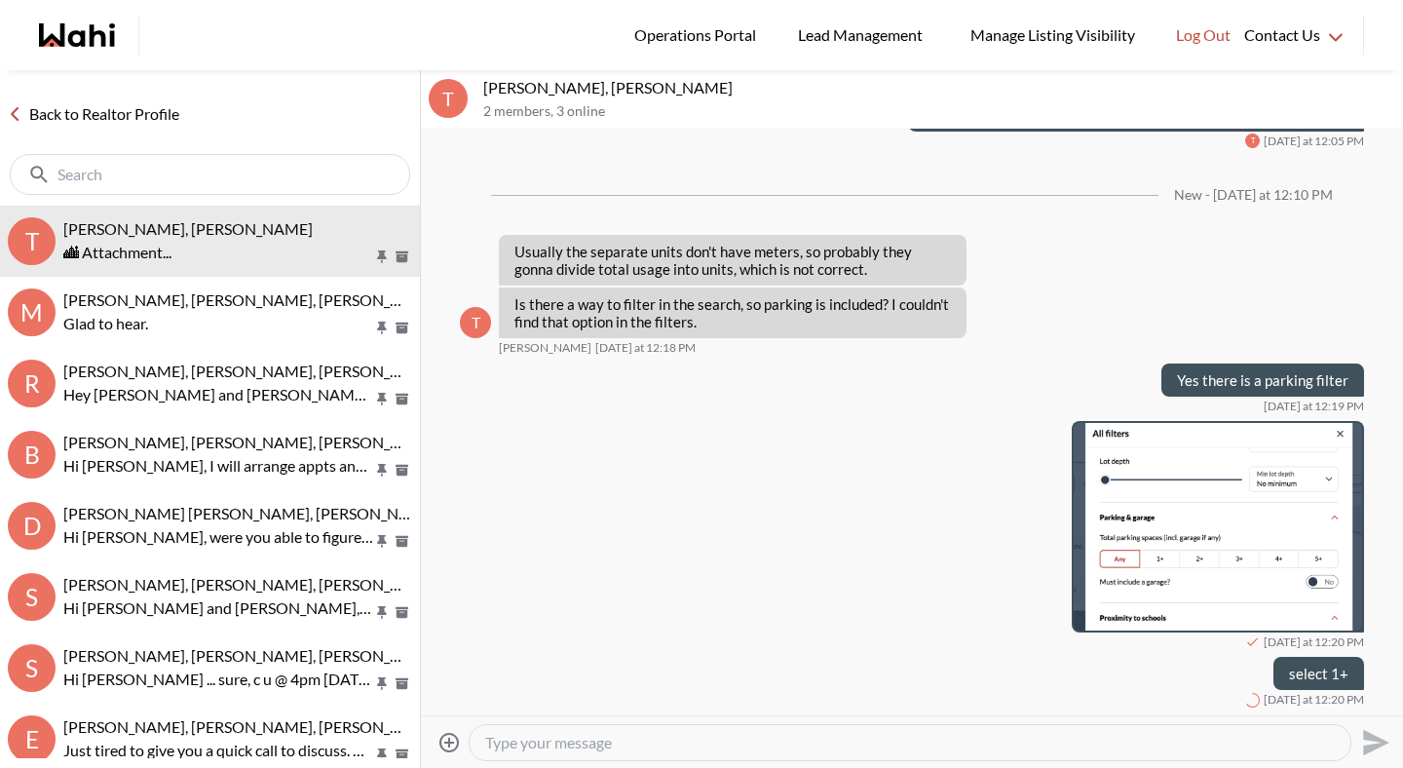
scroll to position [2832, 0]
click at [153, 124] on link "Back to Realtor Profile" at bounding box center [93, 113] width 187 height 25
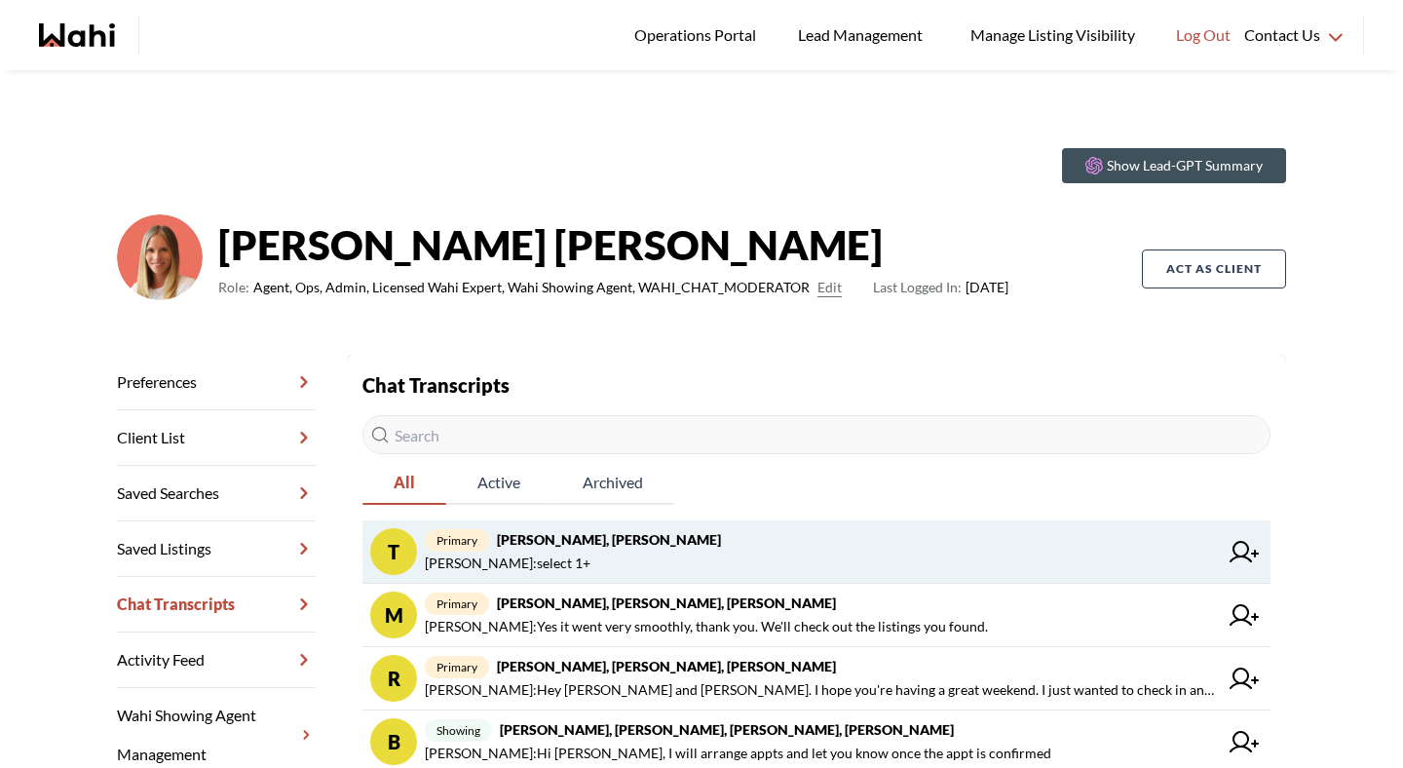
click at [623, 564] on span "Michelle Ryckman : select 1+" at bounding box center [821, 562] width 793 height 23
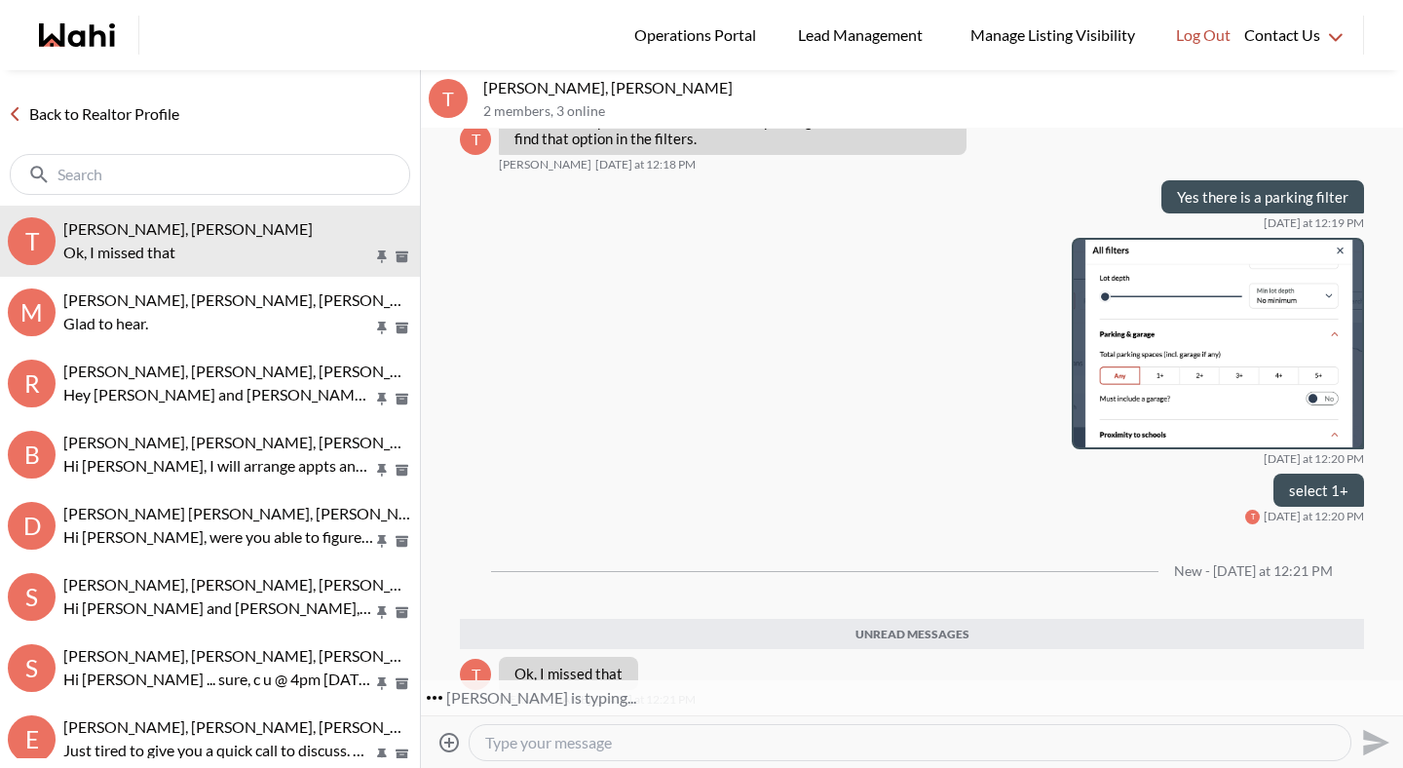
scroll to position [2698, 0]
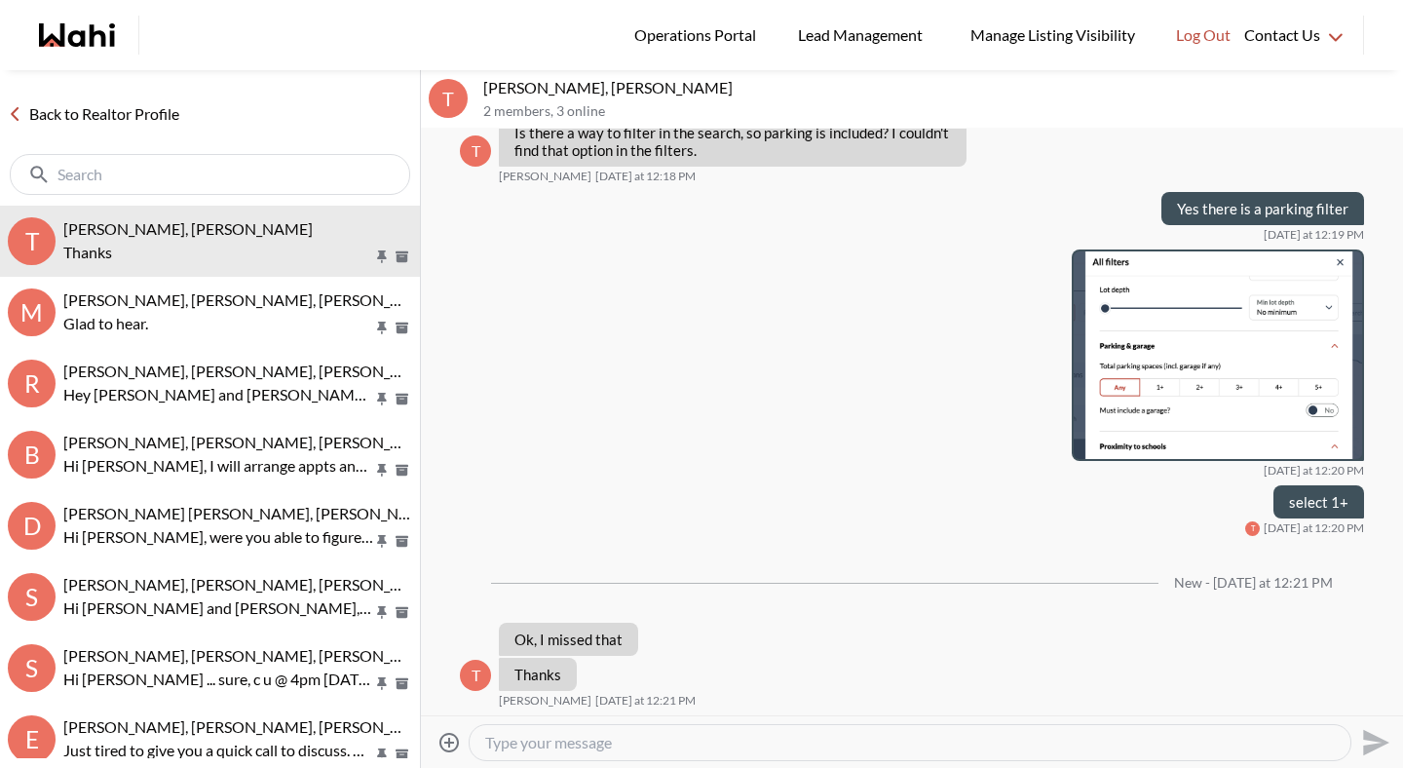
click at [563, 746] on textarea "Type your message" at bounding box center [910, 742] width 850 height 19
type textarea "My pleasure!"
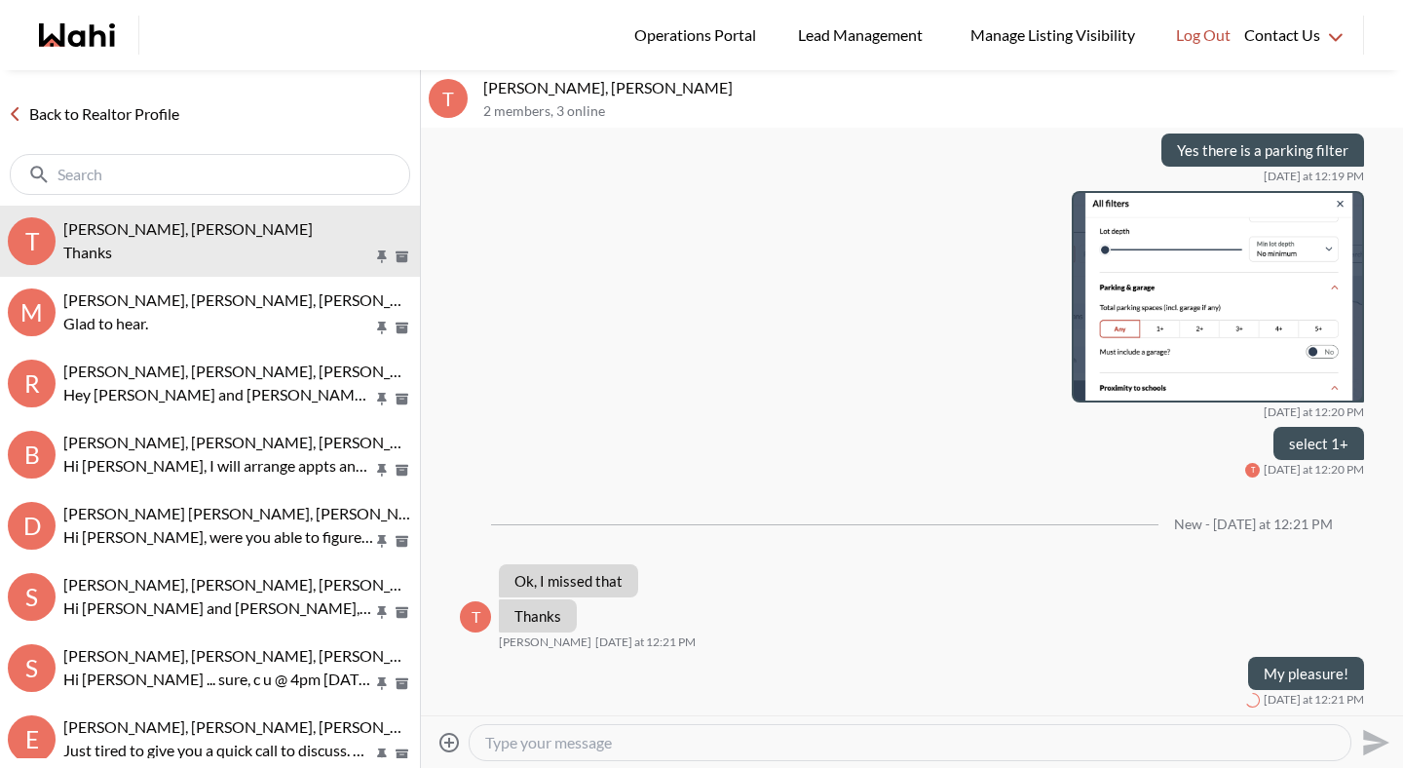
scroll to position [2756, 0]
click at [140, 112] on link "Back to Realtor Profile" at bounding box center [93, 113] width 187 height 25
